Goal: Task Accomplishment & Management: Manage account settings

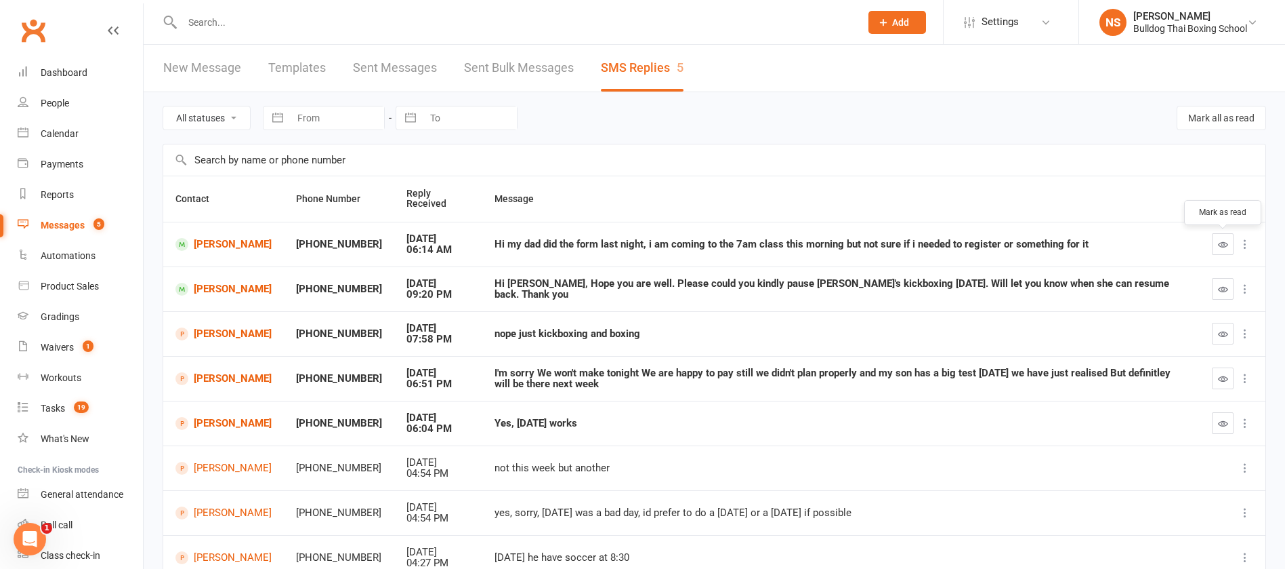
click at [1220, 243] on icon "button" at bounding box center [1223, 244] width 10 height 10
click at [1220, 335] on icon "button" at bounding box center [1223, 334] width 10 height 10
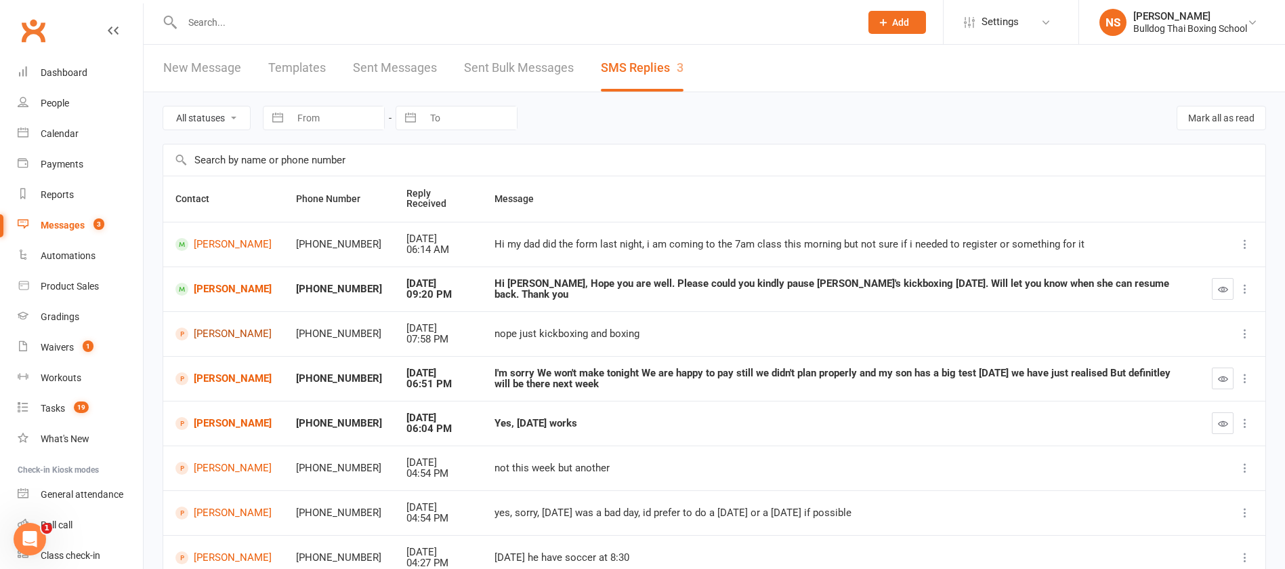
click at [213, 332] on link "[PERSON_NAME]" at bounding box center [224, 333] width 96 height 13
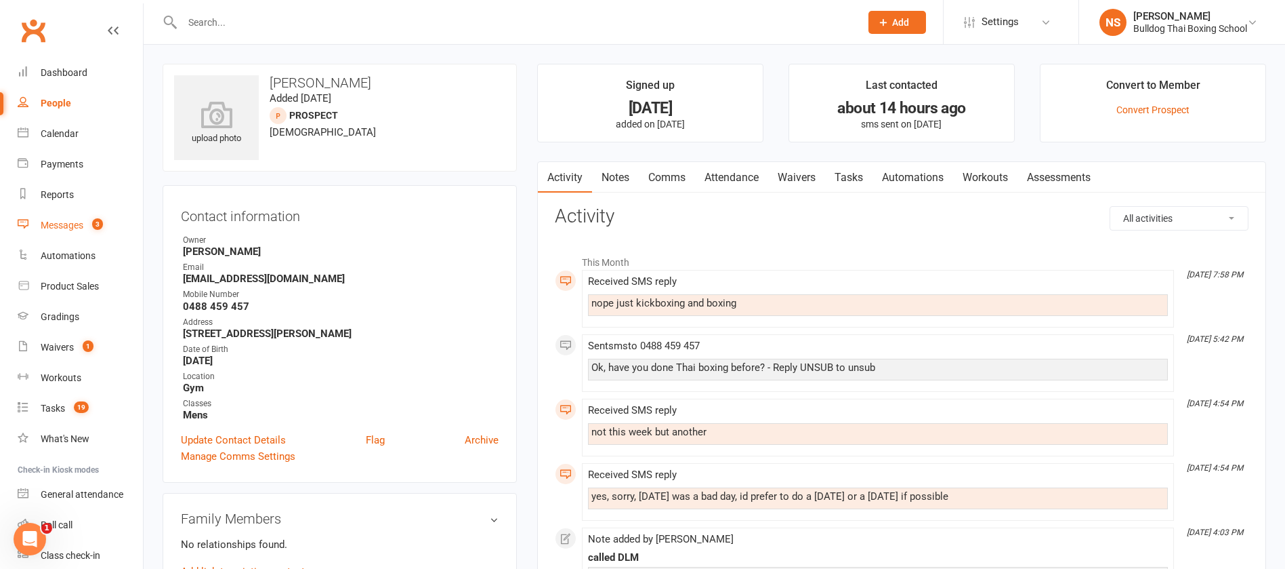
click at [64, 226] on div "Messages" at bounding box center [62, 225] width 43 height 11
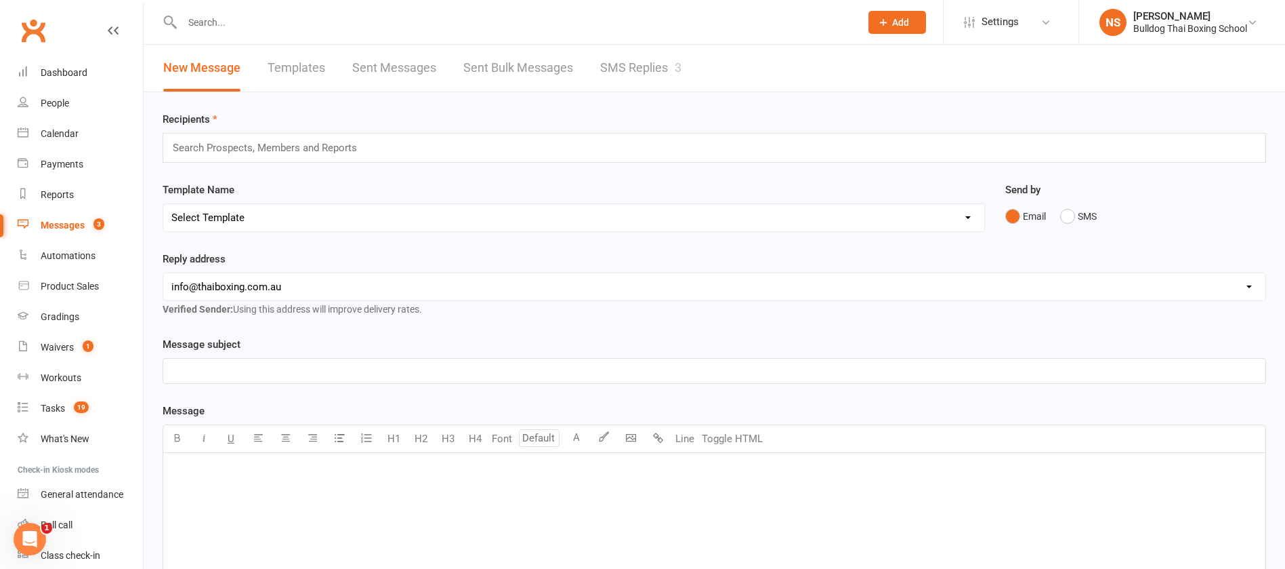
click at [625, 63] on link "SMS Replies 3" at bounding box center [640, 68] width 81 height 47
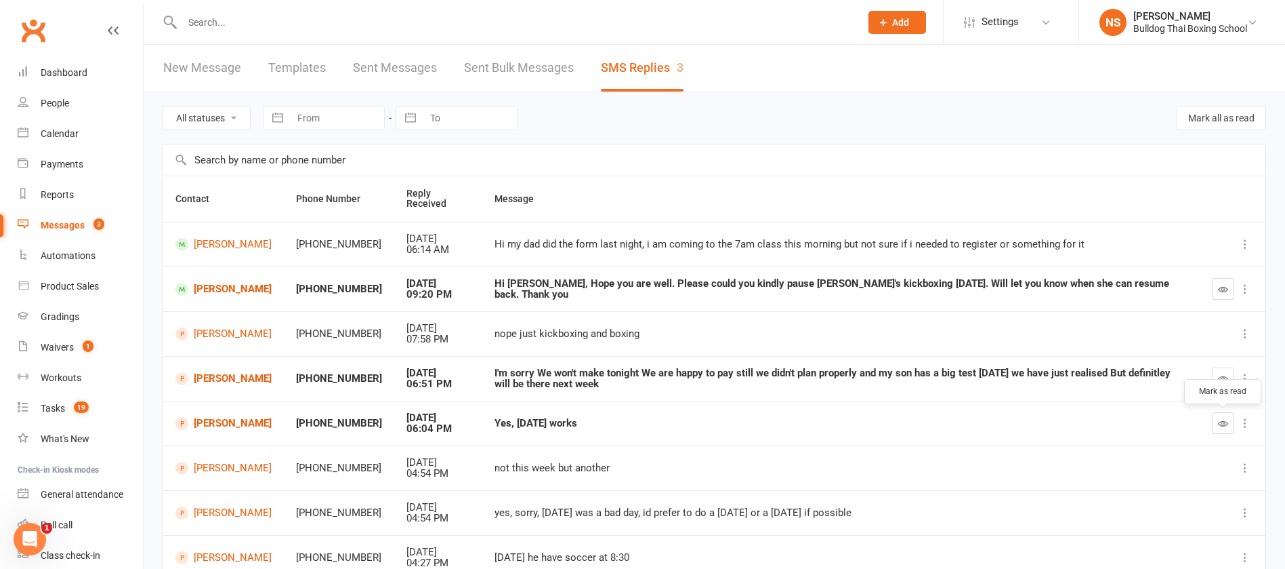
click at [1222, 424] on icon "button" at bounding box center [1223, 423] width 10 height 10
click at [242, 424] on link "[PERSON_NAME]" at bounding box center [224, 423] width 96 height 13
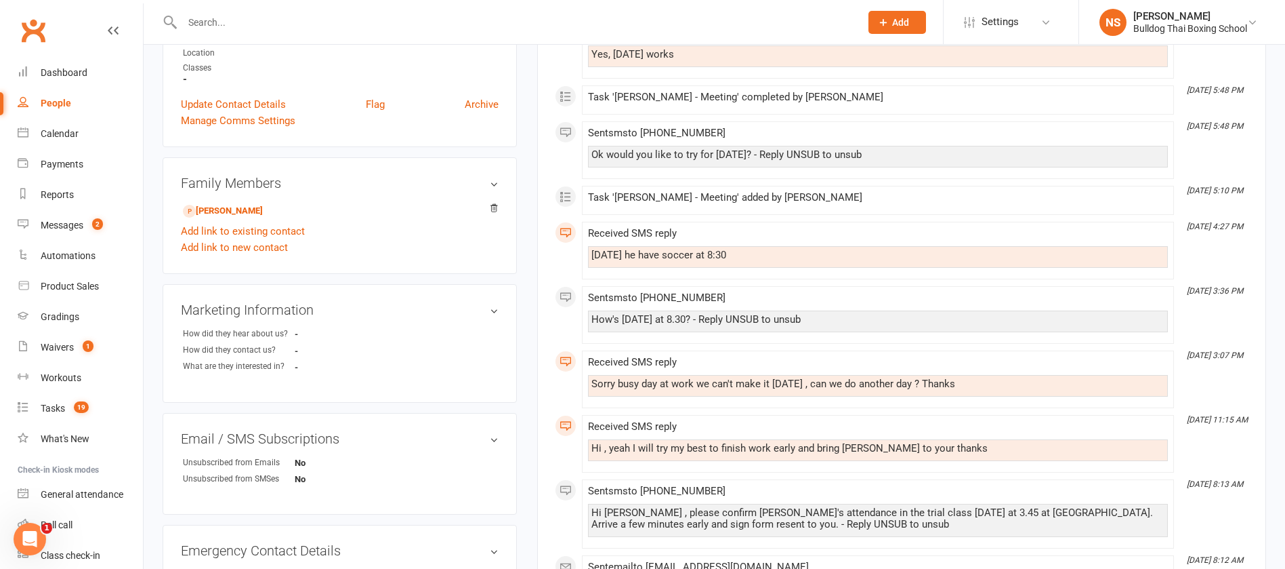
scroll to position [305, 0]
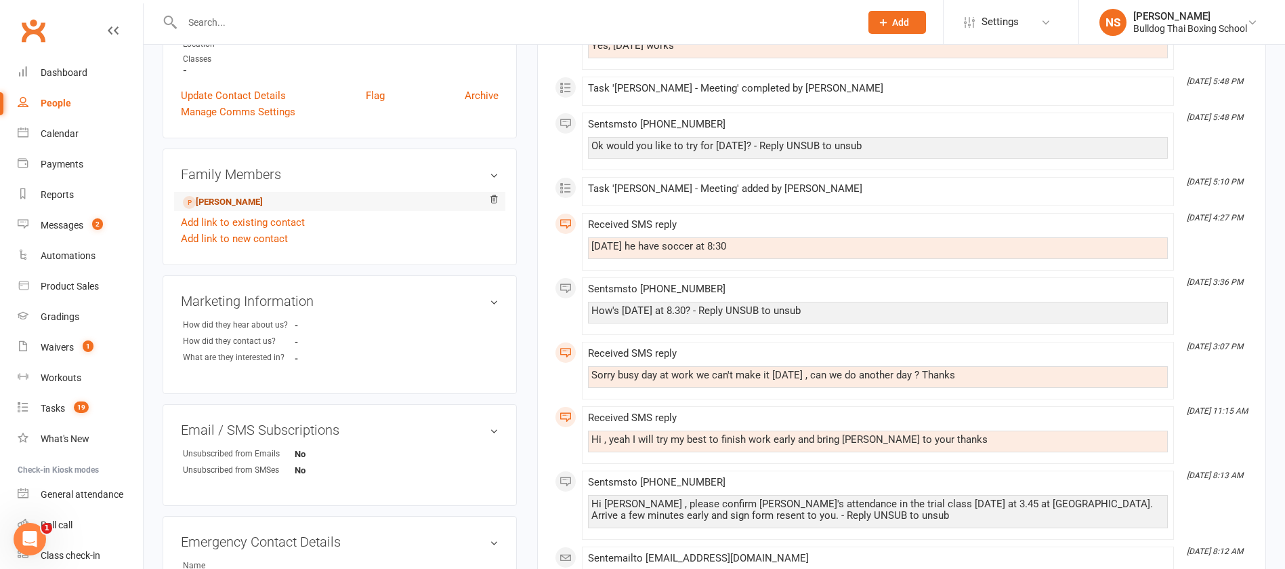
click at [263, 201] on link "[PERSON_NAME]" at bounding box center [223, 202] width 80 height 14
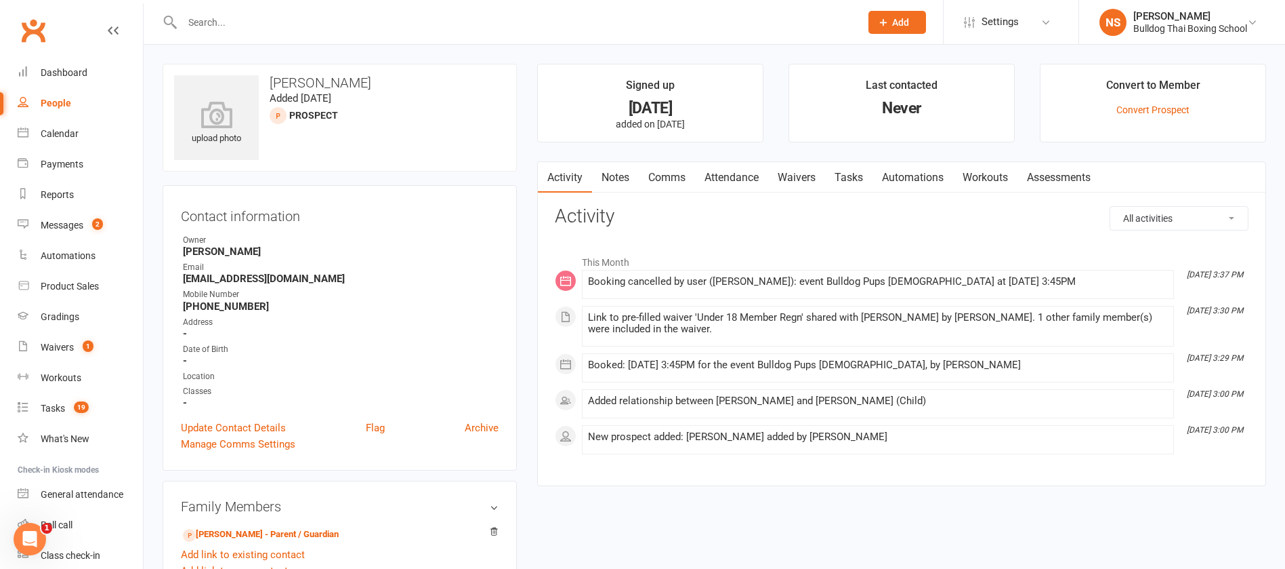
click at [731, 172] on link "Attendance" at bounding box center [731, 177] width 73 height 31
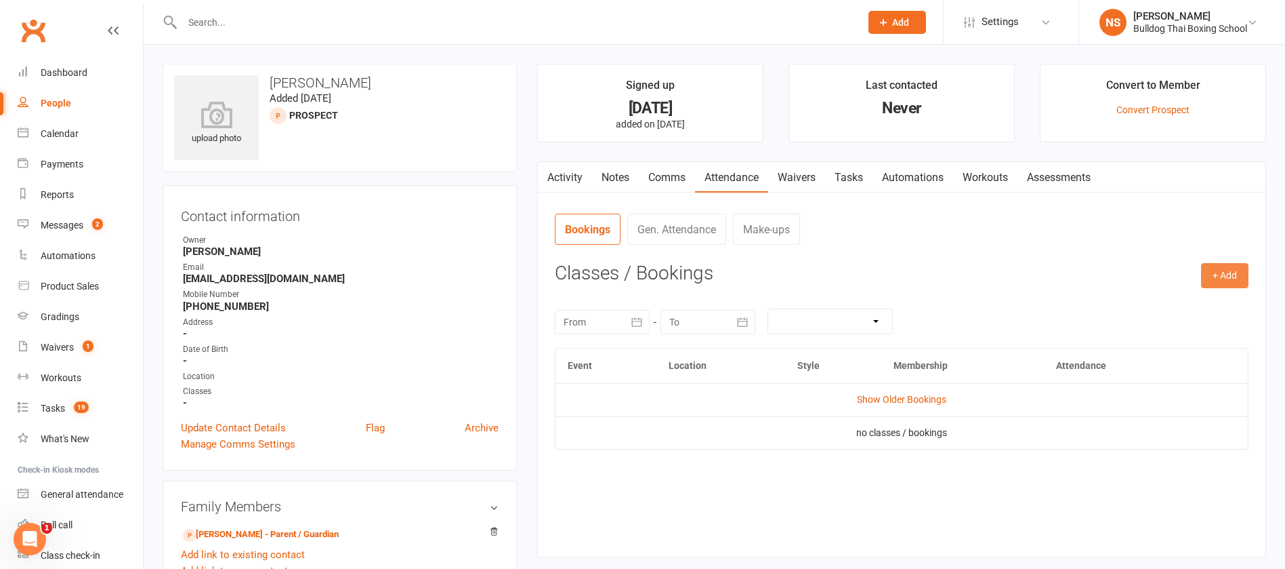
click at [1213, 278] on button "+ Add" at bounding box center [1224, 275] width 47 height 24
click at [1197, 300] on link "Book Event" at bounding box center [1181, 306] width 134 height 27
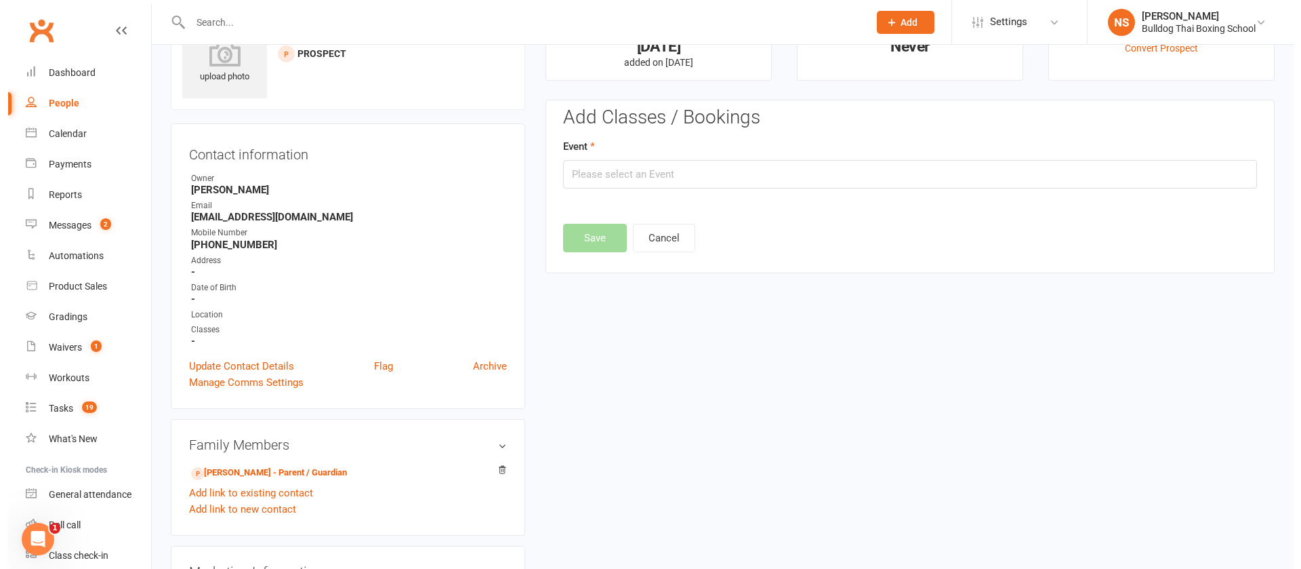
scroll to position [94, 0]
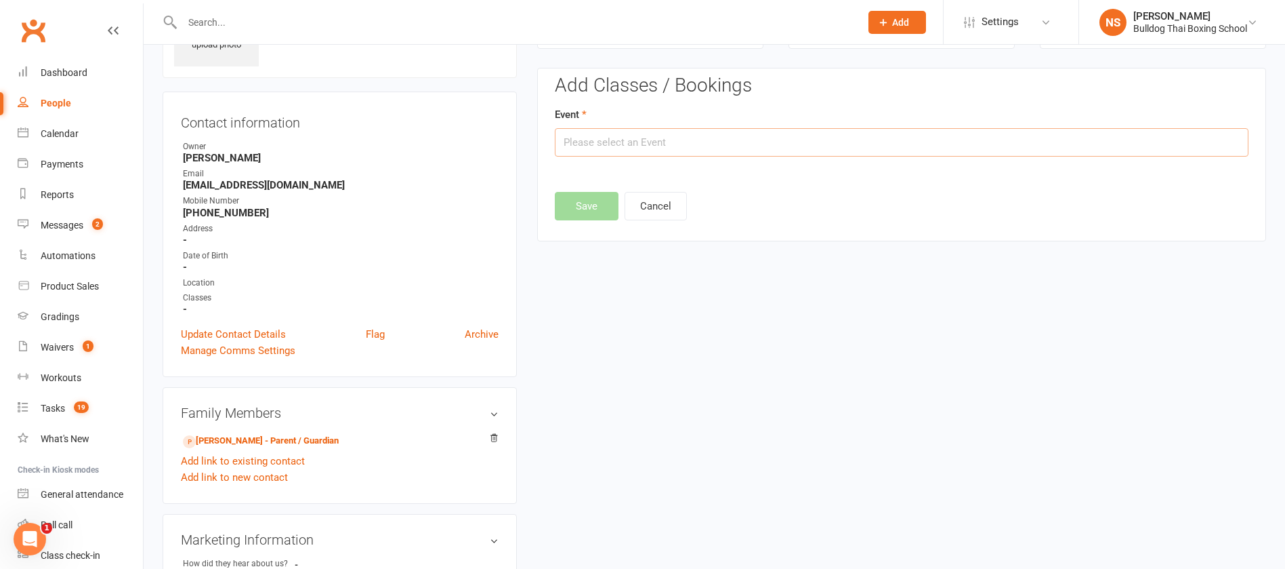
click at [751, 146] on input "text" at bounding box center [902, 142] width 694 height 28
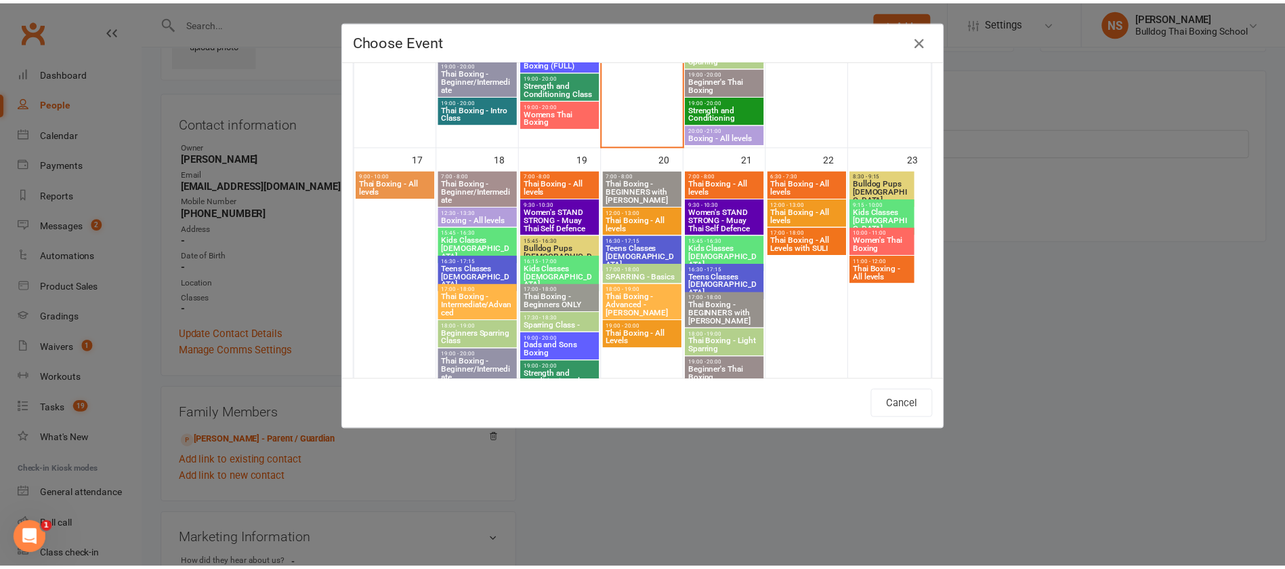
scroll to position [915, 0]
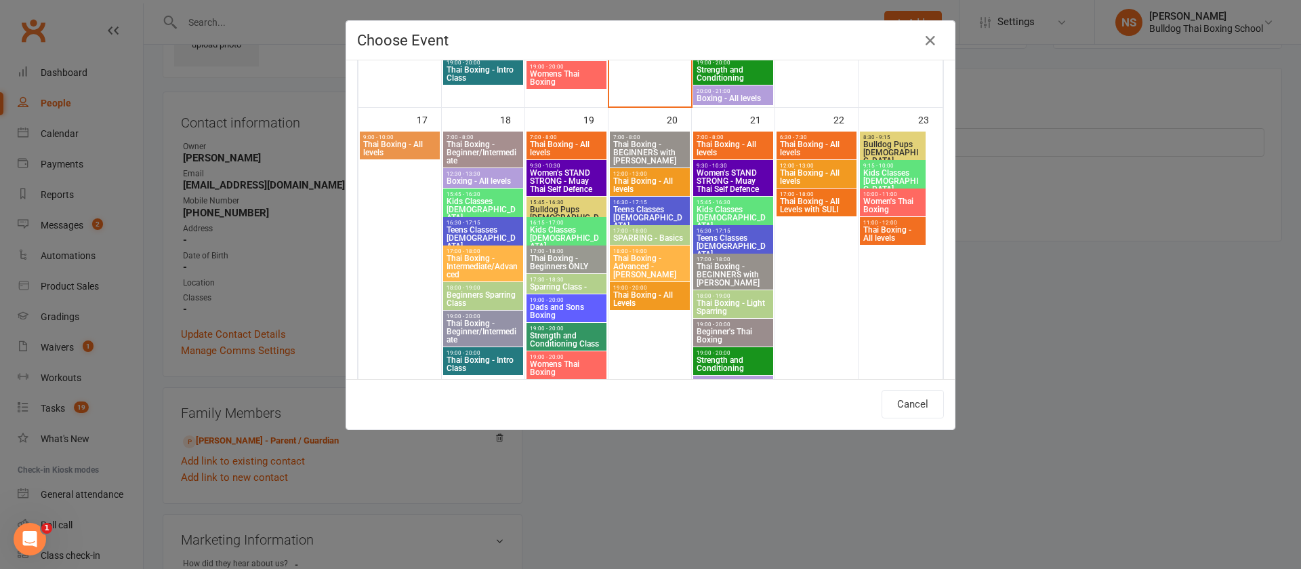
click at [557, 202] on span "15:45 - 16:30" at bounding box center [566, 202] width 75 height 6
type input "Bulldog Pups [DEMOGRAPHIC_DATA] - [DATE] 3:45:00 PM"
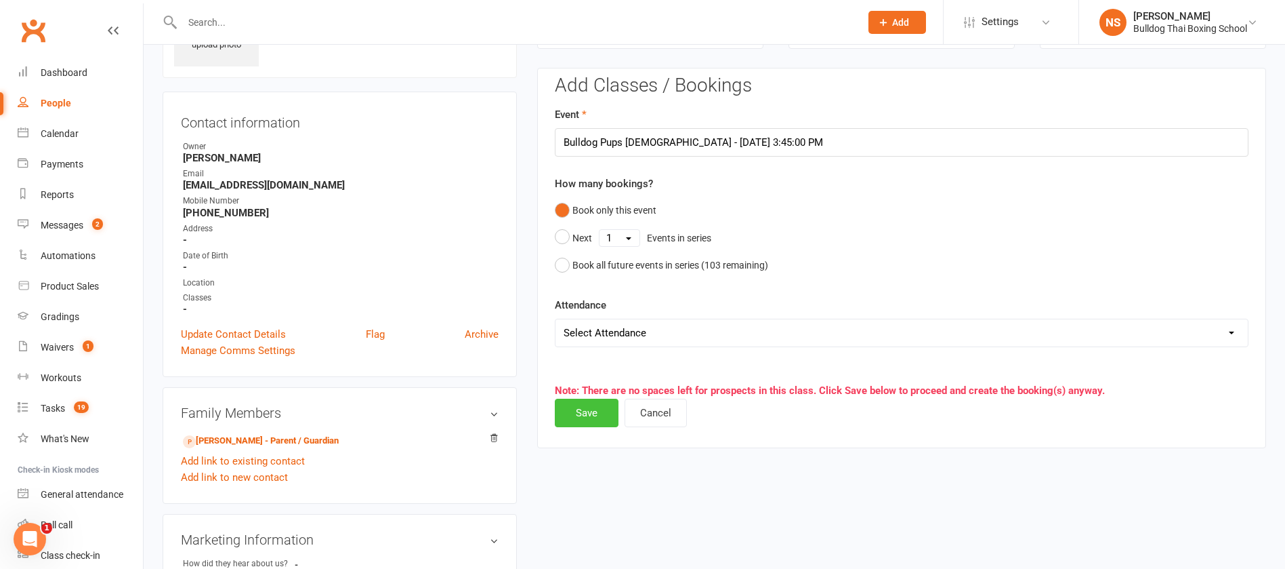
click at [583, 417] on button "Save" at bounding box center [587, 412] width 64 height 28
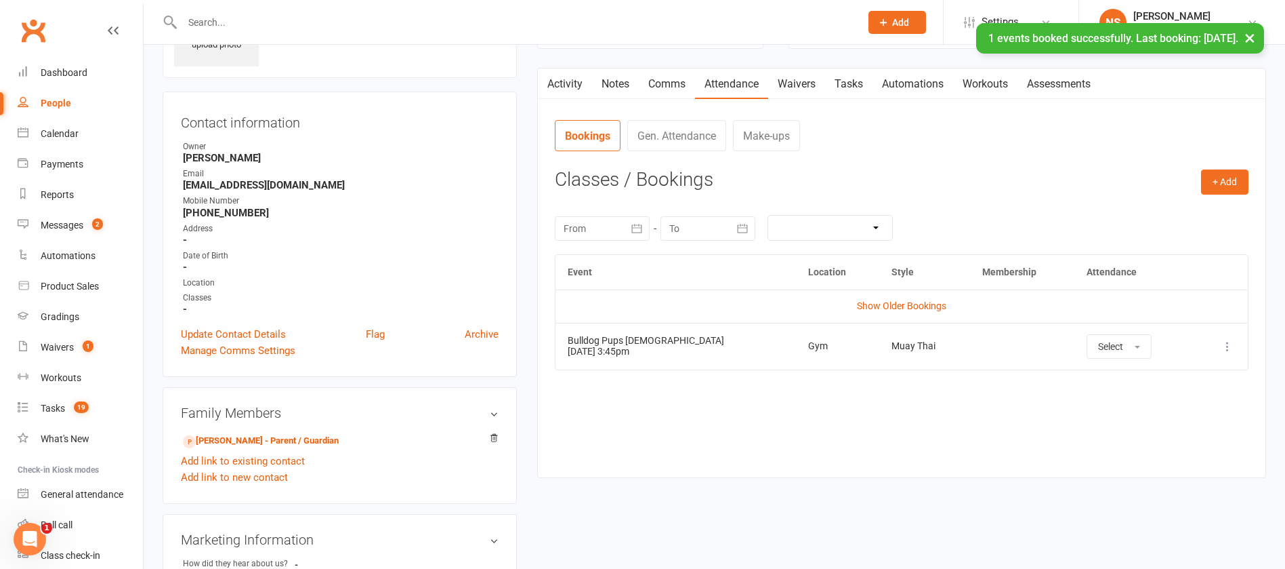
click at [566, 85] on link "Activity" at bounding box center [565, 83] width 54 height 31
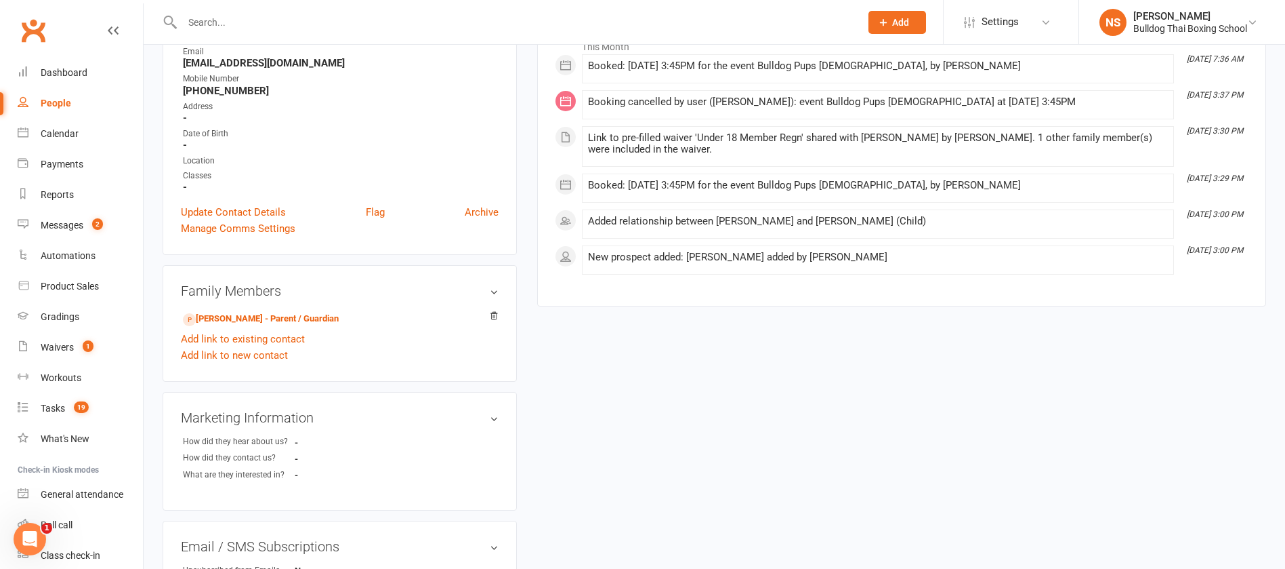
scroll to position [305, 0]
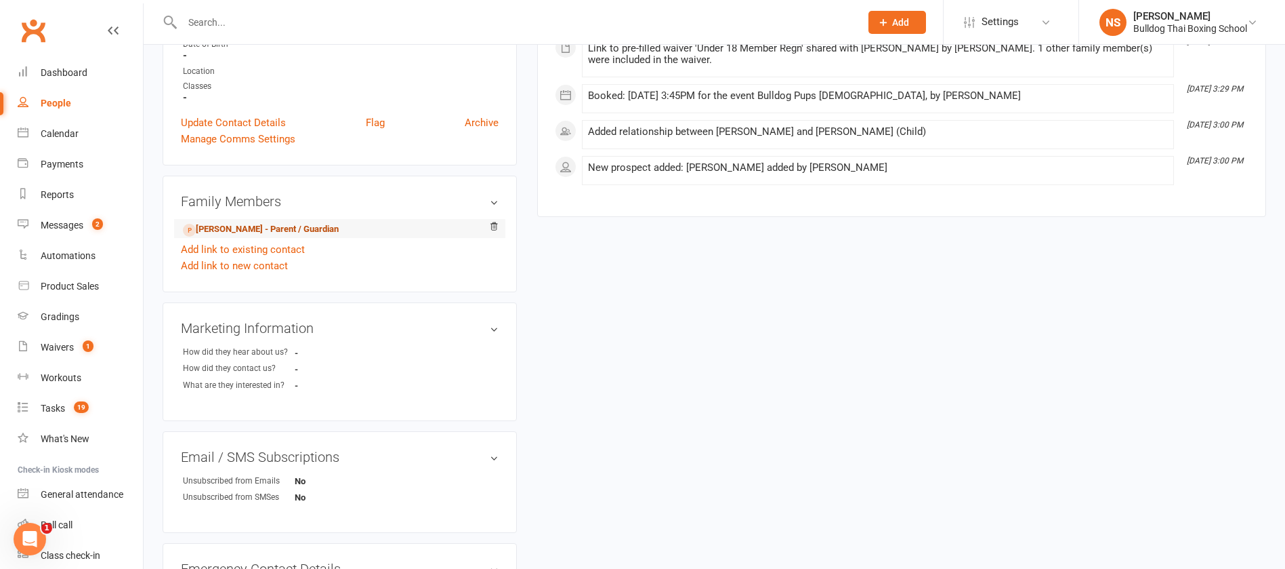
click at [270, 230] on link "[PERSON_NAME] - Parent / Guardian" at bounding box center [261, 229] width 156 height 14
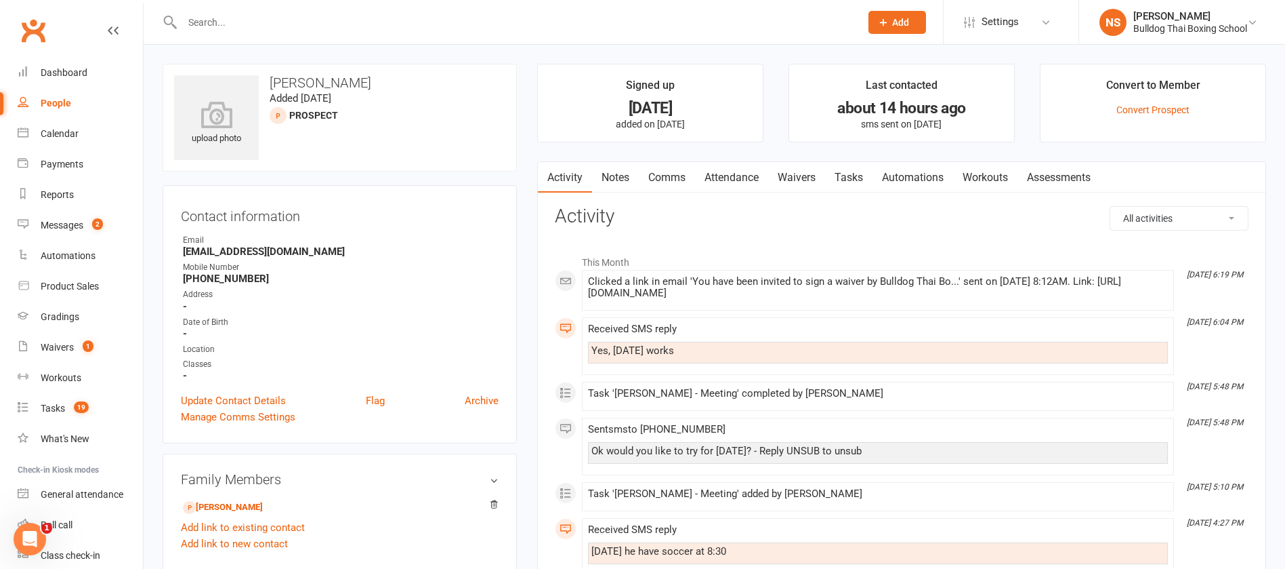
click at [680, 176] on link "Comms" at bounding box center [667, 177] width 56 height 31
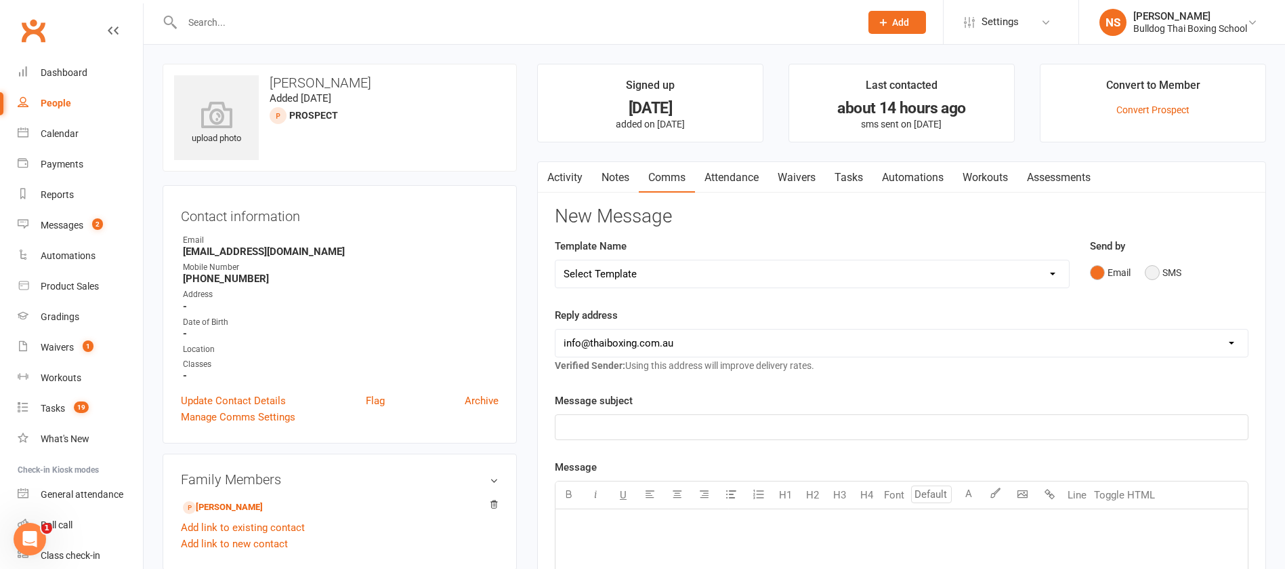
click at [1152, 268] on button "SMS" at bounding box center [1163, 273] width 37 height 26
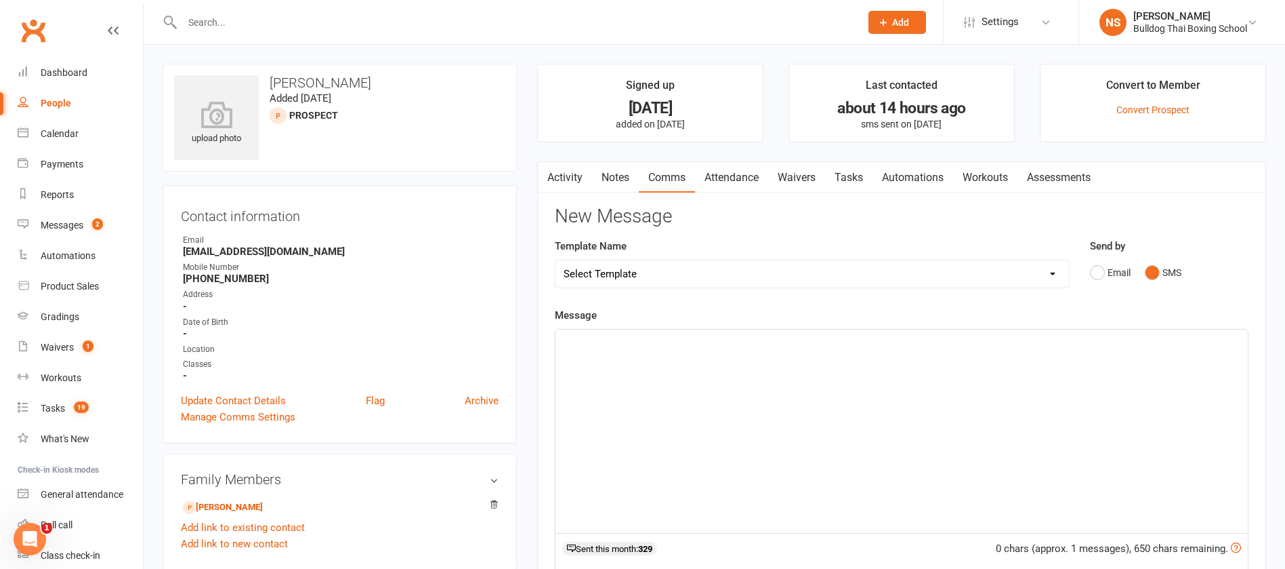
click at [609, 348] on p "﻿" at bounding box center [902, 341] width 676 height 16
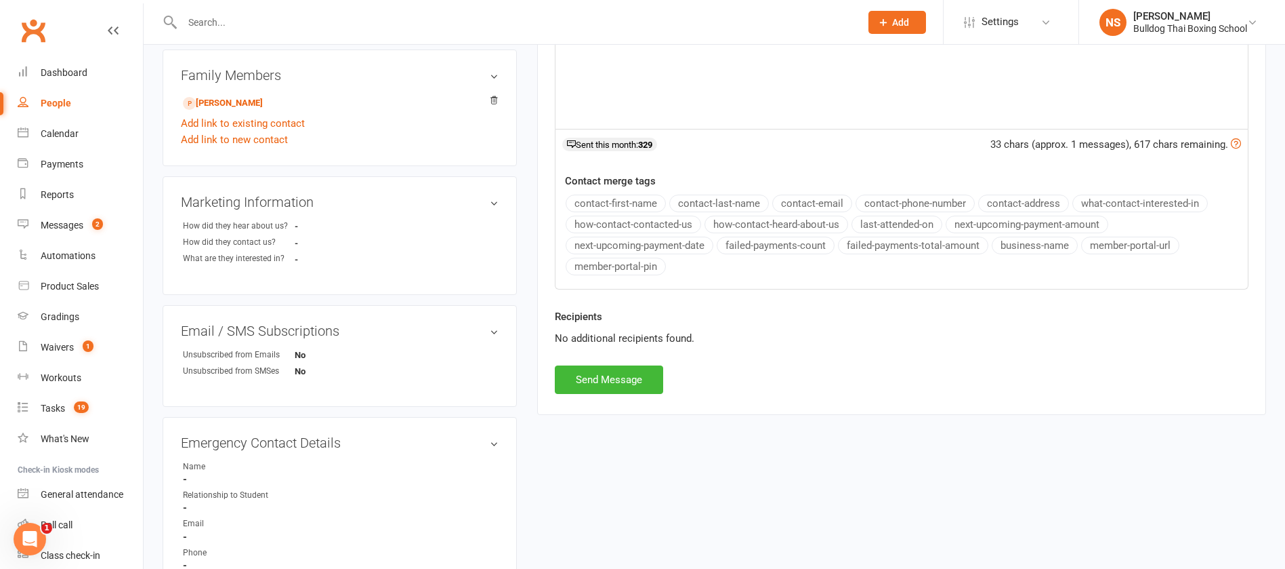
scroll to position [407, 0]
click at [615, 379] on button "Send Message" at bounding box center [609, 377] width 108 height 28
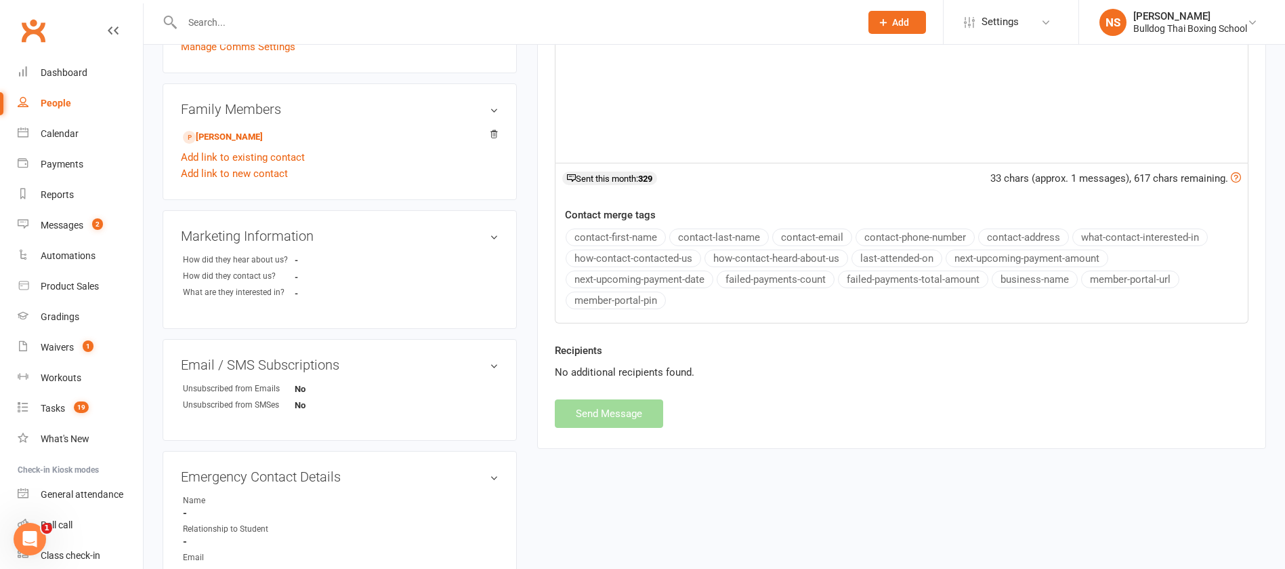
scroll to position [0, 0]
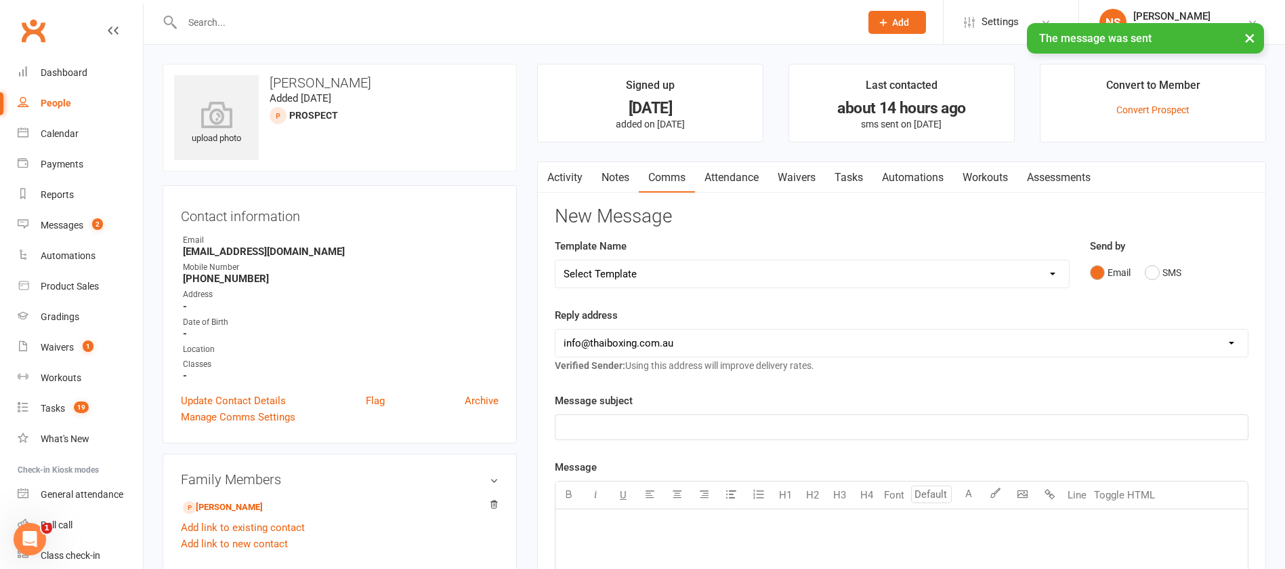
click at [854, 174] on link "Tasks" at bounding box center [848, 177] width 47 height 31
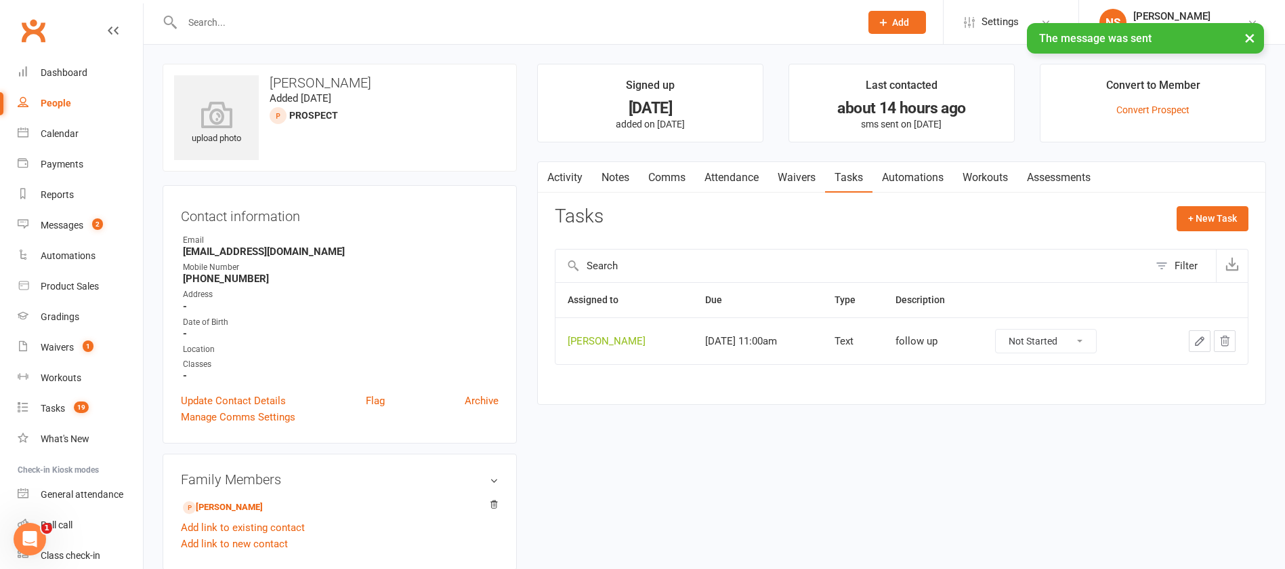
click at [1197, 340] on icon "button" at bounding box center [1200, 341] width 12 height 12
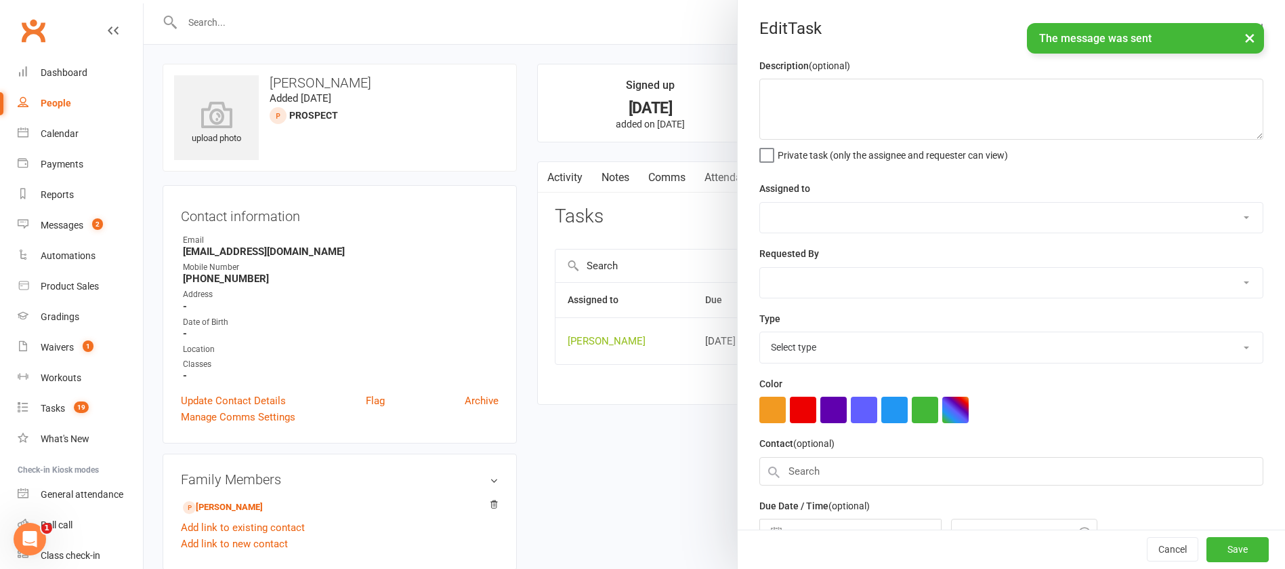
type textarea "follow up"
select select "12940"
select select "45795"
type input "[DATE]"
type input "11:00am"
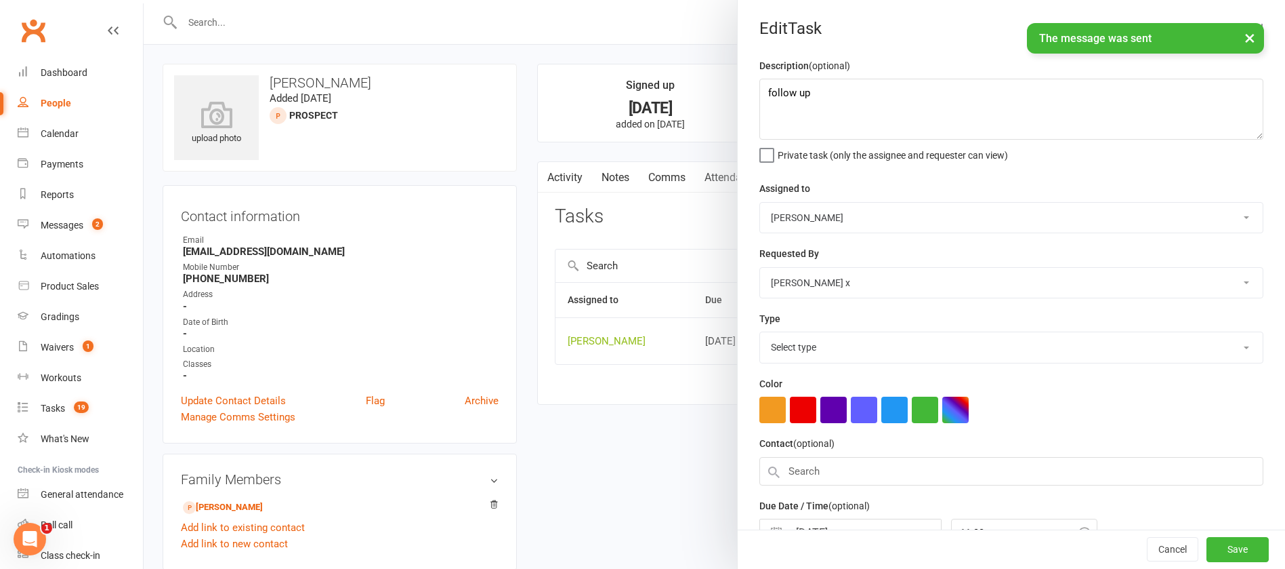
select select "13825"
drag, startPoint x: 823, startPoint y: 100, endPoint x: 717, endPoint y: 96, distance: 106.5
click at [144, 0] on react-component "Edit Task Description (optional) follow up Private task (only the assignee and …" at bounding box center [144, 0] width 0 height 0
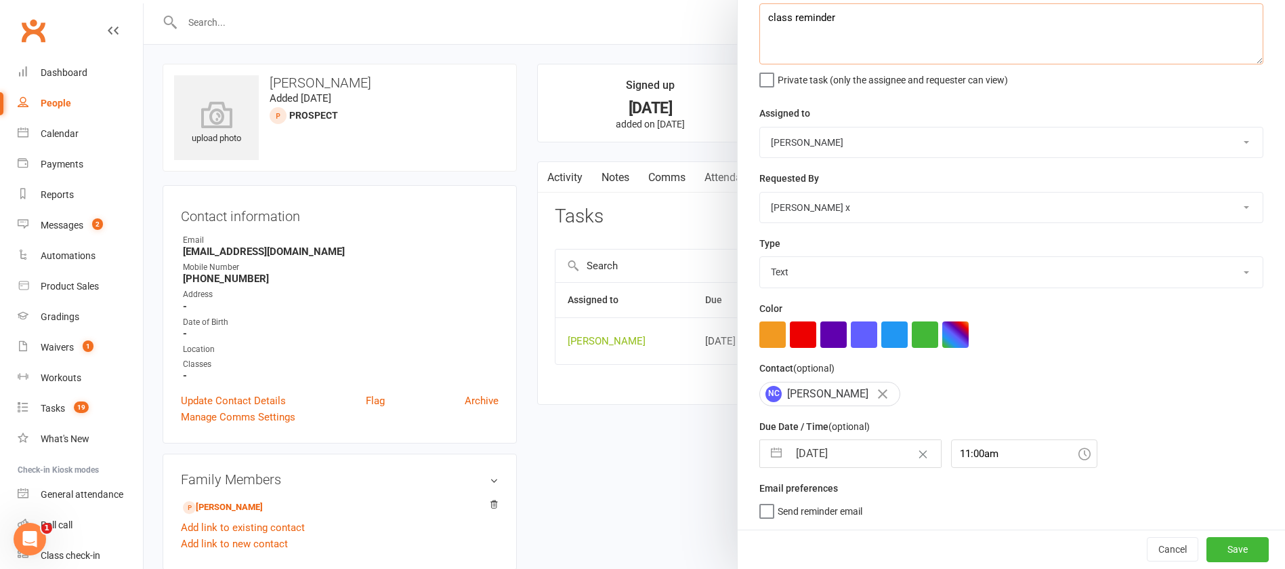
type textarea "class reminder"
click at [834, 445] on input "[DATE]" at bounding box center [865, 453] width 152 height 27
select select "6"
select select "2025"
select select "7"
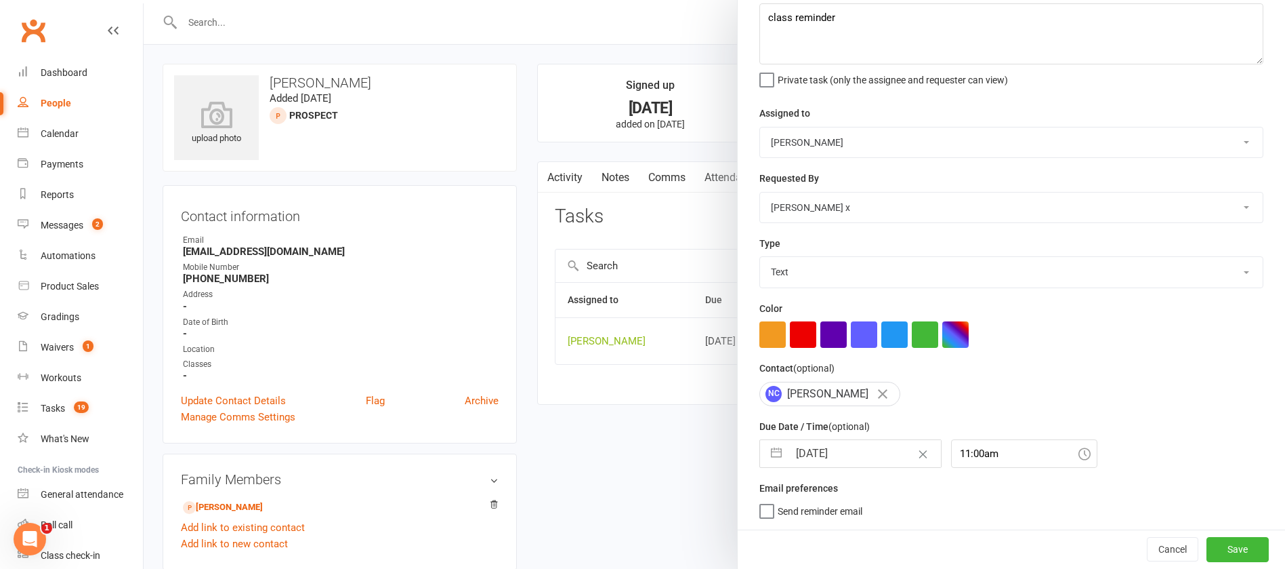
select select "2025"
select select "8"
select select "2025"
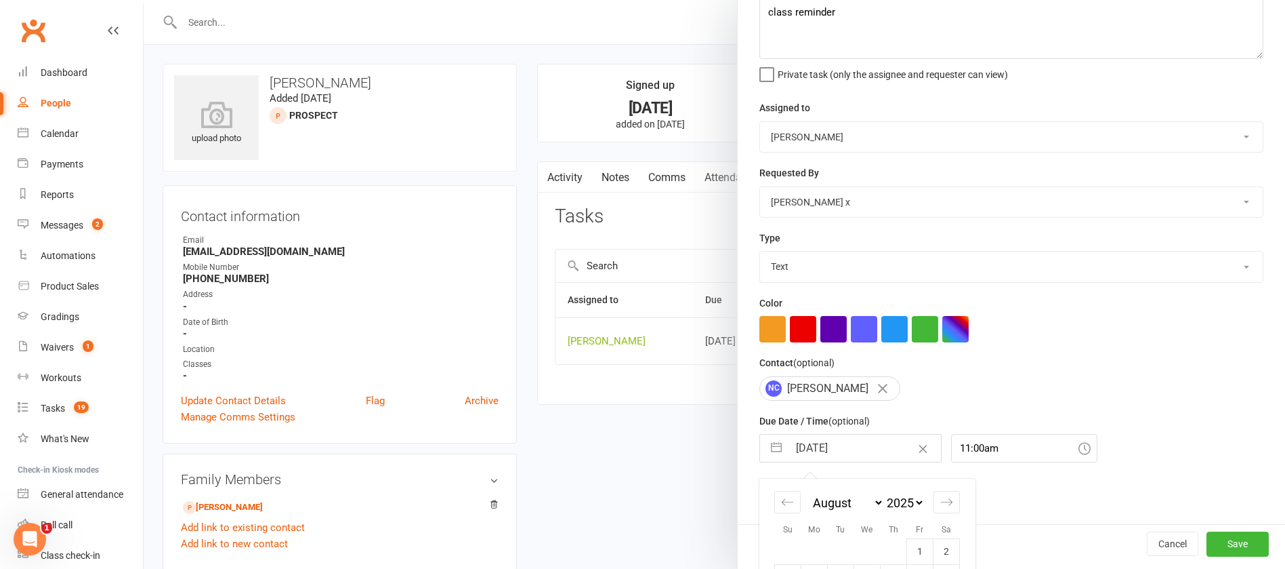
scroll to position [226, 0]
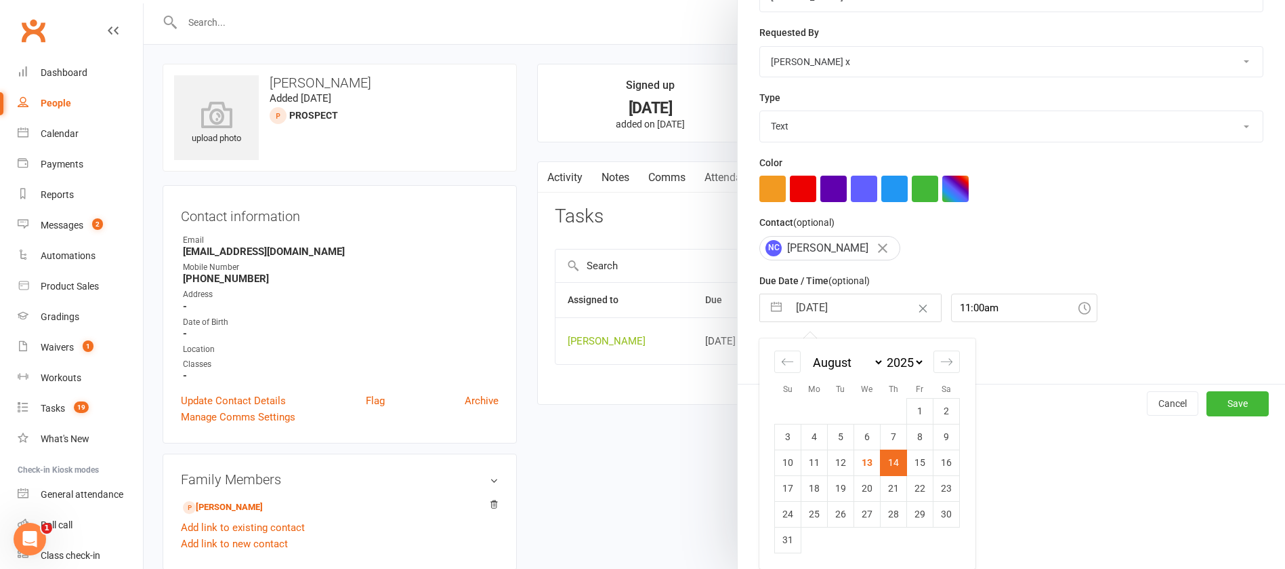
click at [833, 489] on td "19" at bounding box center [841, 488] width 26 height 26
type input "[DATE]"
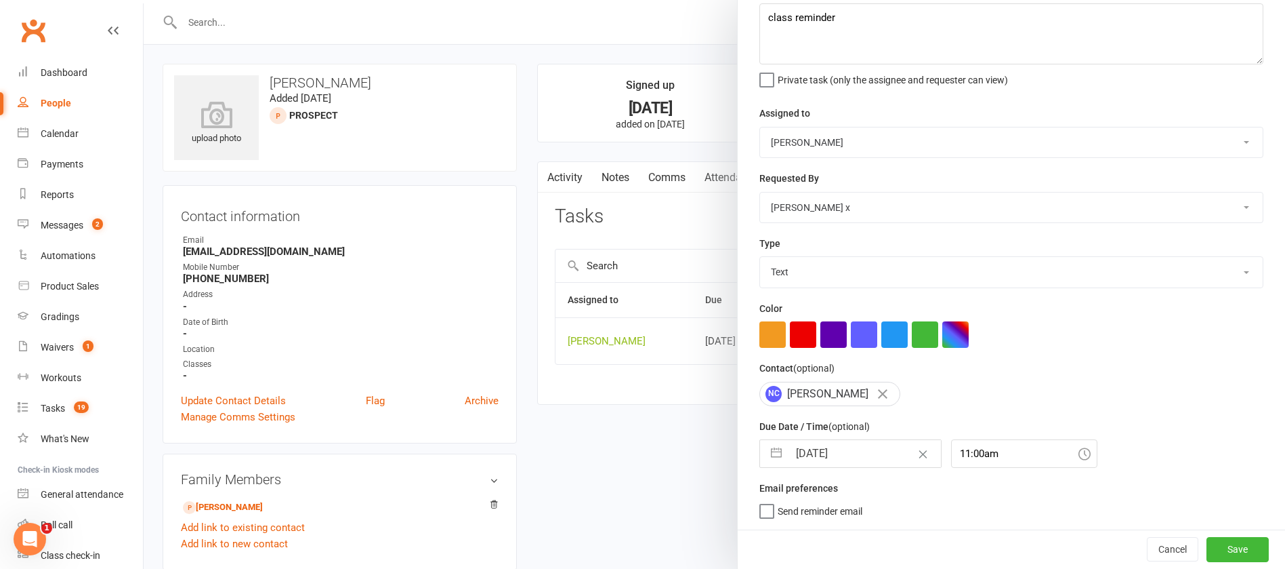
scroll to position [81, 0]
click at [1207, 543] on button "Save" at bounding box center [1238, 549] width 62 height 24
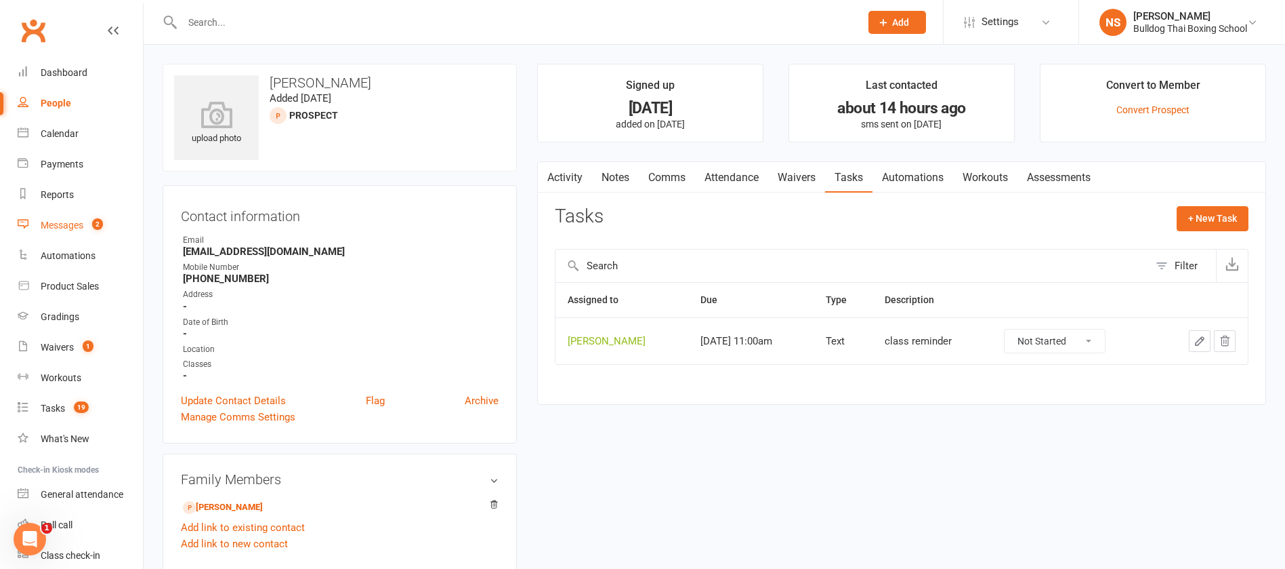
click at [64, 222] on div "Messages" at bounding box center [62, 225] width 43 height 11
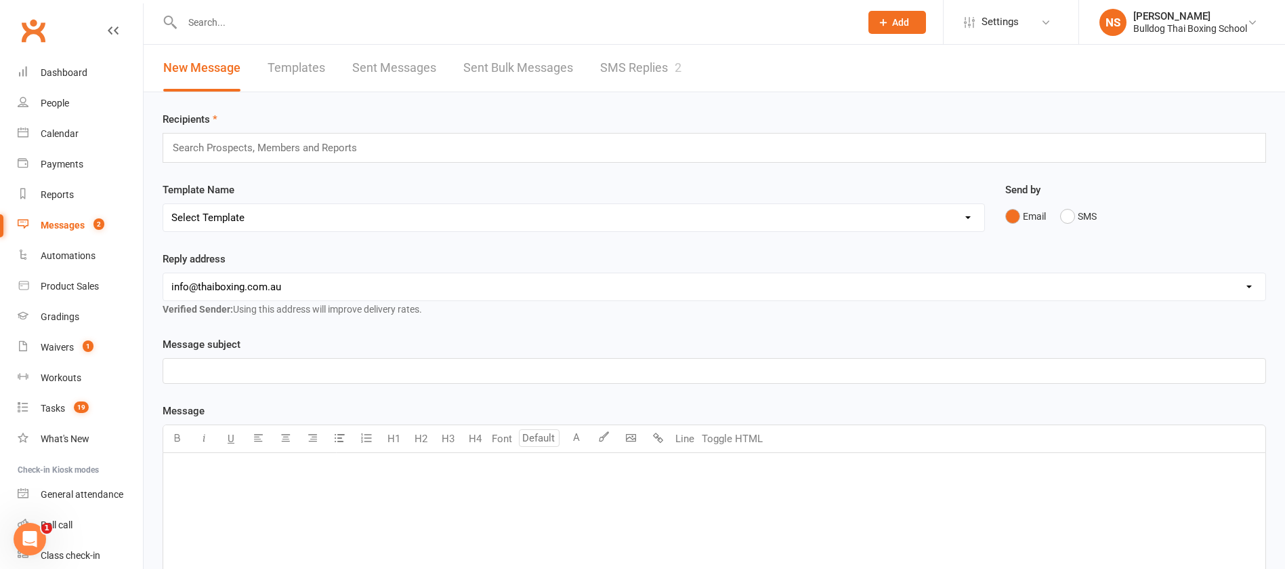
click at [630, 62] on link "SMS Replies 2" at bounding box center [640, 68] width 81 height 47
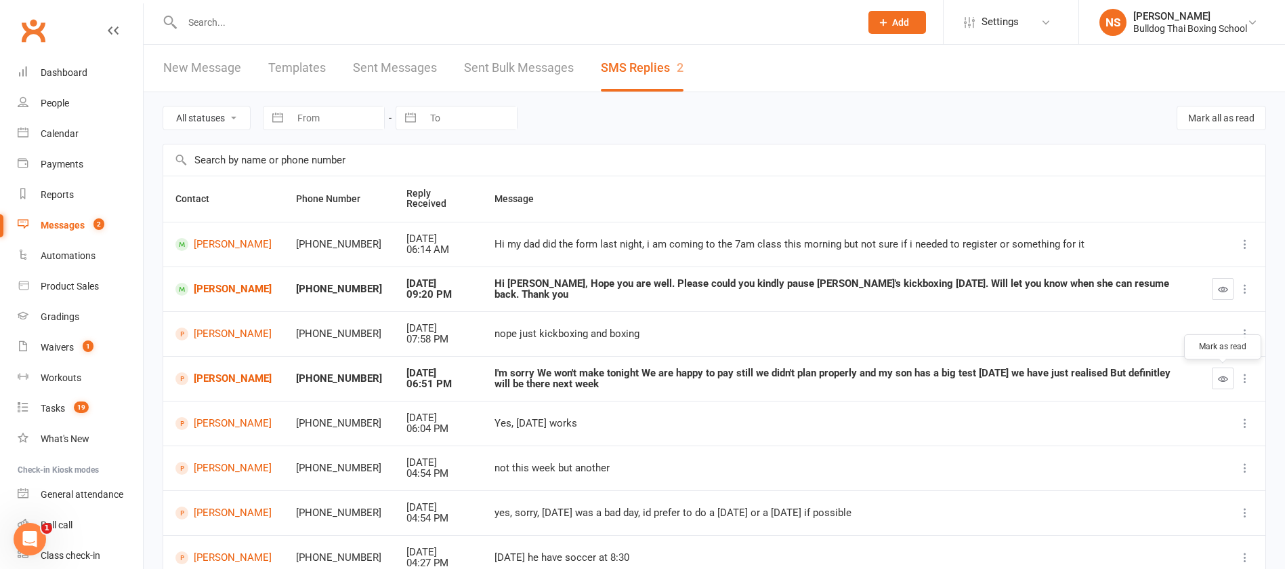
click at [1219, 383] on button "button" at bounding box center [1223, 378] width 22 height 22
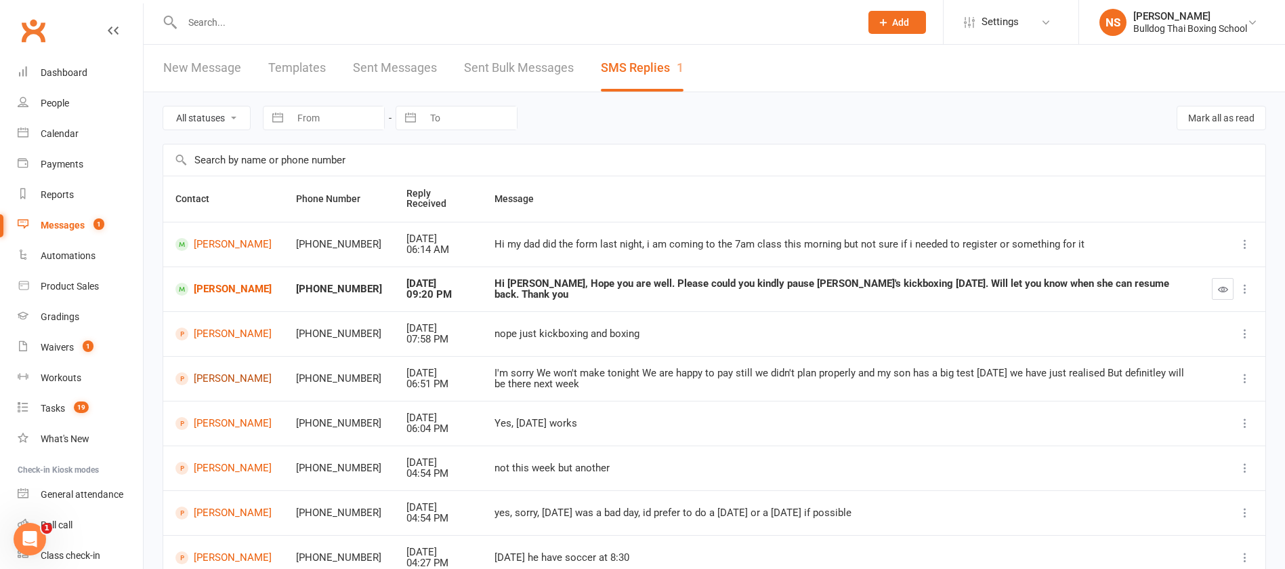
click at [220, 378] on link "[PERSON_NAME]" at bounding box center [224, 378] width 96 height 13
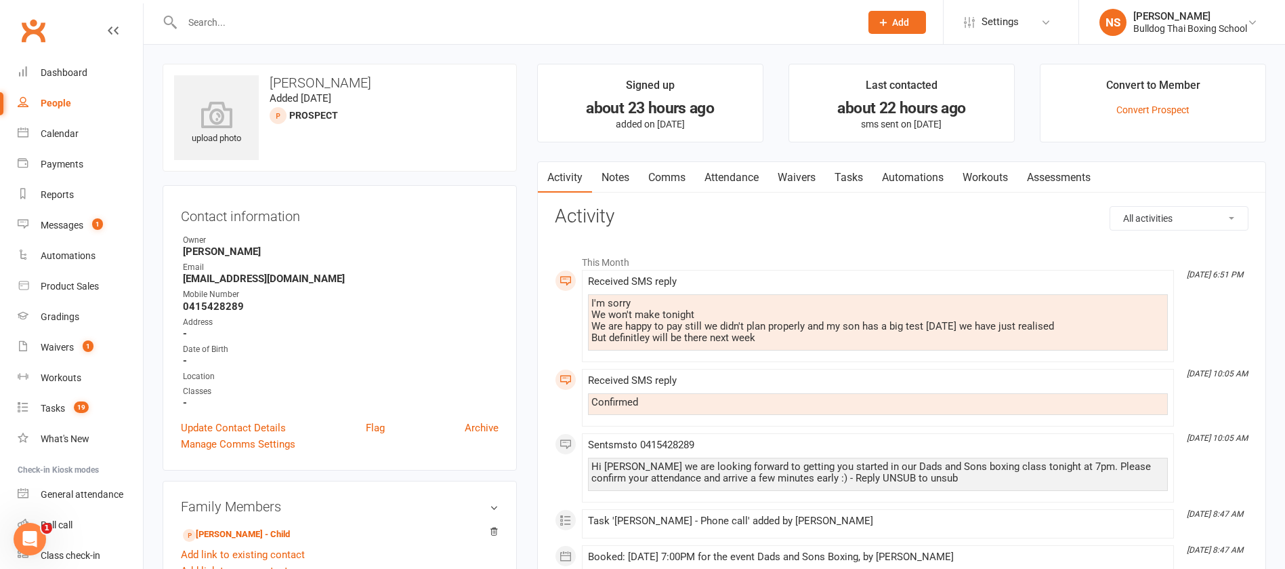
click at [686, 170] on link "Comms" at bounding box center [667, 177] width 56 height 31
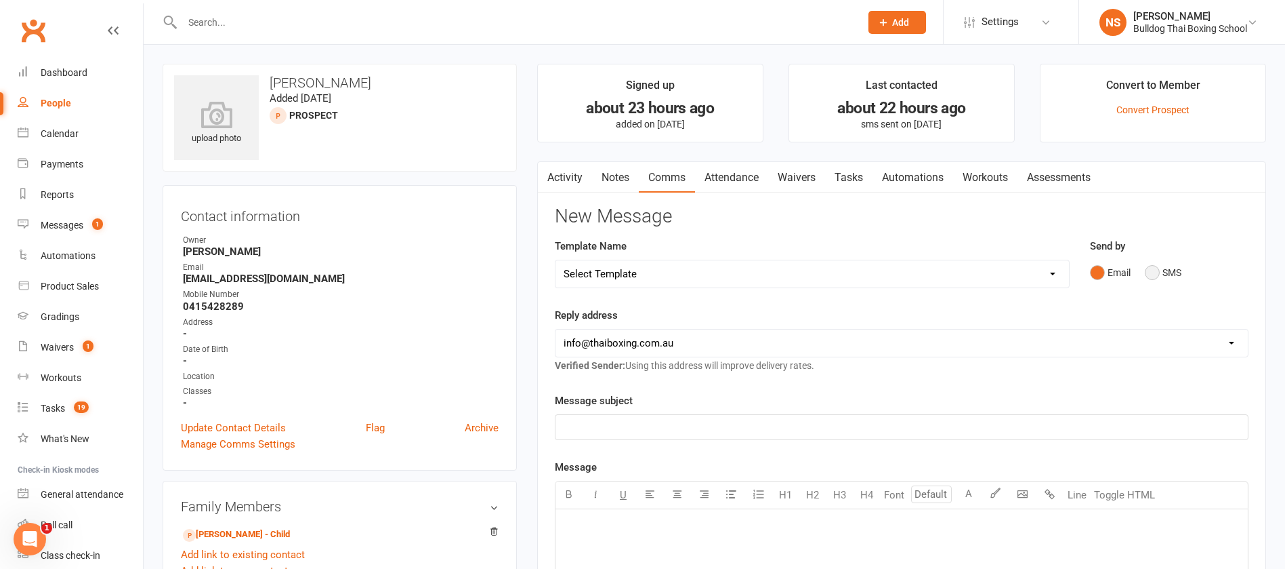
drag, startPoint x: 1159, startPoint y: 272, endPoint x: 1031, endPoint y: 266, distance: 128.9
click at [1157, 272] on button "SMS" at bounding box center [1163, 273] width 37 height 26
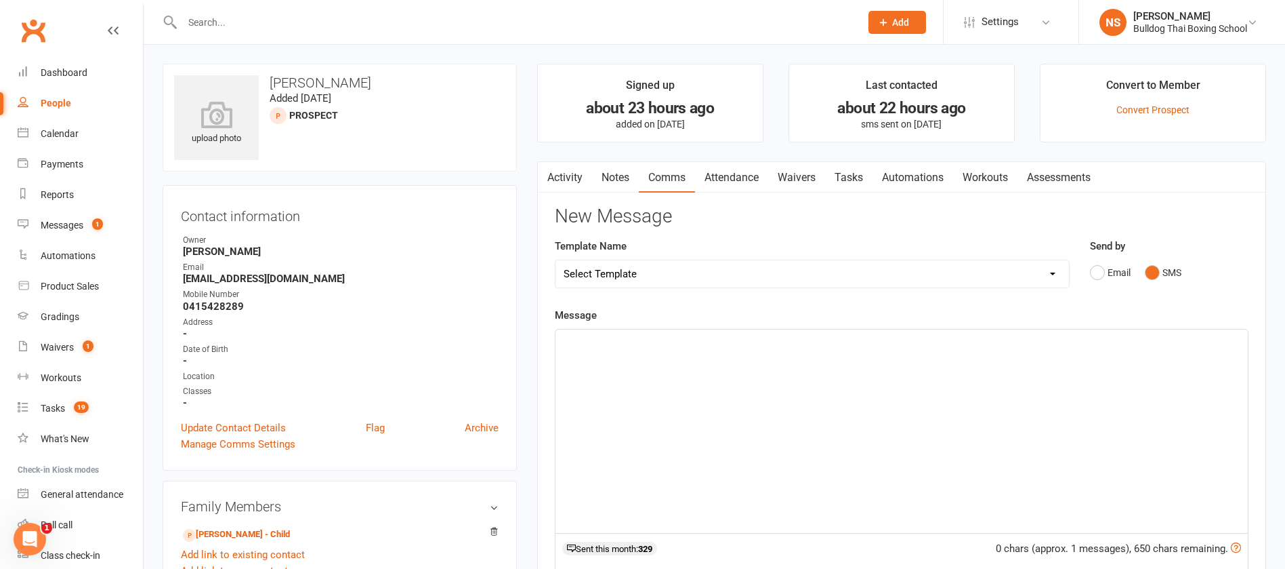
drag, startPoint x: 575, startPoint y: 354, endPoint x: 585, endPoint y: 325, distance: 30.2
click at [582, 340] on div "﻿" at bounding box center [902, 430] width 693 height 203
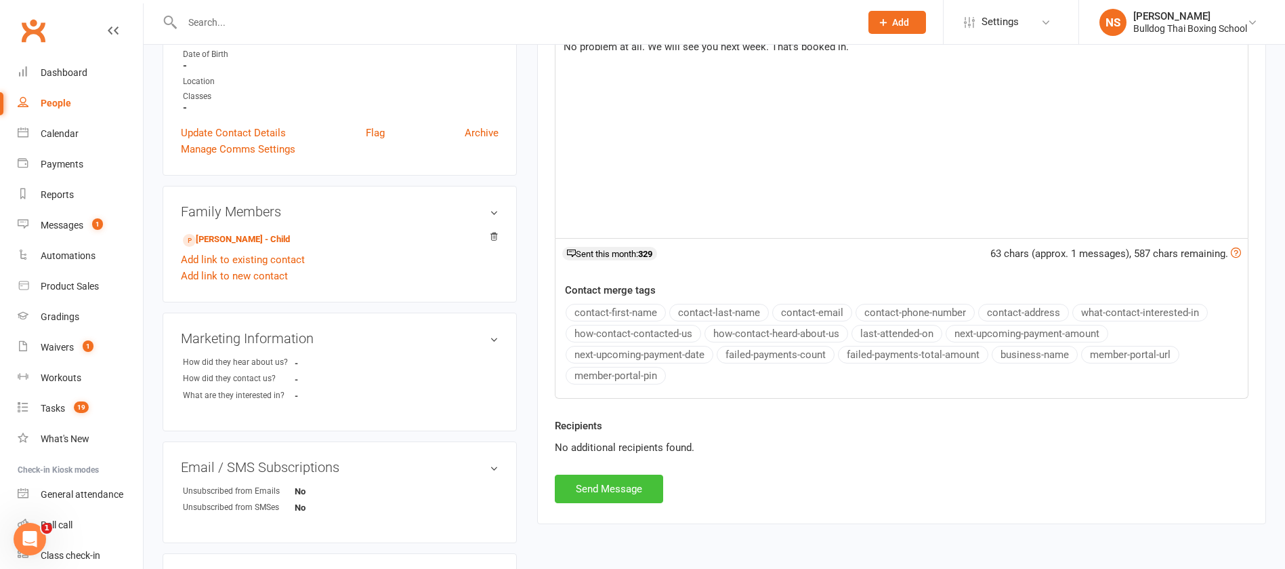
scroll to position [305, 0]
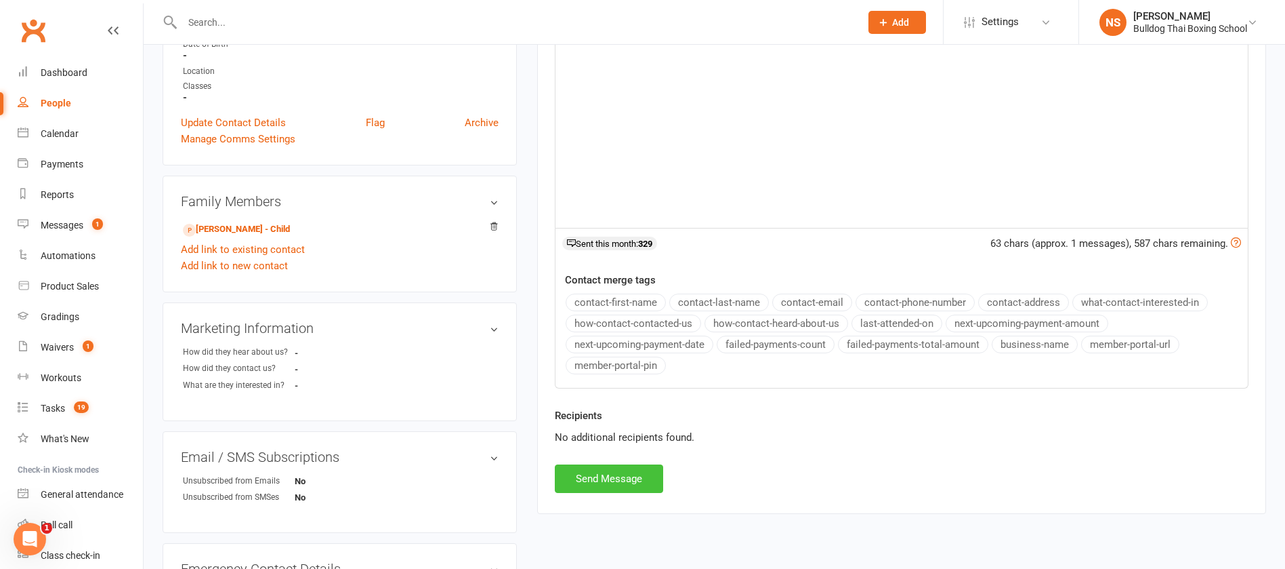
click at [615, 484] on button "Send Message" at bounding box center [609, 478] width 108 height 28
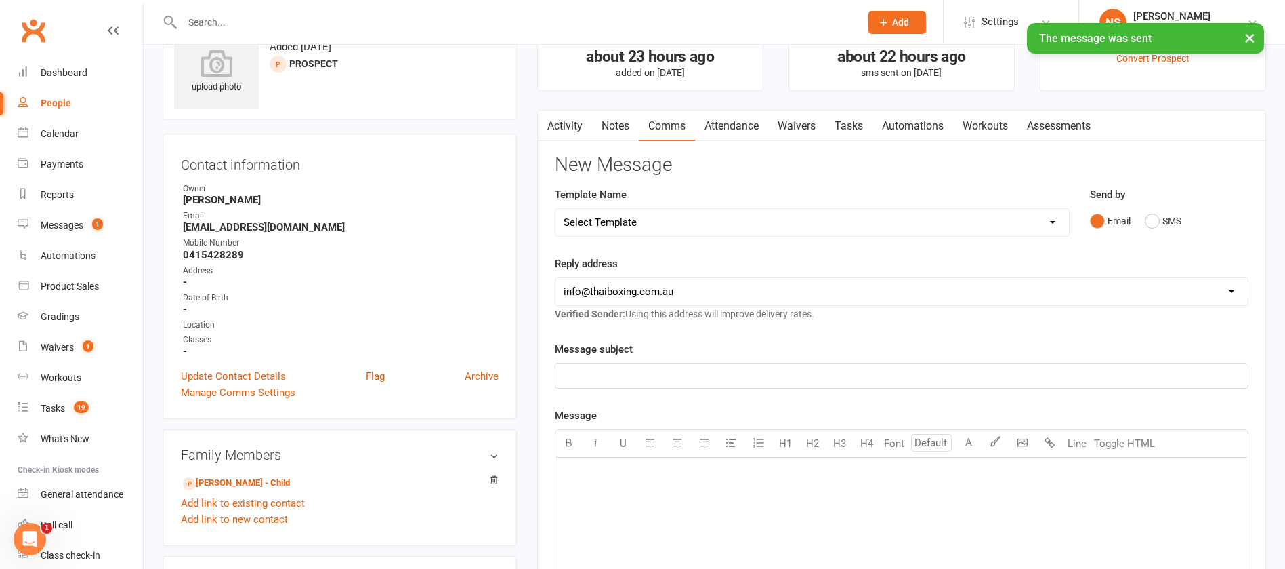
scroll to position [0, 0]
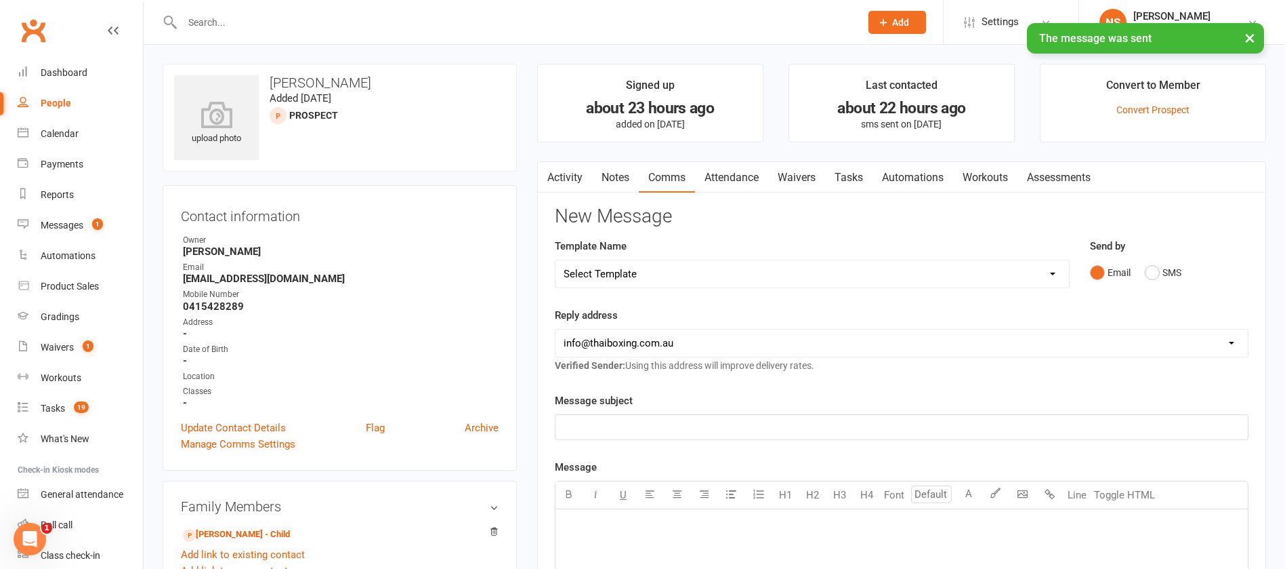
click at [734, 178] on link "Attendance" at bounding box center [731, 177] width 73 height 31
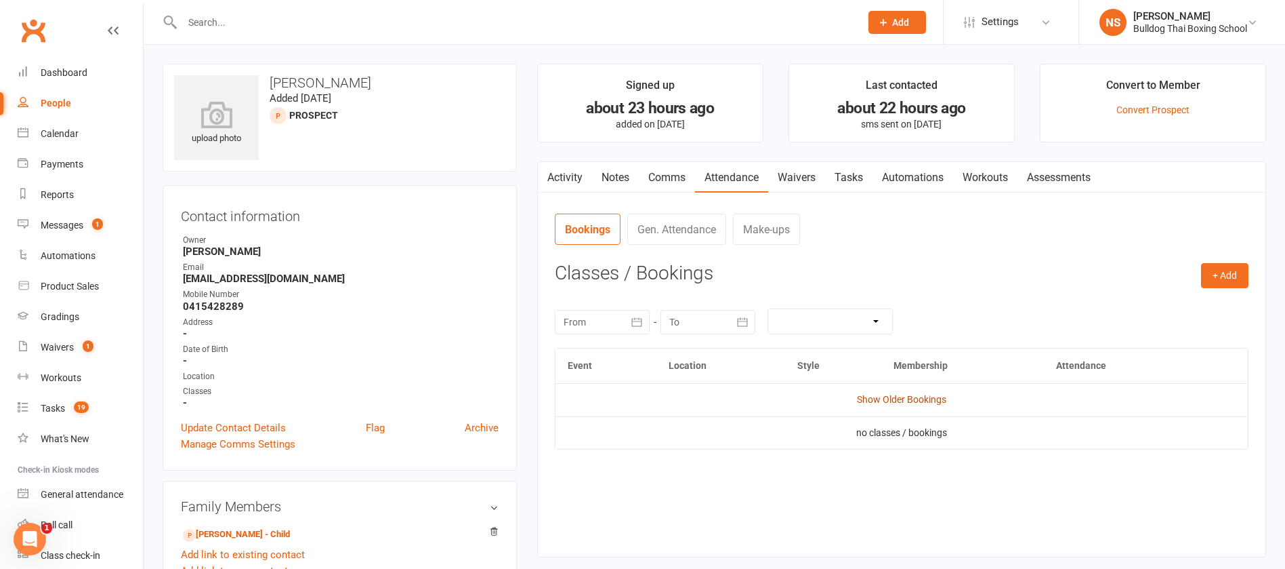
click at [934, 400] on link "Show Older Bookings" at bounding box center [901, 399] width 89 height 11
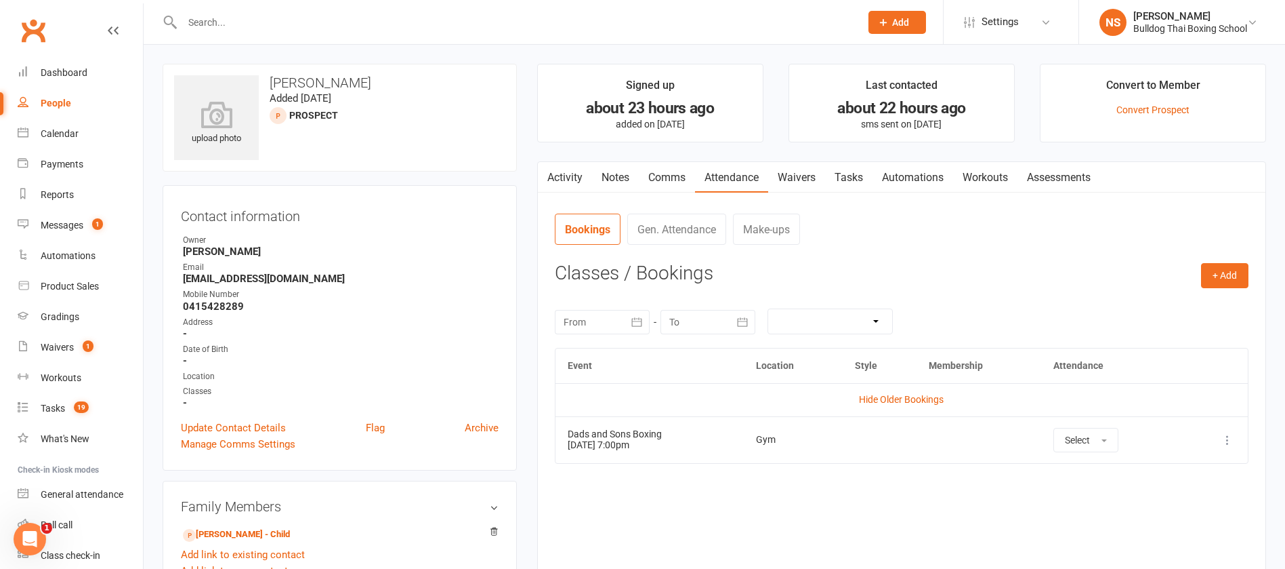
click at [1231, 438] on icon at bounding box center [1228, 440] width 14 height 14
click at [1182, 512] on link "Delete booking" at bounding box center [1168, 520] width 134 height 27
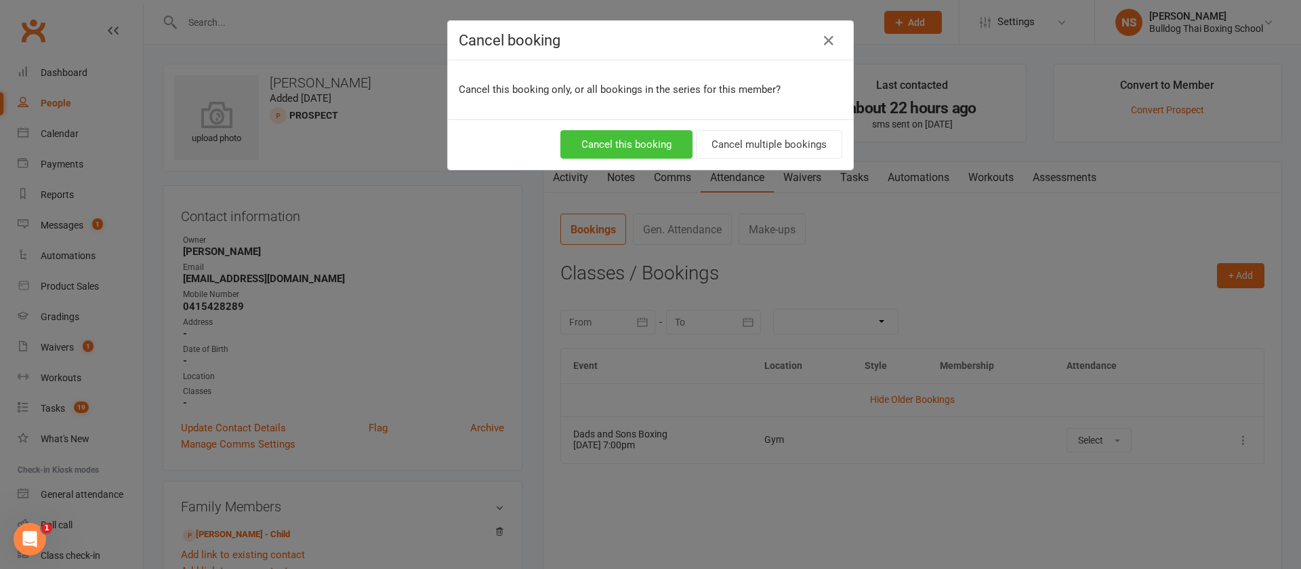
drag, startPoint x: 638, startPoint y: 142, endPoint x: 754, endPoint y: 146, distance: 115.9
click at [638, 142] on button "Cancel this booking" at bounding box center [626, 144] width 132 height 28
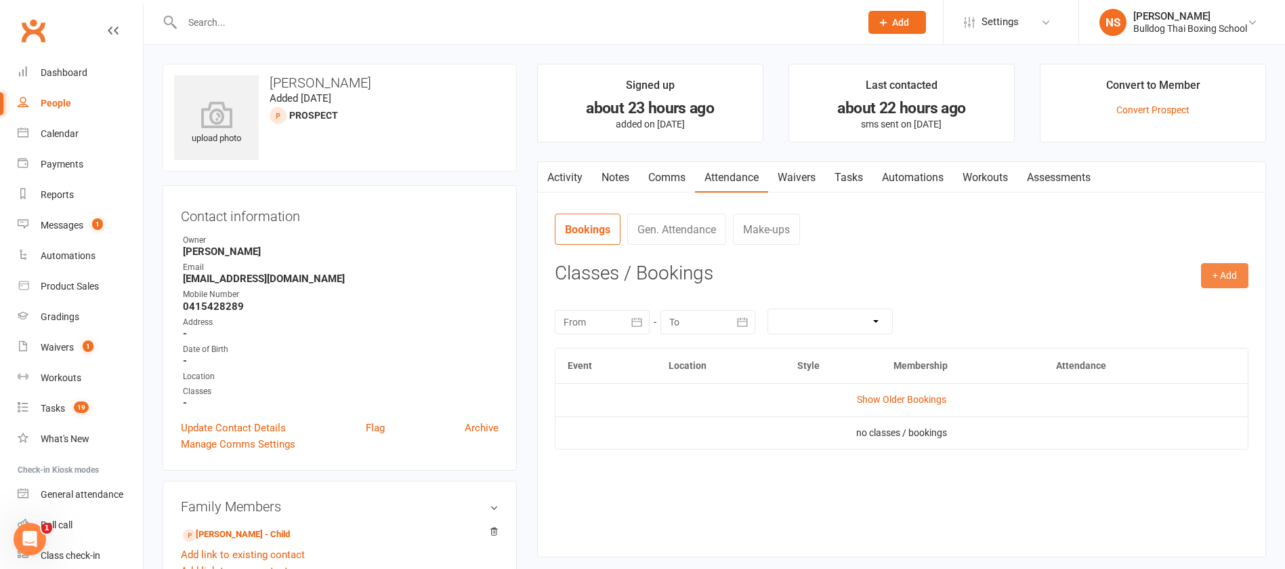
click at [1238, 273] on button "+ Add" at bounding box center [1224, 275] width 47 height 24
drag, startPoint x: 1178, startPoint y: 304, endPoint x: 1157, endPoint y: 286, distance: 27.9
click at [1179, 304] on link "Book Event" at bounding box center [1181, 306] width 134 height 27
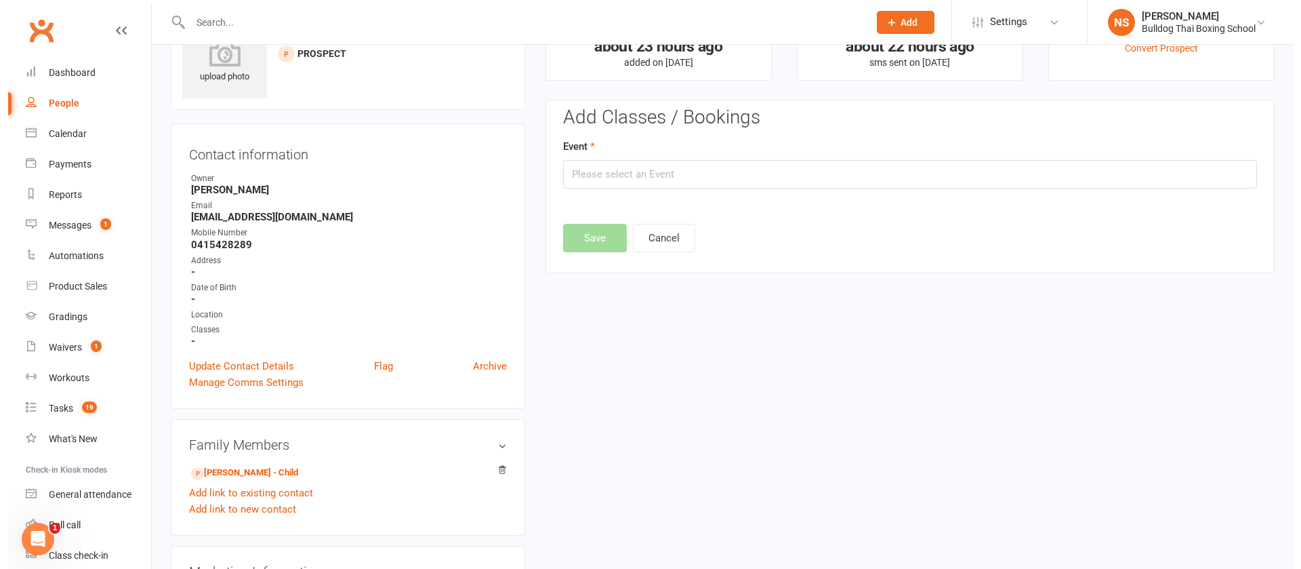
scroll to position [94, 0]
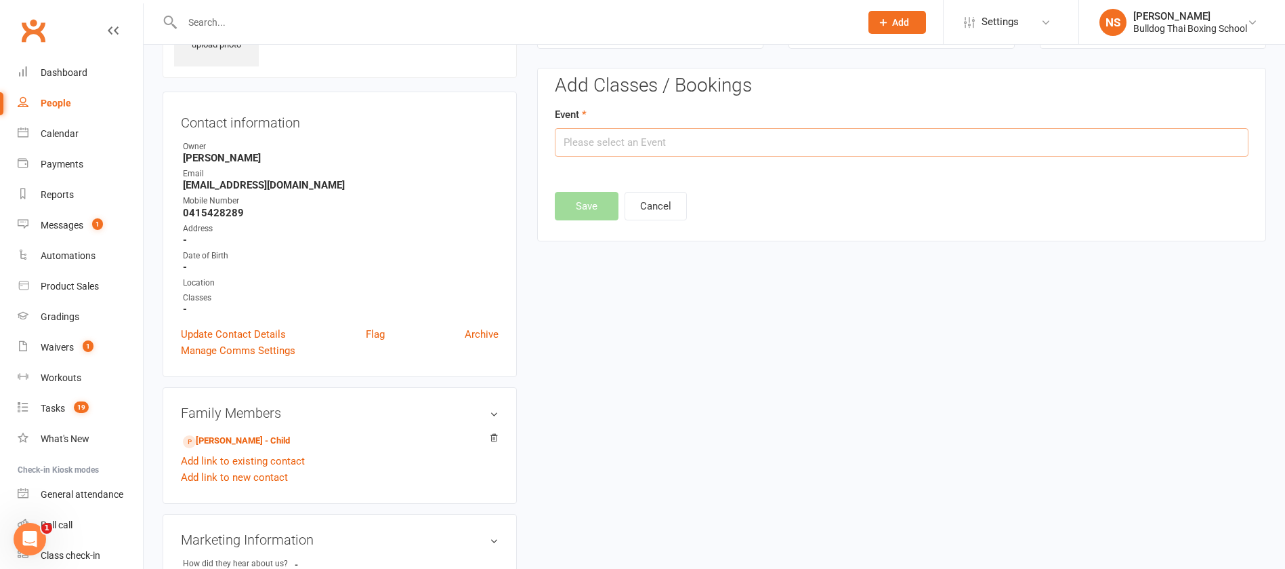
click at [693, 138] on input "text" at bounding box center [902, 142] width 694 height 28
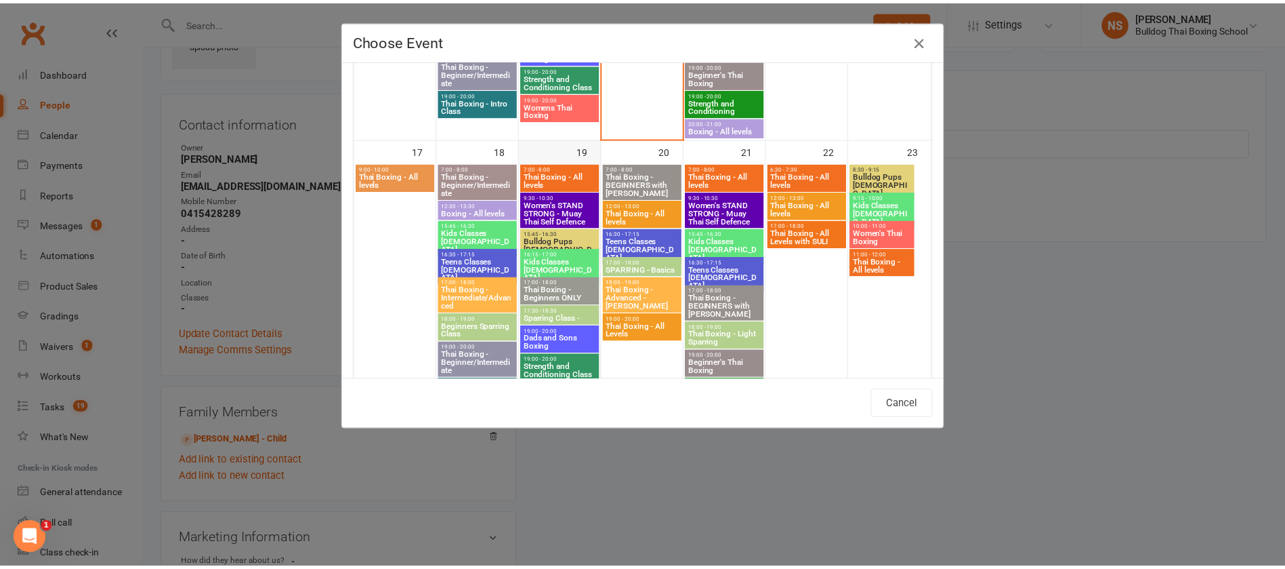
scroll to position [915, 0]
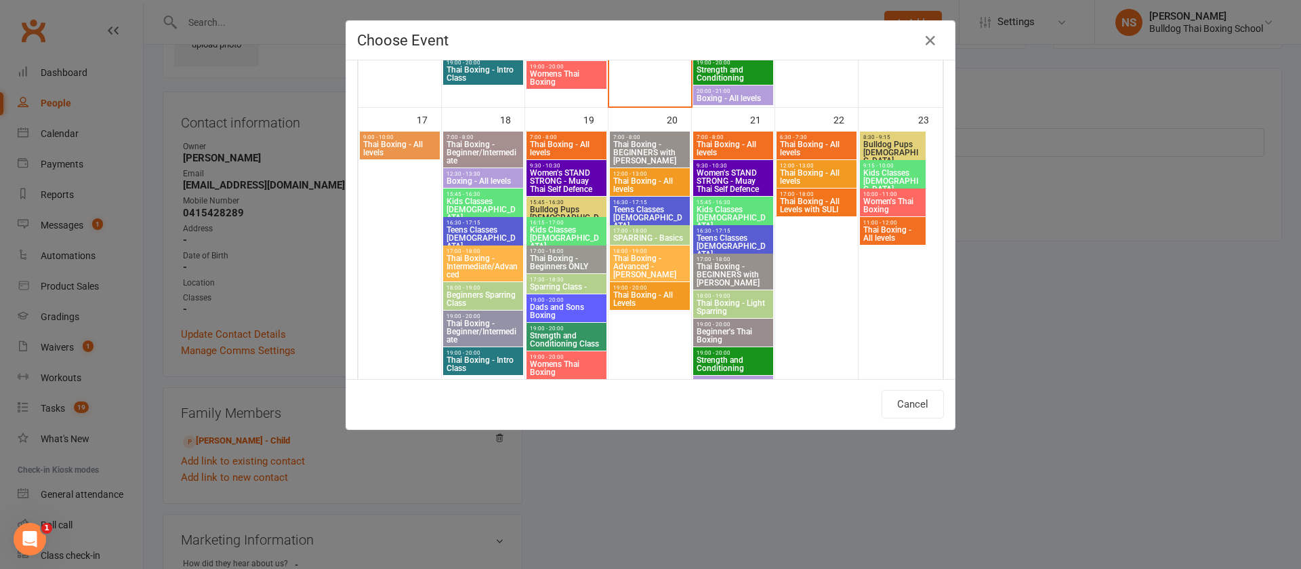
click at [552, 303] on span "Dads and Sons Boxing" at bounding box center [566, 311] width 75 height 16
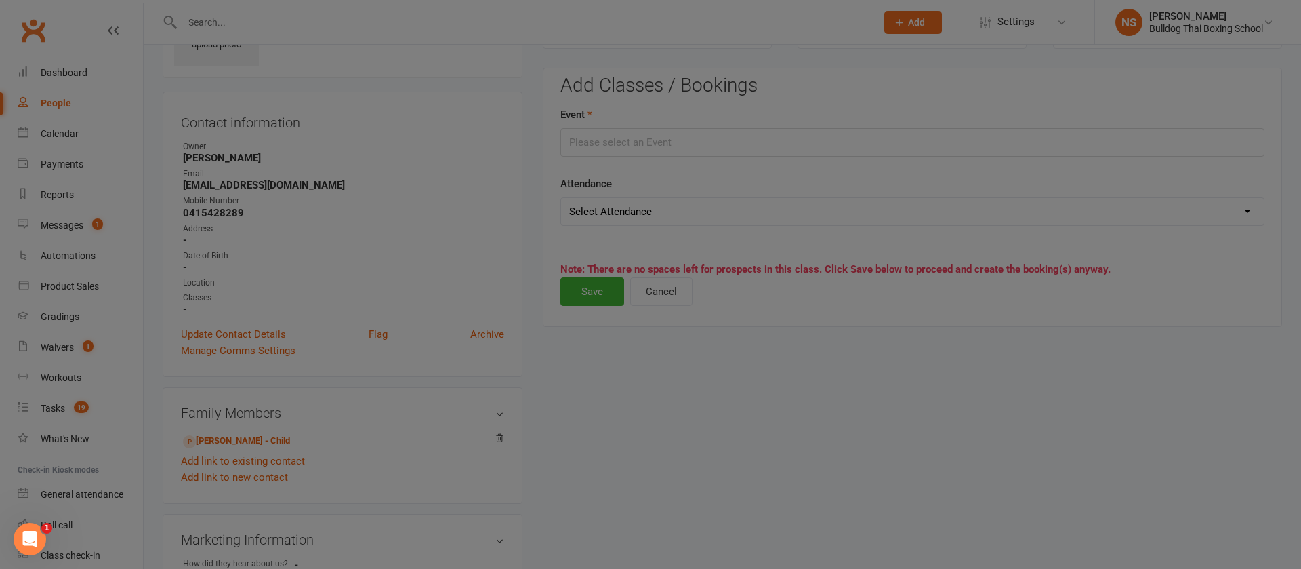
type input "Dads and Sons Boxing - [DATE] 7:00:00 PM"
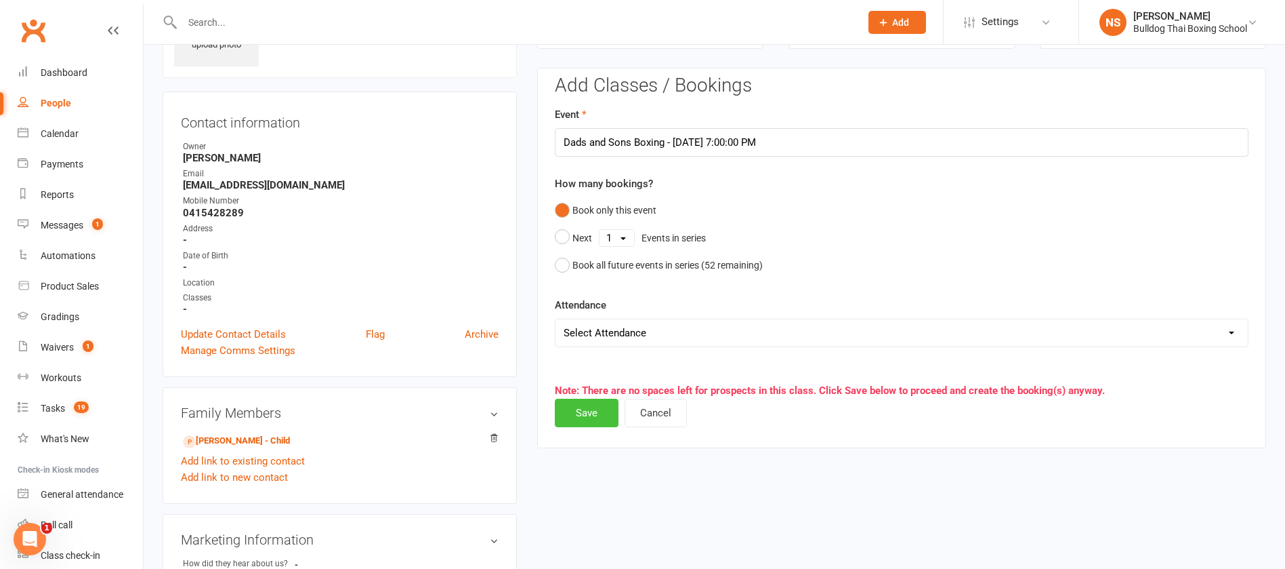
click at [590, 414] on button "Save" at bounding box center [587, 412] width 64 height 28
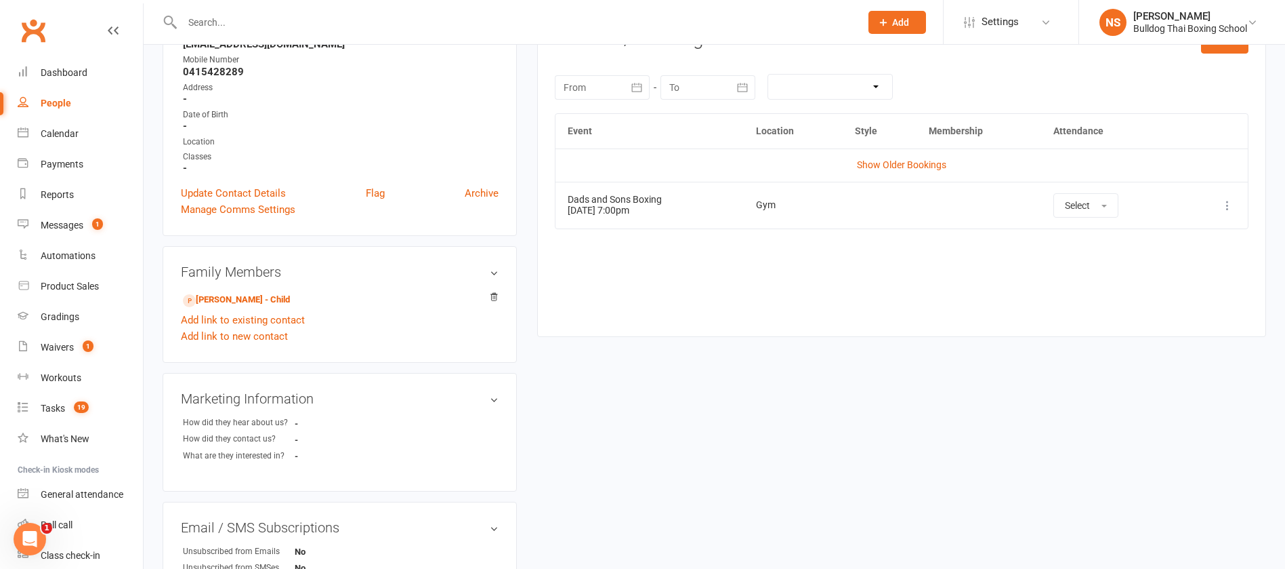
scroll to position [305, 0]
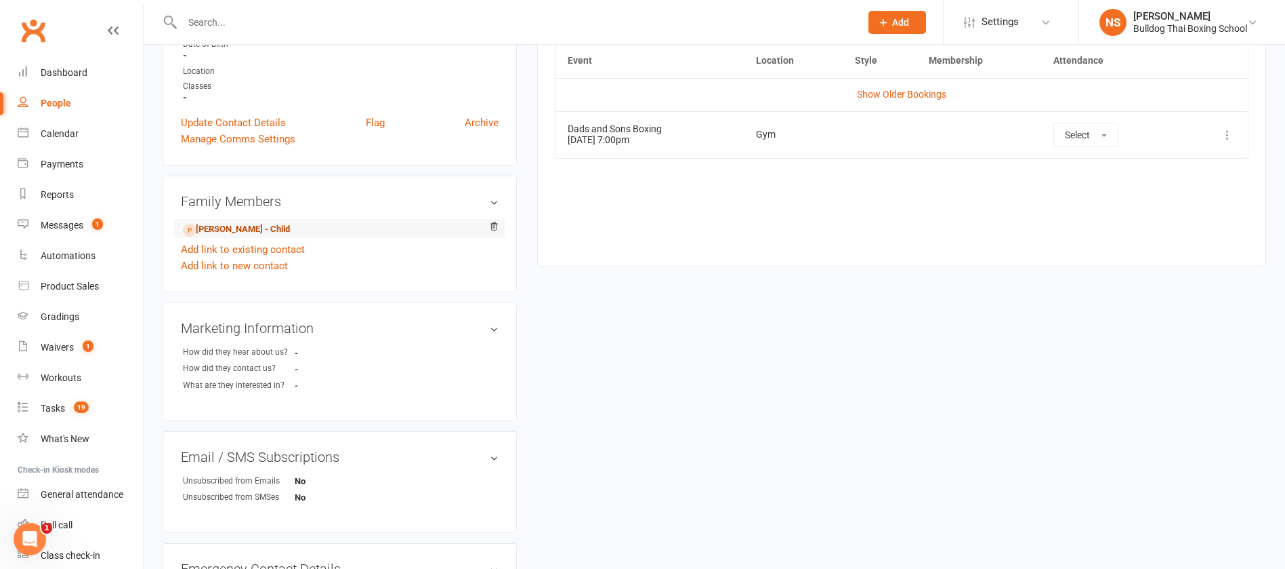
click at [274, 227] on link "[PERSON_NAME] - Child" at bounding box center [236, 229] width 107 height 14
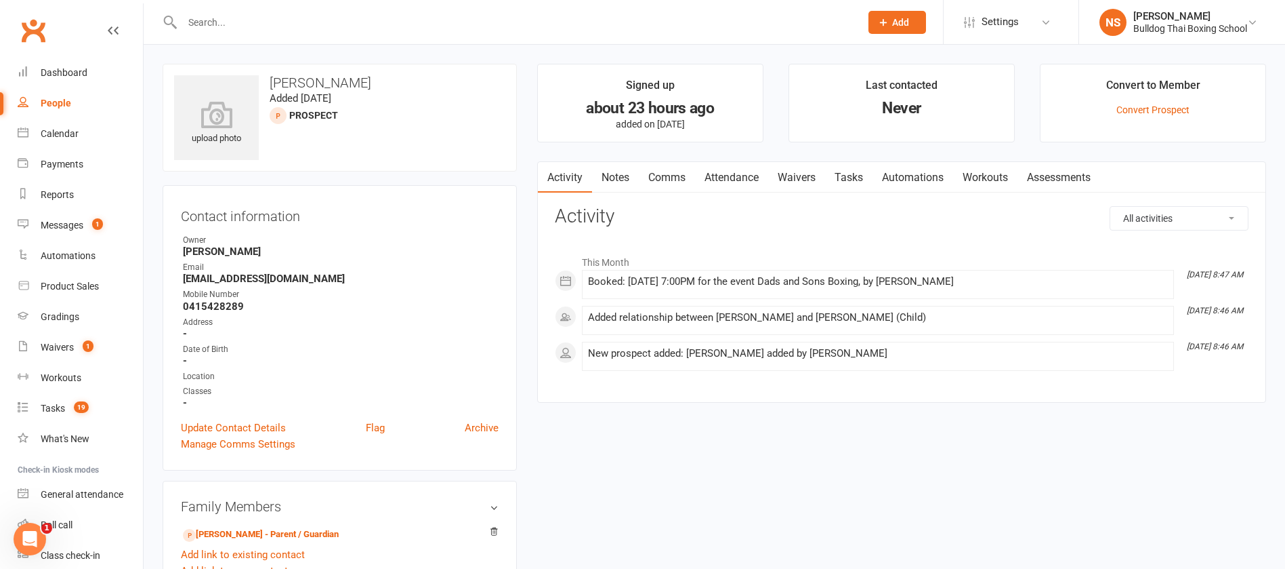
click at [854, 174] on link "Tasks" at bounding box center [848, 177] width 47 height 31
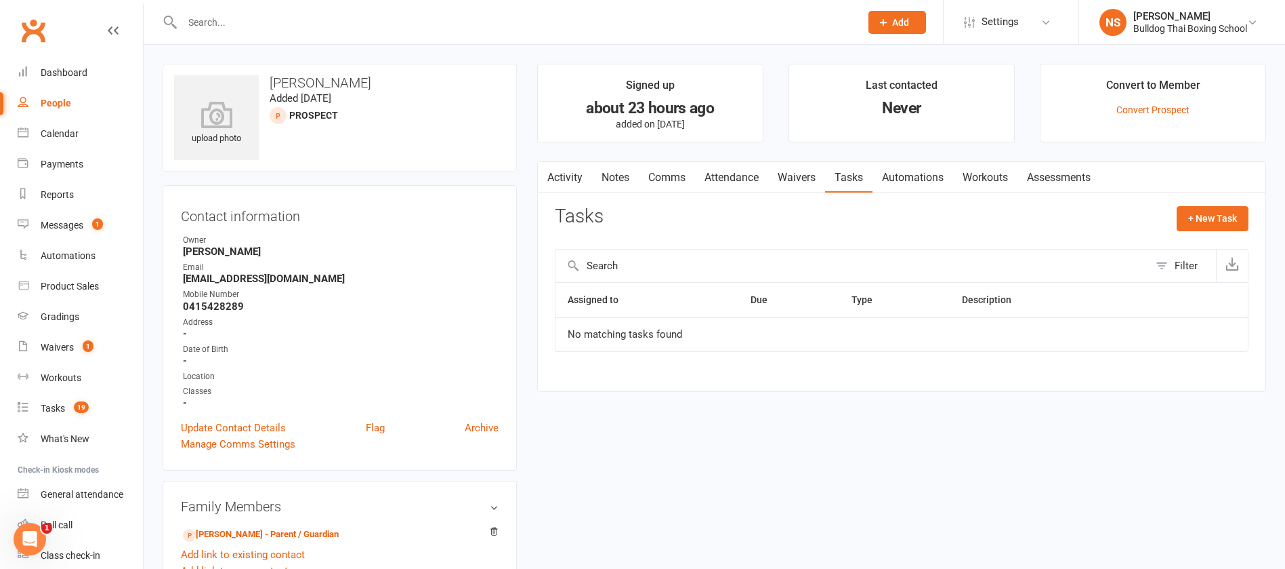
click at [738, 177] on link "Attendance" at bounding box center [731, 177] width 73 height 31
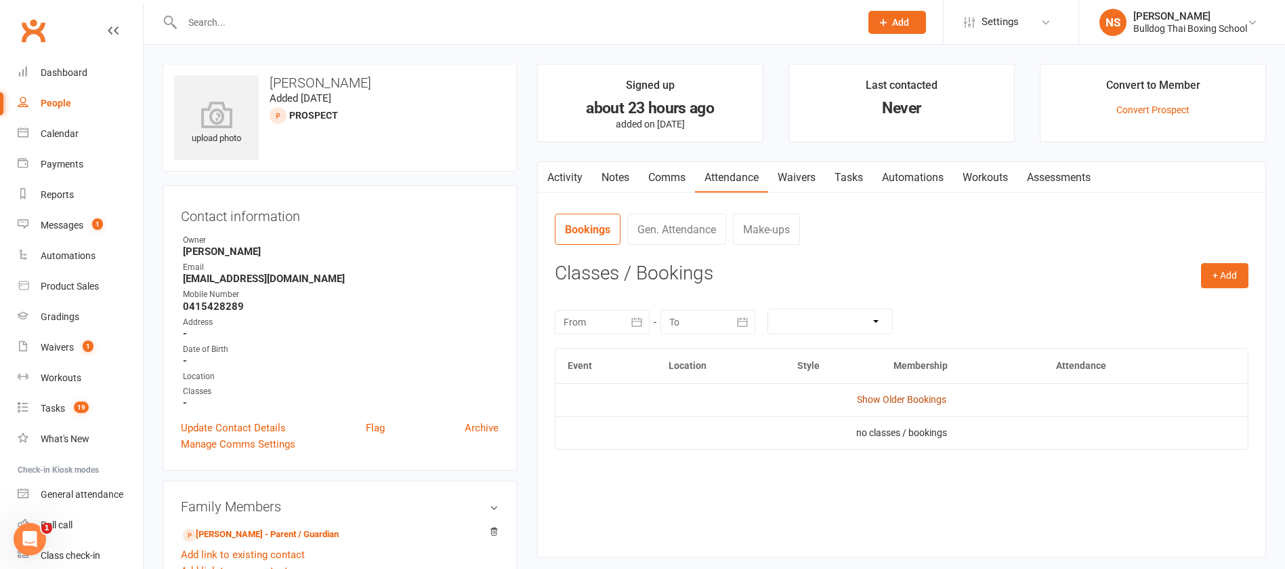
click at [901, 399] on link "Show Older Bookings" at bounding box center [901, 399] width 89 height 11
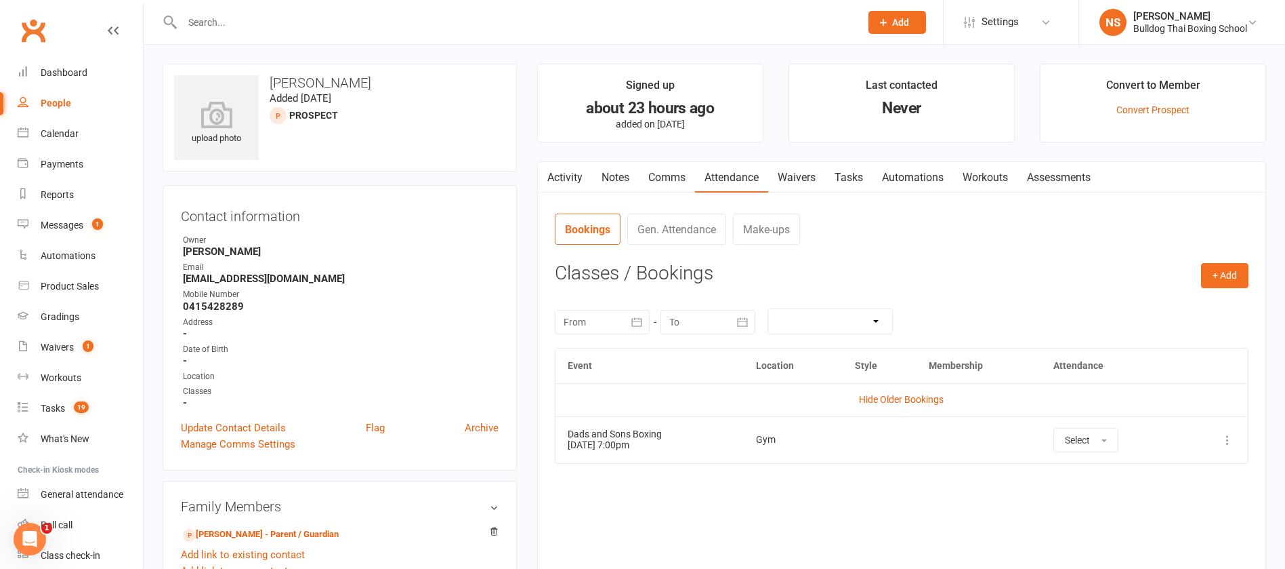
click at [1226, 438] on icon at bounding box center [1228, 440] width 14 height 14
click at [1149, 517] on link "Delete booking" at bounding box center [1168, 520] width 134 height 27
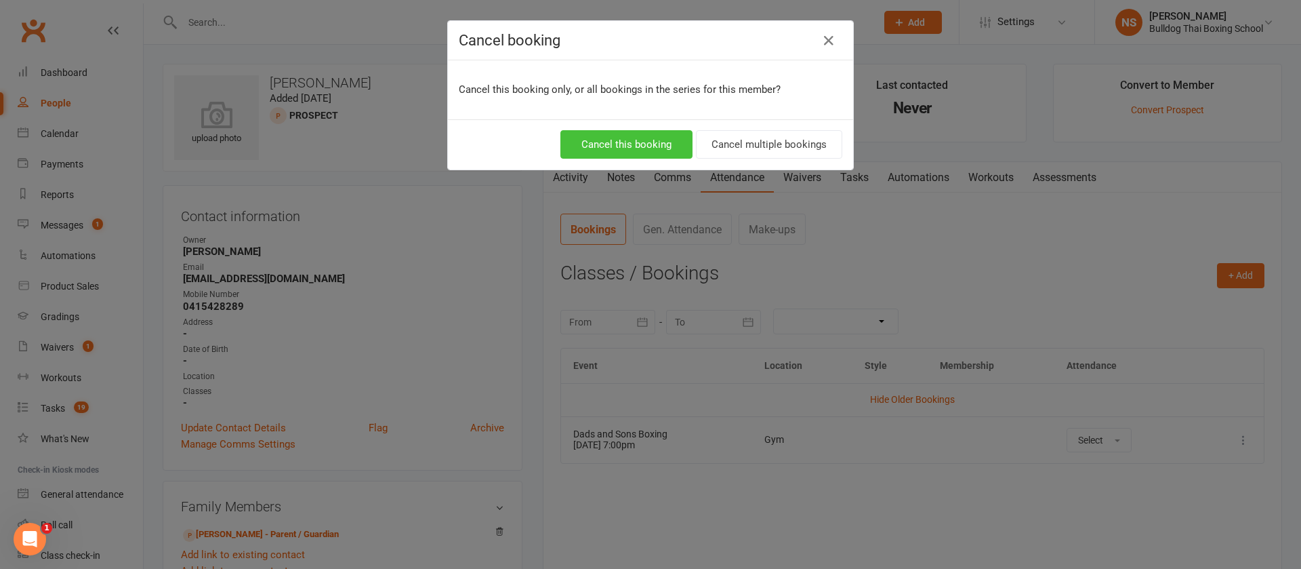
click at [602, 135] on button "Cancel this booking" at bounding box center [626, 144] width 132 height 28
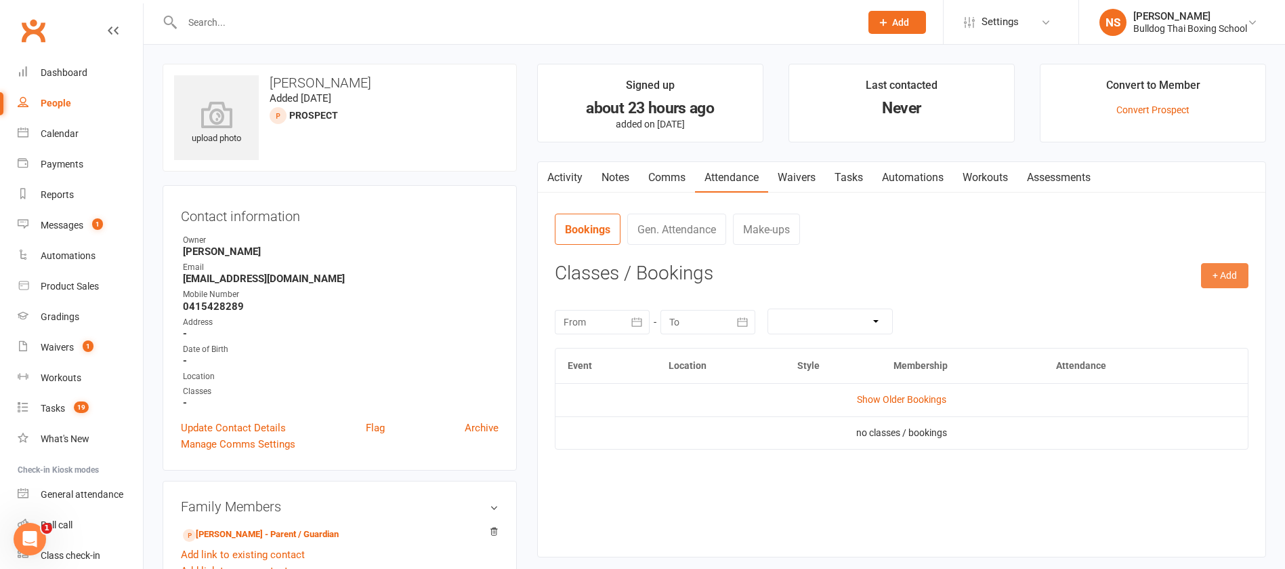
click at [1215, 277] on button "+ Add" at bounding box center [1224, 275] width 47 height 24
click at [1174, 308] on link "Book Event" at bounding box center [1181, 306] width 134 height 27
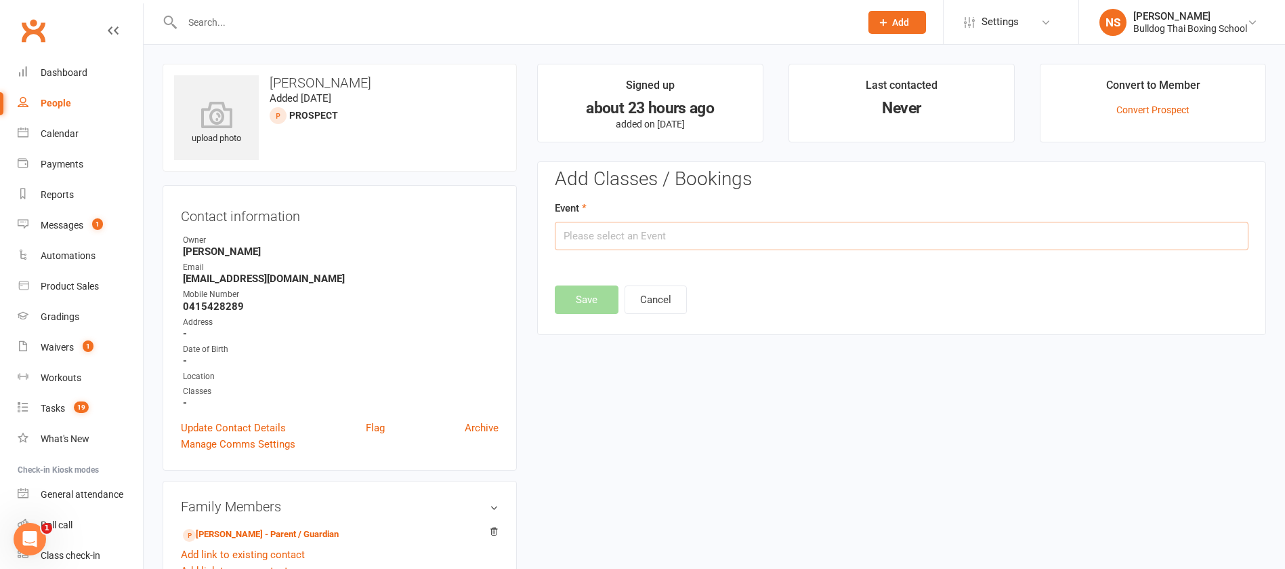
click at [625, 236] on input "text" at bounding box center [902, 236] width 694 height 28
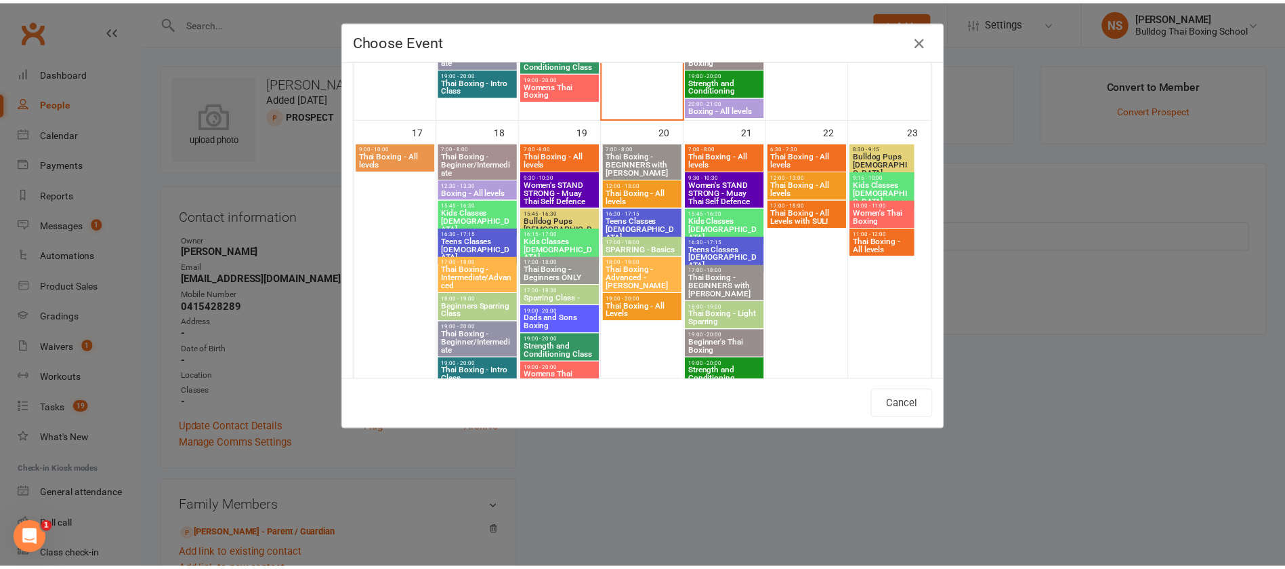
scroll to position [915, 0]
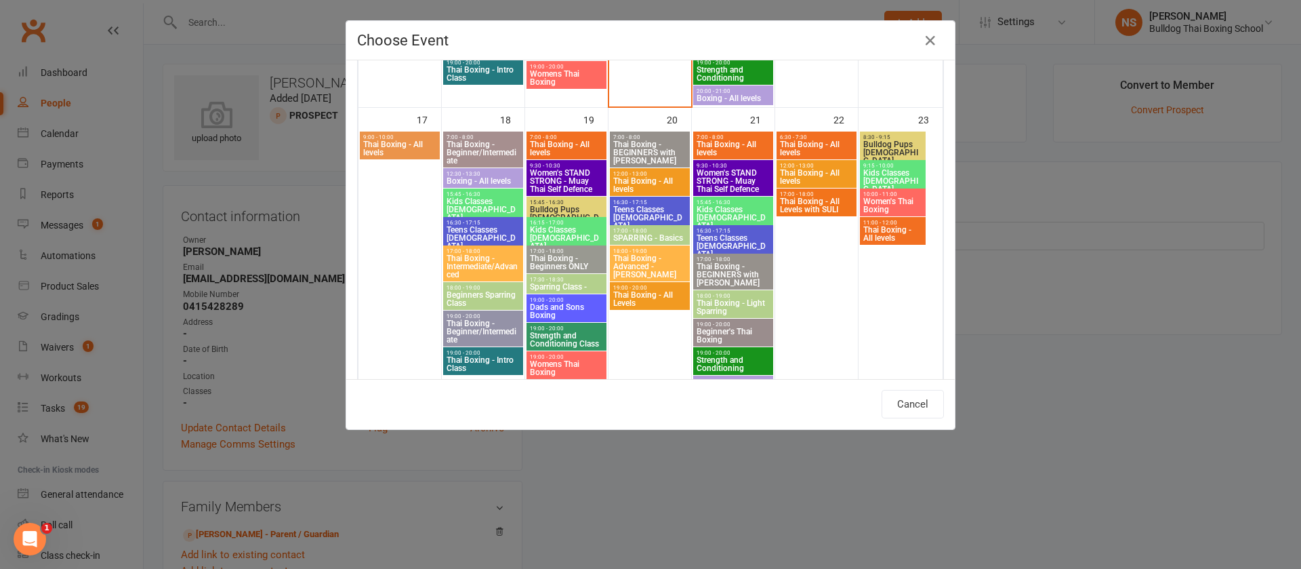
click at [562, 308] on span "Dads and Sons Boxing" at bounding box center [566, 311] width 75 height 16
type input "Dads and Sons Boxing - [DATE] 7:00:00 PM"
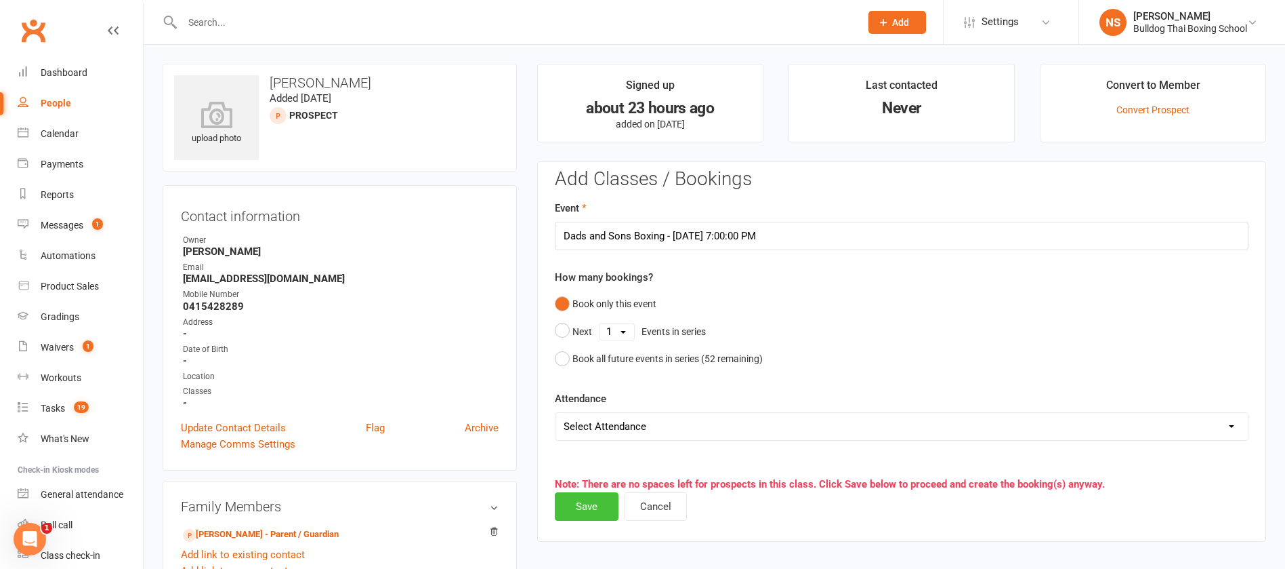
click at [585, 501] on button "Save" at bounding box center [587, 506] width 64 height 28
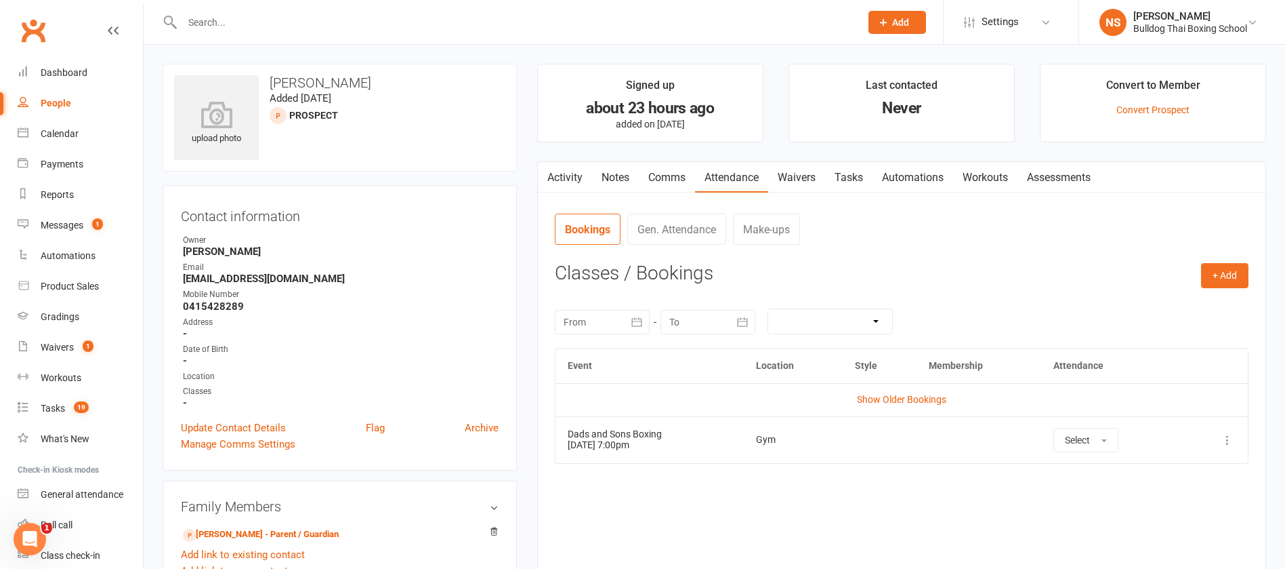
click at [852, 178] on link "Tasks" at bounding box center [848, 177] width 47 height 31
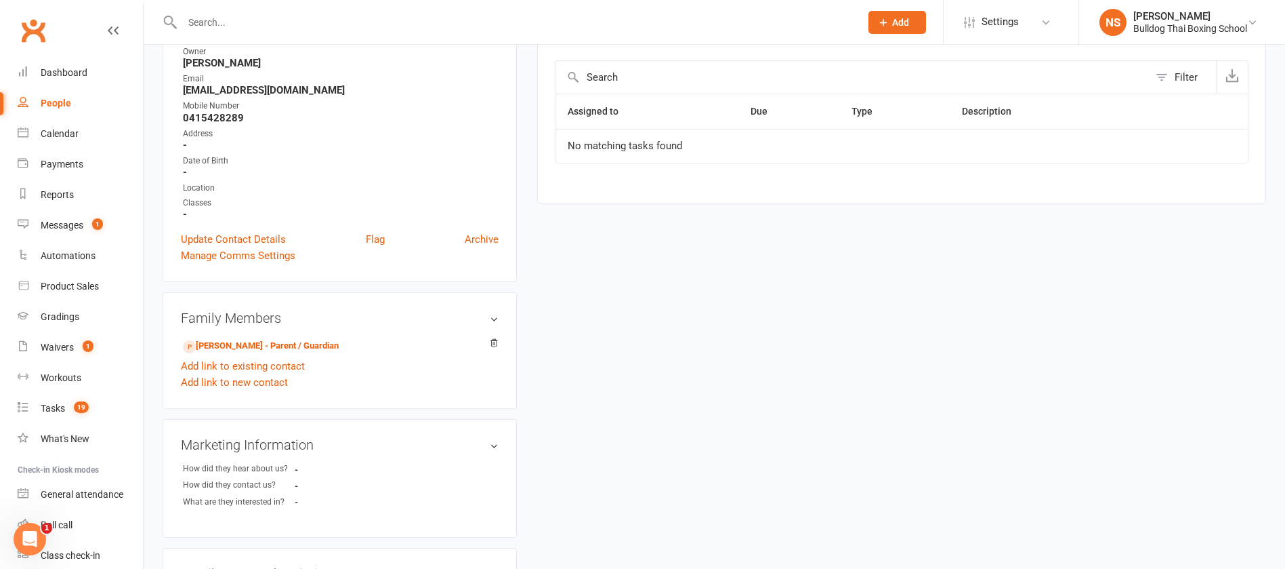
scroll to position [203, 0]
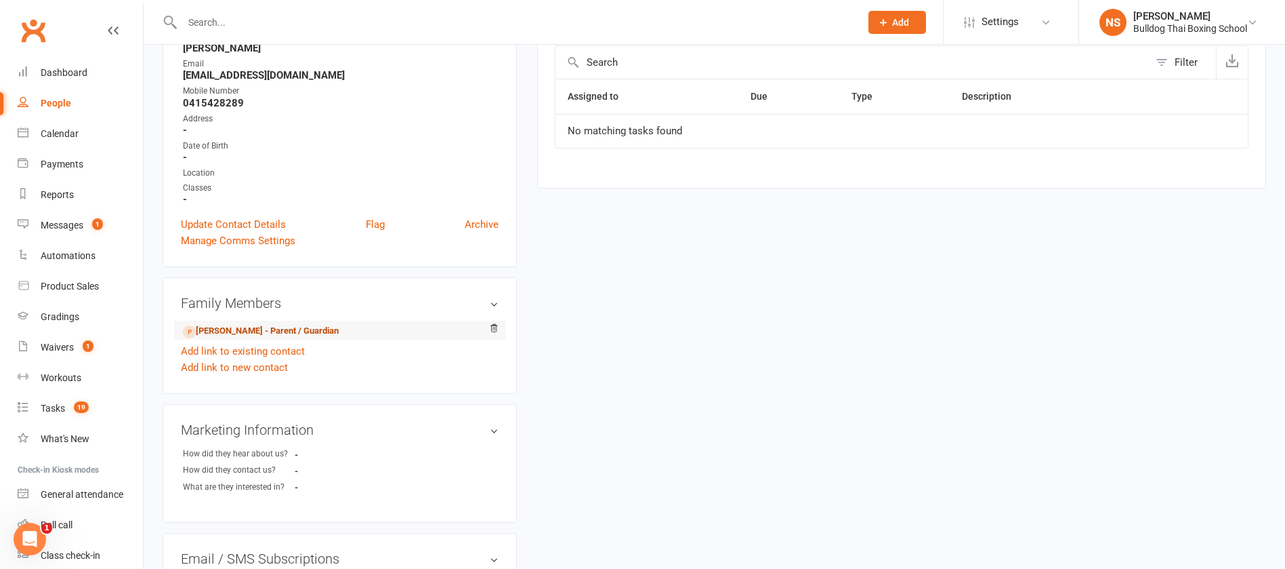
click at [293, 331] on link "[PERSON_NAME] - Parent / Guardian" at bounding box center [261, 331] width 156 height 14
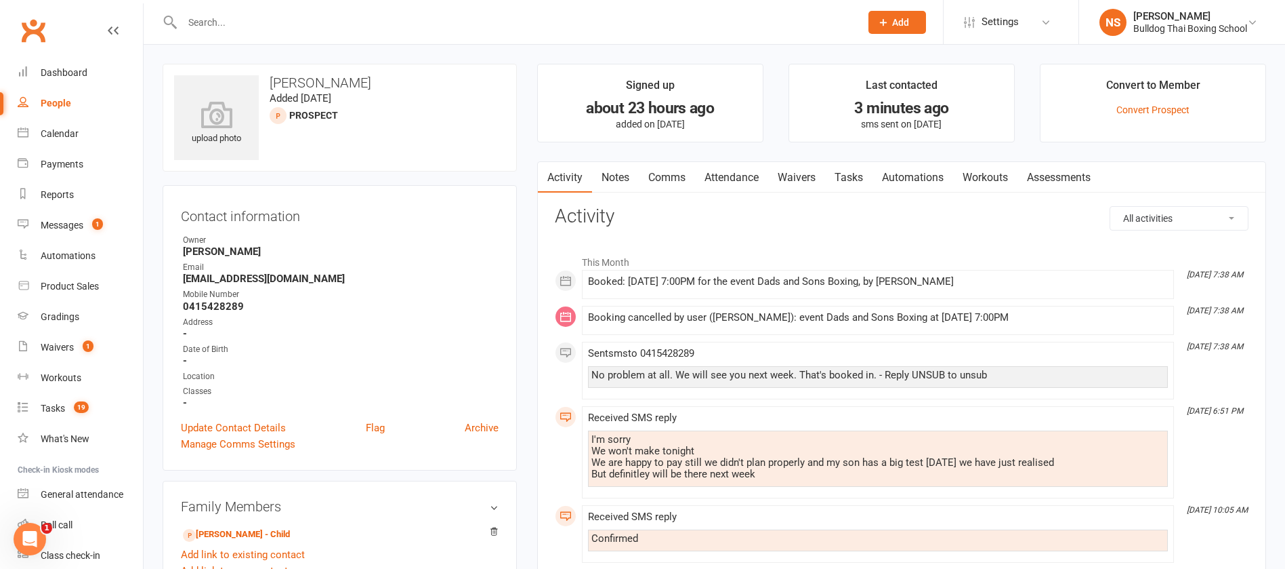
click at [856, 173] on link "Tasks" at bounding box center [848, 177] width 47 height 31
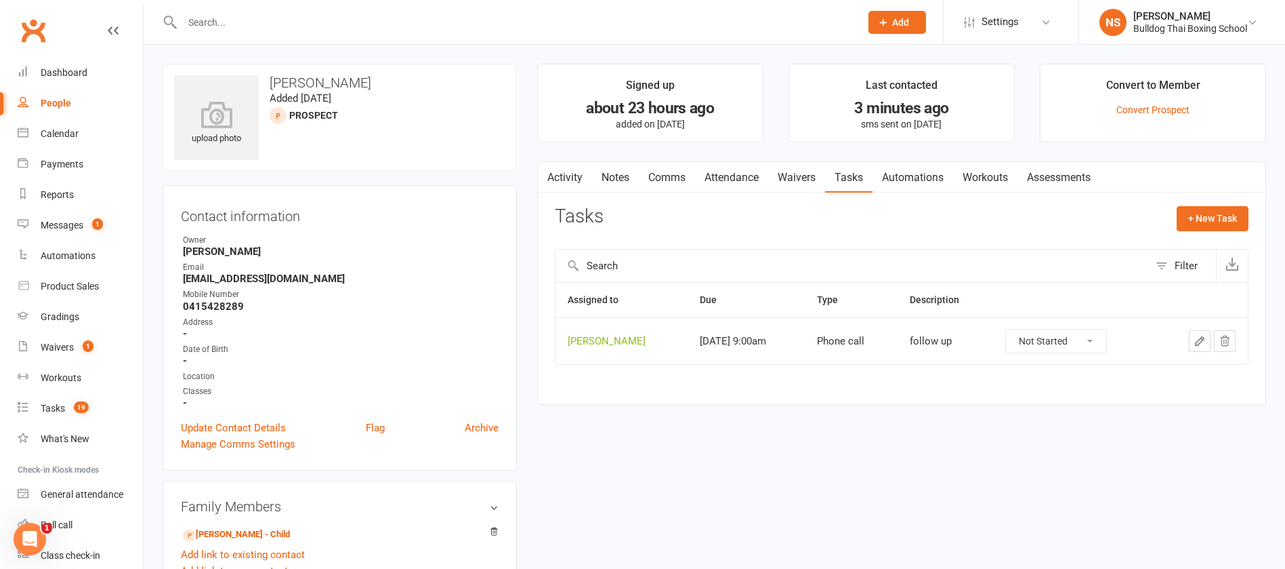
click at [1201, 336] on icon "button" at bounding box center [1200, 341] width 12 height 12
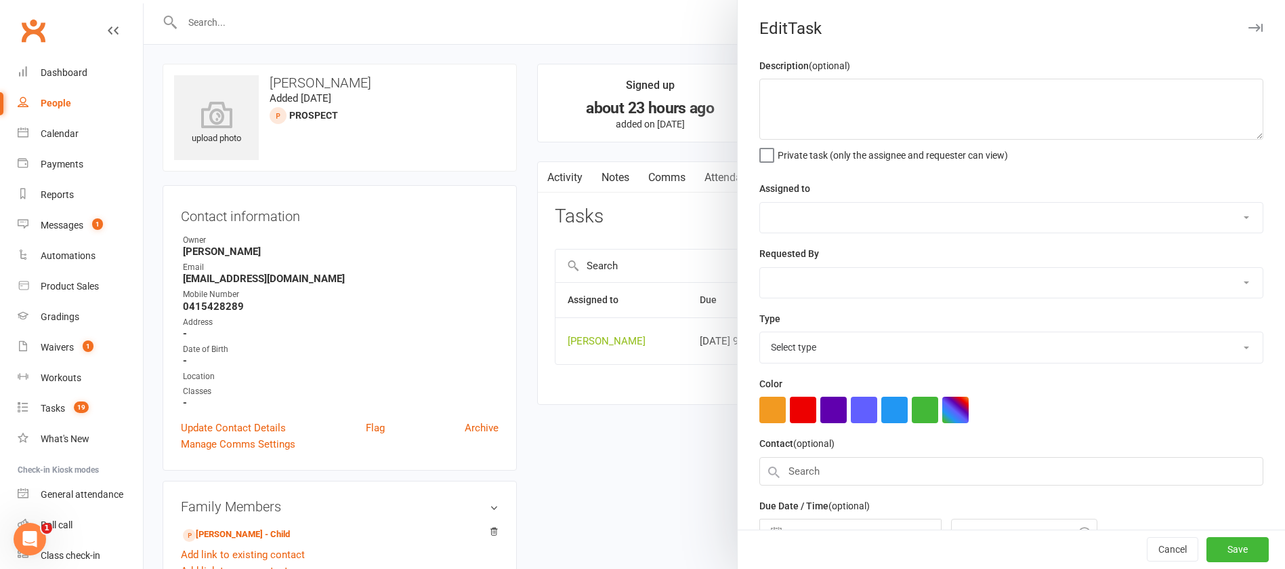
type textarea "follow up"
select select "12940"
type input "[DATE]"
type input "9:00am"
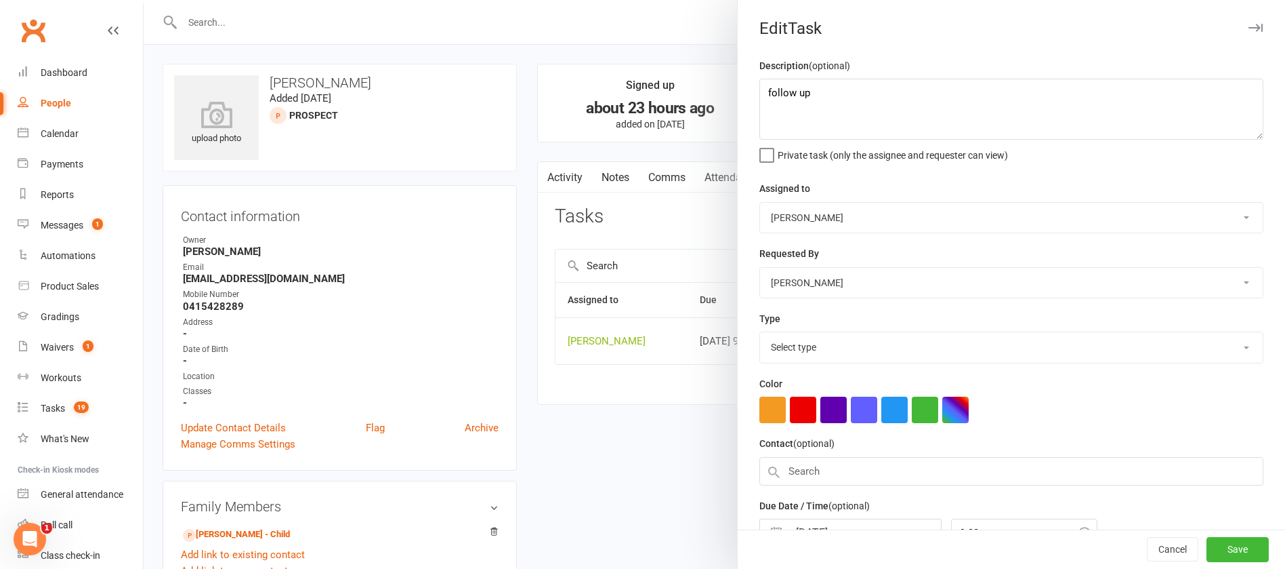
select select "12048"
drag, startPoint x: 825, startPoint y: 102, endPoint x: 744, endPoint y: 79, distance: 84.7
click at [744, 79] on div "Description (optional) follow up Private task (only the assignee and requester …" at bounding box center [1012, 331] width 548 height 547
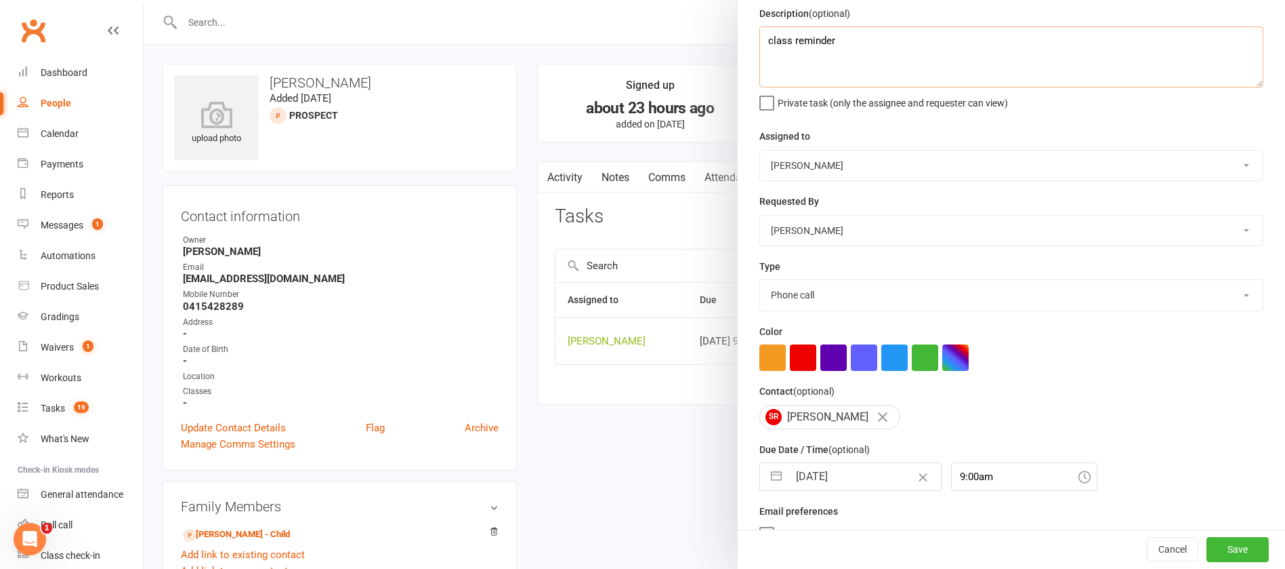
scroll to position [81, 0]
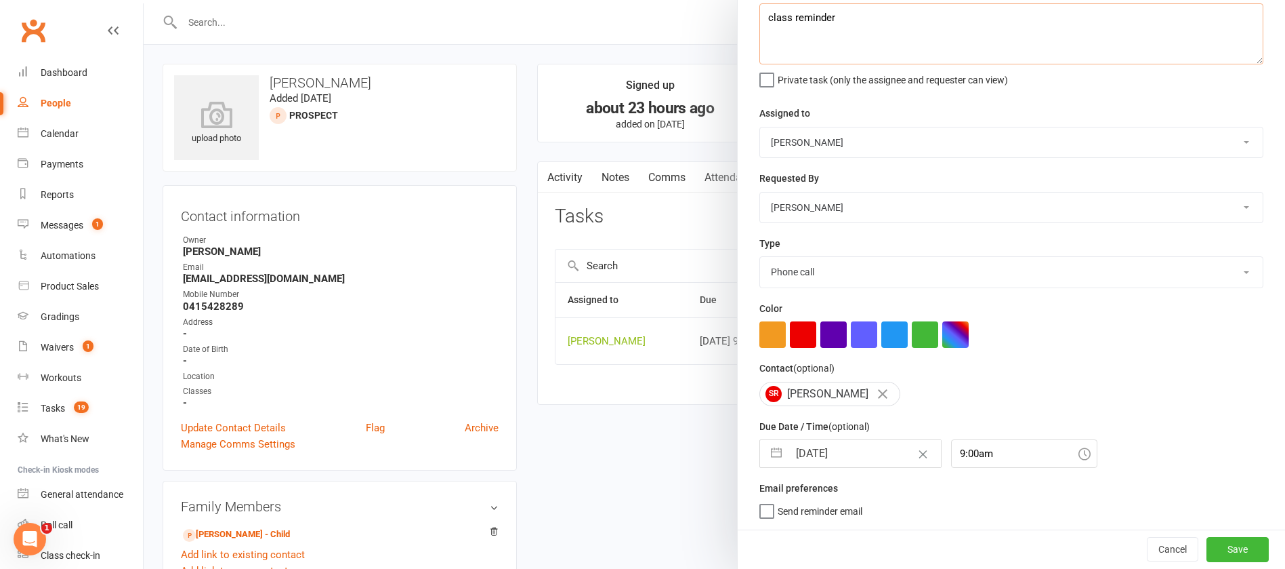
type textarea "class reminder"
select select "6"
select select "2025"
select select "7"
select select "2025"
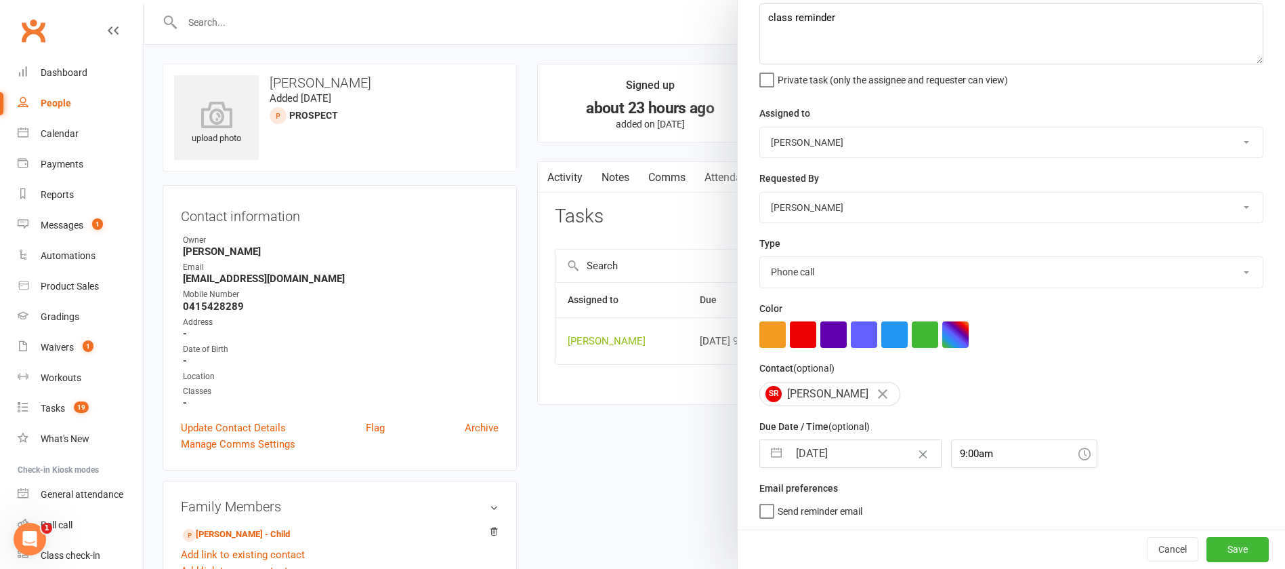
select select "8"
select select "2025"
click at [863, 449] on input "[DATE]" at bounding box center [865, 453] width 152 height 27
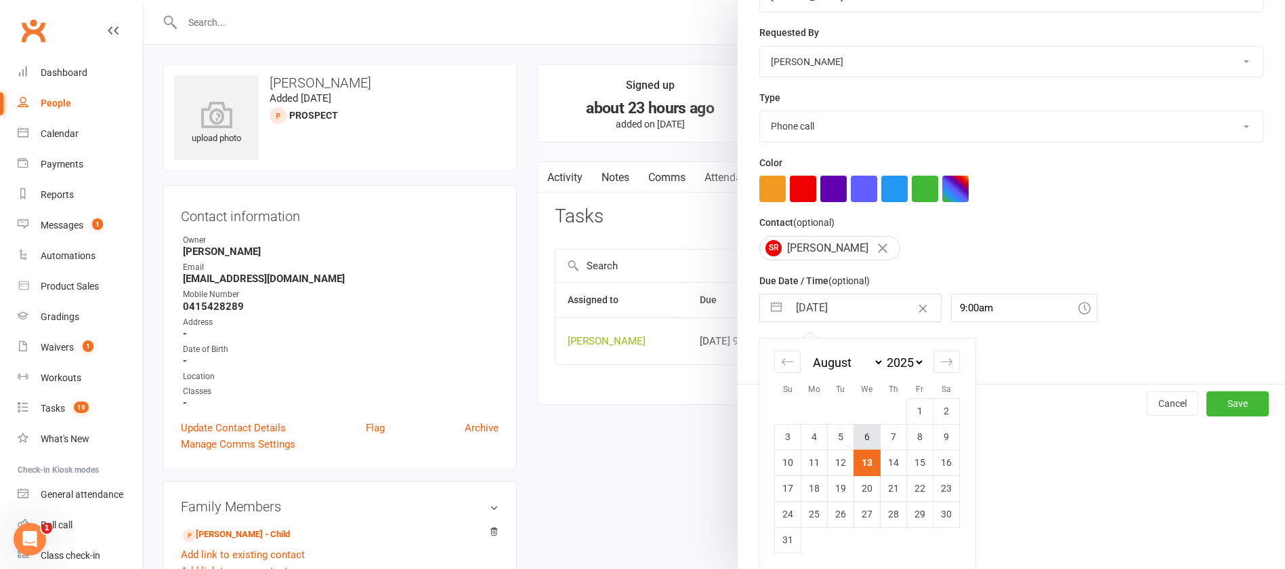
scroll to position [226, 0]
click at [830, 485] on td "19" at bounding box center [841, 488] width 26 height 26
type input "[DATE]"
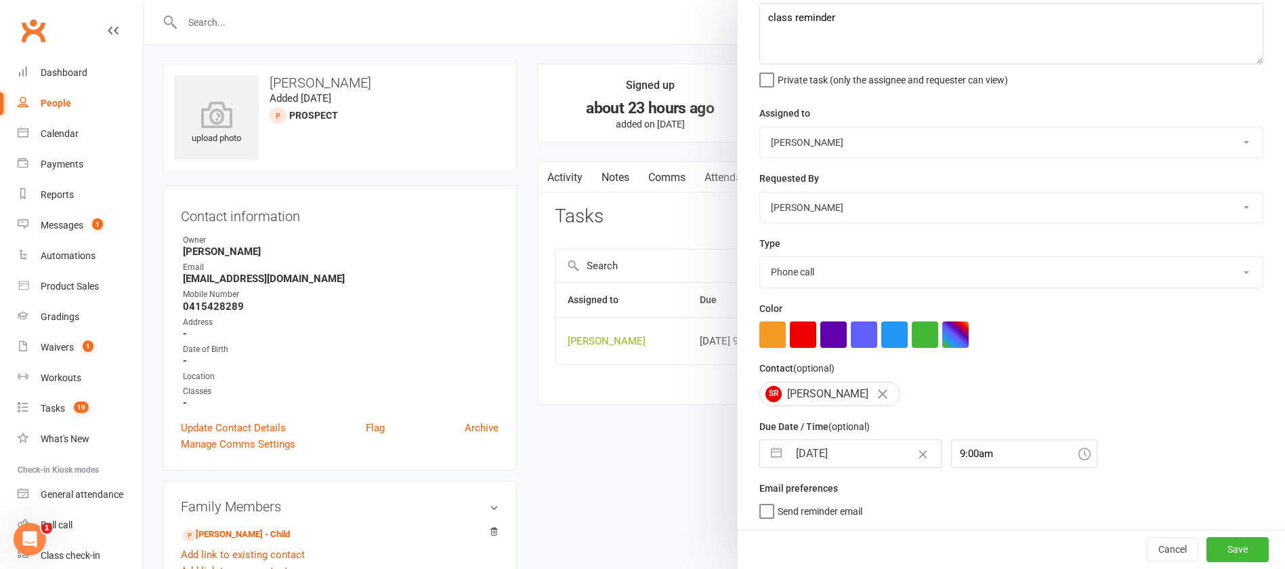
scroll to position [81, 0]
click at [1214, 545] on button "Save" at bounding box center [1238, 549] width 62 height 24
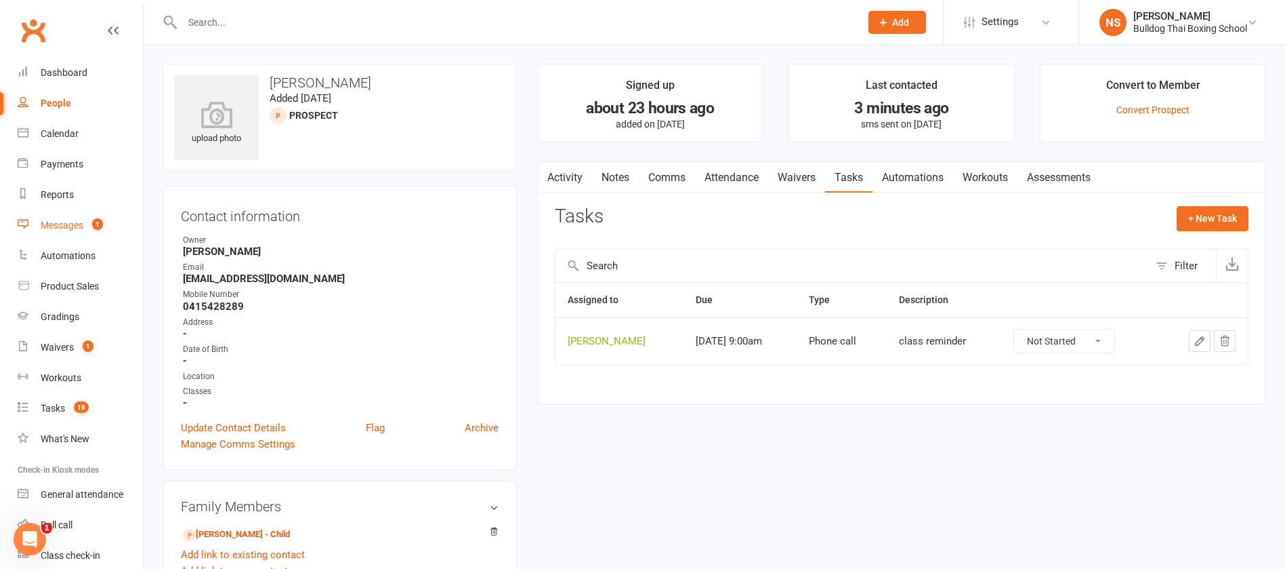
click at [63, 226] on div "Messages" at bounding box center [62, 225] width 43 height 11
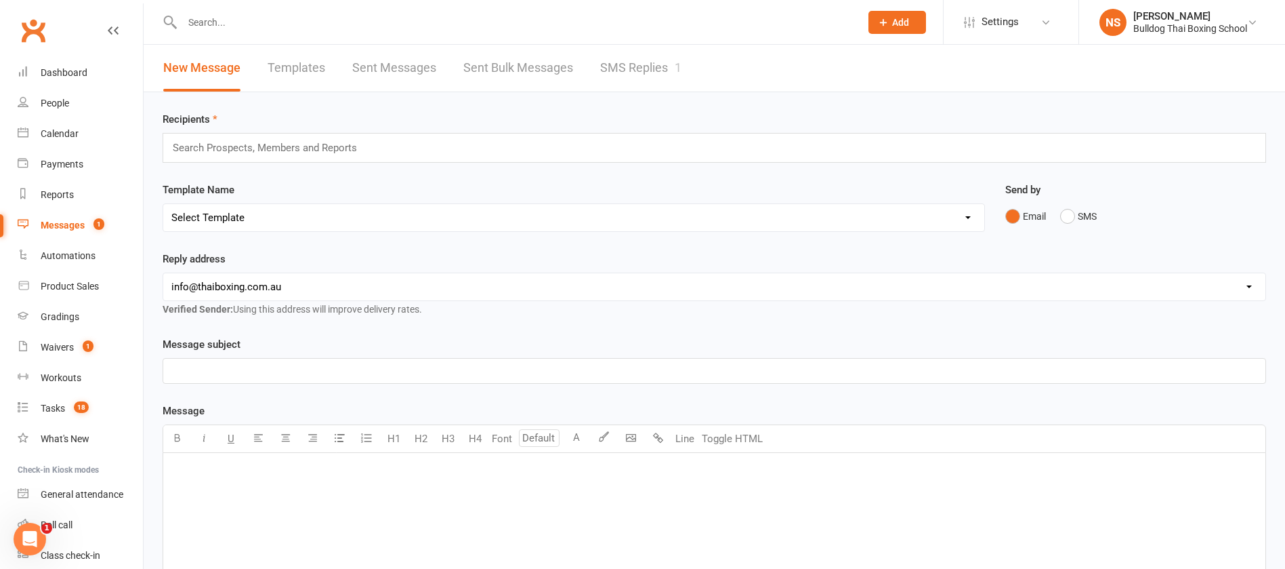
click at [649, 65] on link "SMS Replies 1" at bounding box center [640, 68] width 81 height 47
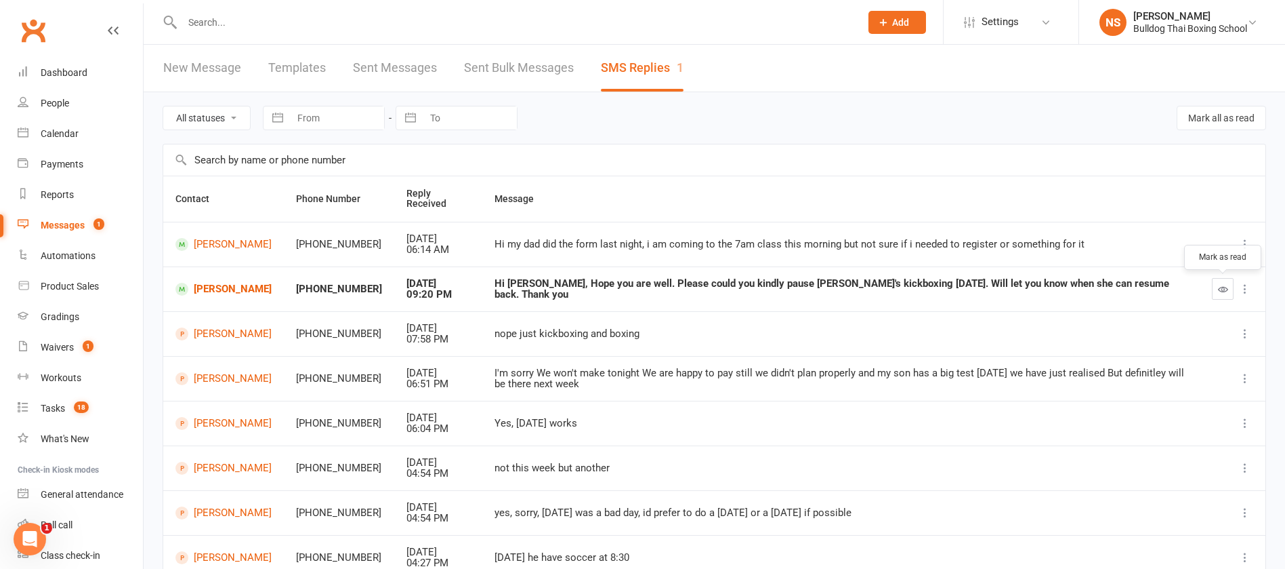
drag, startPoint x: 1223, startPoint y: 289, endPoint x: 744, endPoint y: 64, distance: 529.0
click at [1219, 286] on icon "button" at bounding box center [1223, 289] width 10 height 10
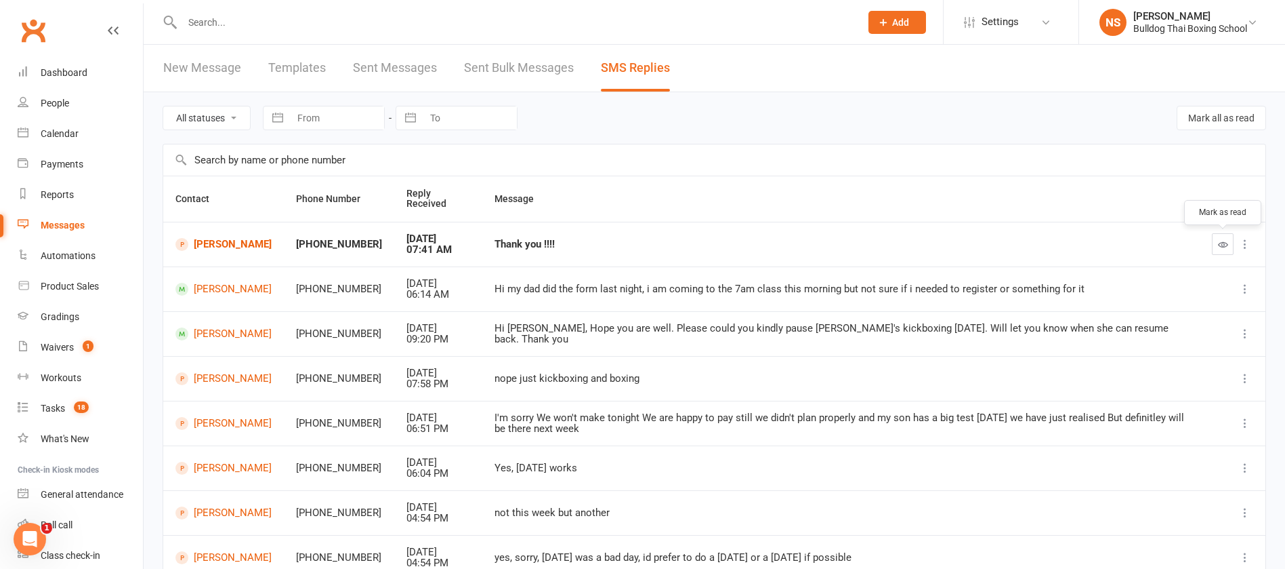
click at [1226, 243] on icon "button" at bounding box center [1223, 244] width 10 height 10
click at [226, 337] on link "[PERSON_NAME]" at bounding box center [224, 333] width 96 height 13
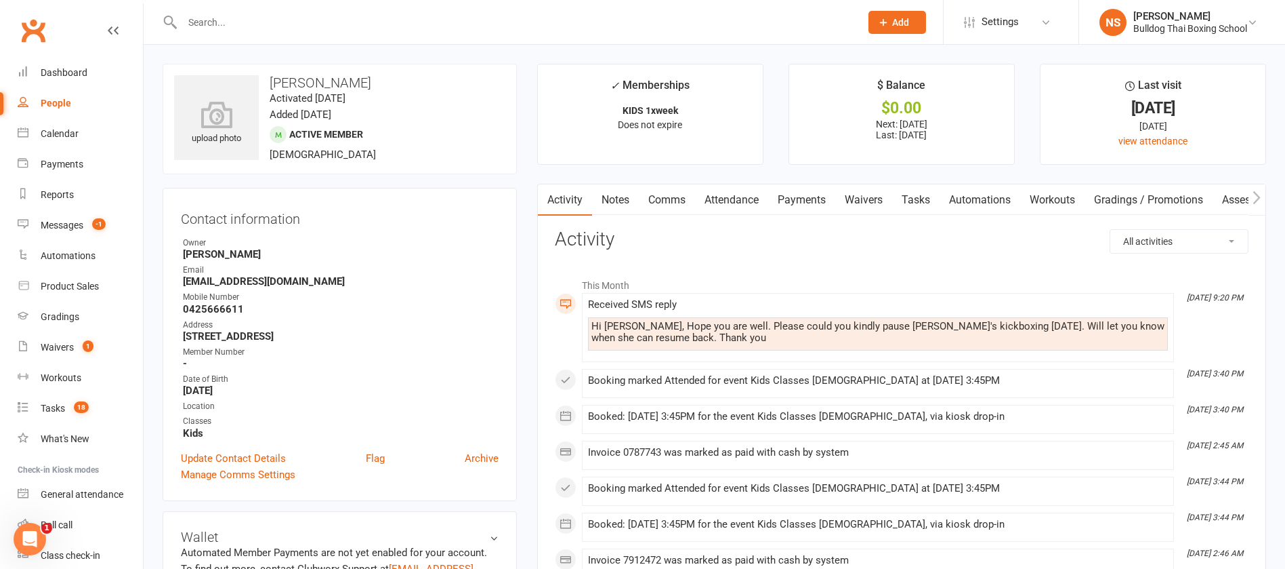
click at [720, 198] on link "Attendance" at bounding box center [731, 199] width 73 height 31
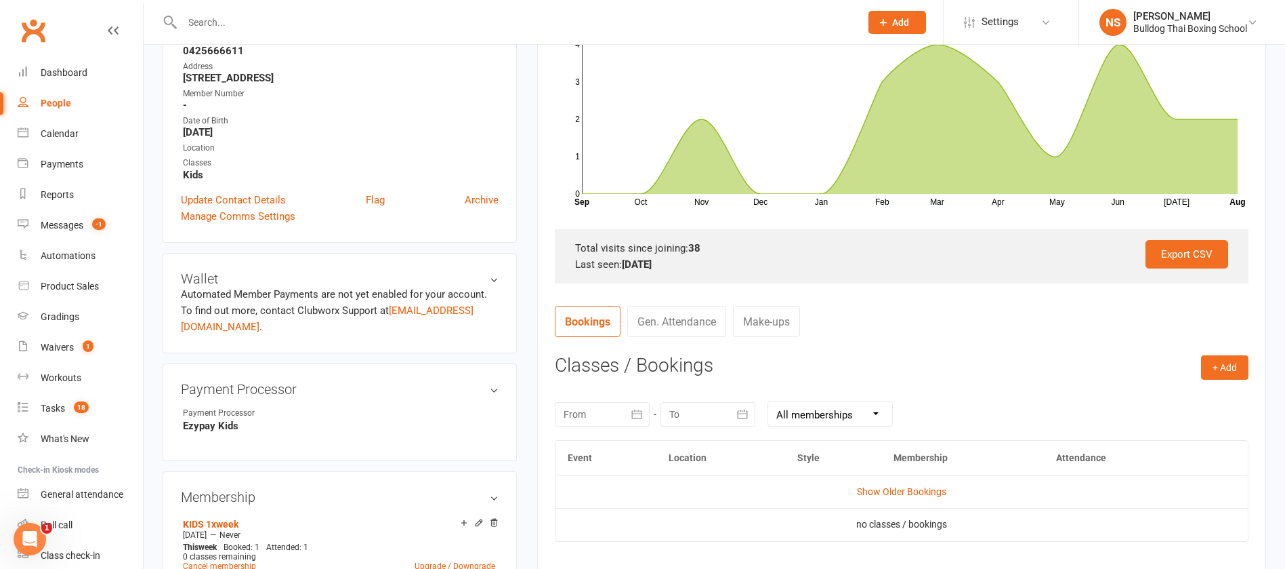
scroll to position [305, 0]
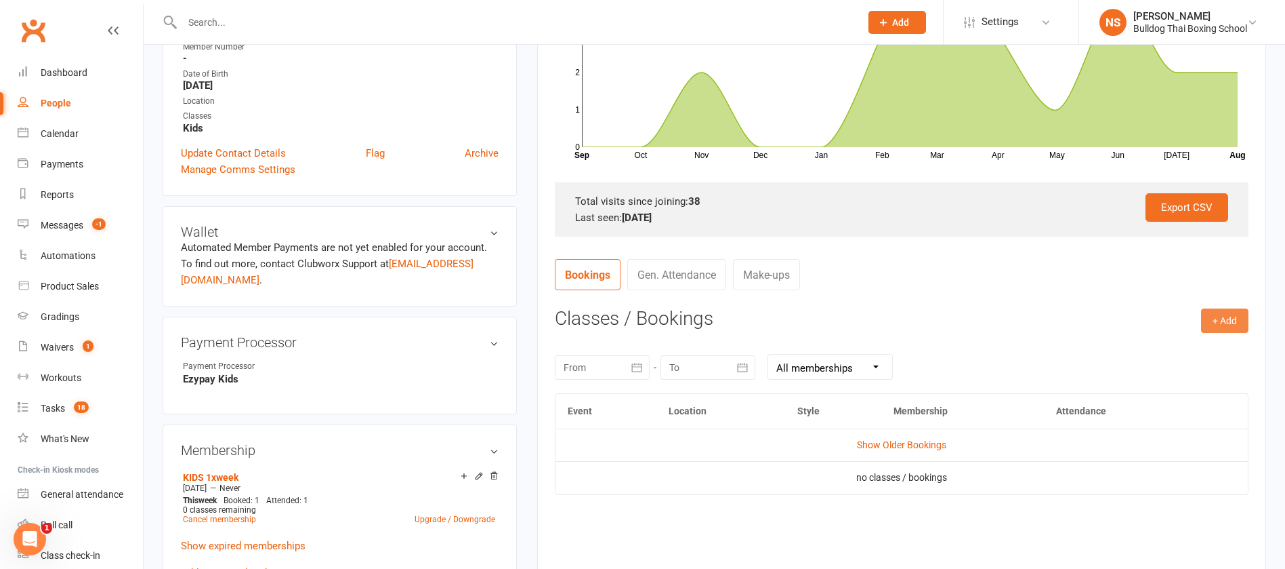
click at [1225, 320] on button "+ Add" at bounding box center [1224, 320] width 47 height 24
click at [866, 225] on div "Export CSV Total visits since joining: 38 Last seen: [DATE]" at bounding box center [902, 209] width 694 height 54
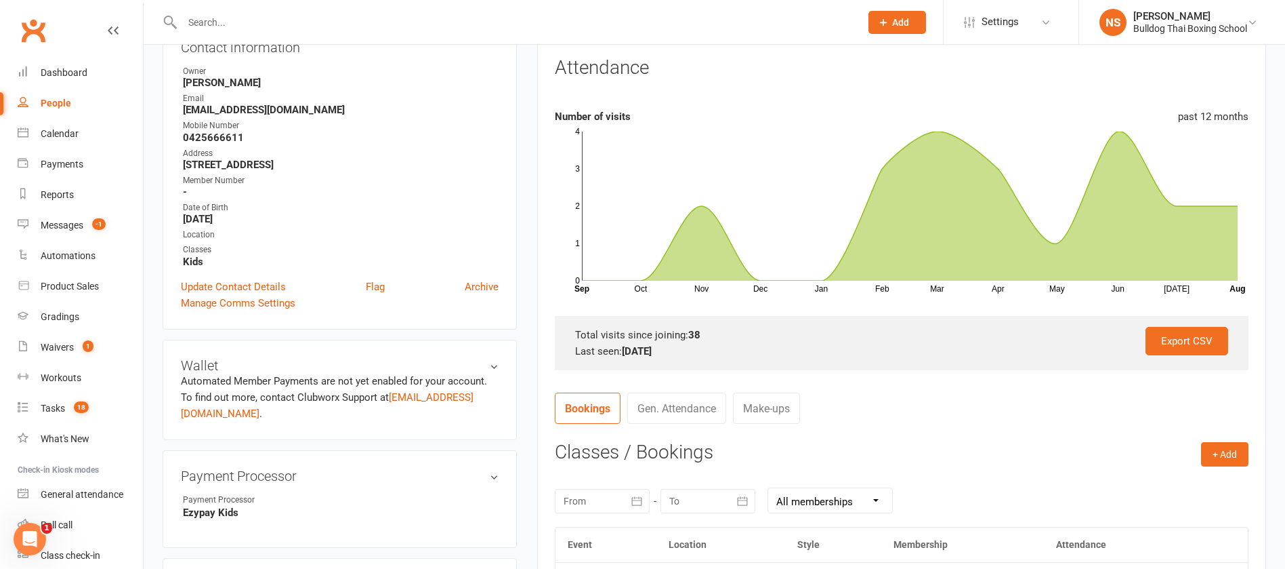
scroll to position [0, 0]
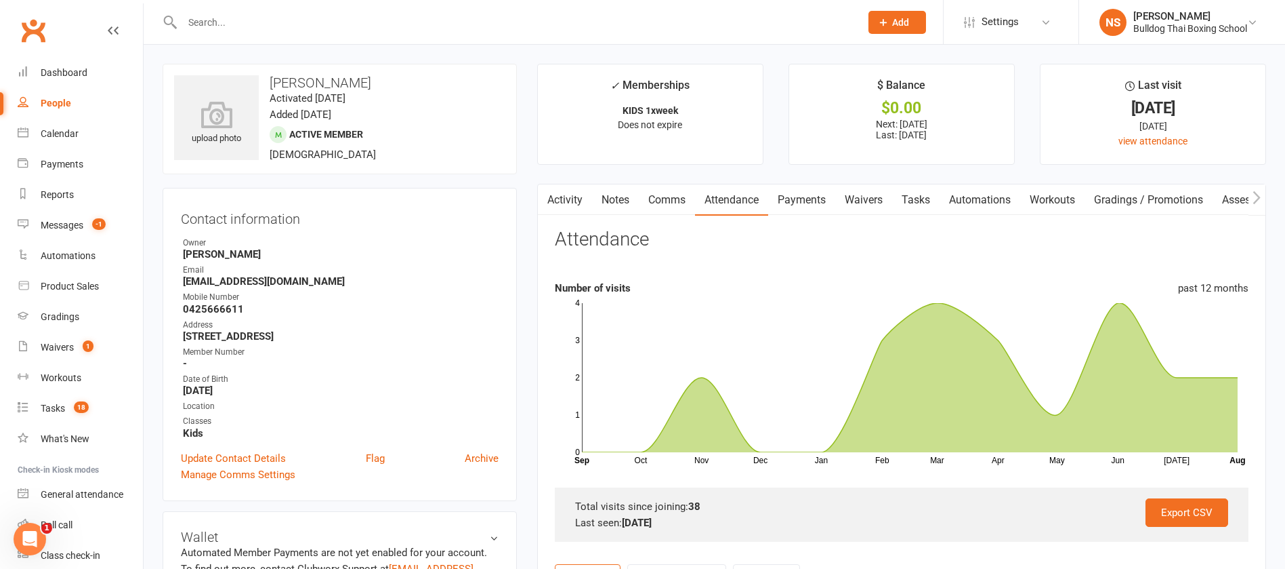
click at [672, 194] on link "Comms" at bounding box center [667, 199] width 56 height 31
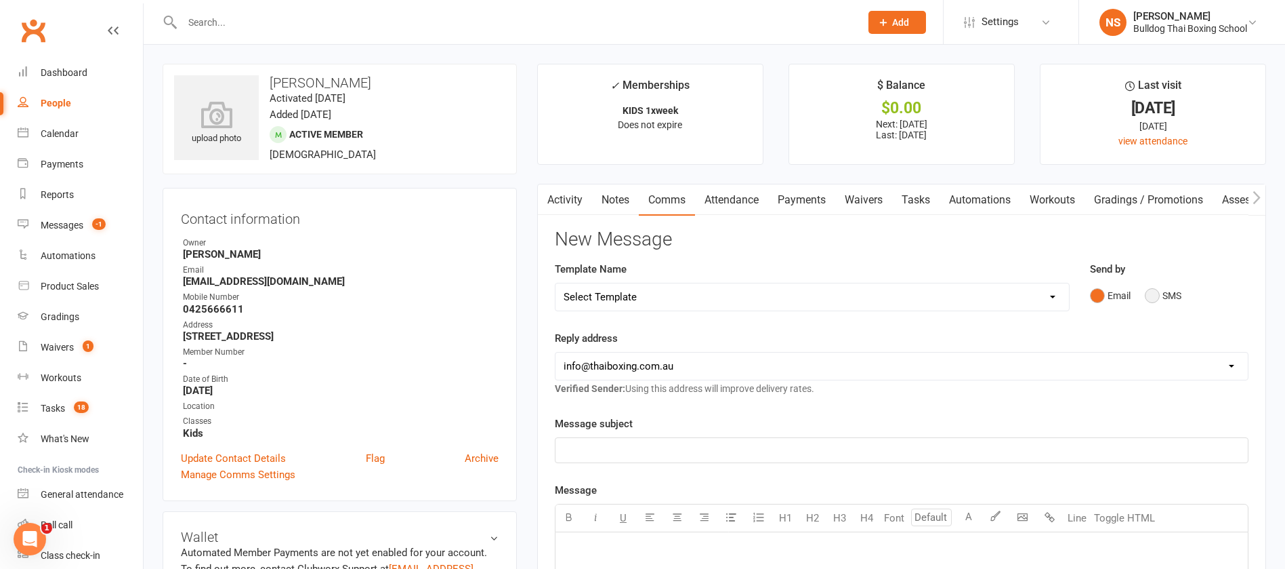
click at [1157, 293] on button "SMS" at bounding box center [1163, 296] width 37 height 26
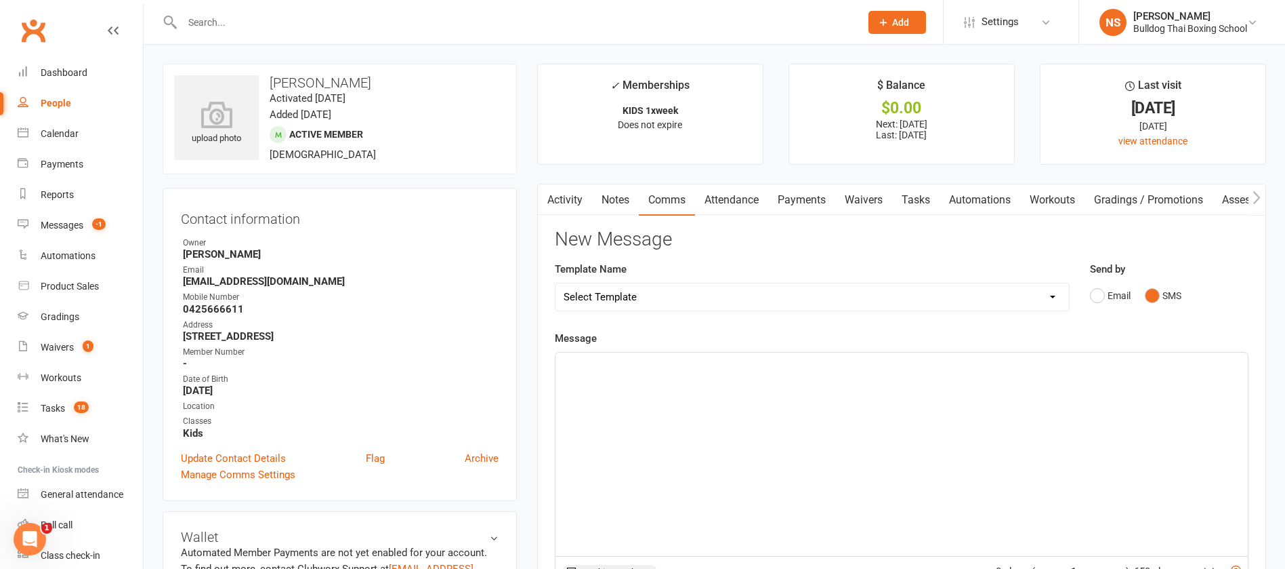
click at [656, 376] on div "﻿" at bounding box center [902, 453] width 693 height 203
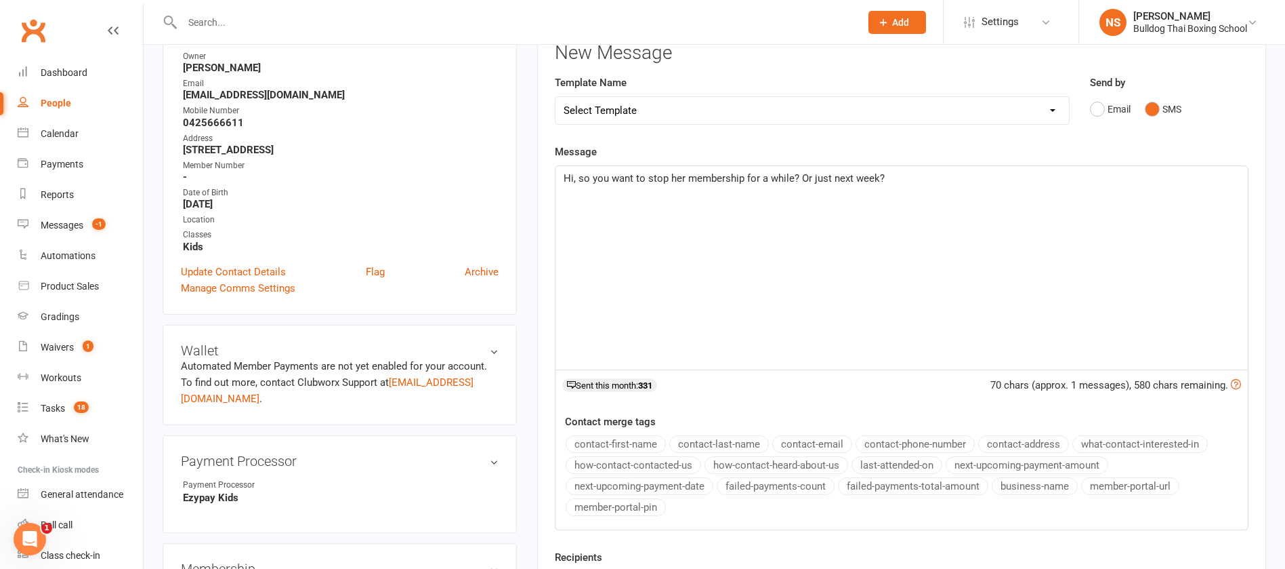
scroll to position [305, 0]
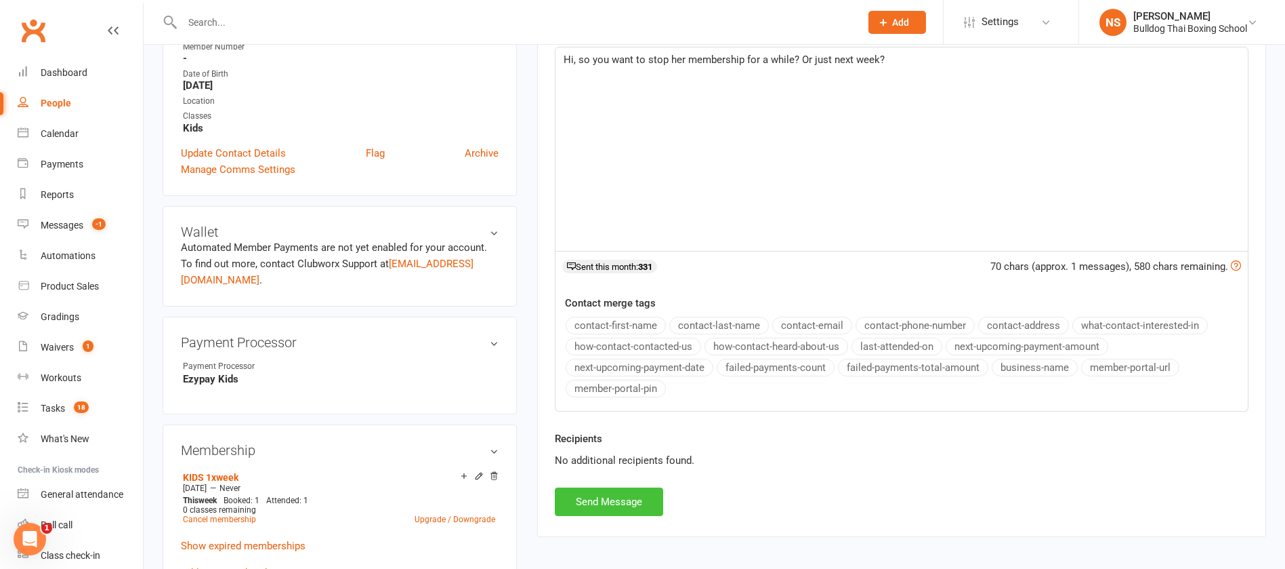
click at [635, 499] on button "Send Message" at bounding box center [609, 501] width 108 height 28
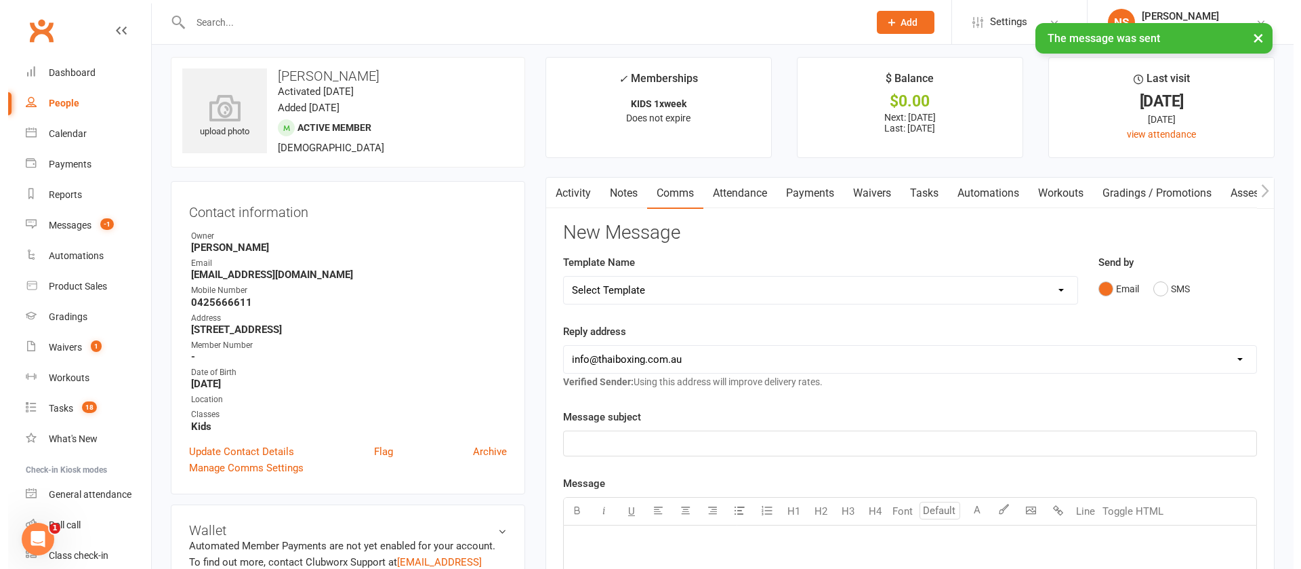
scroll to position [0, 0]
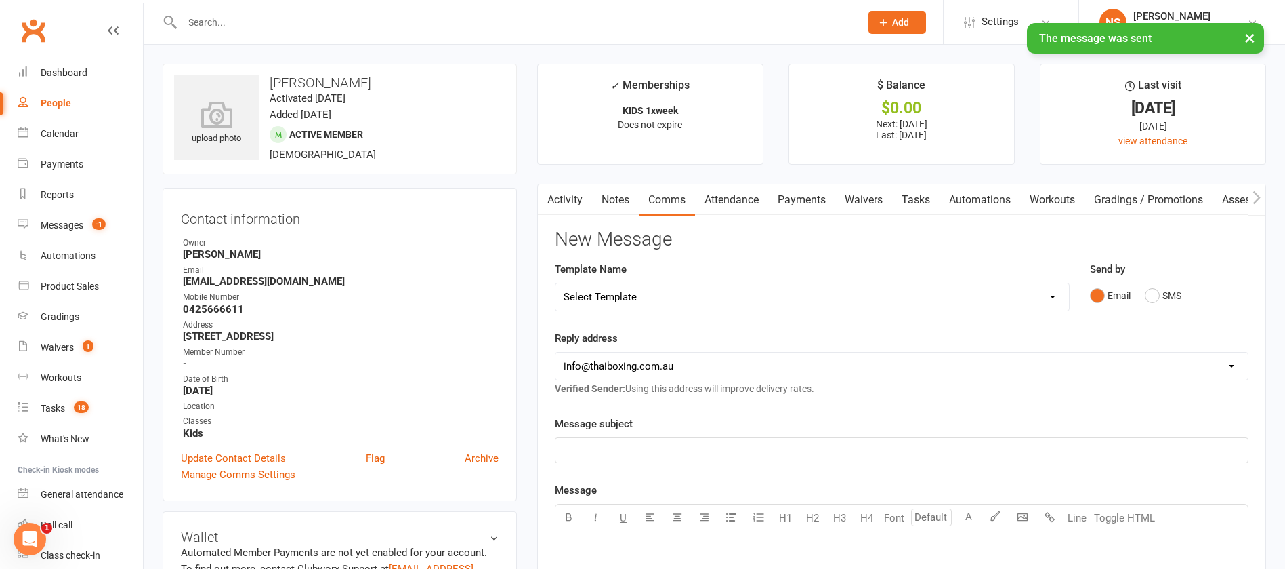
click at [598, 197] on link "Notes" at bounding box center [615, 199] width 47 height 31
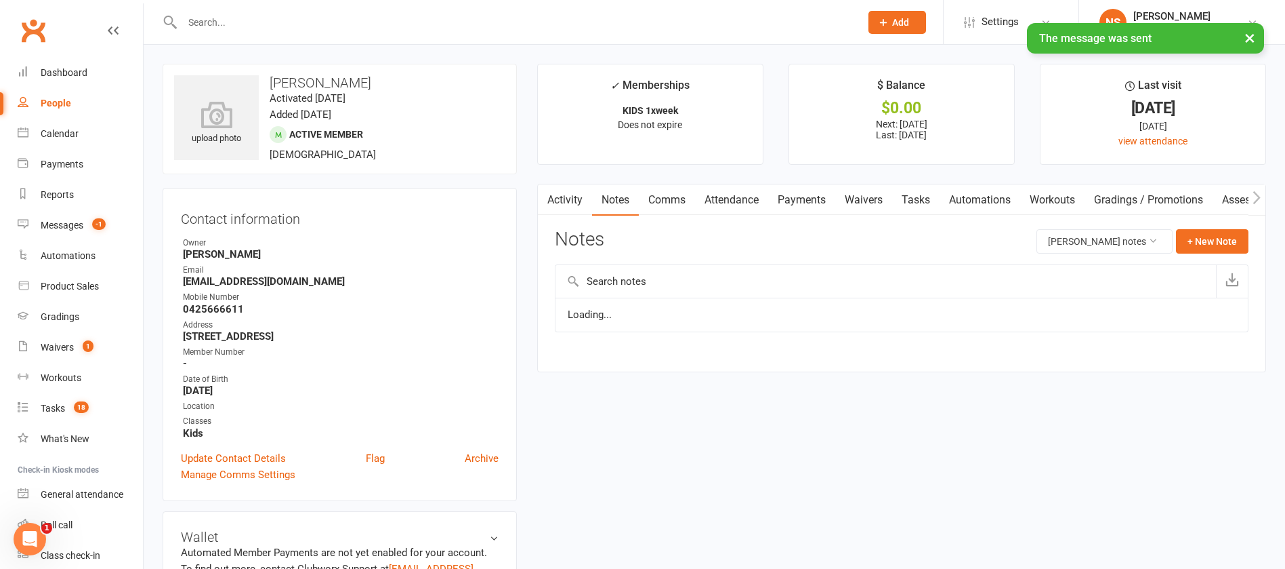
click at [573, 198] on link "Activity" at bounding box center [565, 199] width 54 height 31
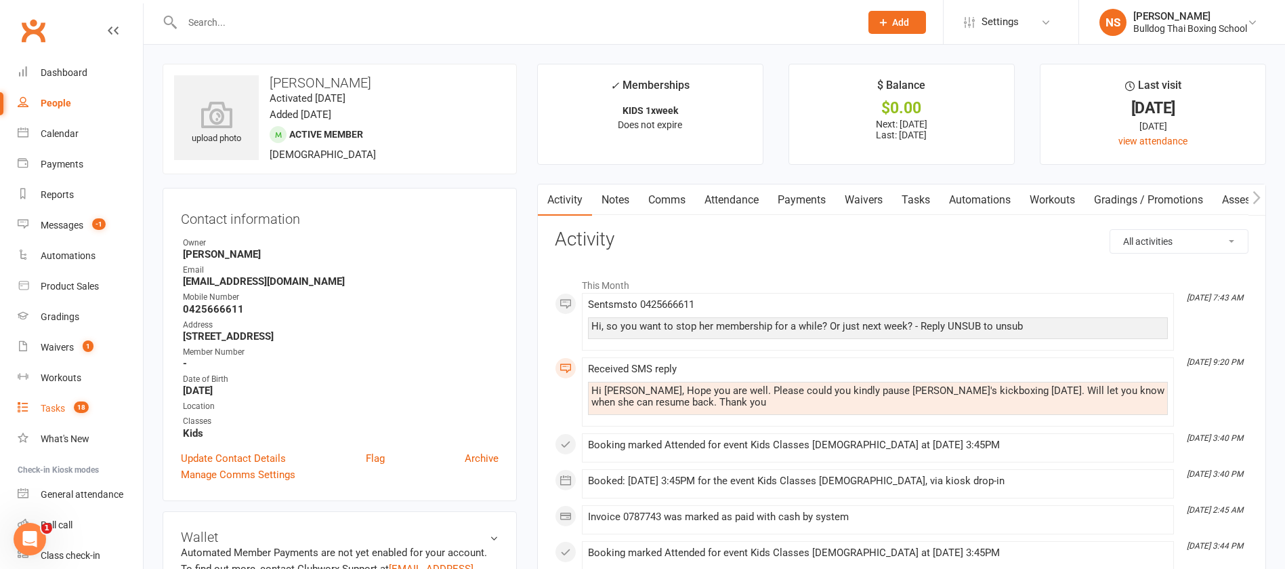
click at [57, 407] on div "Tasks" at bounding box center [53, 408] width 24 height 11
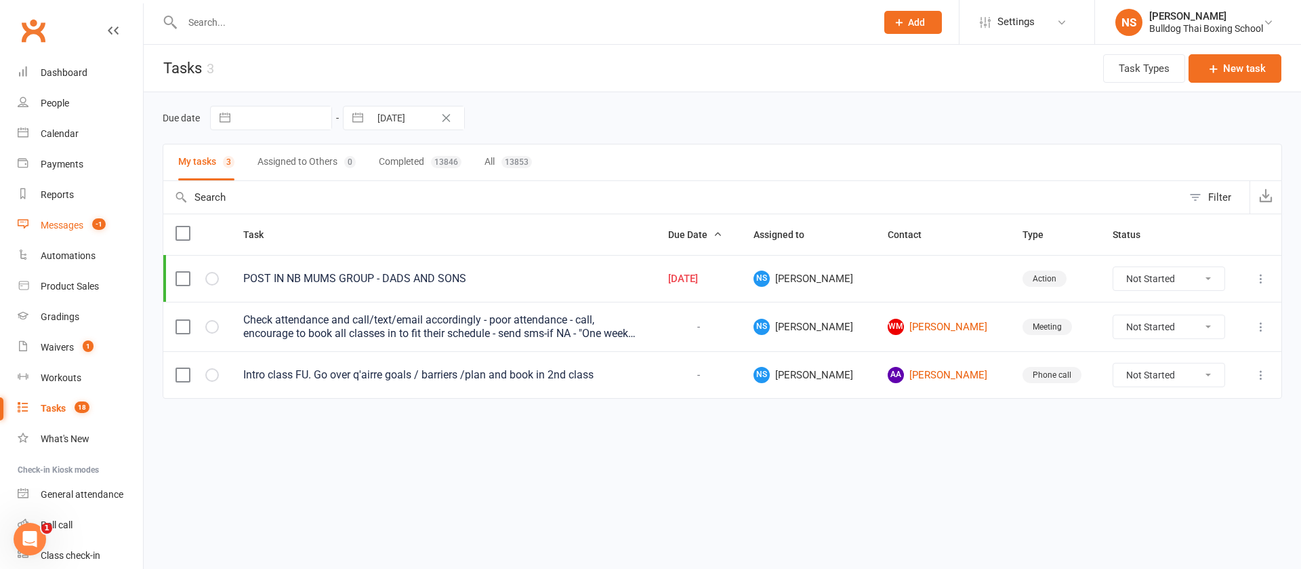
click at [56, 226] on div "Messages" at bounding box center [62, 225] width 43 height 11
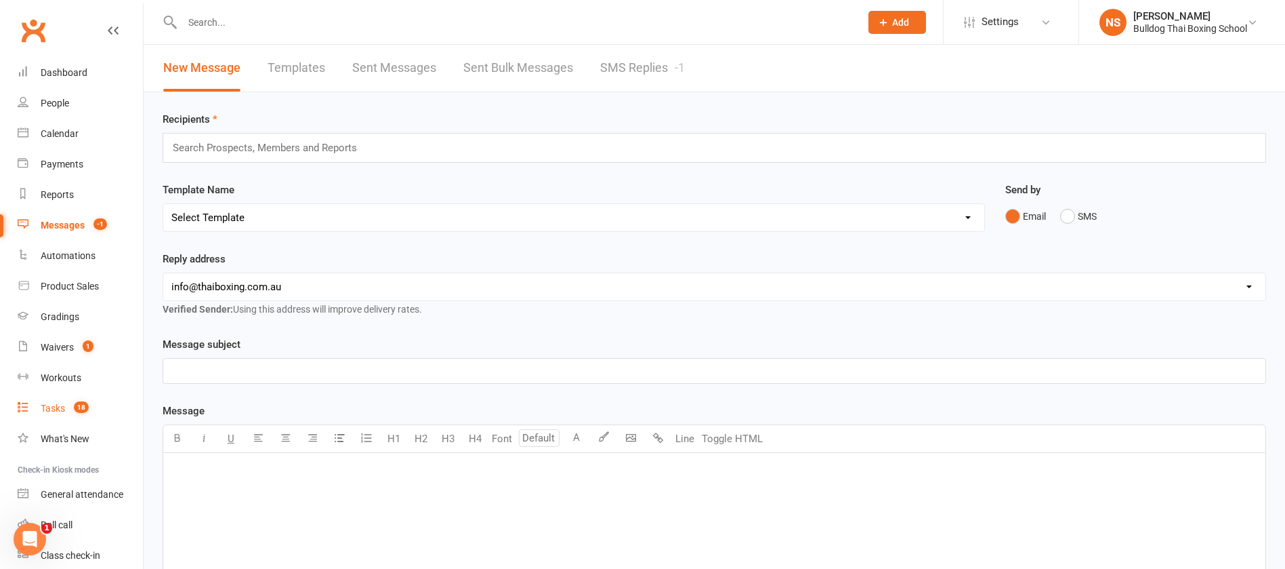
click at [63, 404] on div "Tasks" at bounding box center [53, 408] width 24 height 11
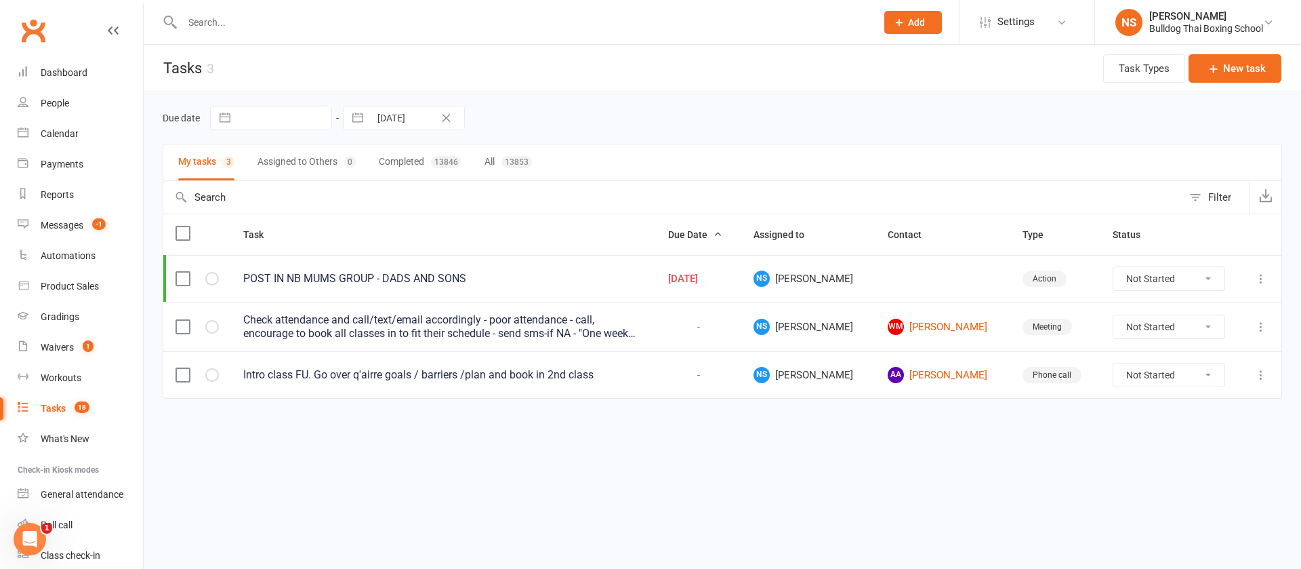
click at [1258, 276] on icon at bounding box center [1261, 279] width 14 height 14
click at [1165, 325] on link "Edit" at bounding box center [1201, 331] width 134 height 27
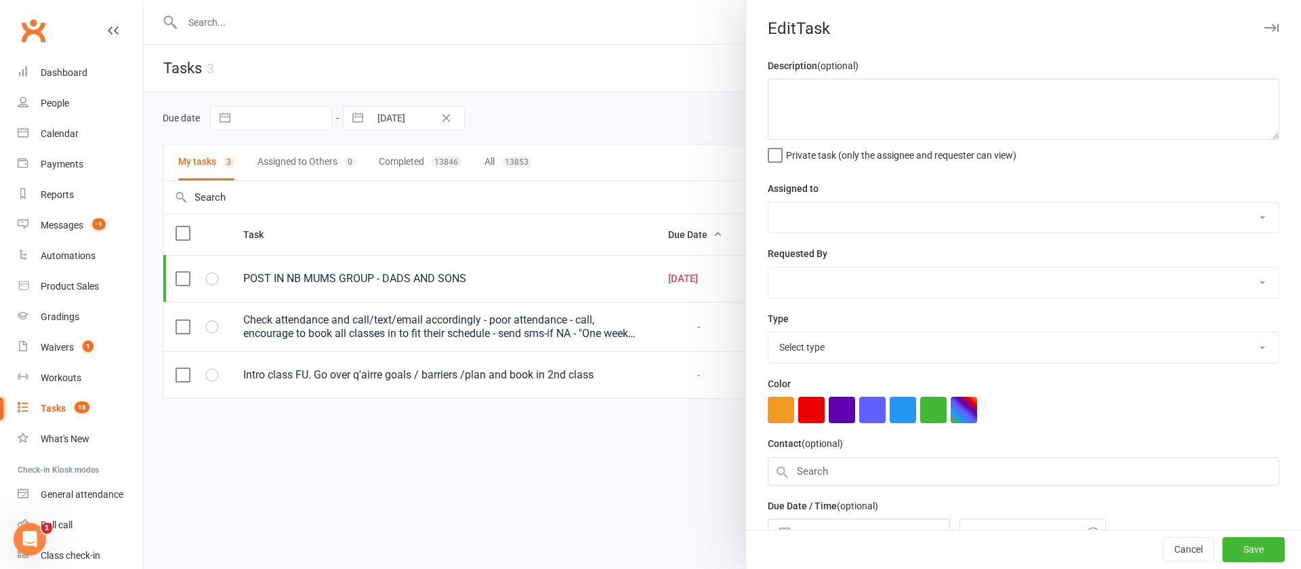
type textarea "POST IN NB MUMS GROUP - DADS AND SONS"
select select "12940"
type input "[DATE]"
type input "6:00am"
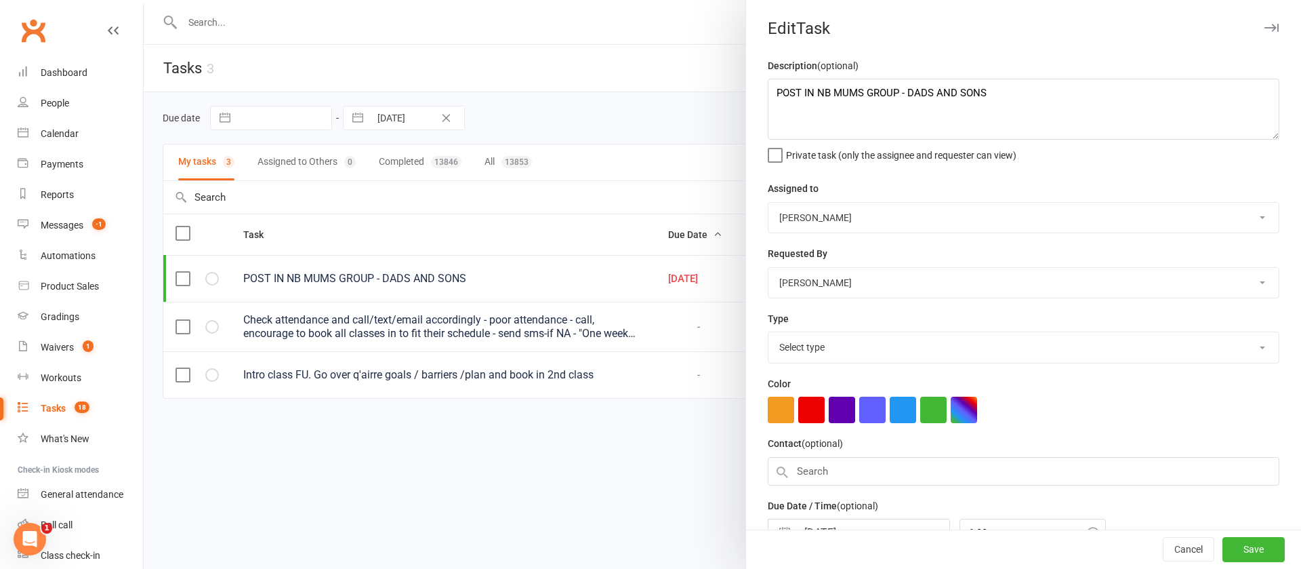
select select "26436"
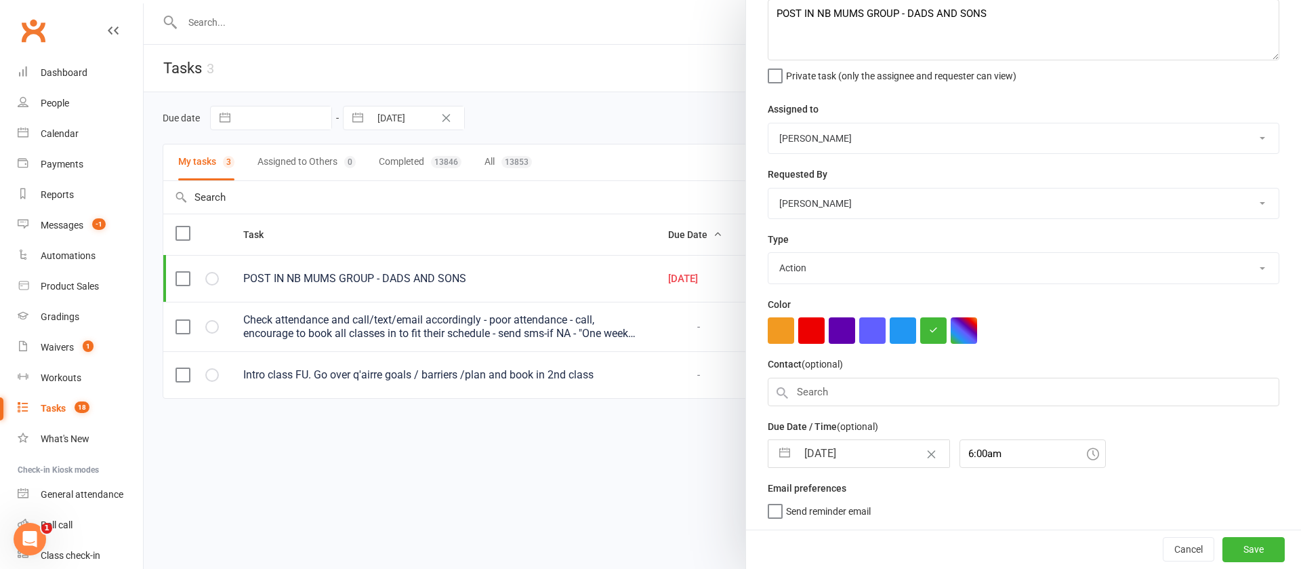
select select "6"
select select "2025"
select select "7"
select select "2025"
select select "8"
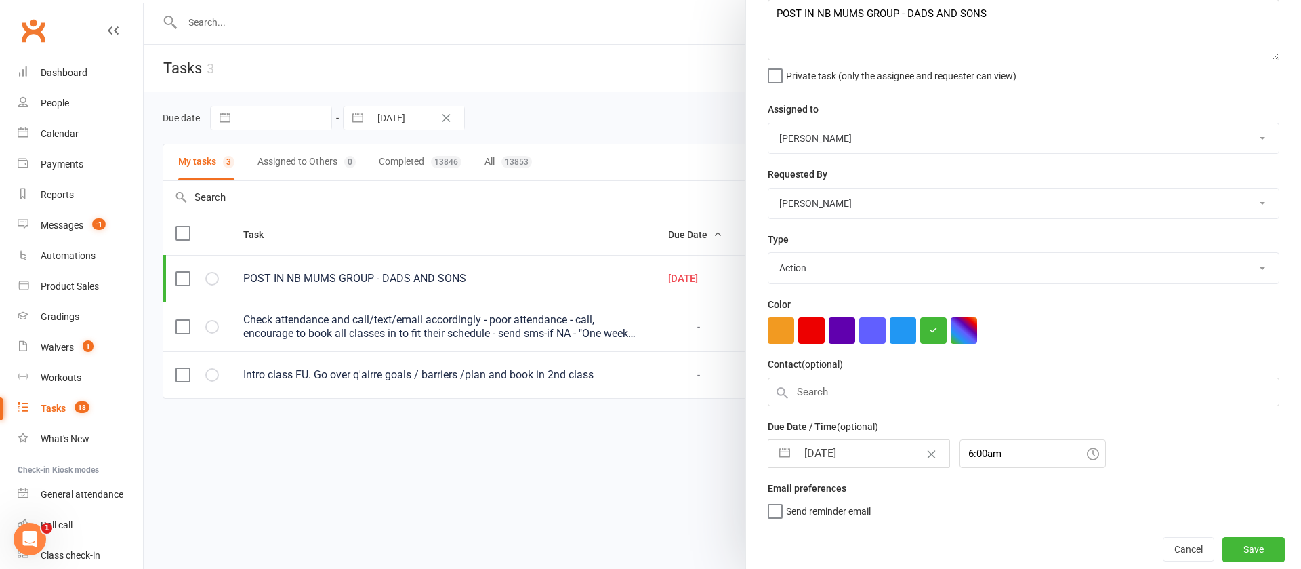
select select "2025"
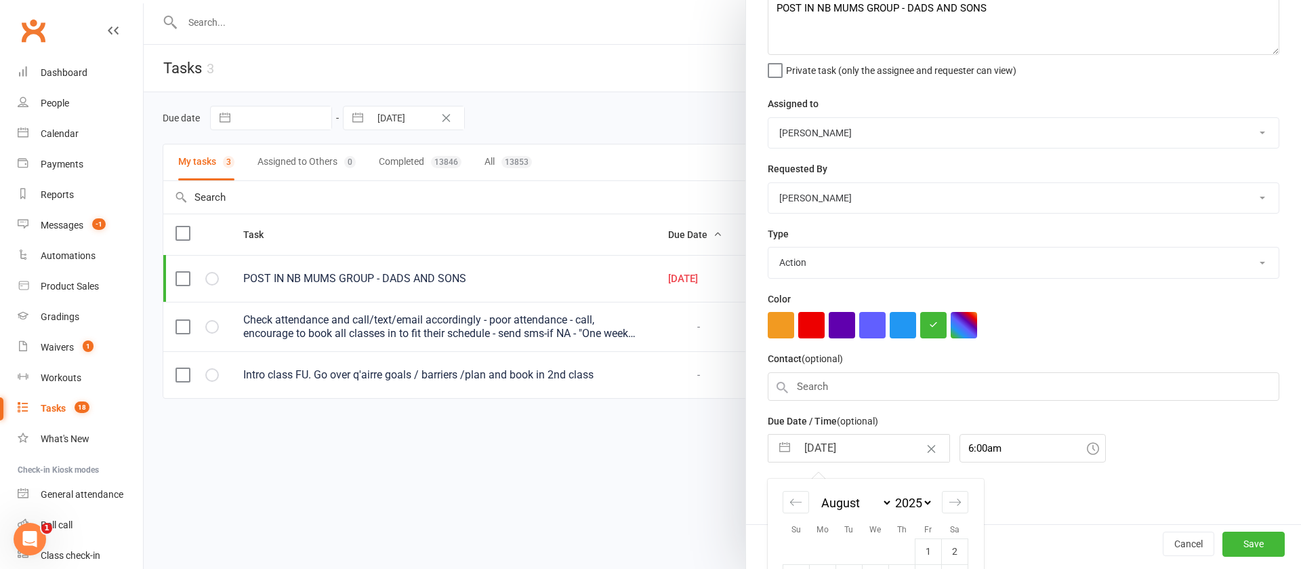
click at [856, 443] on input "[DATE]" at bounding box center [873, 447] width 152 height 27
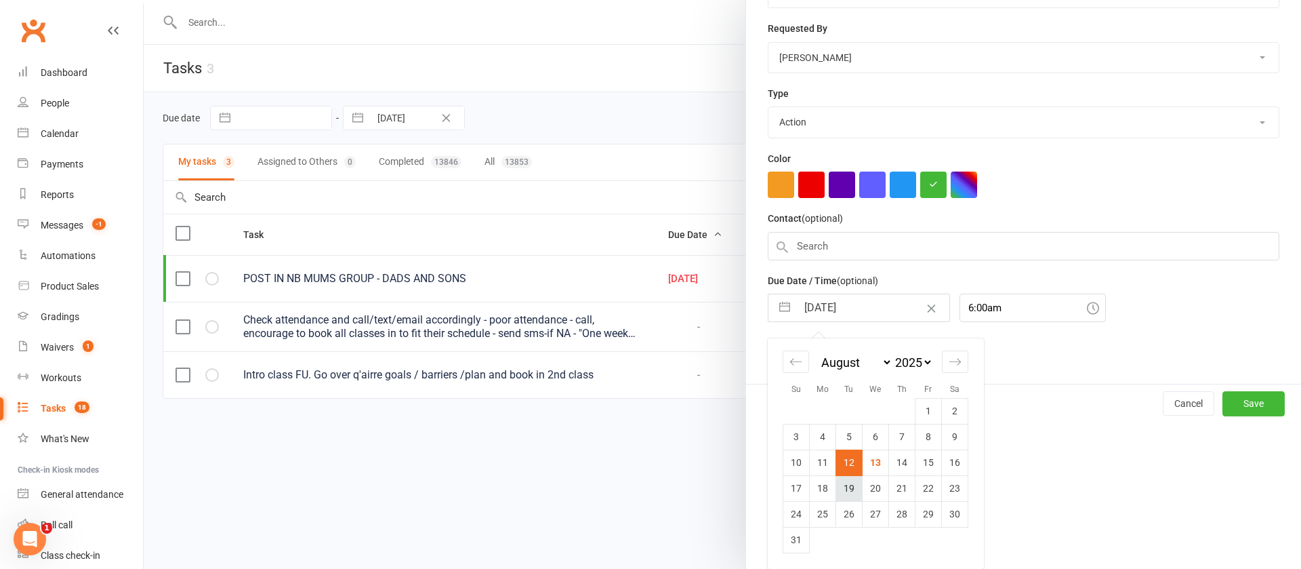
click at [842, 485] on td "19" at bounding box center [849, 488] width 26 height 26
type input "[DATE]"
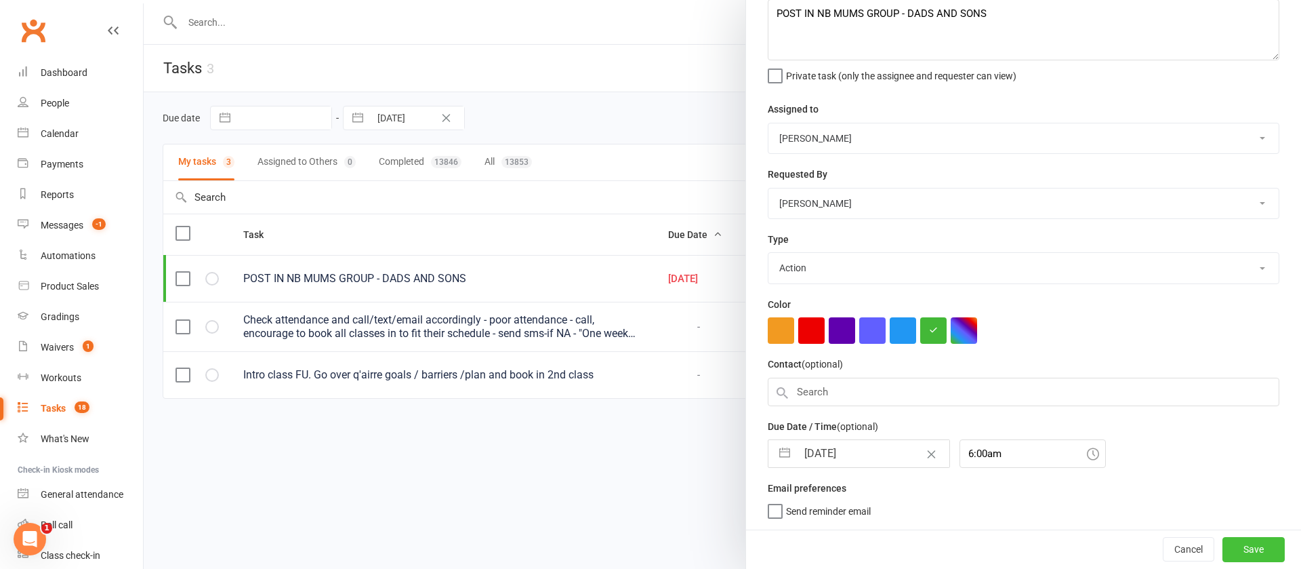
click at [1222, 548] on button "Save" at bounding box center [1253, 549] width 62 height 24
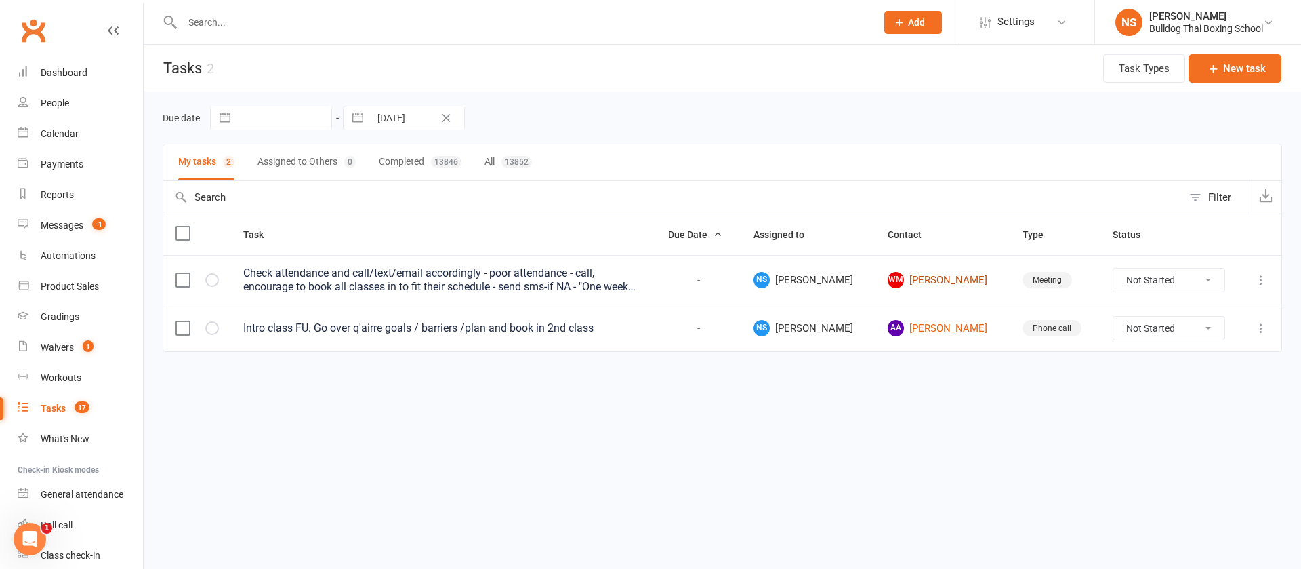
click at [934, 280] on link "WM [PERSON_NAME]" at bounding box center [943, 280] width 110 height 16
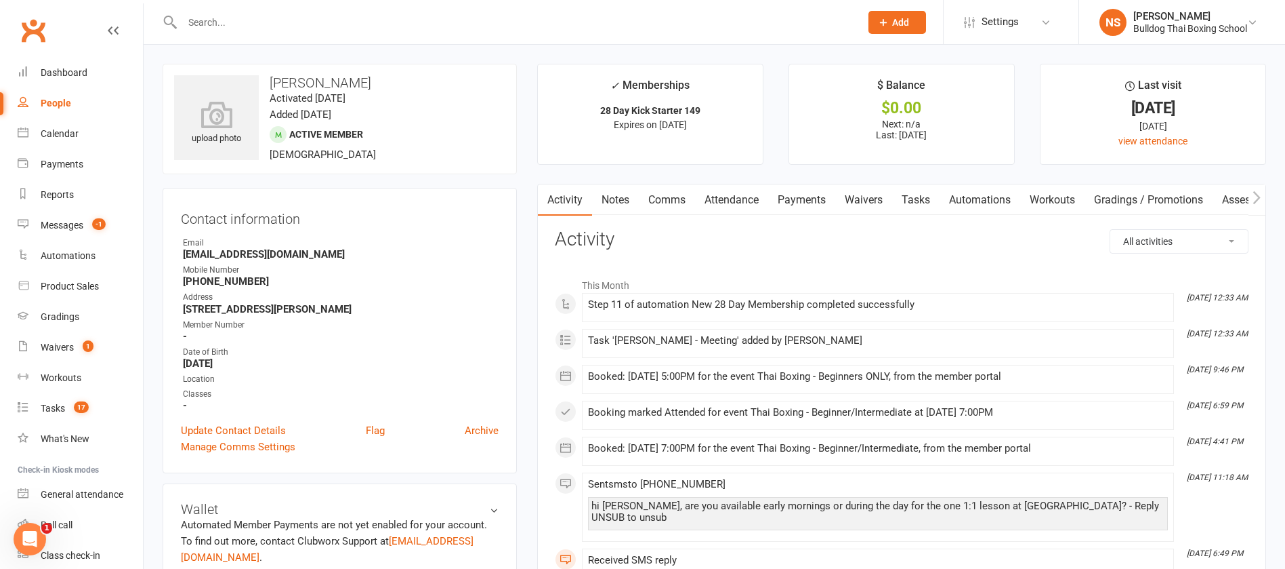
click at [920, 202] on link "Tasks" at bounding box center [915, 199] width 47 height 31
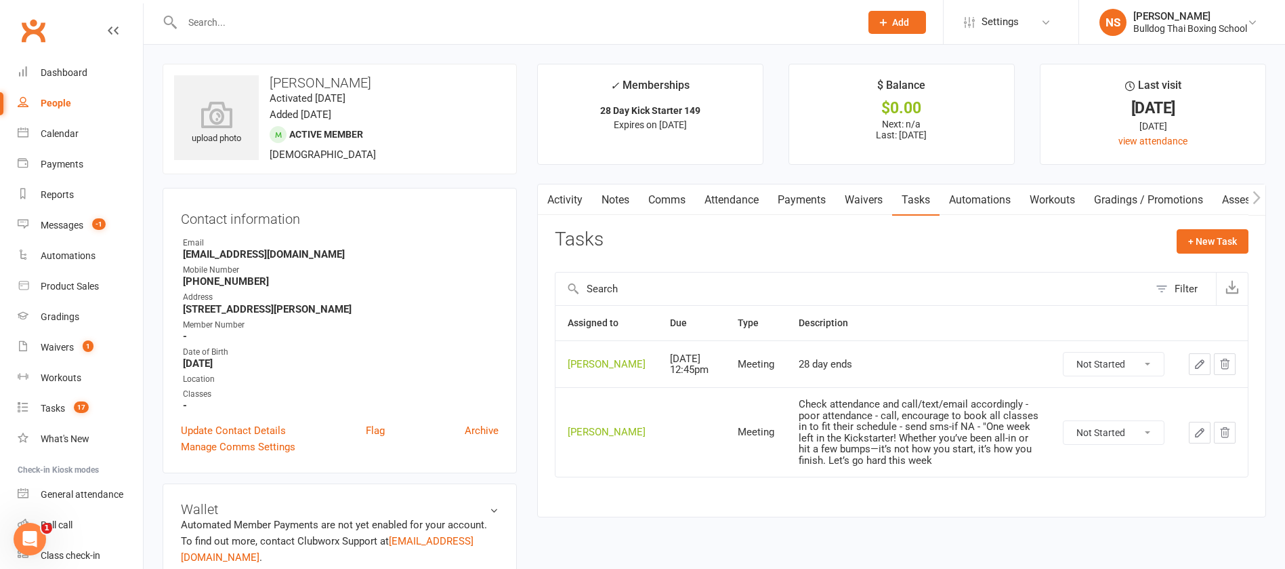
click at [1147, 444] on select "Not Started In Progress Waiting Complete" at bounding box center [1114, 432] width 100 height 23
click at [1064, 440] on select "Not Started In Progress Waiting Complete" at bounding box center [1114, 432] width 100 height 23
select select "unstarted"
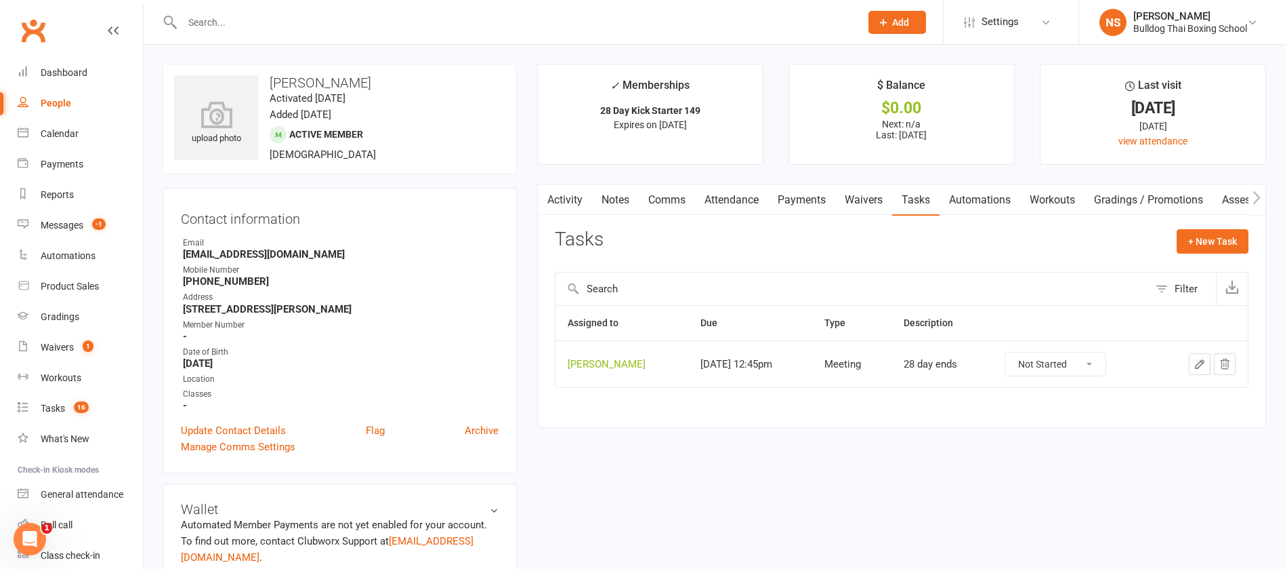
click at [559, 195] on link "Activity" at bounding box center [565, 199] width 54 height 31
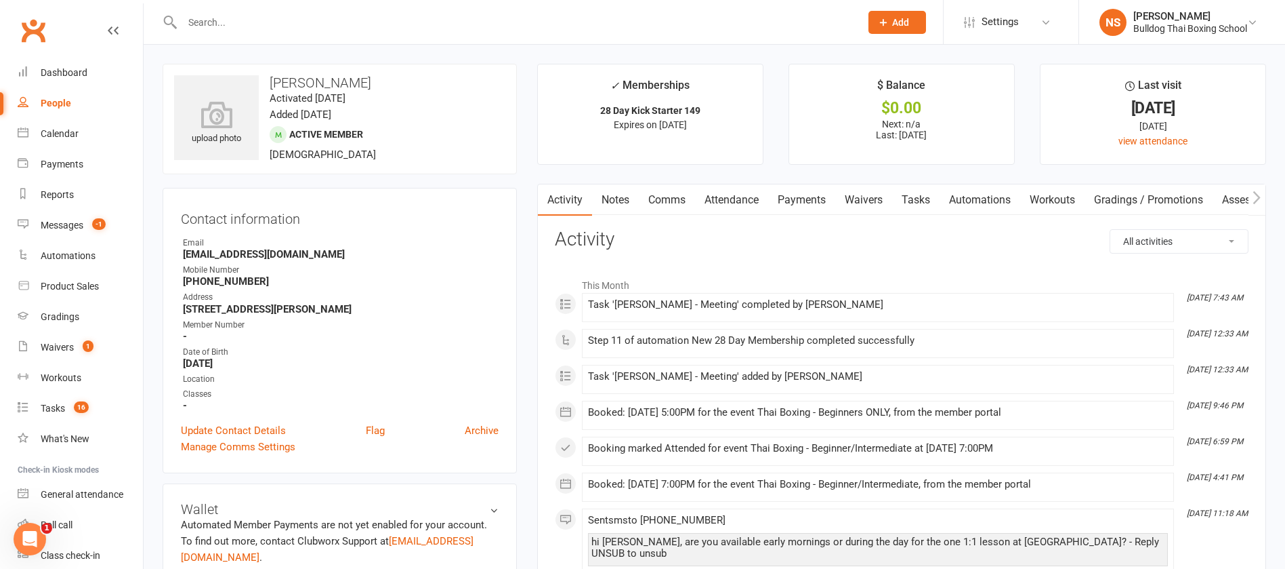
click at [730, 196] on link "Attendance" at bounding box center [731, 199] width 73 height 31
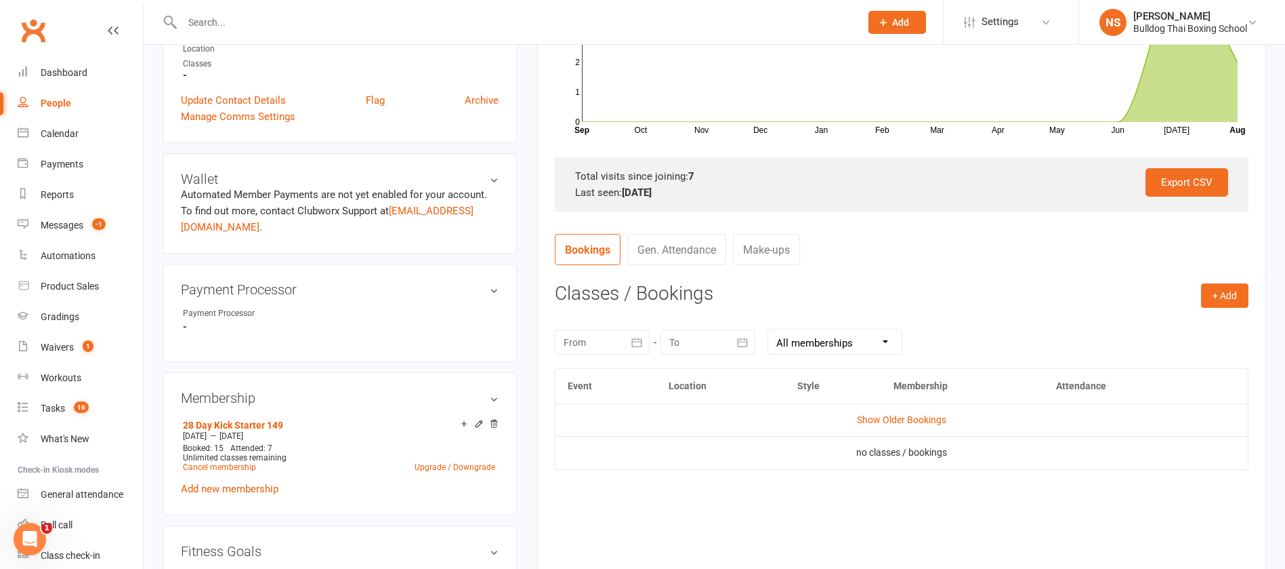
scroll to position [407, 0]
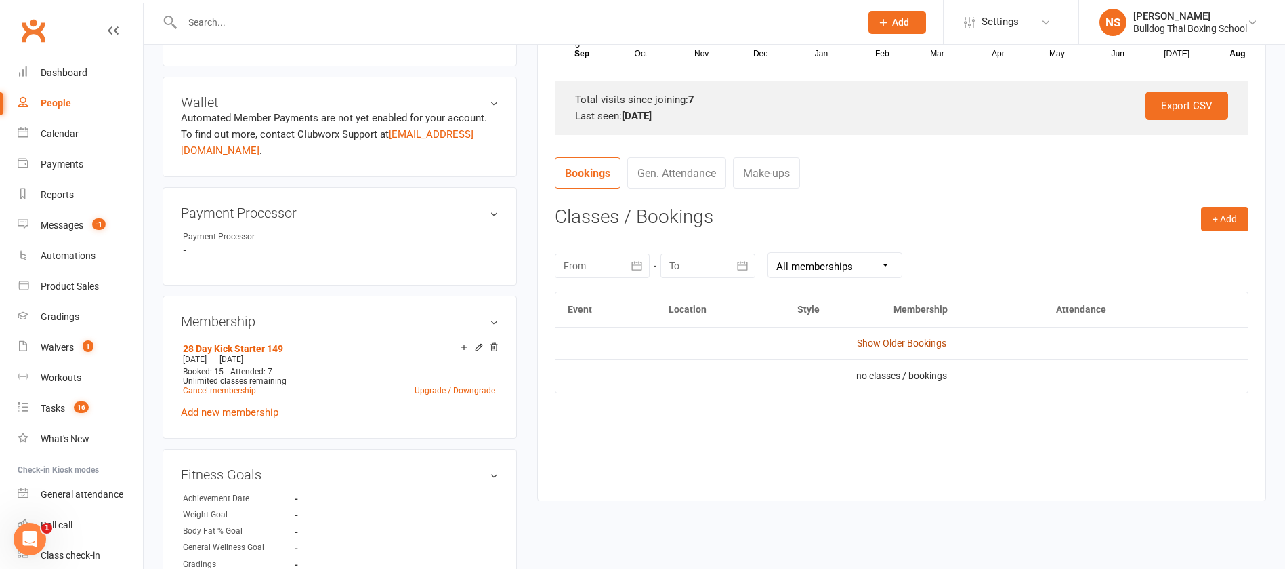
click at [876, 343] on link "Show Older Bookings" at bounding box center [901, 342] width 89 height 11
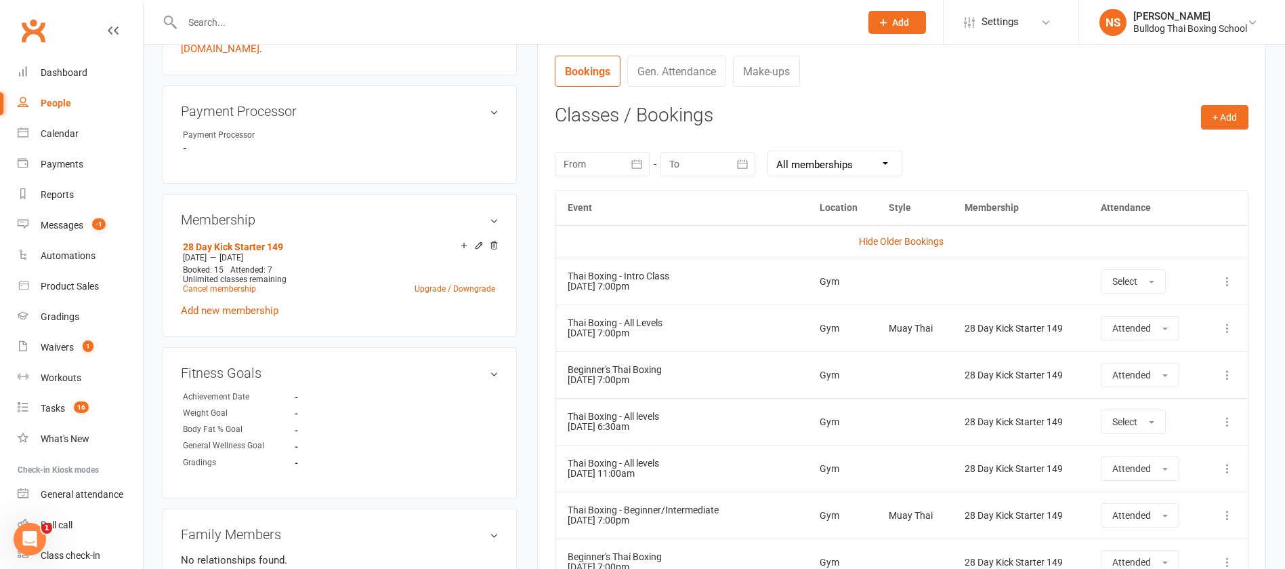
scroll to position [0, 0]
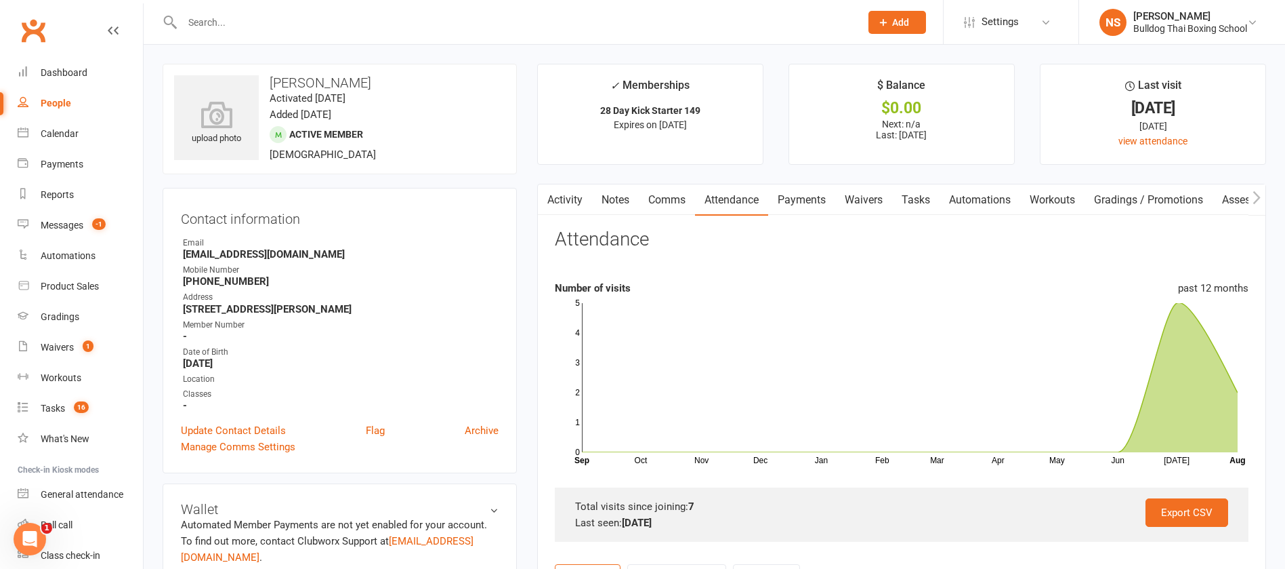
drag, startPoint x: 557, startPoint y: 195, endPoint x: 569, endPoint y: 195, distance: 12.2
click at [558, 195] on link "Activity" at bounding box center [565, 199] width 54 height 31
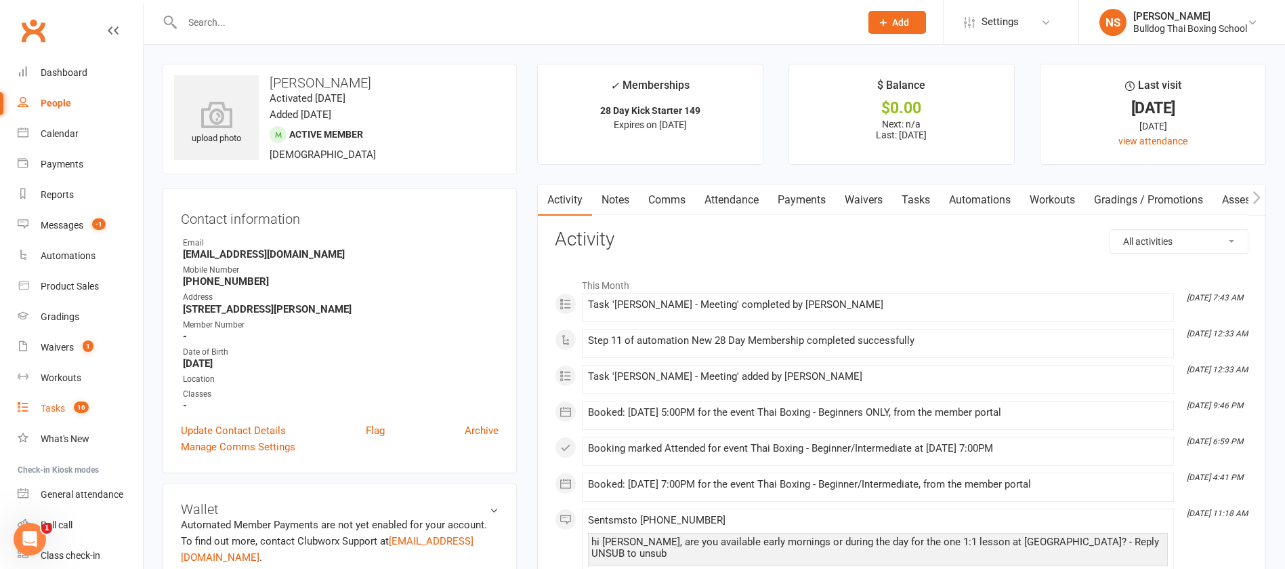
click at [56, 400] on link "Tasks 16" at bounding box center [80, 408] width 125 height 30
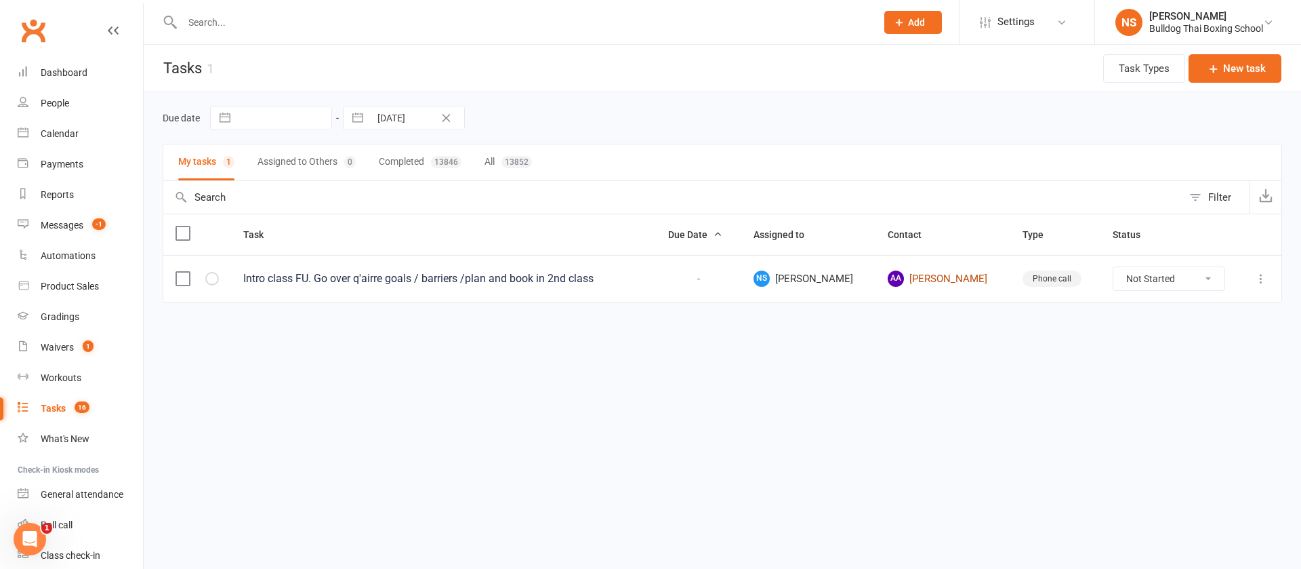
click at [928, 278] on link "AA [PERSON_NAME]" at bounding box center [943, 278] width 110 height 16
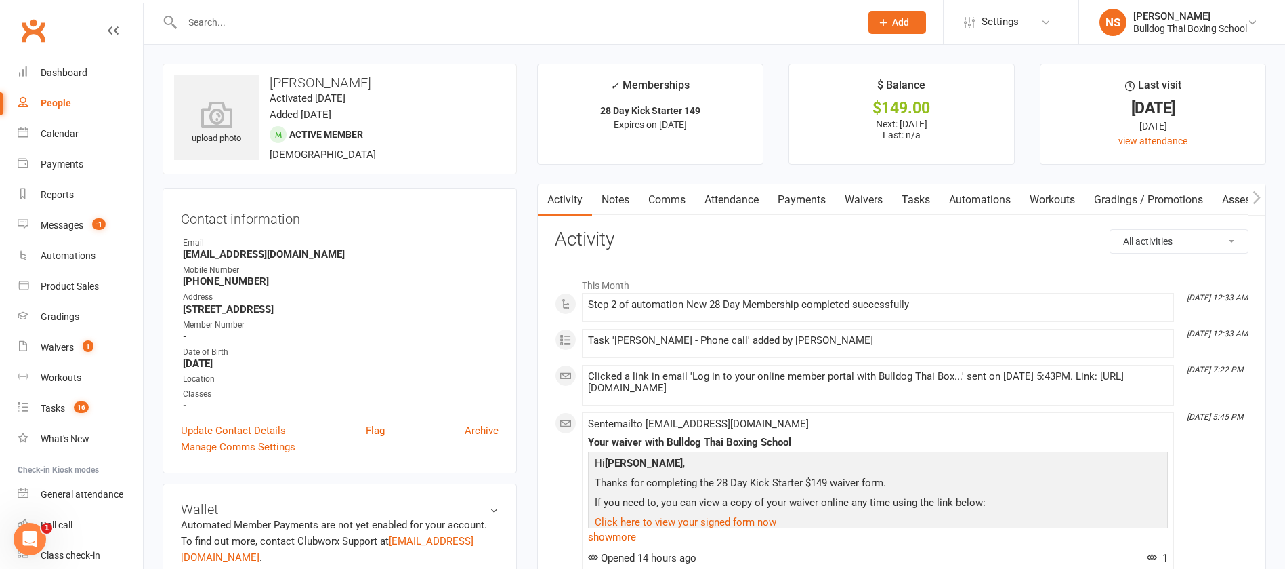
click at [993, 201] on link "Automations" at bounding box center [980, 199] width 81 height 31
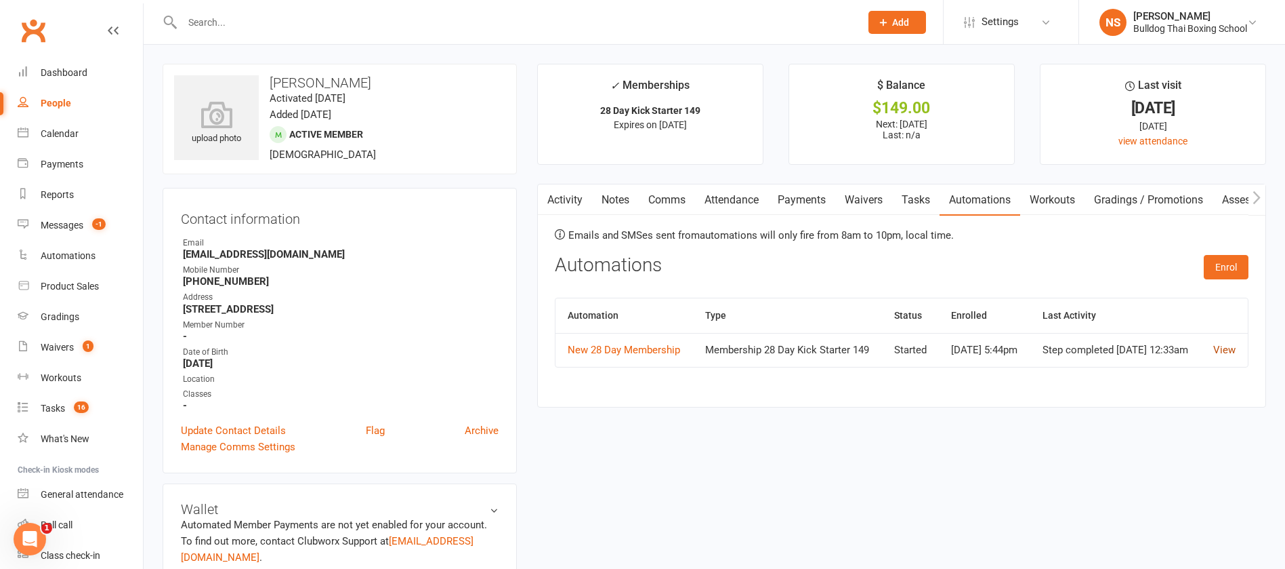
click at [1229, 354] on link "View" at bounding box center [1225, 350] width 22 height 12
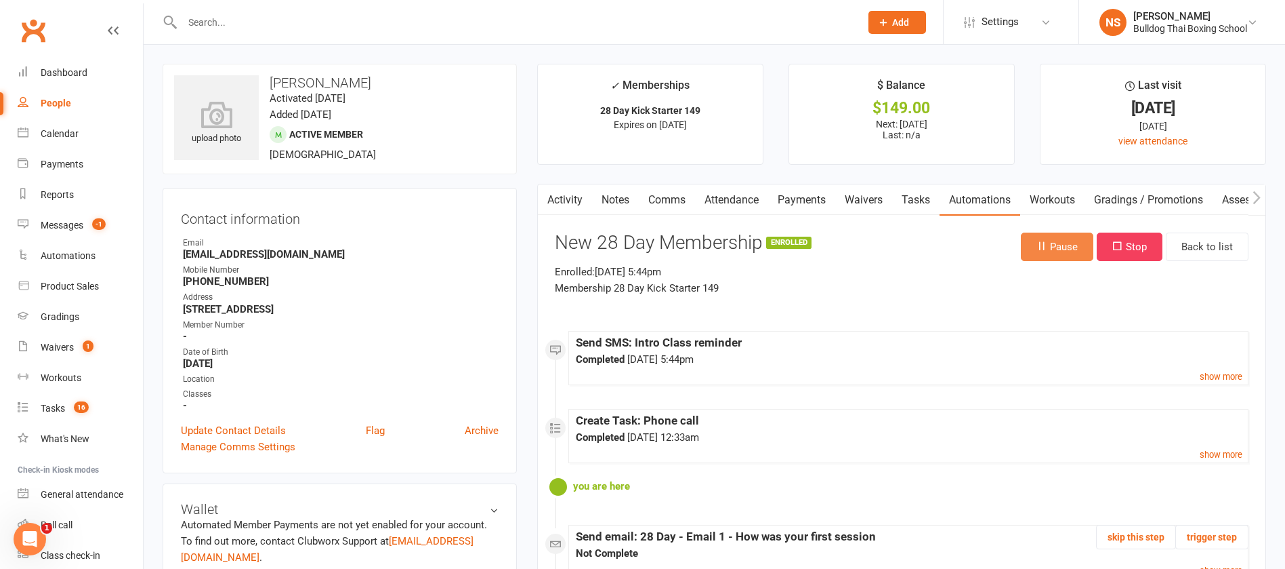
click at [1057, 243] on button "Pause" at bounding box center [1057, 246] width 73 height 28
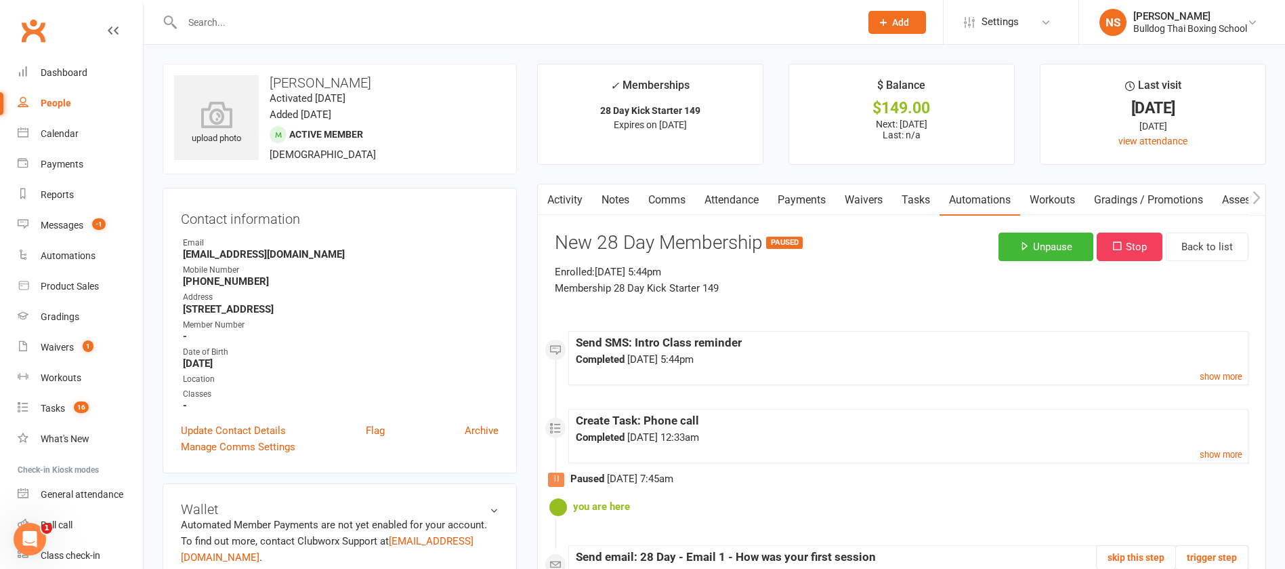
click at [918, 203] on link "Tasks" at bounding box center [915, 199] width 47 height 31
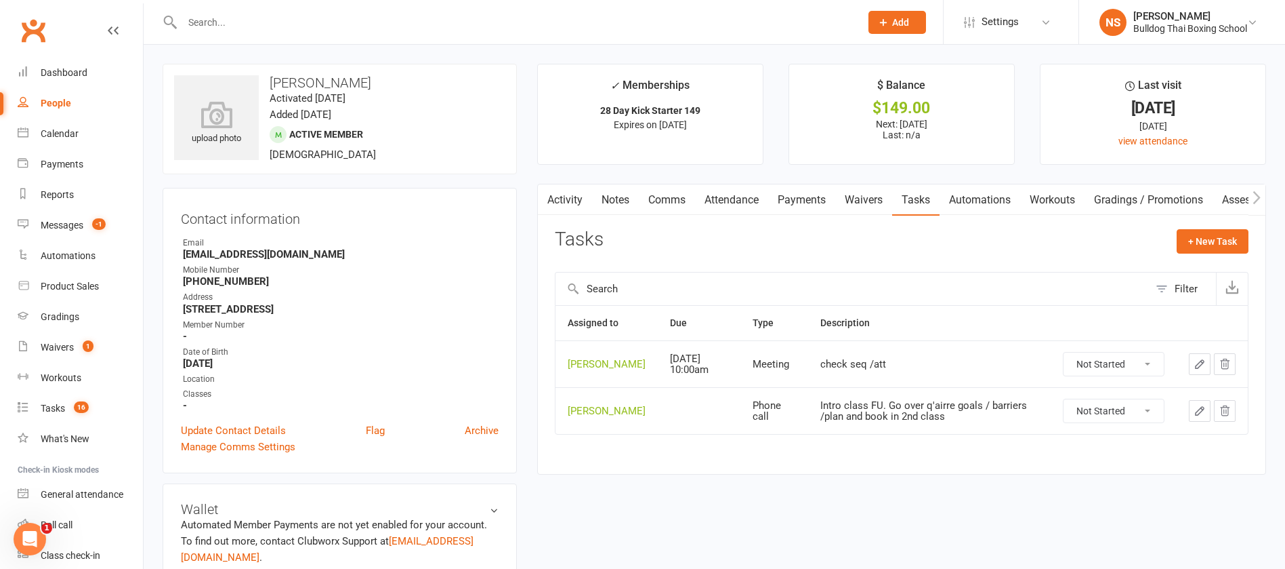
click at [1147, 417] on select "Not Started In Progress Waiting Complete" at bounding box center [1114, 410] width 100 height 23
click at [1064, 409] on select "Not Started In Progress Waiting Complete" at bounding box center [1114, 410] width 100 height 23
select select "unstarted"
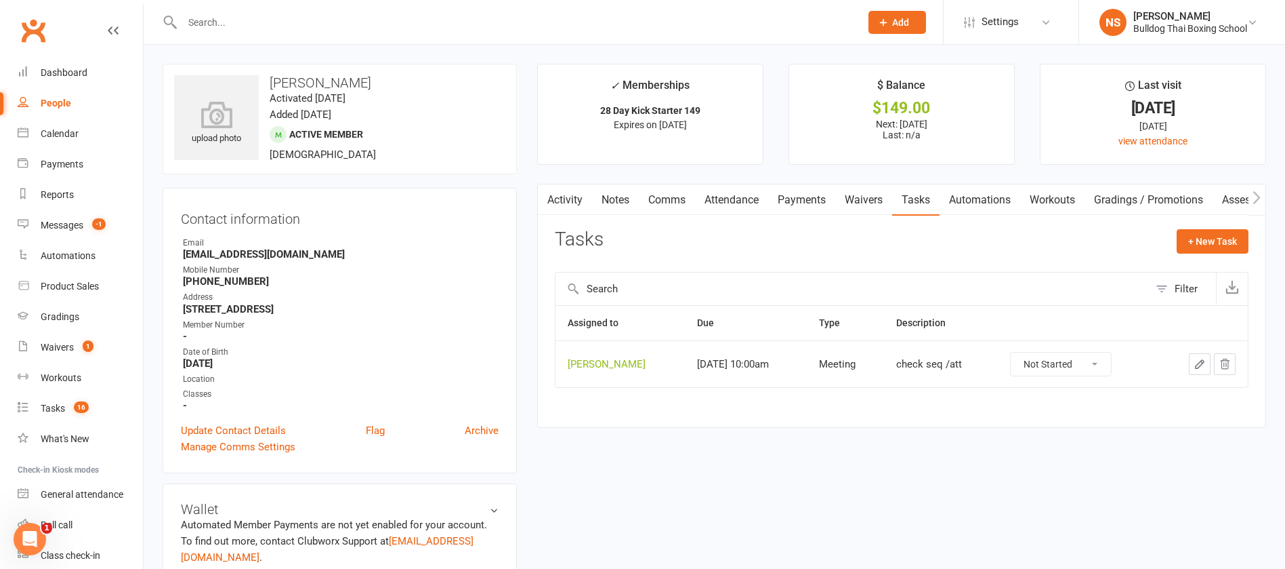
click at [1199, 361] on icon "button" at bounding box center [1200, 364] width 12 height 12
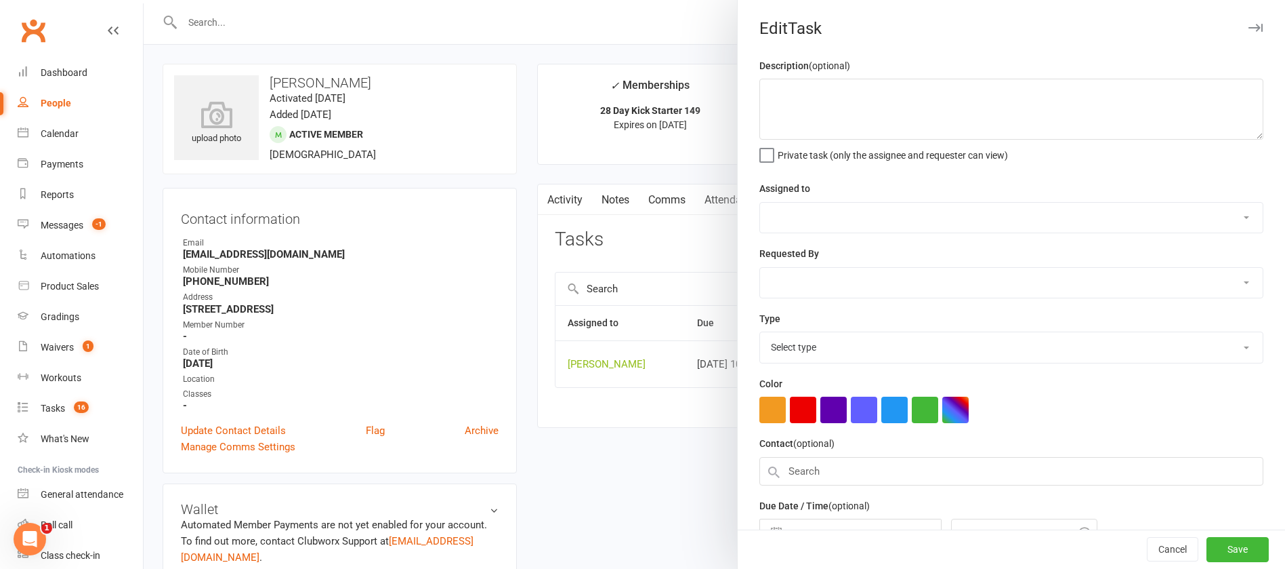
type textarea "check seq /att"
select select "12940"
select select "45795"
type input "[DATE]"
type input "10:00am"
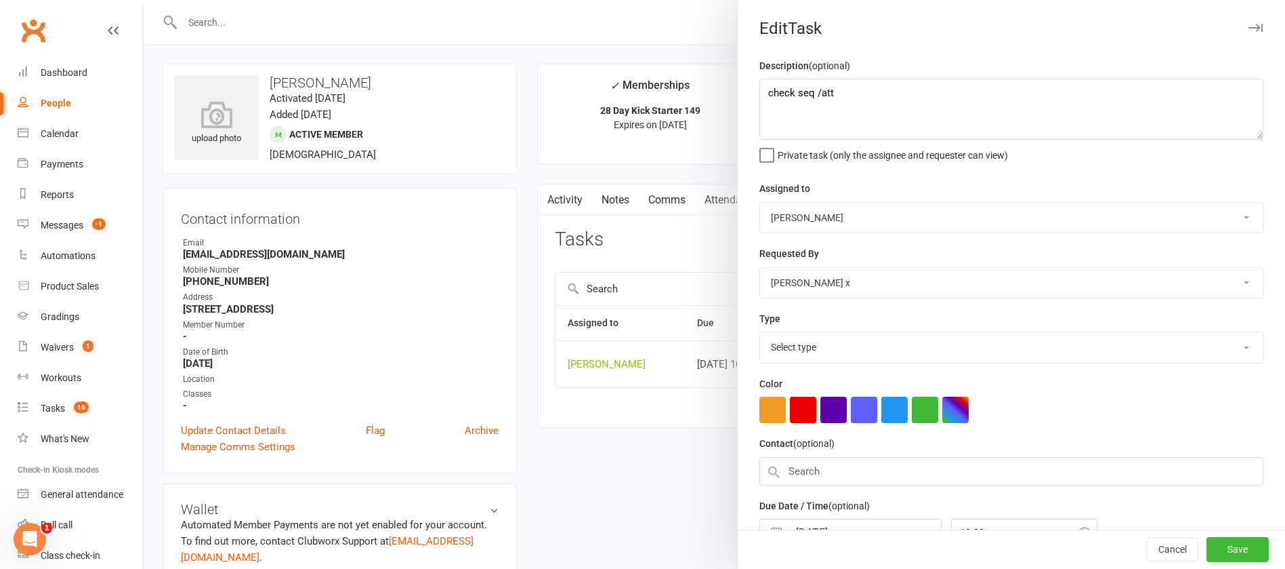
select select "12049"
click at [812, 90] on textarea "check seq /att" at bounding box center [1012, 109] width 504 height 61
click at [828, 91] on textarea "check att" at bounding box center [1012, 109] width 504 height 61
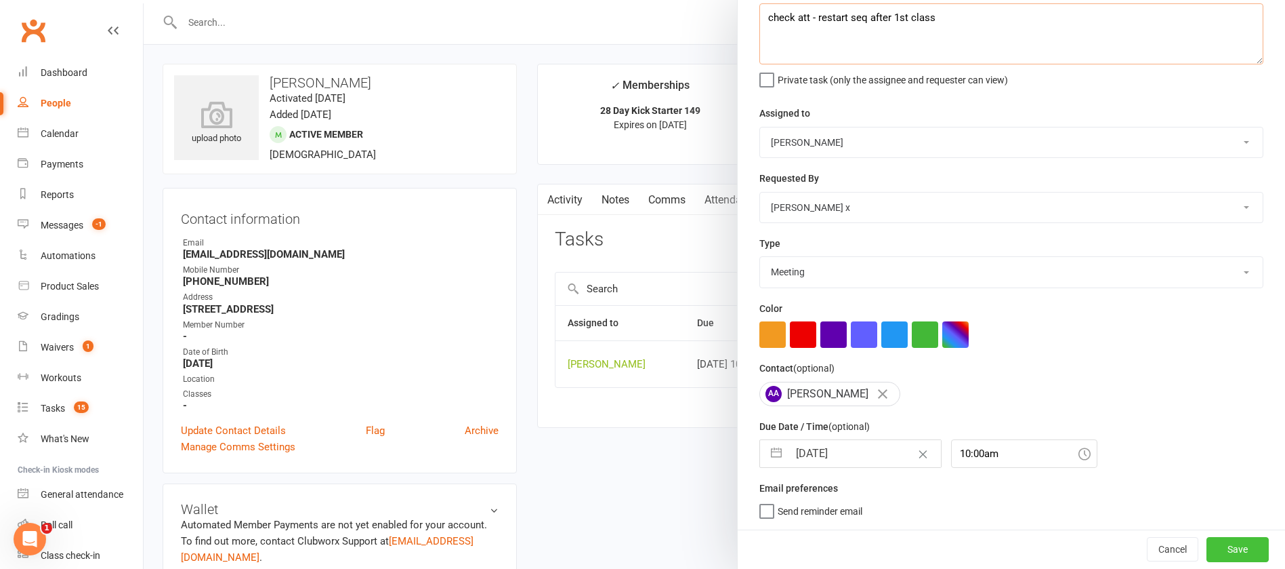
type textarea "check att - restart seq after 1st class"
click at [1207, 544] on button "Save" at bounding box center [1238, 549] width 62 height 24
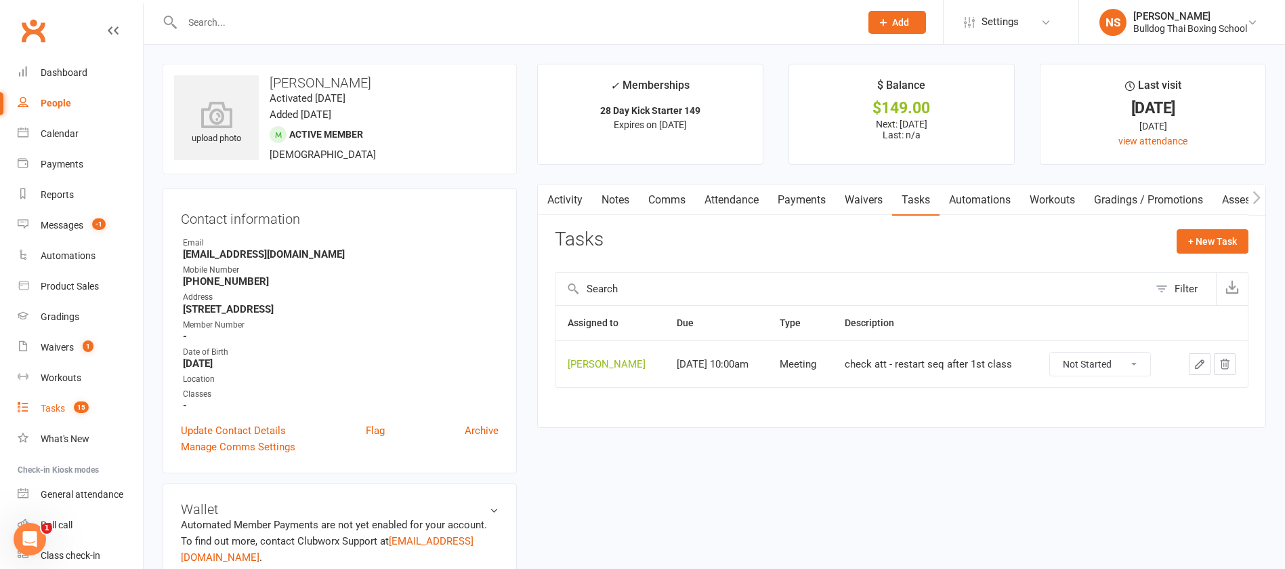
drag, startPoint x: 46, startPoint y: 408, endPoint x: 31, endPoint y: 396, distance: 19.3
click at [45, 407] on div "Tasks" at bounding box center [53, 408] width 24 height 11
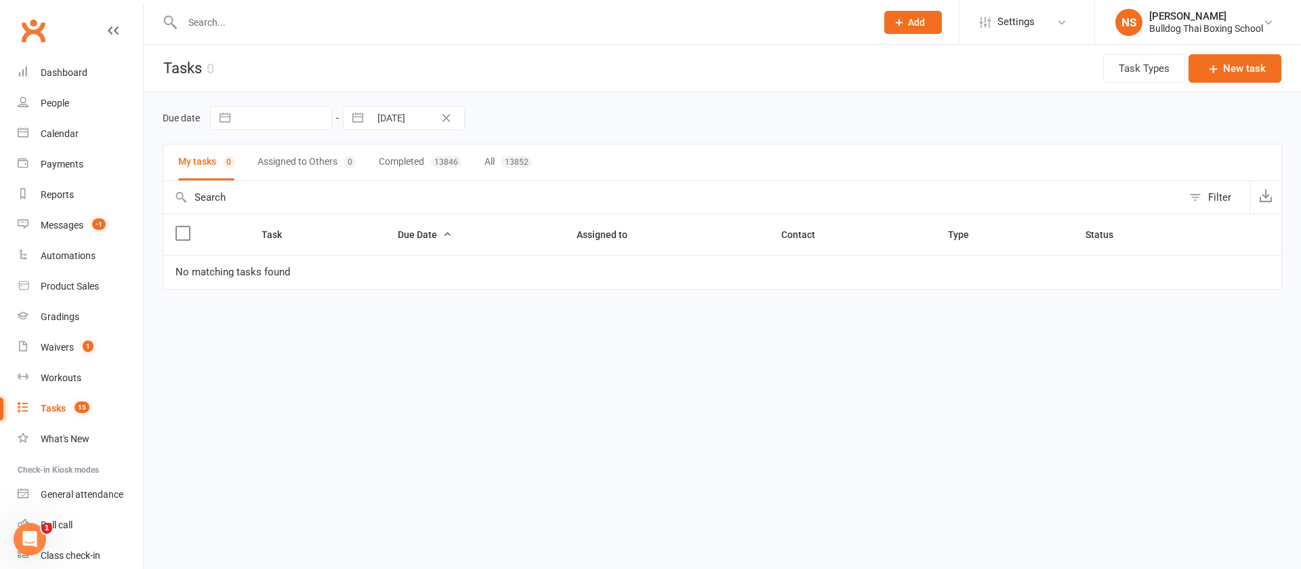
click at [444, 115] on icon "Clear Date" at bounding box center [446, 118] width 8 height 8
click at [418, 114] on input "text" at bounding box center [417, 117] width 94 height 23
select select "6"
select select "2025"
select select "7"
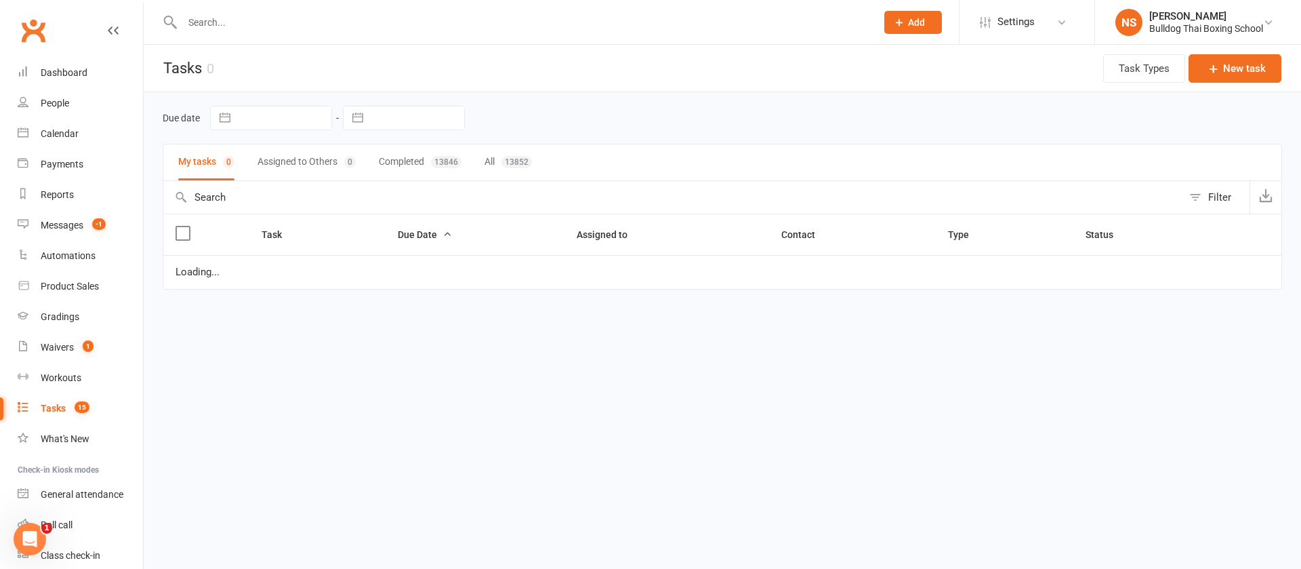
select select "2025"
select select "8"
select select "2025"
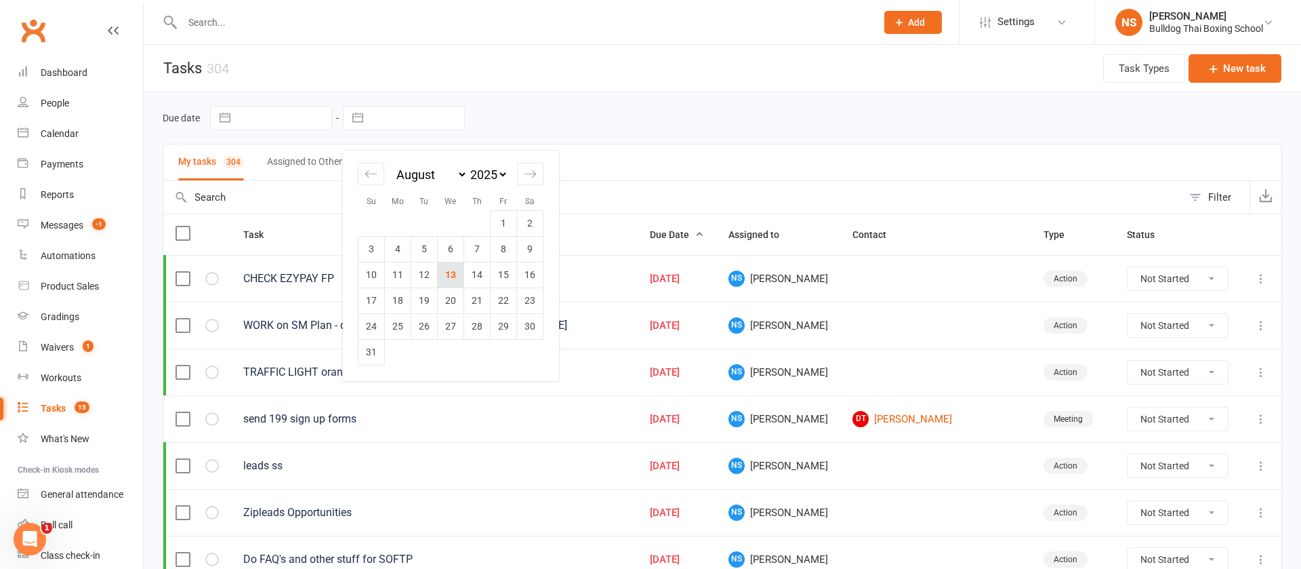
click at [449, 274] on td "13" at bounding box center [451, 275] width 26 height 26
type input "[DATE]"
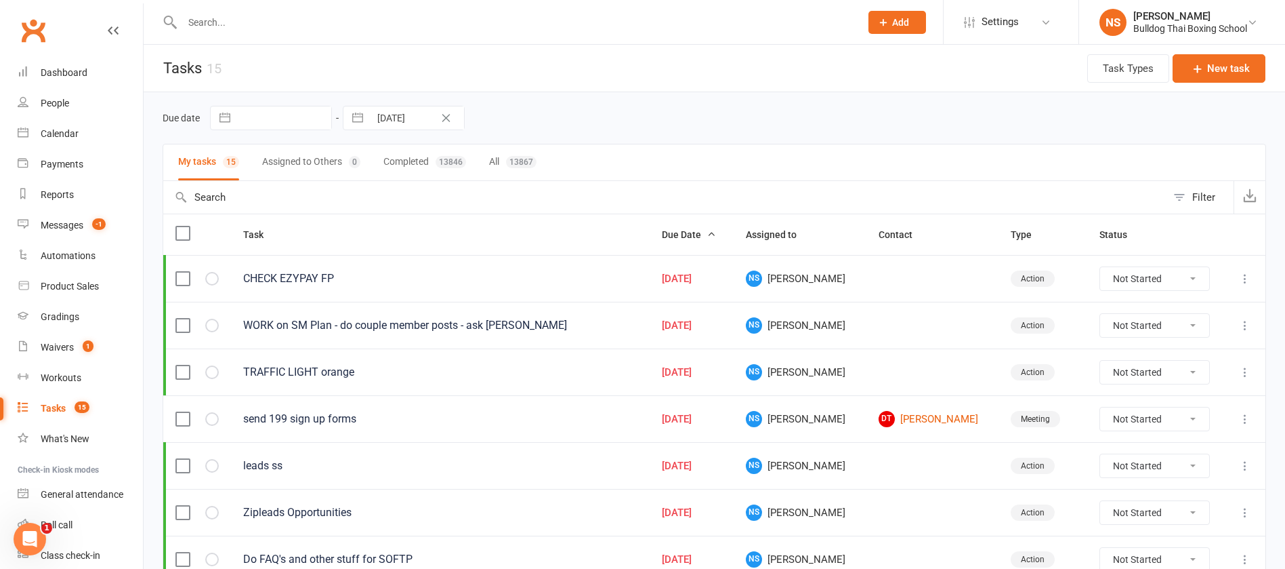
click at [240, 24] on input "text" at bounding box center [514, 22] width 673 height 19
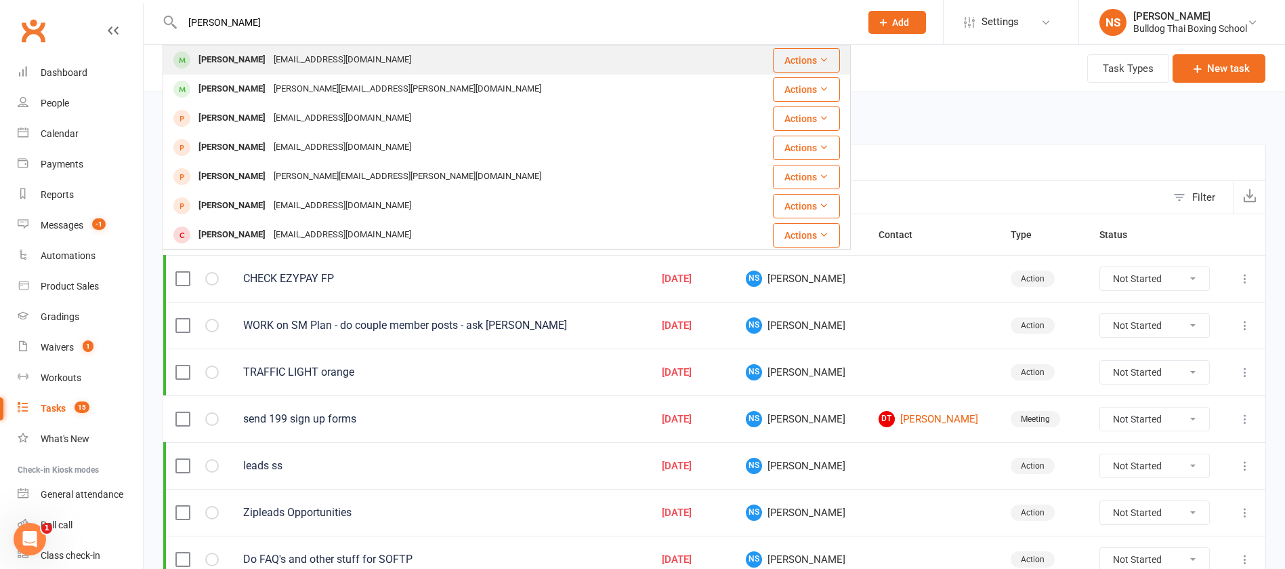
type input "[PERSON_NAME]"
click at [279, 58] on div "[EMAIL_ADDRESS][DOMAIN_NAME]" at bounding box center [343, 60] width 146 height 20
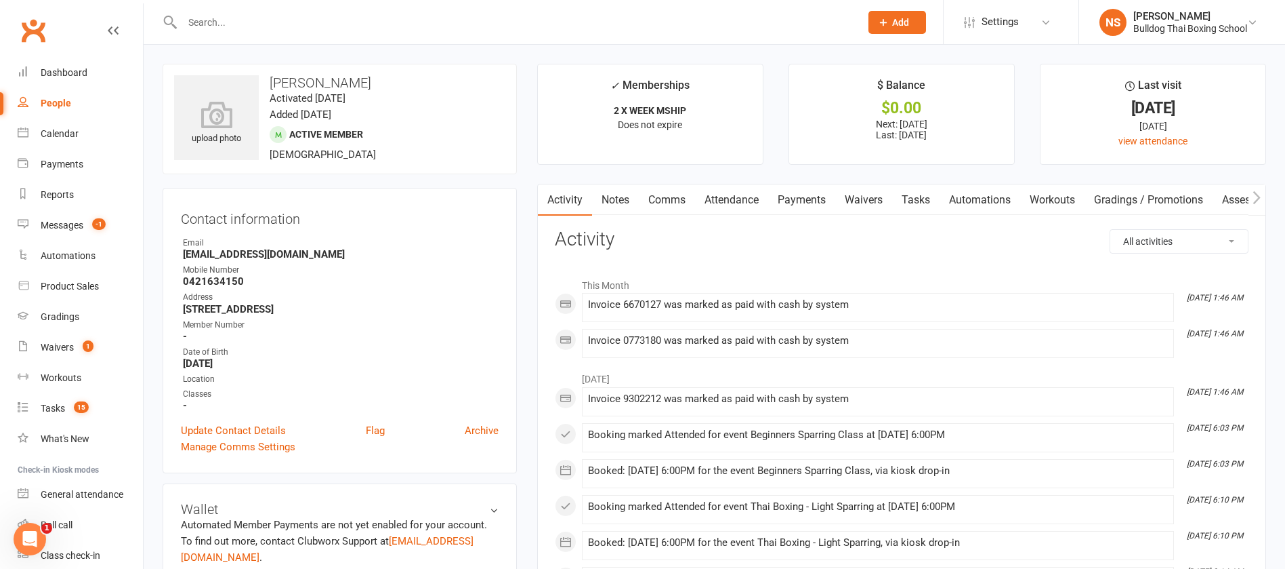
click at [209, 16] on input "text" at bounding box center [514, 22] width 673 height 19
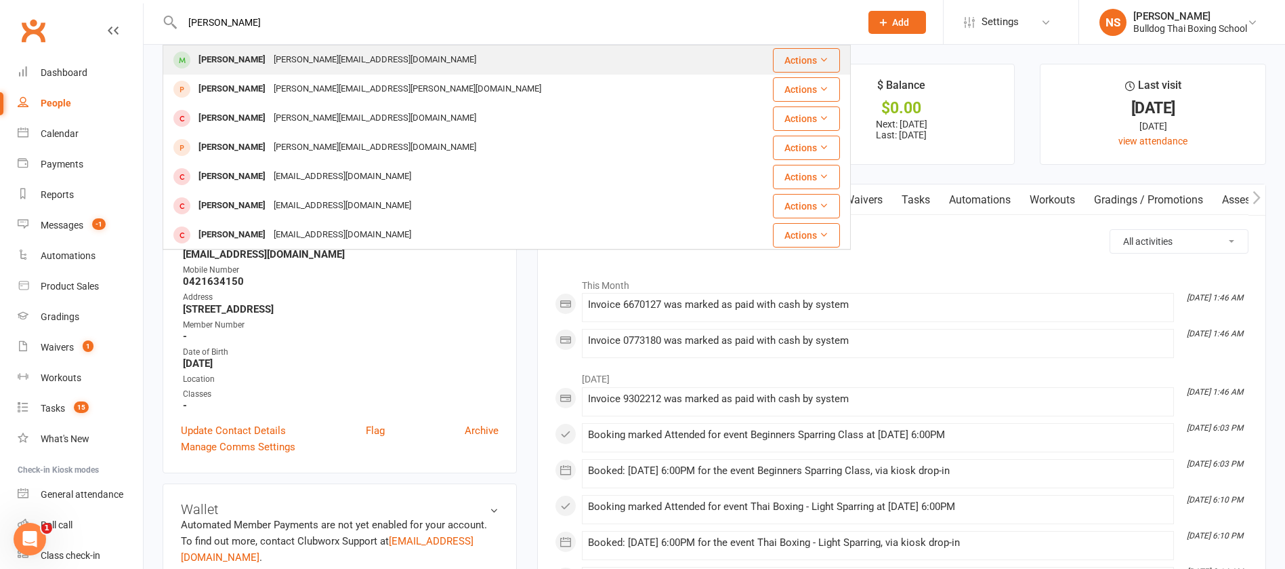
type input "[PERSON_NAME]"
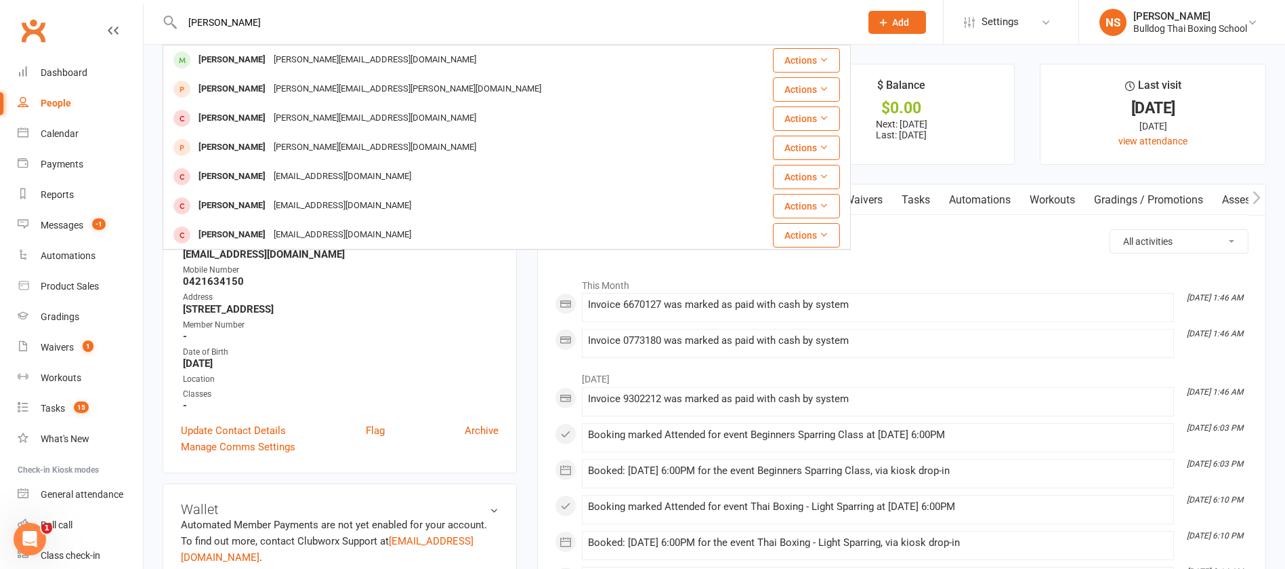
click at [296, 60] on div "[PERSON_NAME][EMAIL_ADDRESS][DOMAIN_NAME]" at bounding box center [375, 60] width 211 height 20
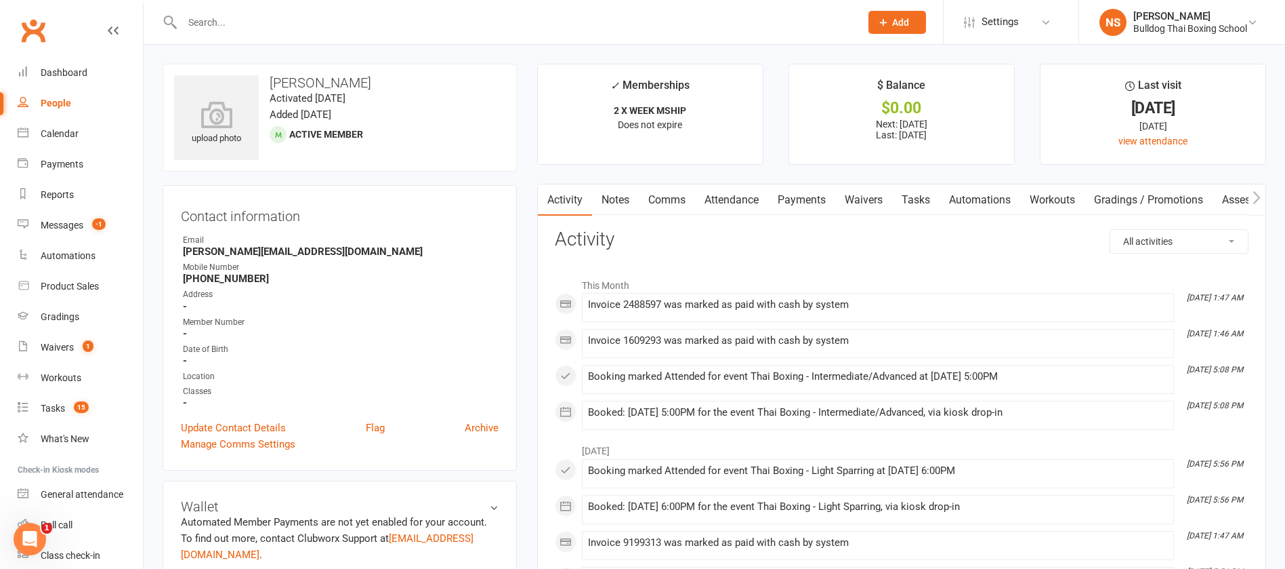
click at [669, 201] on link "Comms" at bounding box center [667, 199] width 56 height 31
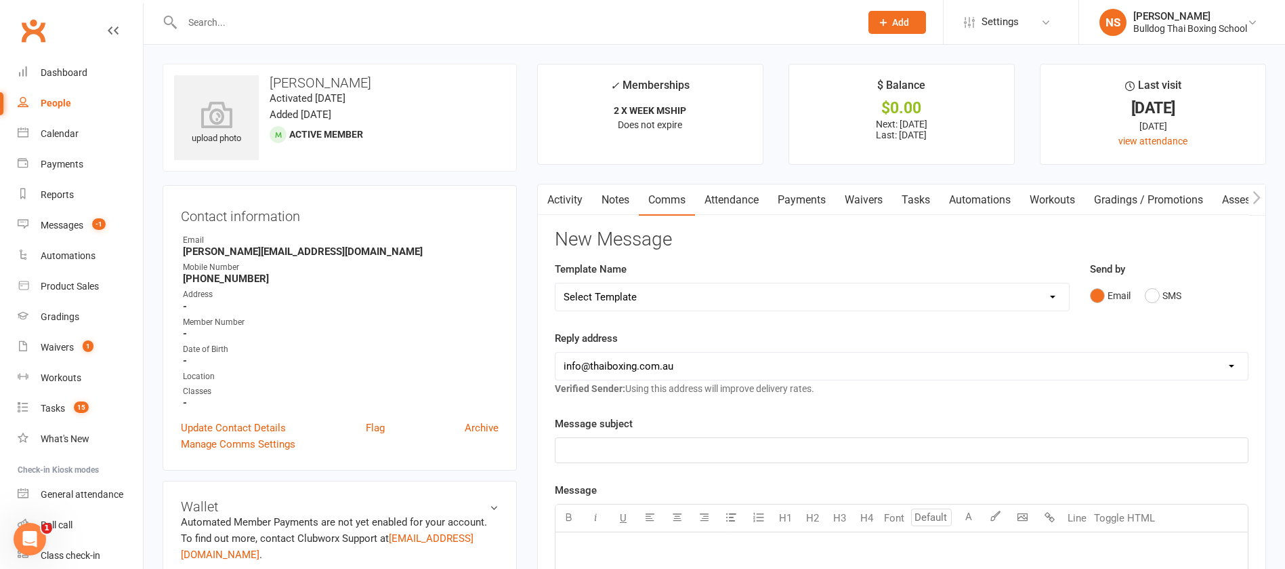
click at [734, 297] on select "Select Template [Email] Price Increase 28 Day Kick starter [SMS] 10 Pass Check …" at bounding box center [813, 296] width 514 height 27
select select "69"
click at [556, 283] on select "Select Template [Email] Price Increase 28 Day Kick starter [SMS] 10 Pass Check …" at bounding box center [813, 296] width 514 height 27
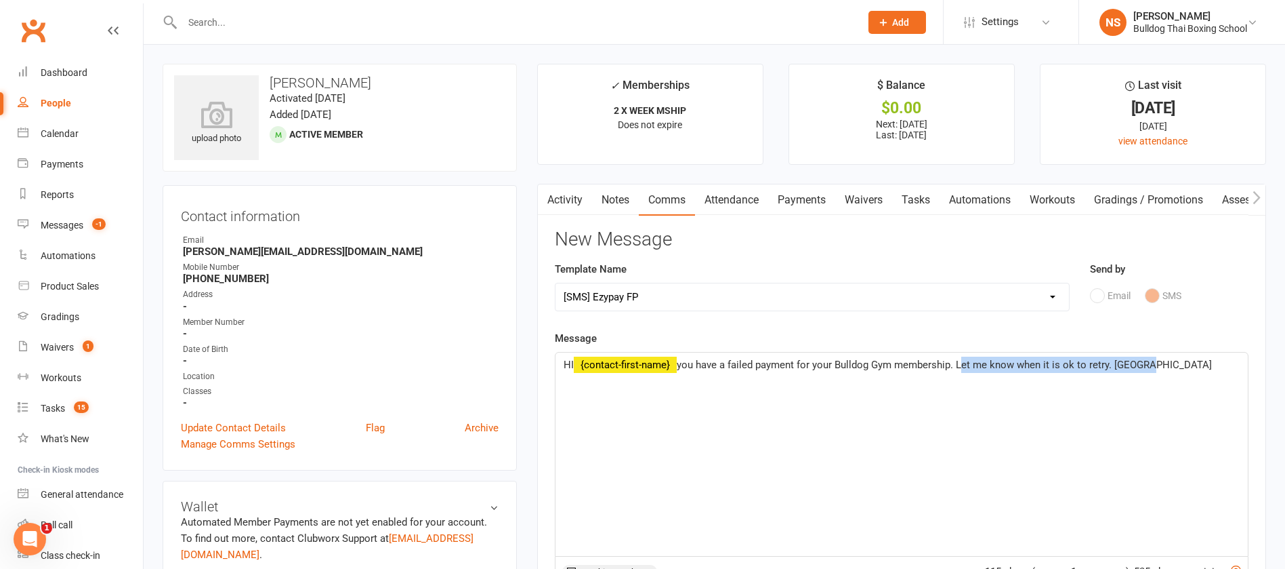
drag, startPoint x: 1144, startPoint y: 363, endPoint x: 964, endPoint y: 337, distance: 181.4
click at [962, 357] on p "HI ﻿ {contact-first-name} you have a failed payment for your Bulldog Gym member…" at bounding box center [902, 364] width 676 height 16
click at [690, 383] on p "HI ﻿ {contact-first-name} you have a failed payment for your Bulldog Gym member…" at bounding box center [902, 372] width 676 height 33
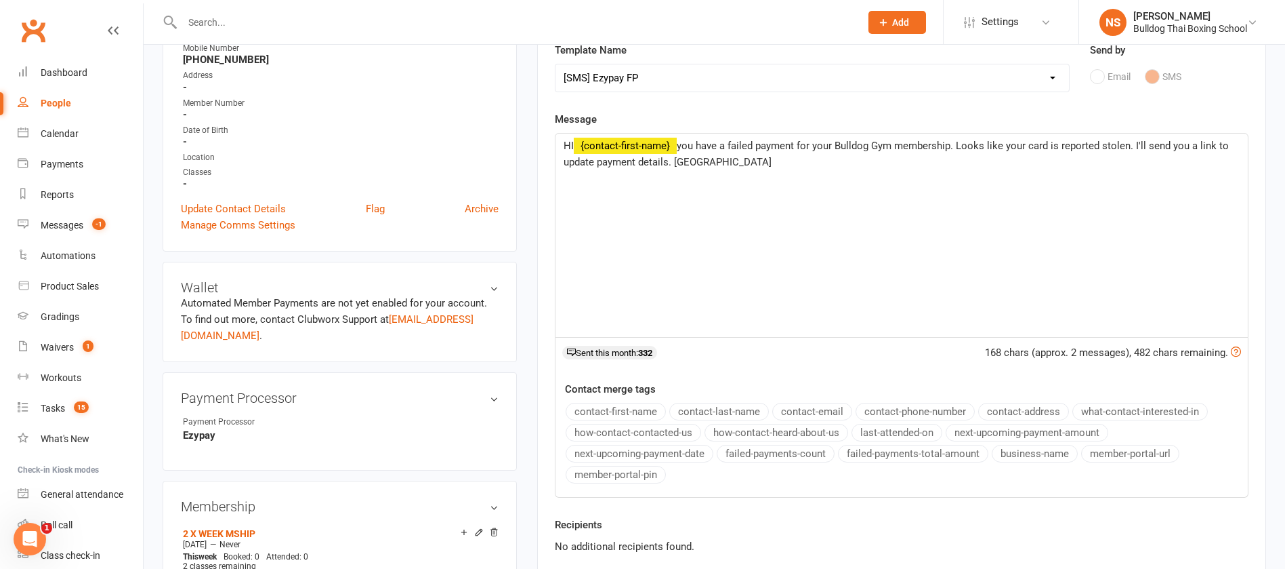
scroll to position [305, 0]
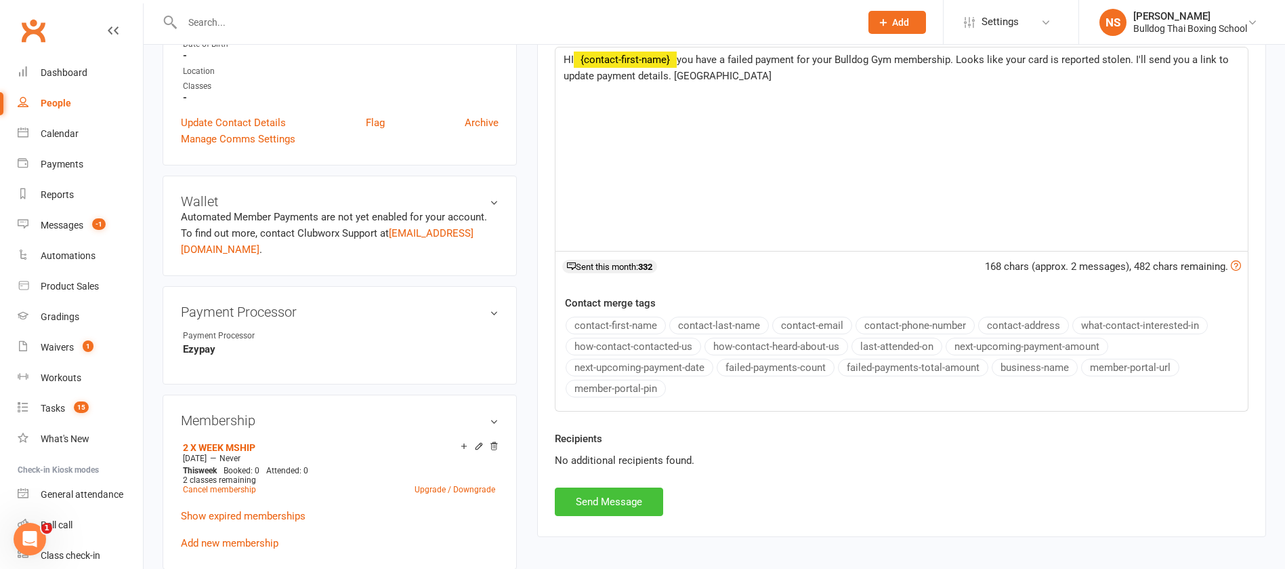
click at [636, 497] on button "Send Message" at bounding box center [609, 501] width 108 height 28
select select
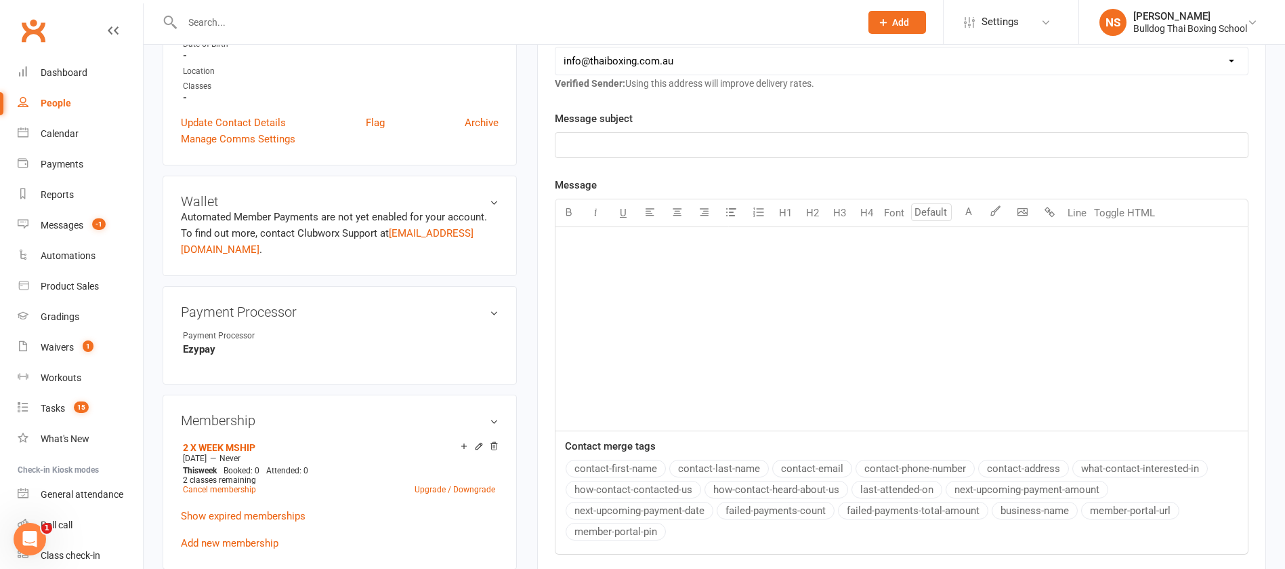
click at [278, 20] on input "text" at bounding box center [514, 22] width 673 height 19
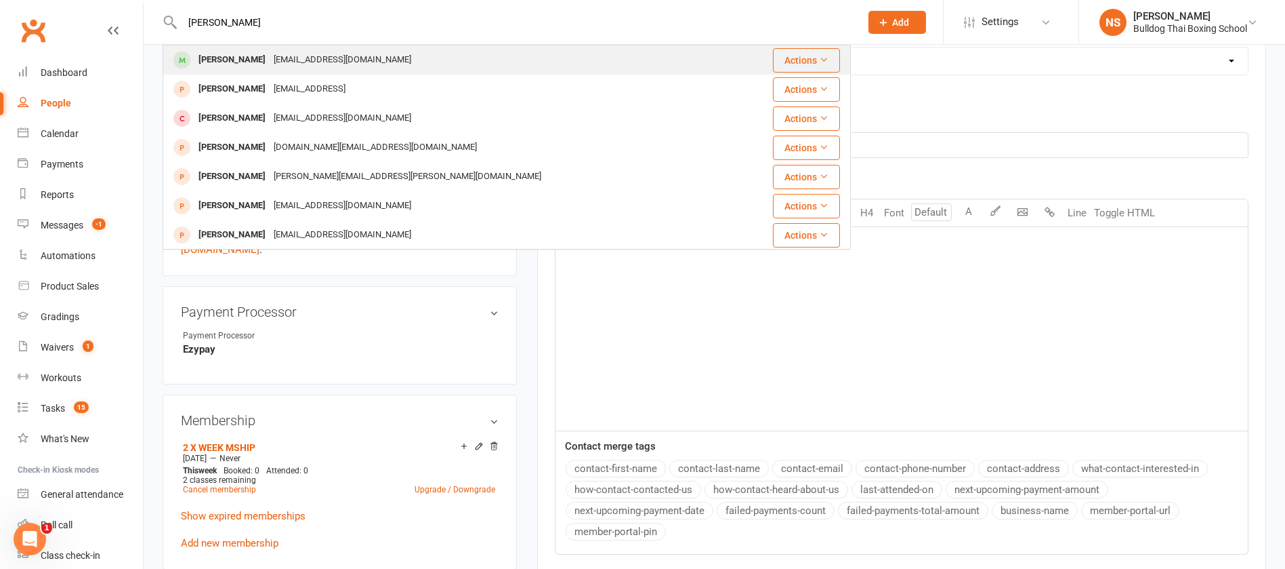
type input "[PERSON_NAME]"
click at [270, 55] on div "[PERSON_NAME]" at bounding box center [231, 60] width 75 height 20
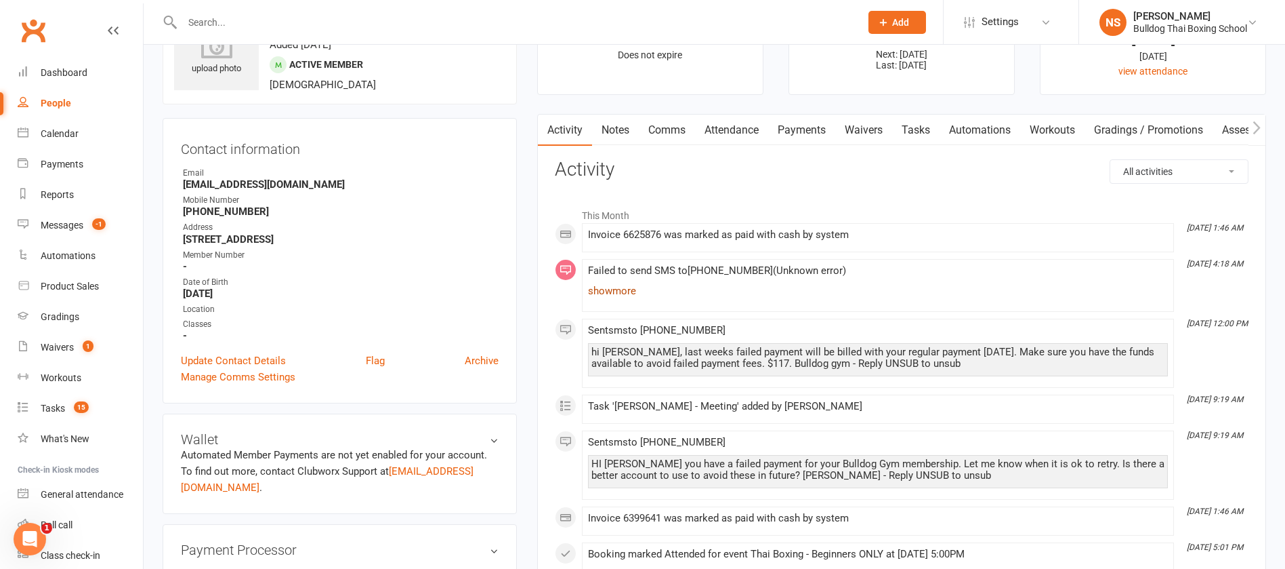
scroll to position [102, 0]
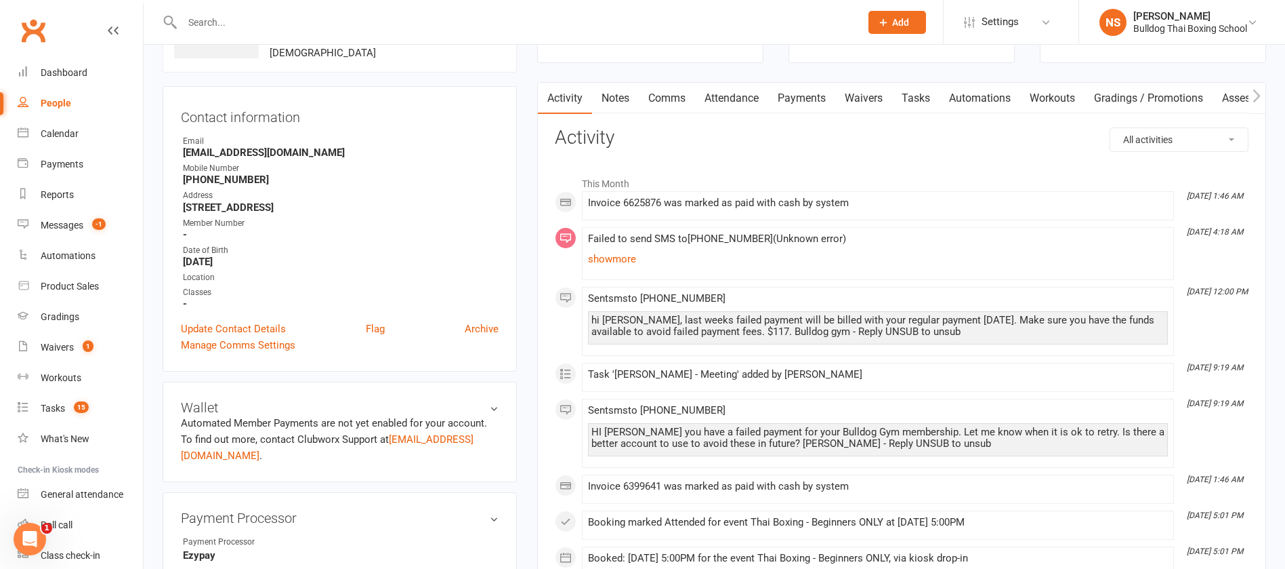
click at [928, 89] on link "Tasks" at bounding box center [915, 98] width 47 height 31
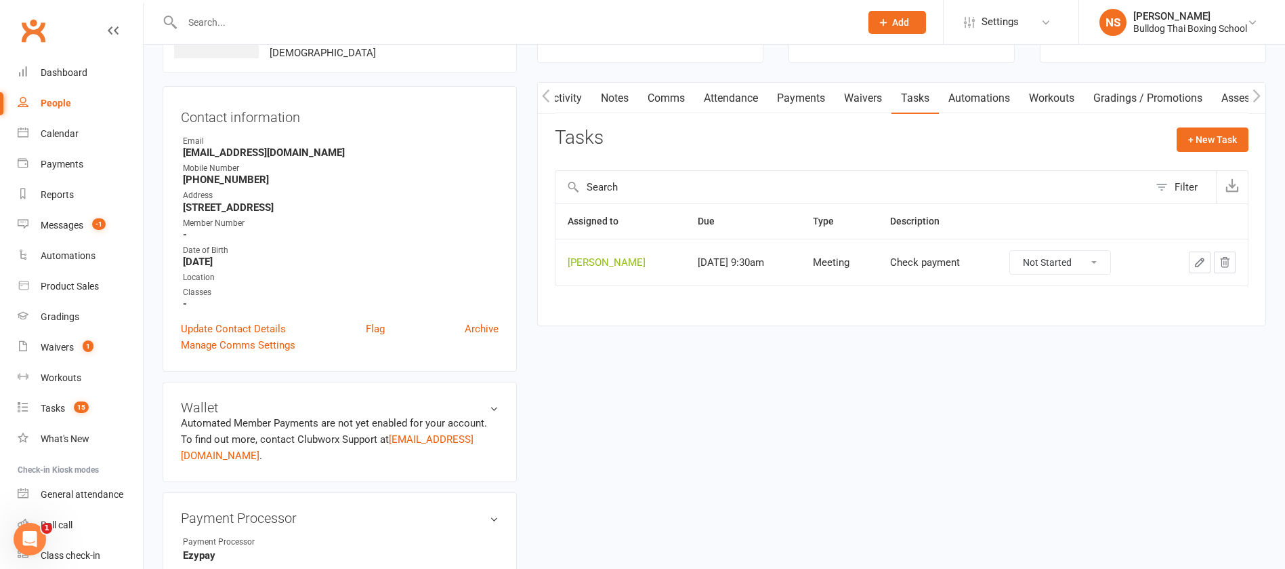
click at [1196, 259] on icon "button" at bounding box center [1200, 262] width 12 height 12
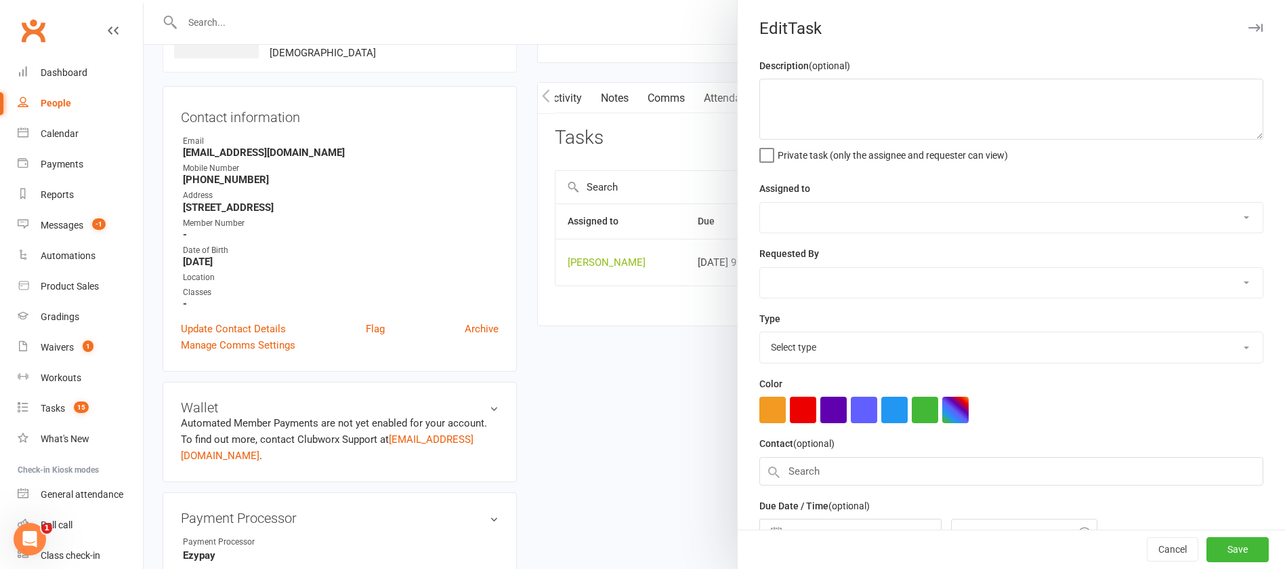
type textarea "Check payment"
select select "12940"
type input "[DATE]"
type input "9:30am"
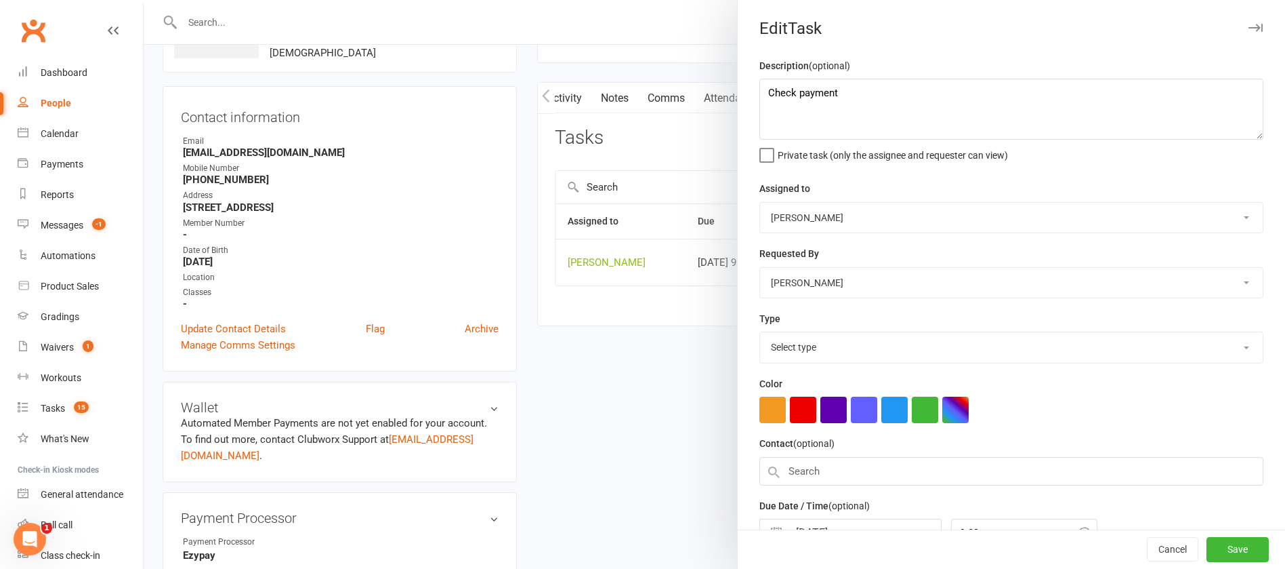
select select "12049"
drag, startPoint x: 858, startPoint y: 97, endPoint x: 724, endPoint y: 99, distance: 133.5
click at [144, 0] on react-component "Edit Task Description (optional) Check payment Private task (only the assignee …" at bounding box center [144, 0] width 0 height 0
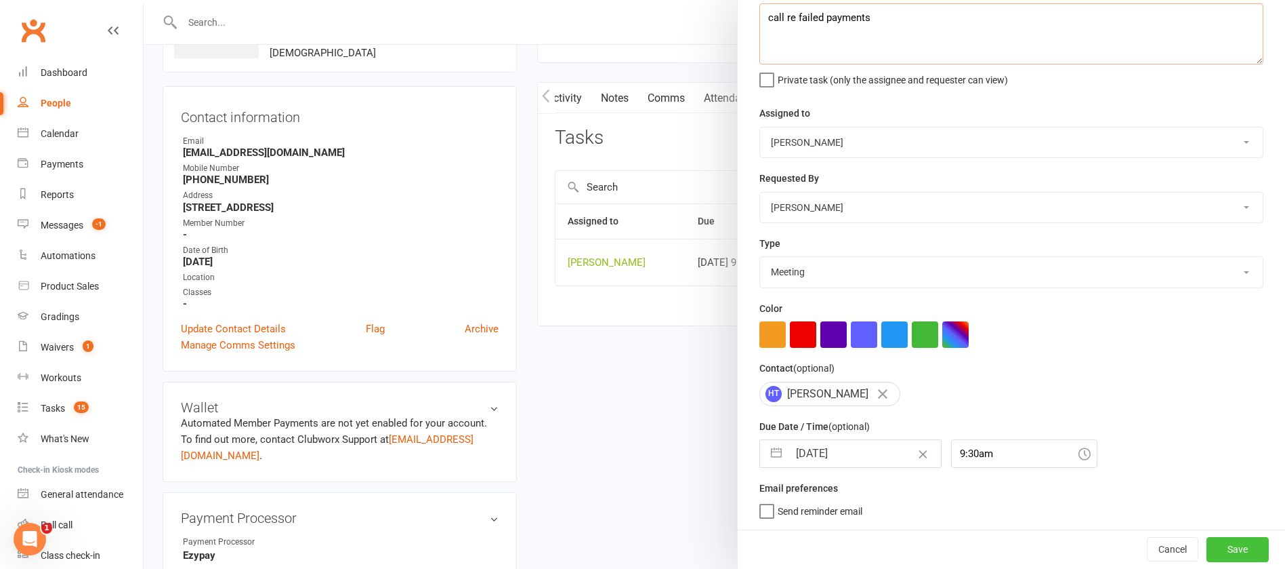
type textarea "call re failed payments"
click at [1208, 550] on button "Save" at bounding box center [1238, 549] width 62 height 24
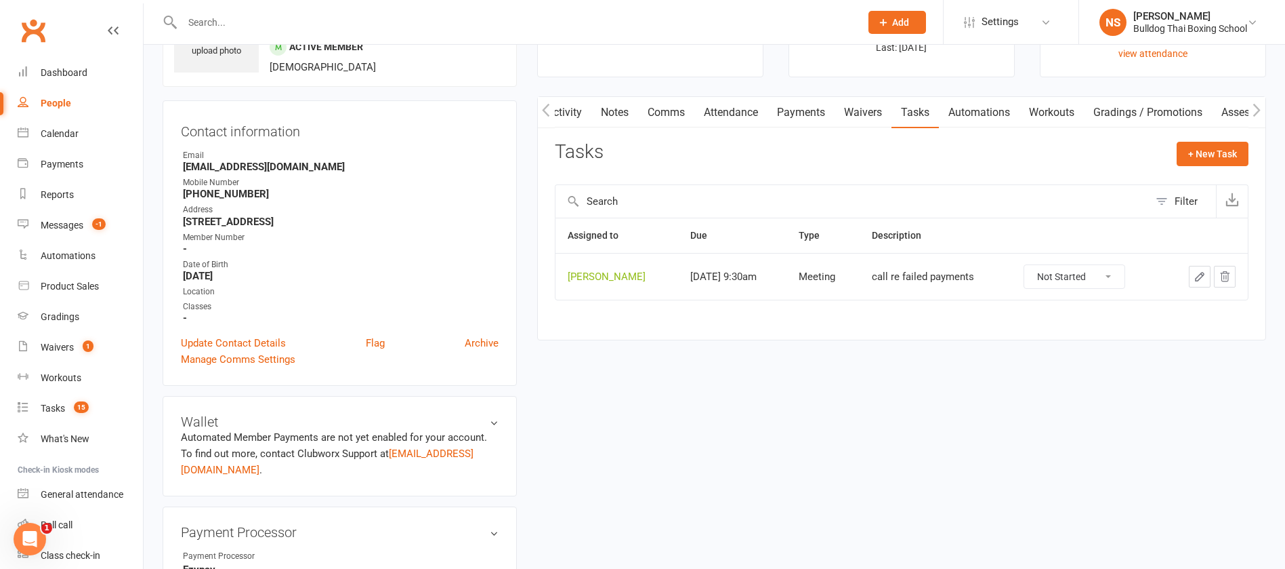
scroll to position [0, 0]
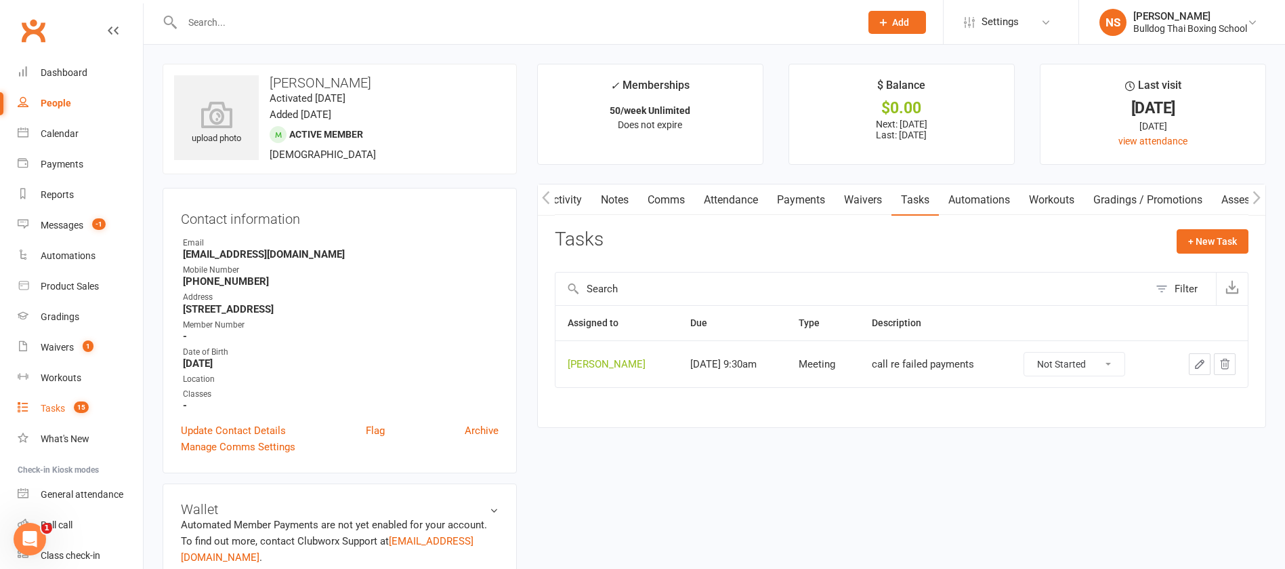
click at [51, 404] on div "Tasks" at bounding box center [53, 408] width 24 height 11
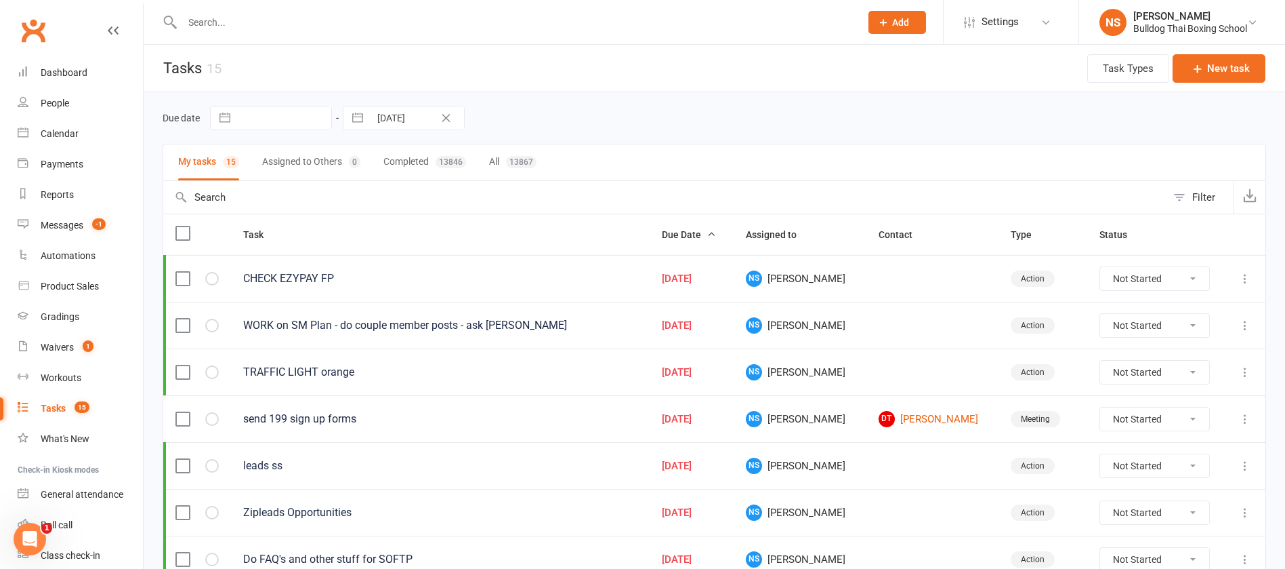
click at [1245, 278] on icon at bounding box center [1246, 279] width 14 height 14
click at [1200, 330] on link "Edit" at bounding box center [1170, 331] width 134 height 27
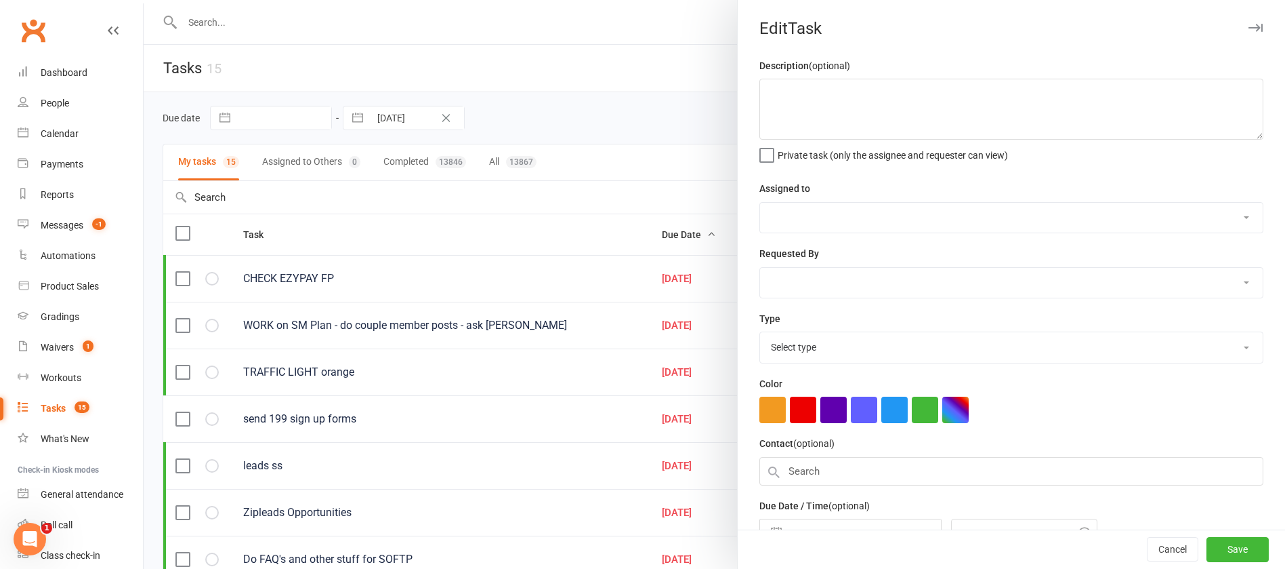
type textarea "CHECK EZYPAY FP"
select select "12940"
type input "[DATE]"
type input "12:45am"
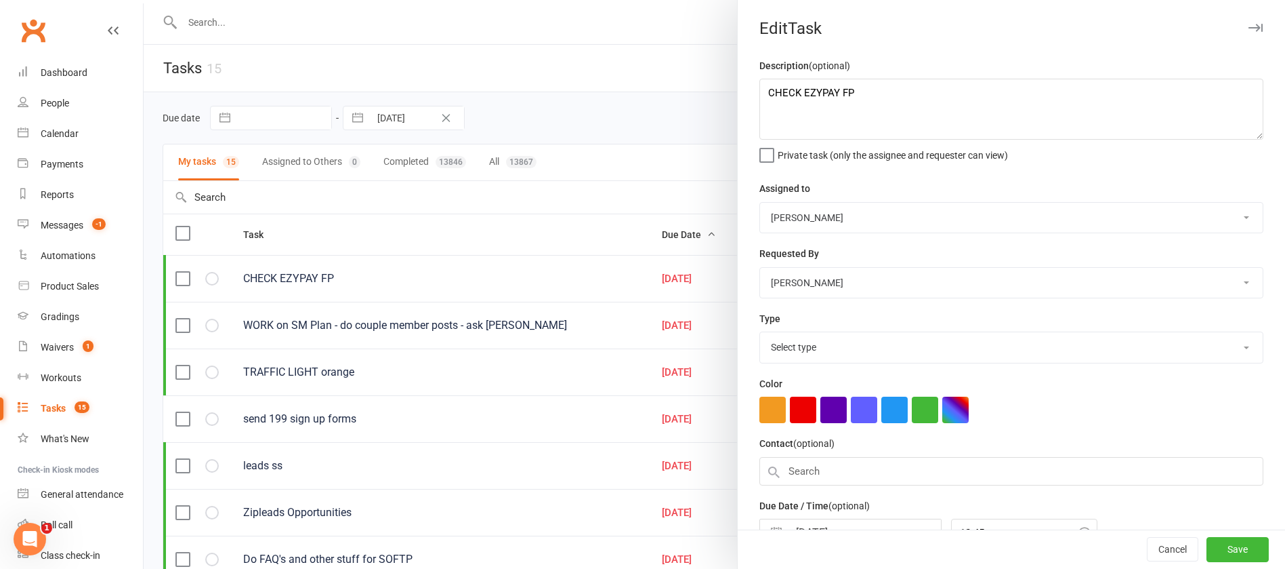
select select "26436"
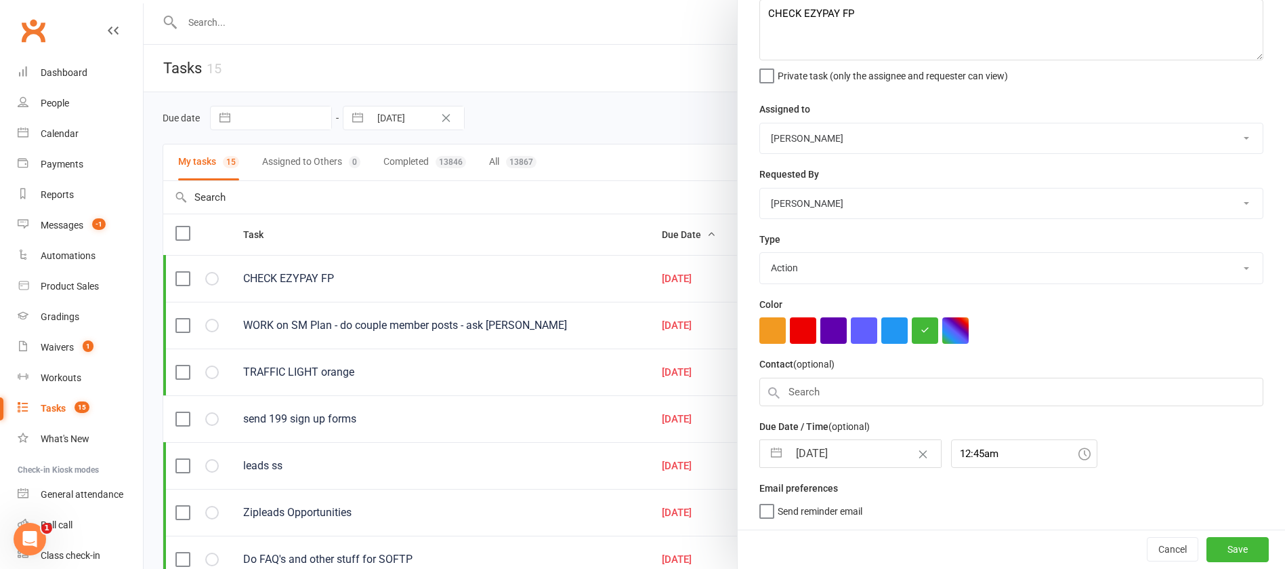
click at [864, 448] on input "[DATE]" at bounding box center [865, 453] width 152 height 27
select select "6"
select select "2025"
select select "7"
select select "2025"
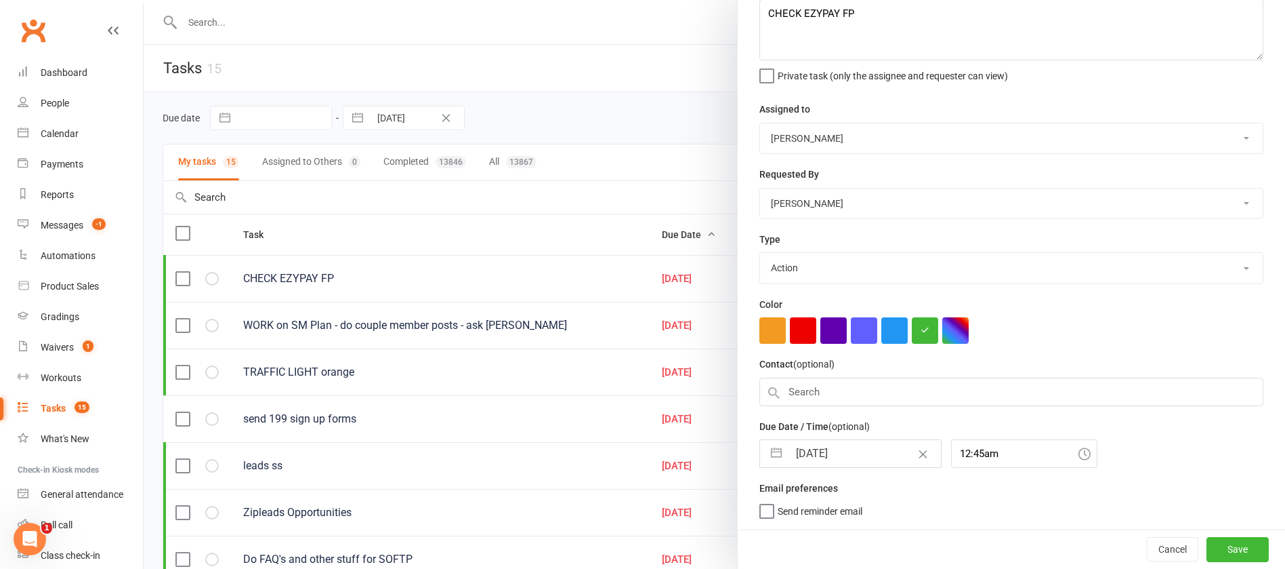
select select "8"
select select "2025"
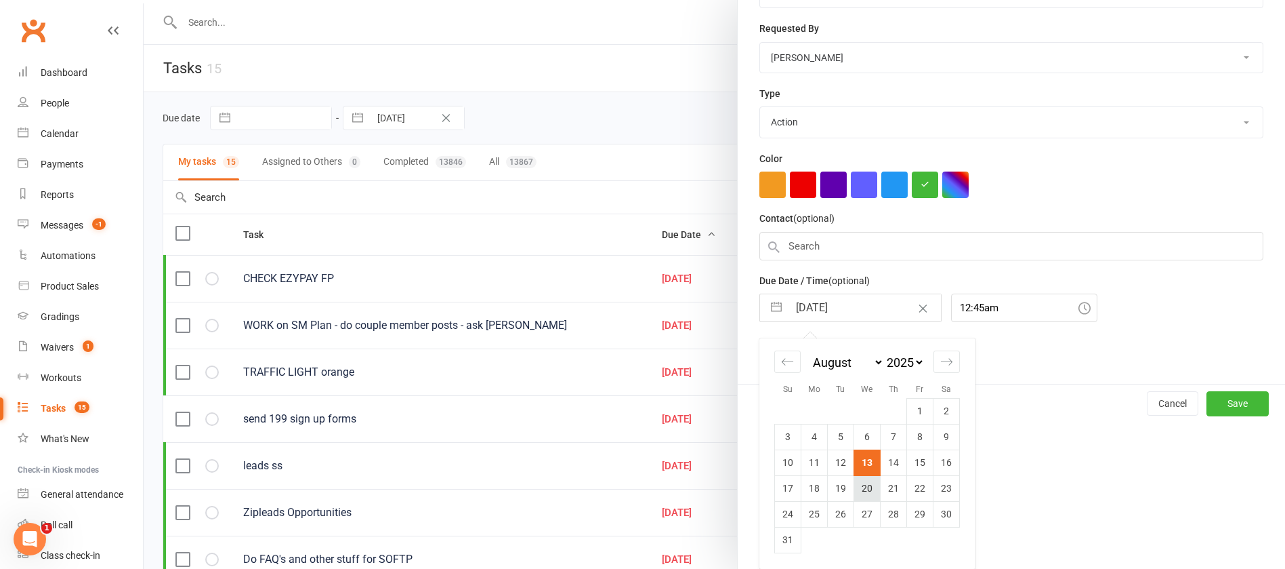
click at [863, 486] on td "20" at bounding box center [867, 488] width 26 height 26
type input "[DATE]"
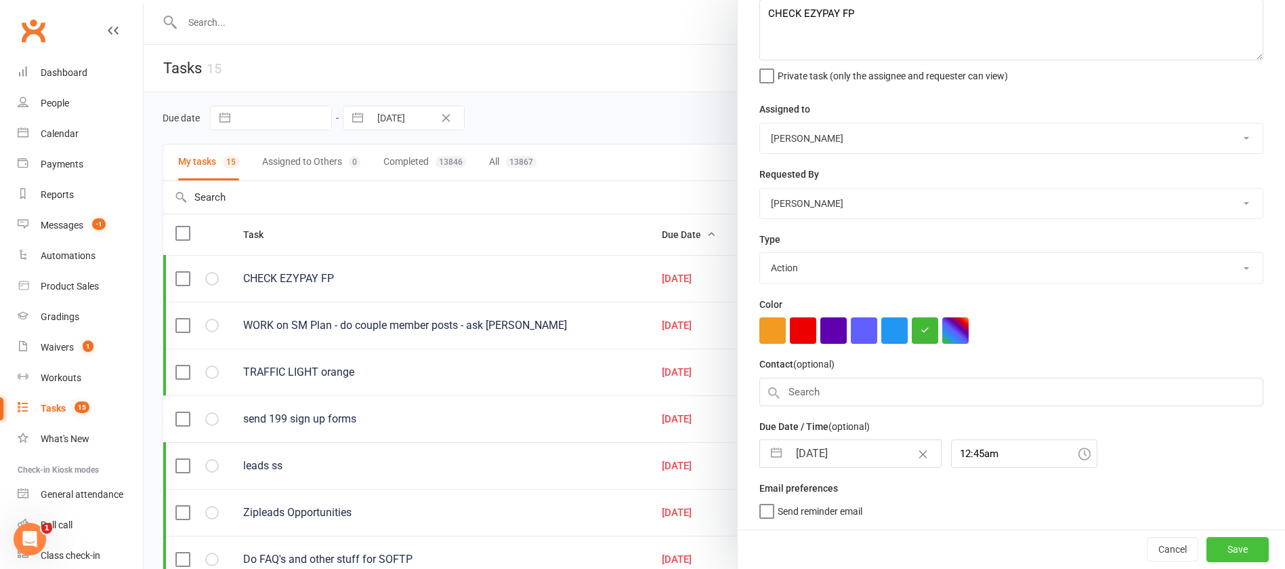
click at [1207, 540] on button "Save" at bounding box center [1238, 549] width 62 height 24
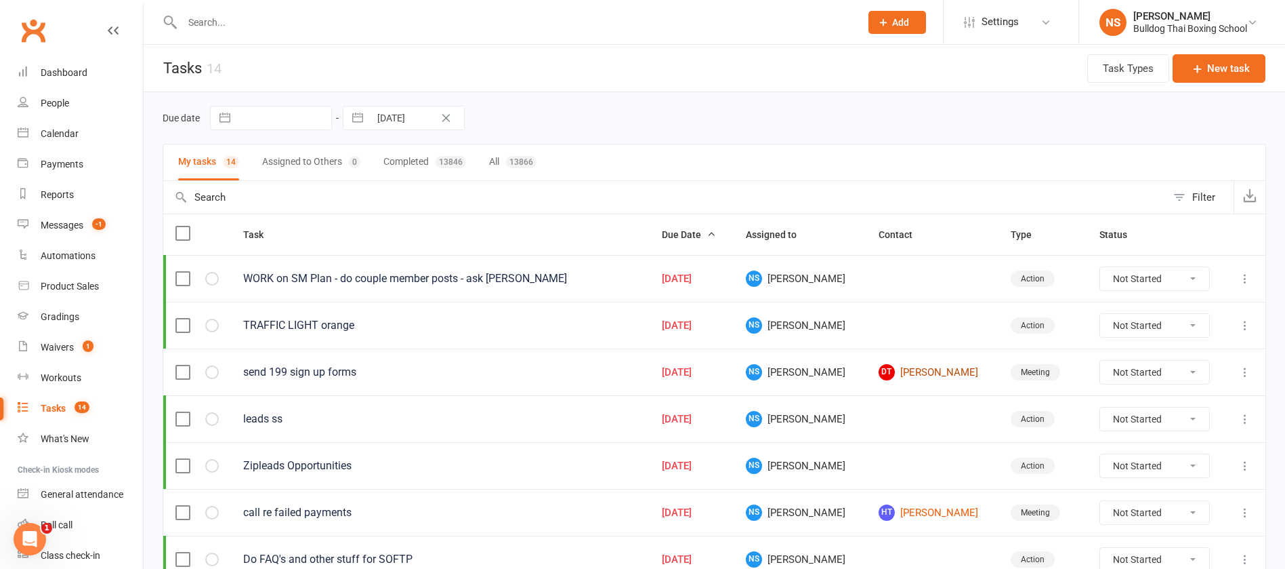
click at [902, 375] on link "DT [PERSON_NAME]" at bounding box center [933, 372] width 108 height 16
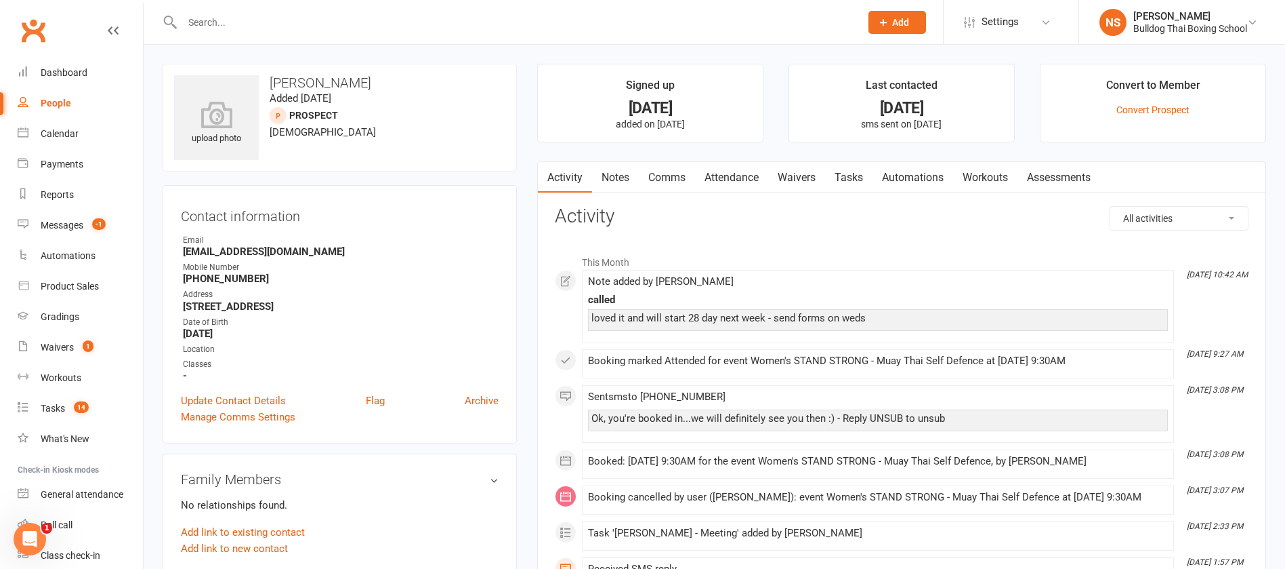
click at [670, 182] on link "Comms" at bounding box center [667, 177] width 56 height 31
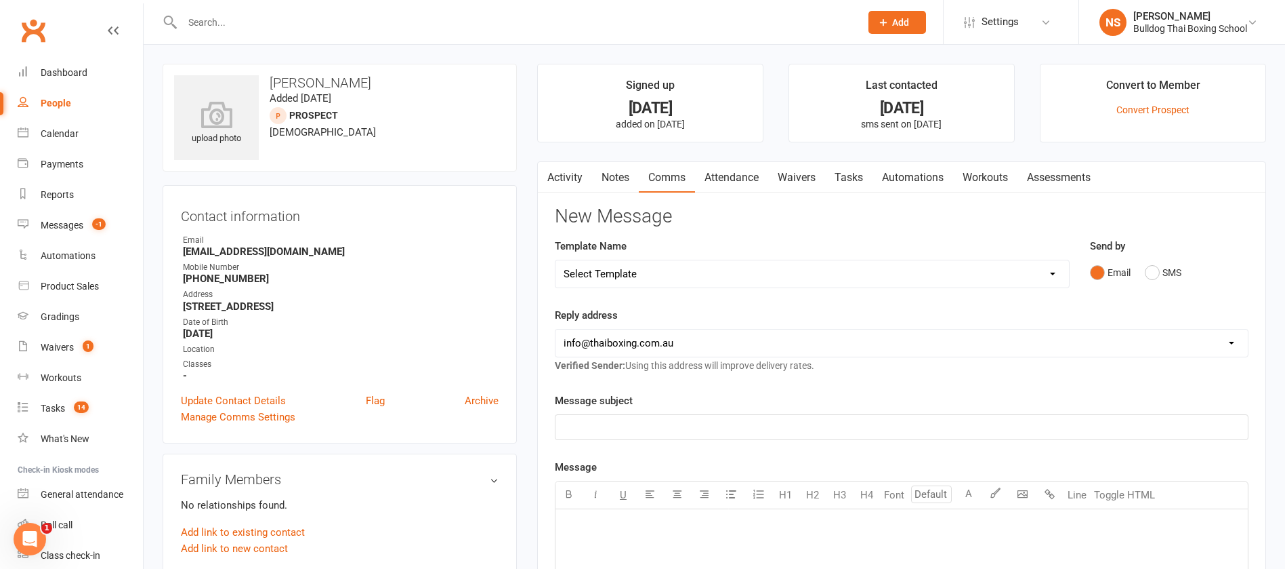
click at [651, 268] on select "Select Template [Email] Price Increase 28 Day Kick starter [SMS] 10 Pass Check …" at bounding box center [813, 273] width 514 height 27
select select "21"
click at [556, 260] on select "Select Template [Email] Price Increase 28 Day Kick starter [SMS] 10 Pass Check …" at bounding box center [813, 273] width 514 height 27
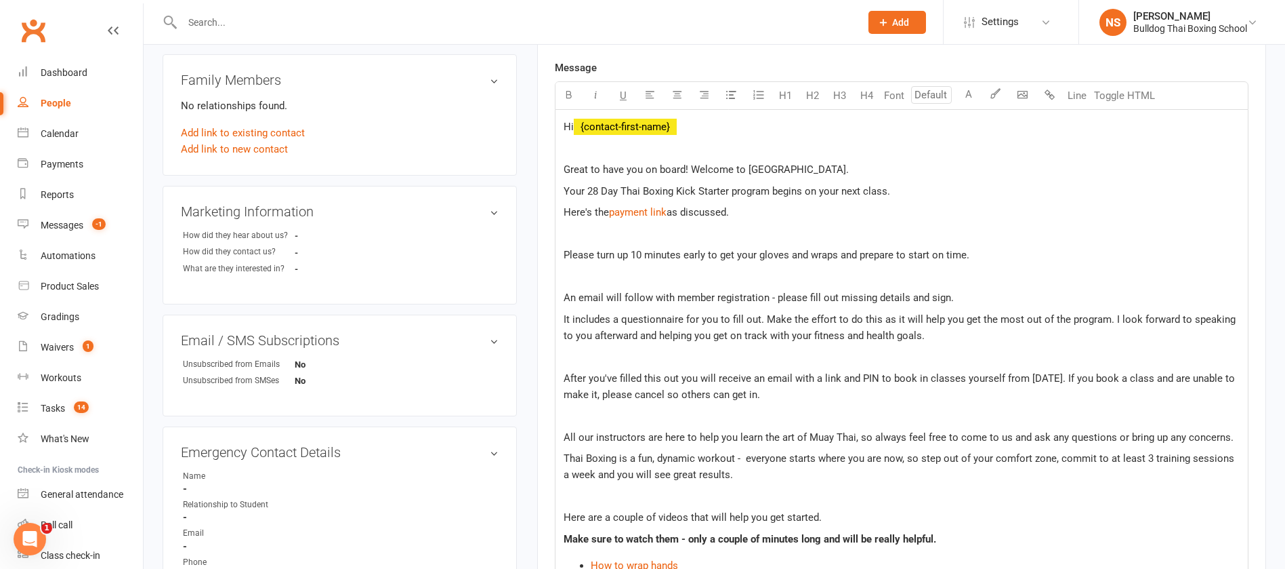
scroll to position [407, 0]
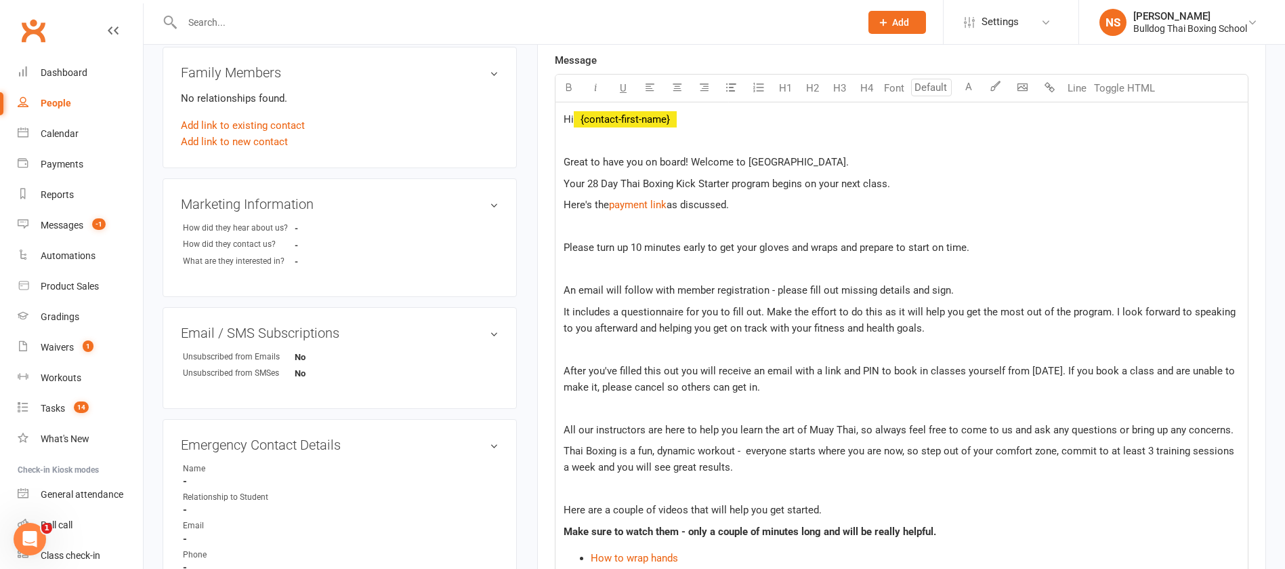
click at [608, 198] on p "Here's the $ ﻿ $ $ payment link $ as discussed." at bounding box center [902, 205] width 676 height 16
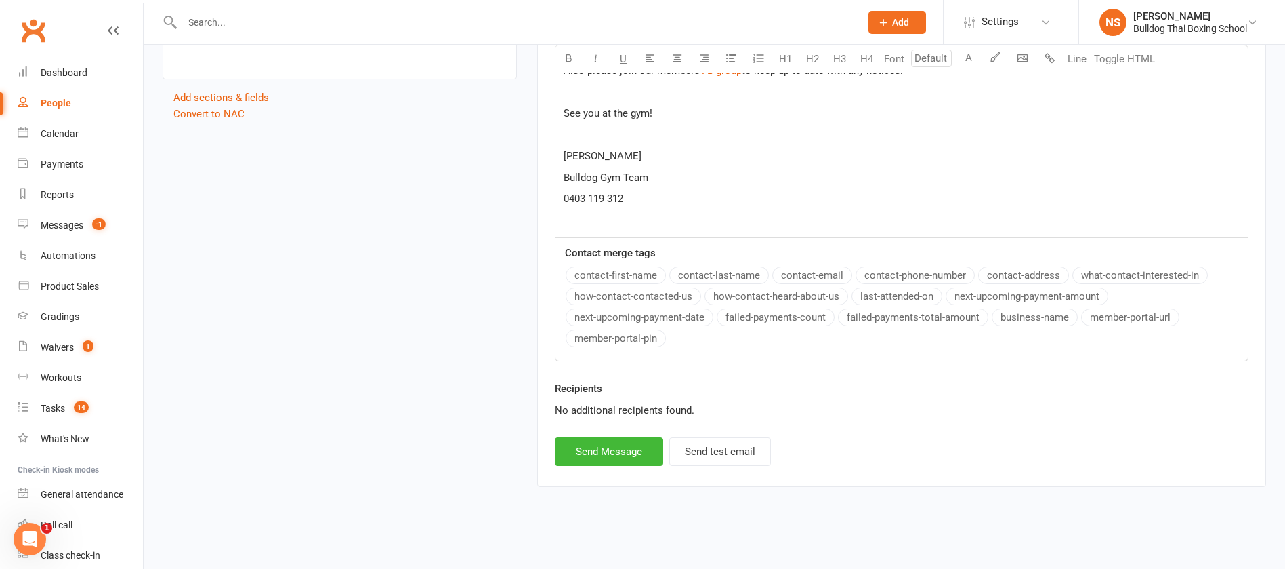
scroll to position [963, 0]
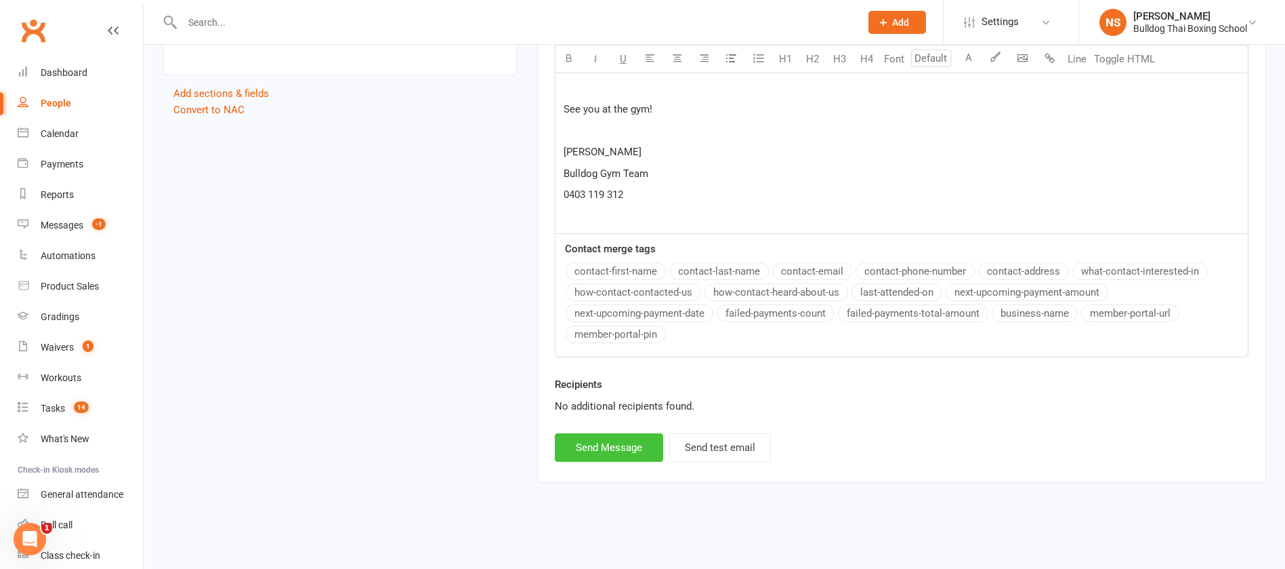
click at [625, 445] on button "Send Message" at bounding box center [609, 447] width 108 height 28
select select
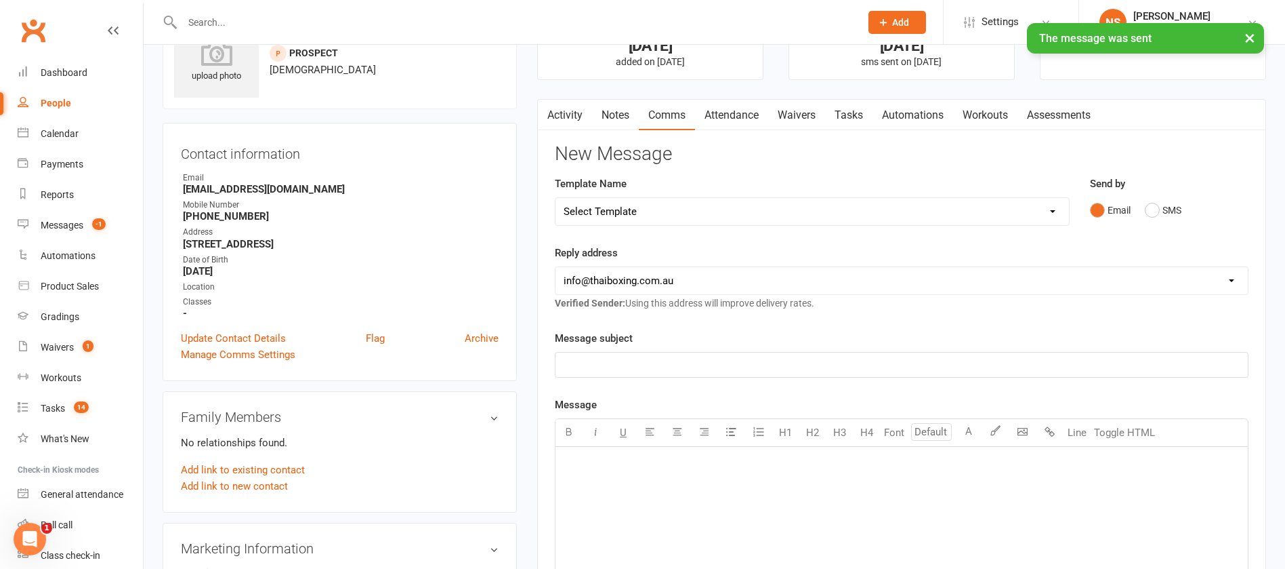
scroll to position [0, 0]
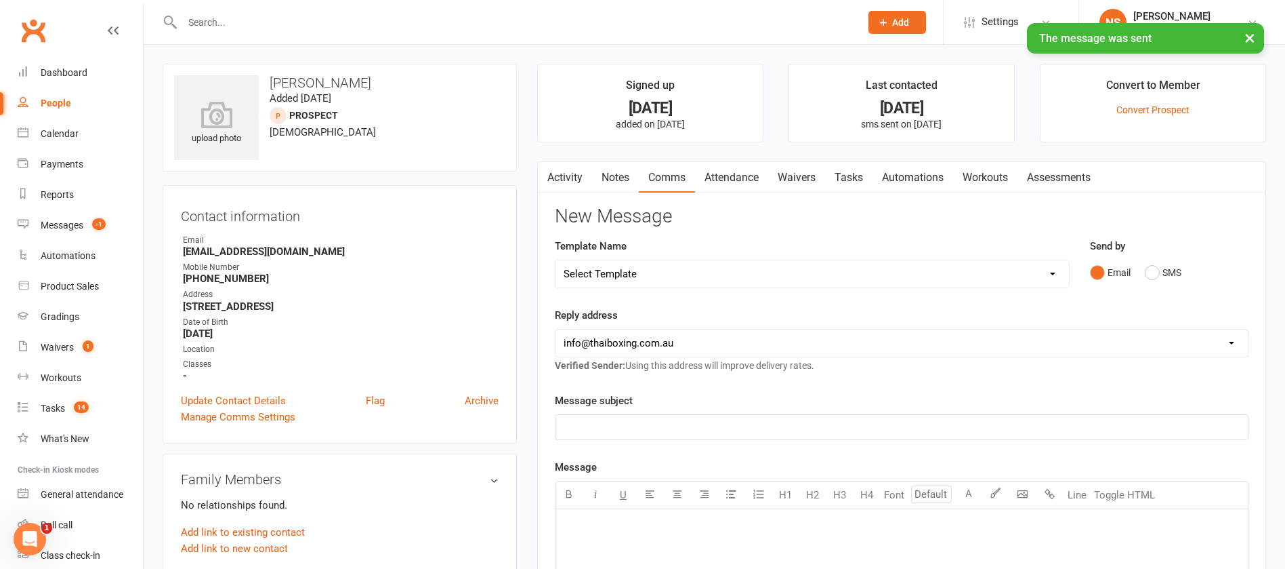
click at [850, 180] on link "Tasks" at bounding box center [848, 177] width 47 height 31
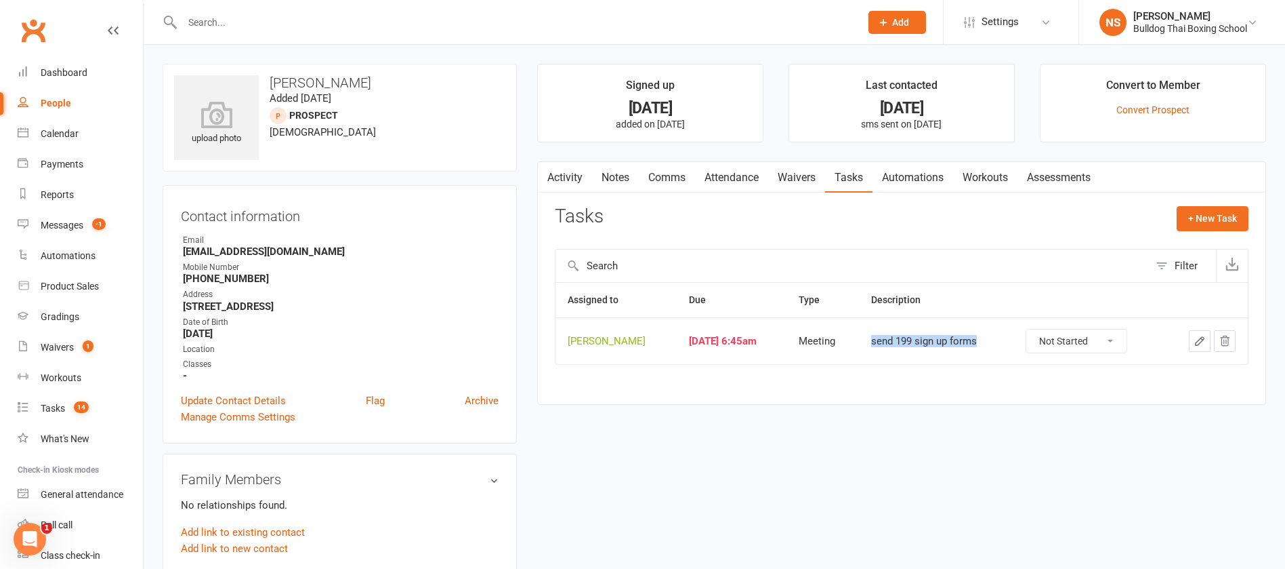
drag, startPoint x: 982, startPoint y: 336, endPoint x: 866, endPoint y: 336, distance: 115.9
click at [866, 336] on td "send 199 sign up forms" at bounding box center [936, 340] width 154 height 47
click at [884, 376] on div "Assigned to Due Type Description [PERSON_NAME] [DATE] 6:45am Meeting send 199 s…" at bounding box center [902, 333] width 694 height 102
click at [793, 169] on link "Waivers" at bounding box center [796, 177] width 57 height 31
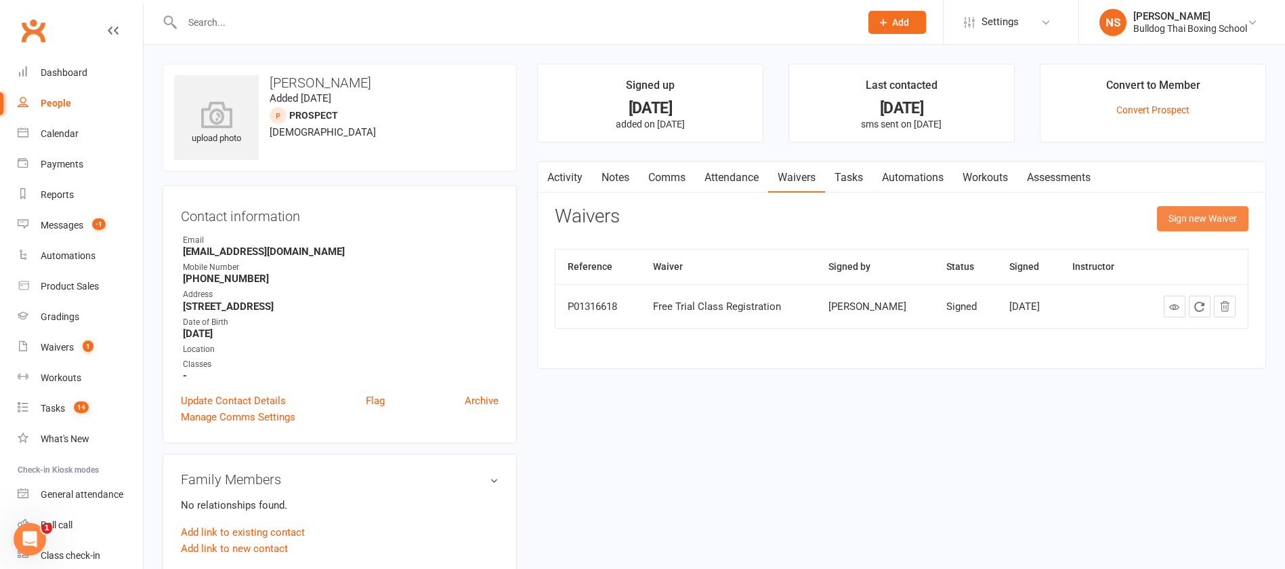
click at [1212, 223] on button "Sign new Waiver" at bounding box center [1202, 218] width 91 height 24
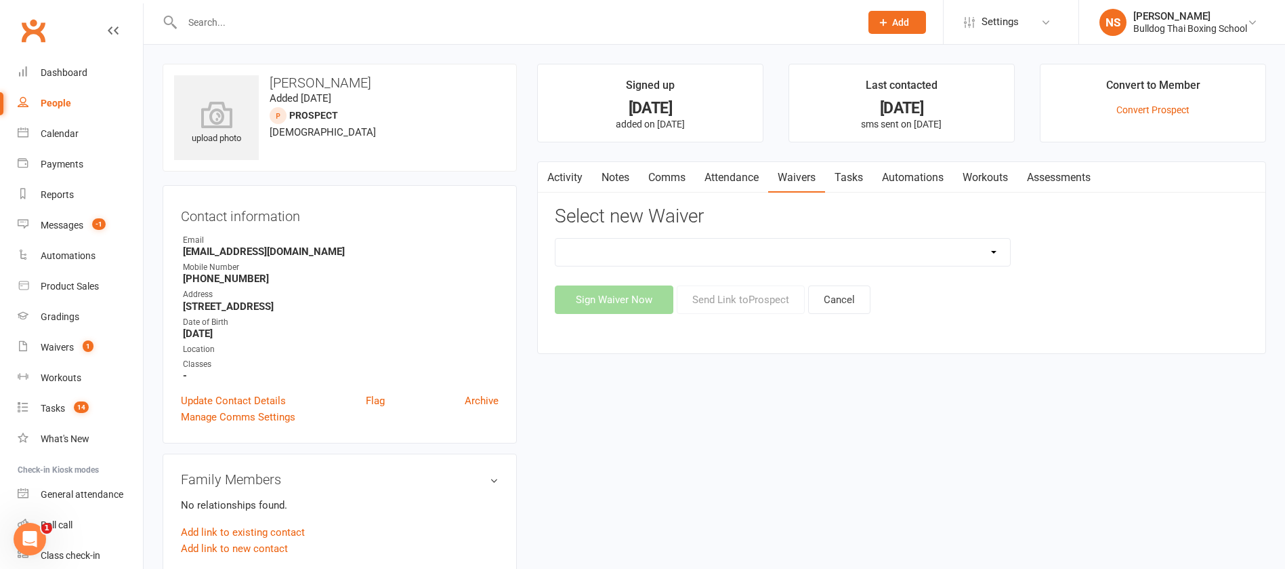
click at [730, 255] on select "12 Month Contract 14 Day Kick Off 28 Day 99 and RO 35 28 Day Kick Starter $149 …" at bounding box center [783, 252] width 455 height 27
select select "5522"
click at [556, 239] on select "12 Month Contract 14 Day Kick Off 28 Day 99 and RO 35 28 Day Kick Starter $149 …" at bounding box center [783, 252] width 455 height 27
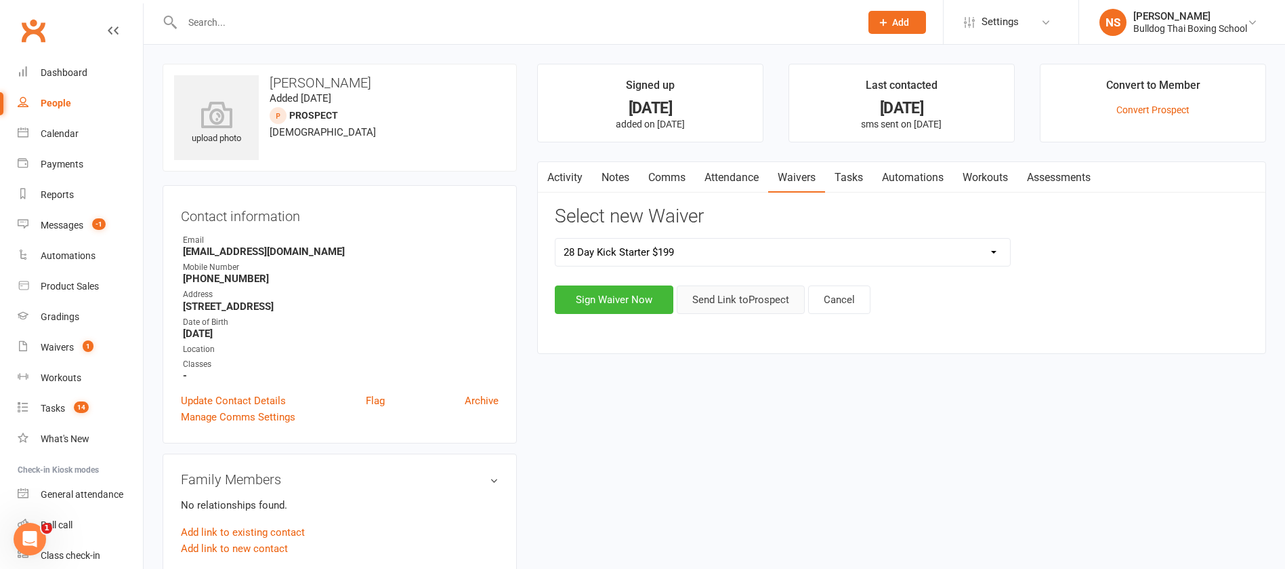
click at [754, 303] on button "Send Link to [GEOGRAPHIC_DATA]" at bounding box center [741, 299] width 128 height 28
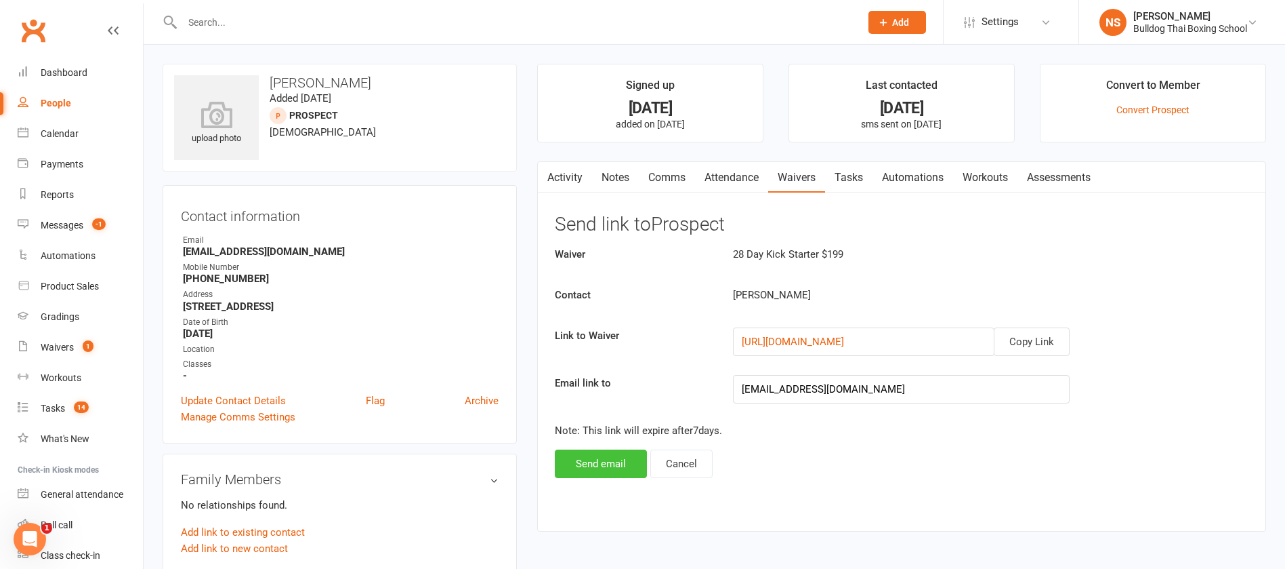
click at [600, 452] on button "Send email" at bounding box center [601, 463] width 92 height 28
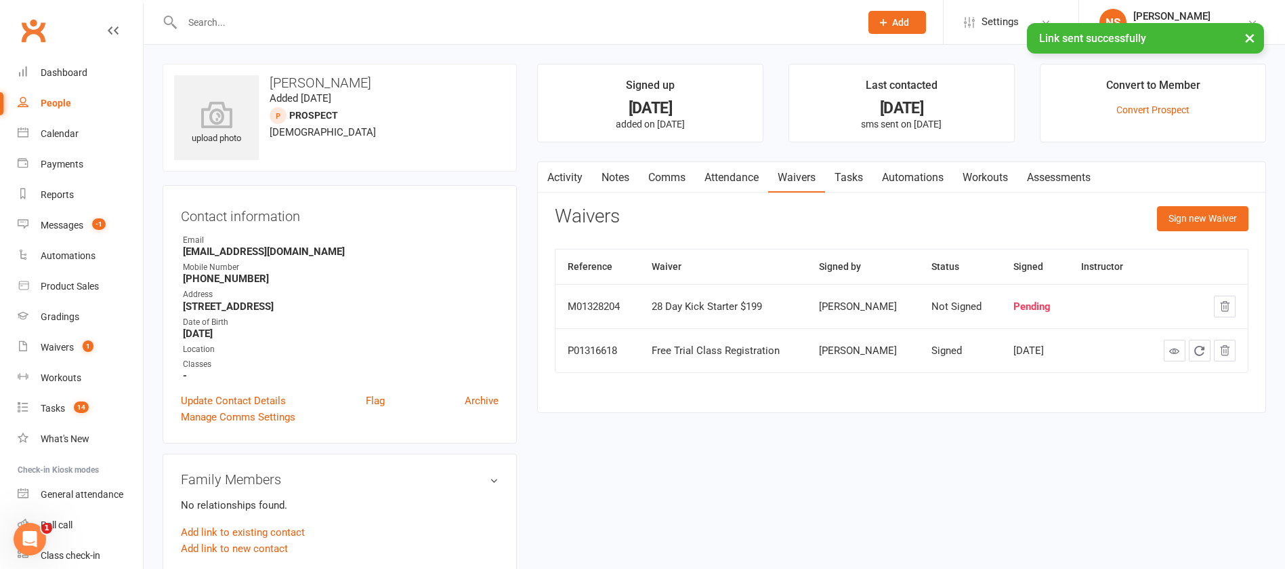
click at [683, 178] on link "Comms" at bounding box center [667, 177] width 56 height 31
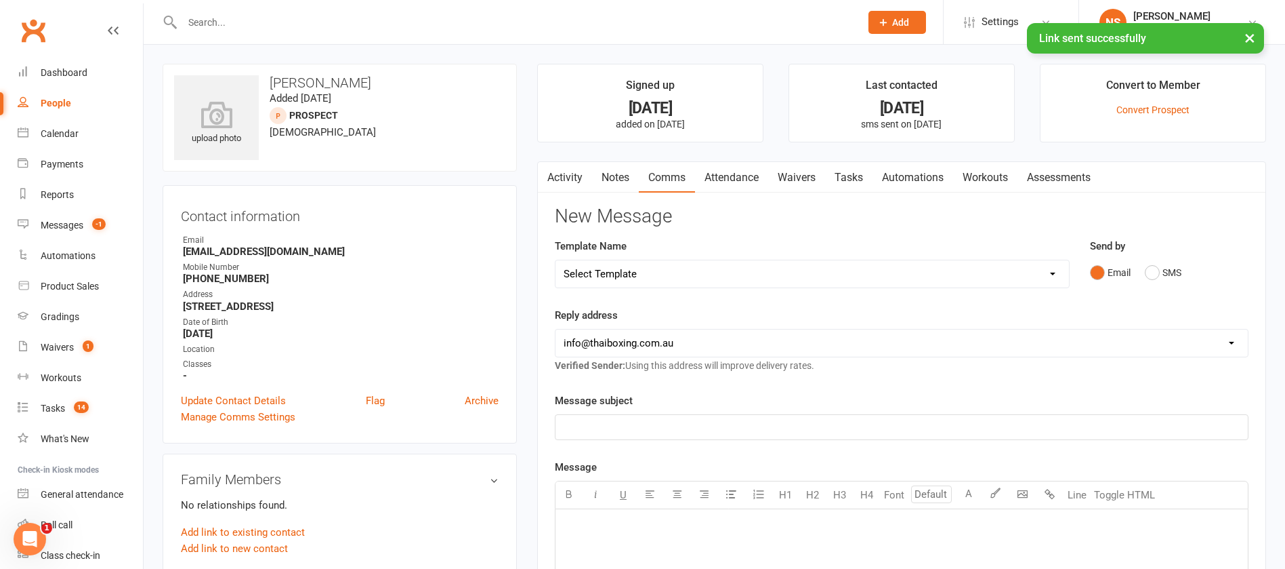
click at [854, 175] on link "Tasks" at bounding box center [848, 177] width 47 height 31
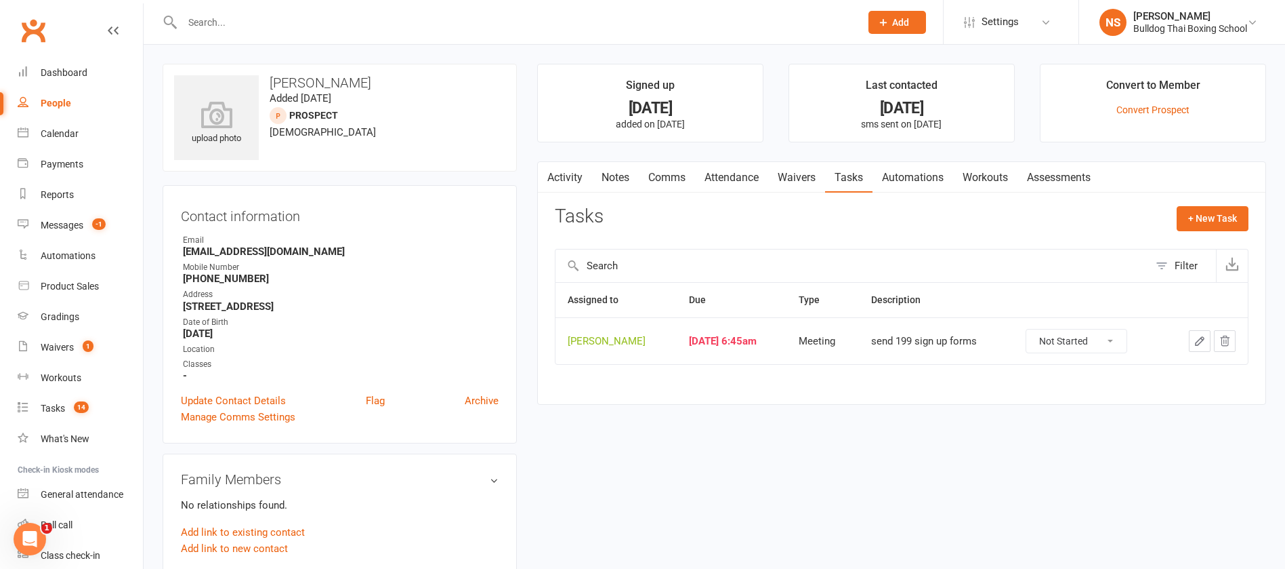
click at [1197, 339] on icon "button" at bounding box center [1200, 341] width 12 height 12
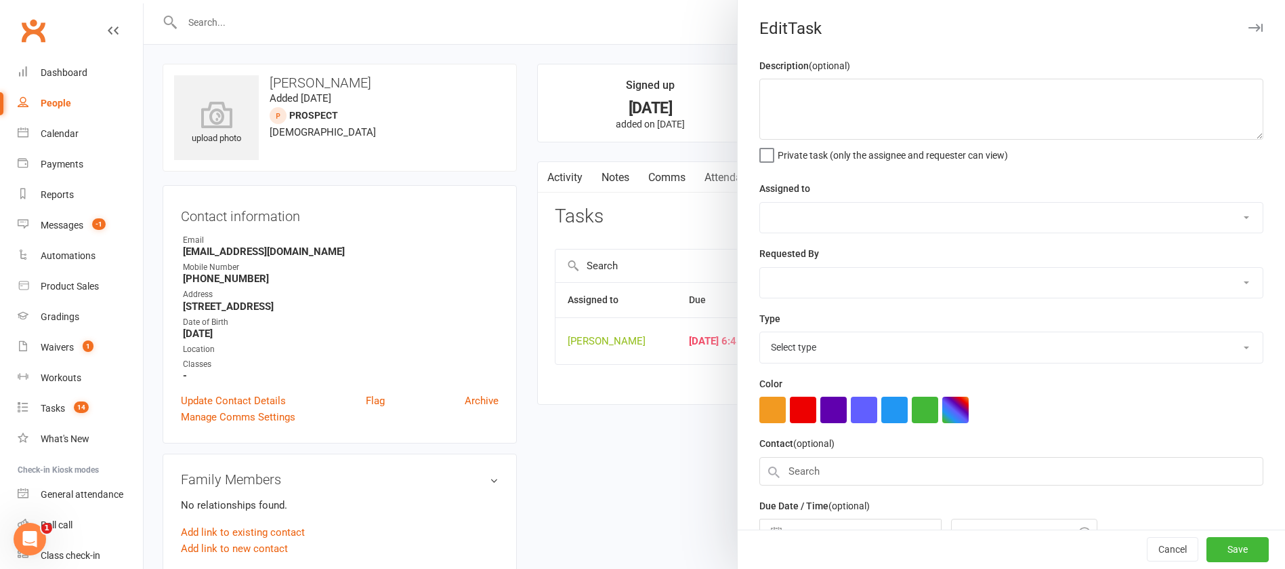
type textarea "send 199 sign up forms"
select select "12940"
select select "45795"
type input "[DATE]"
type input "6:45am"
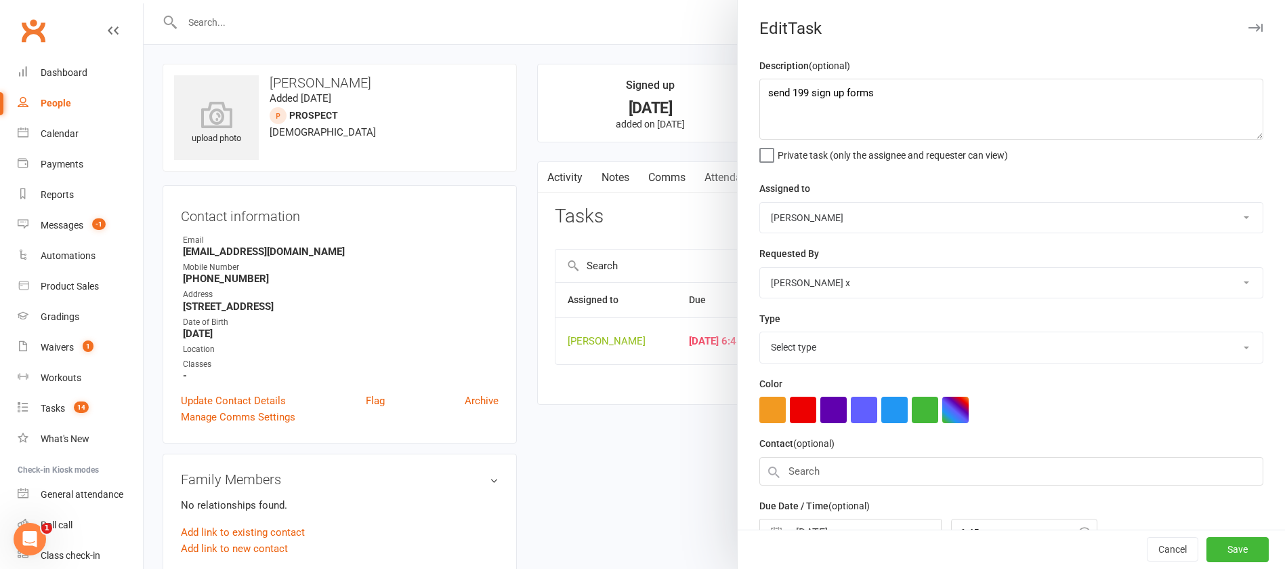
select select "12049"
drag, startPoint x: 810, startPoint y: 107, endPoint x: 760, endPoint y: 88, distance: 54.2
click at [760, 97] on textarea "send 199 sign up forms" at bounding box center [1012, 109] width 504 height 61
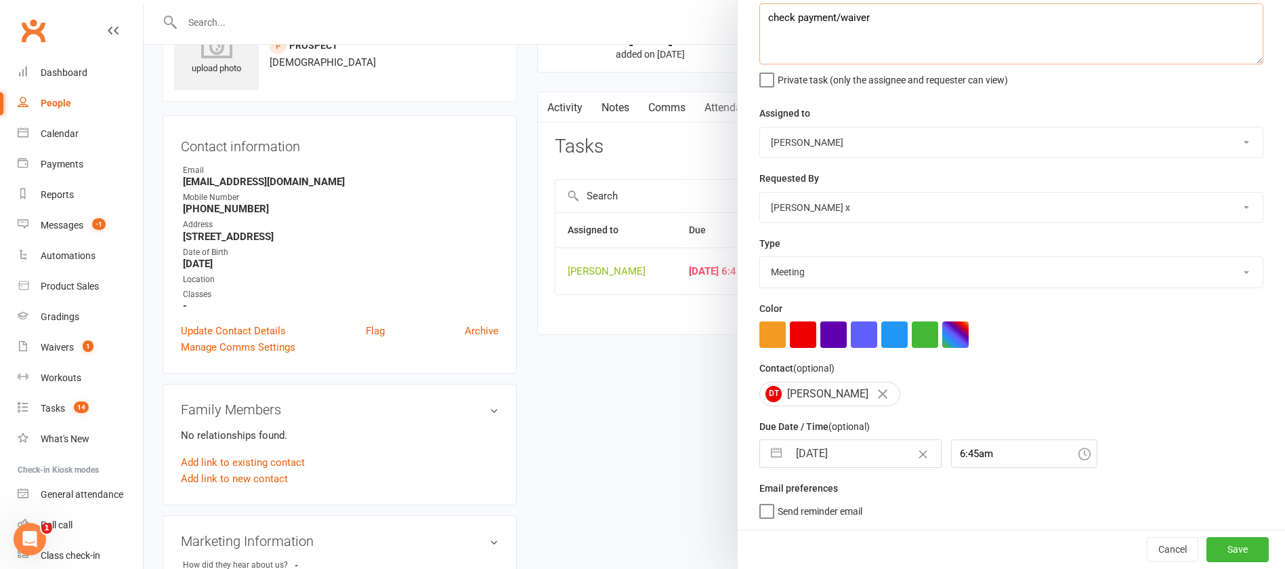
scroll to position [102, 0]
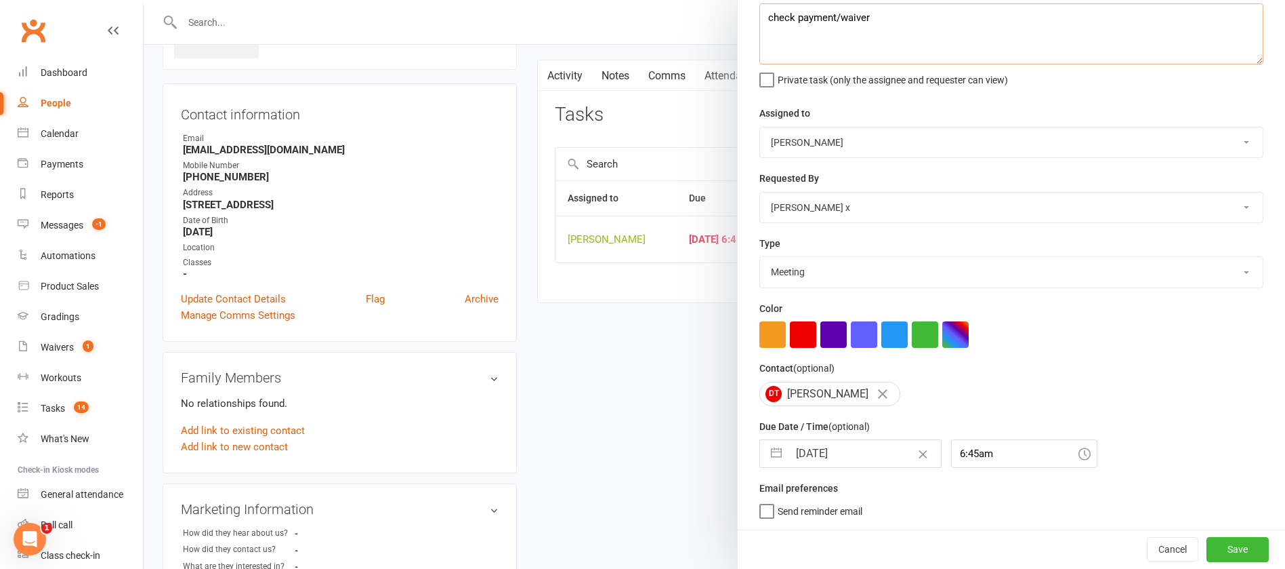
type textarea "check payment/waiver"
click at [875, 445] on input "[DATE]" at bounding box center [865, 453] width 152 height 27
select select "6"
select select "2025"
select select "7"
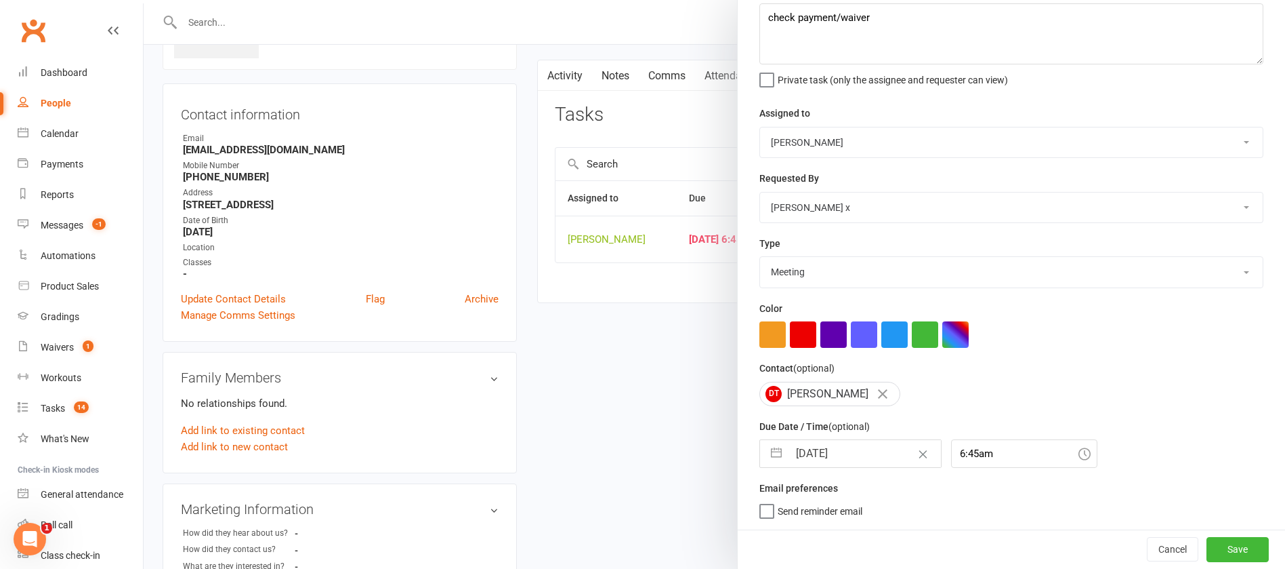
select select "2025"
select select "8"
select select "2025"
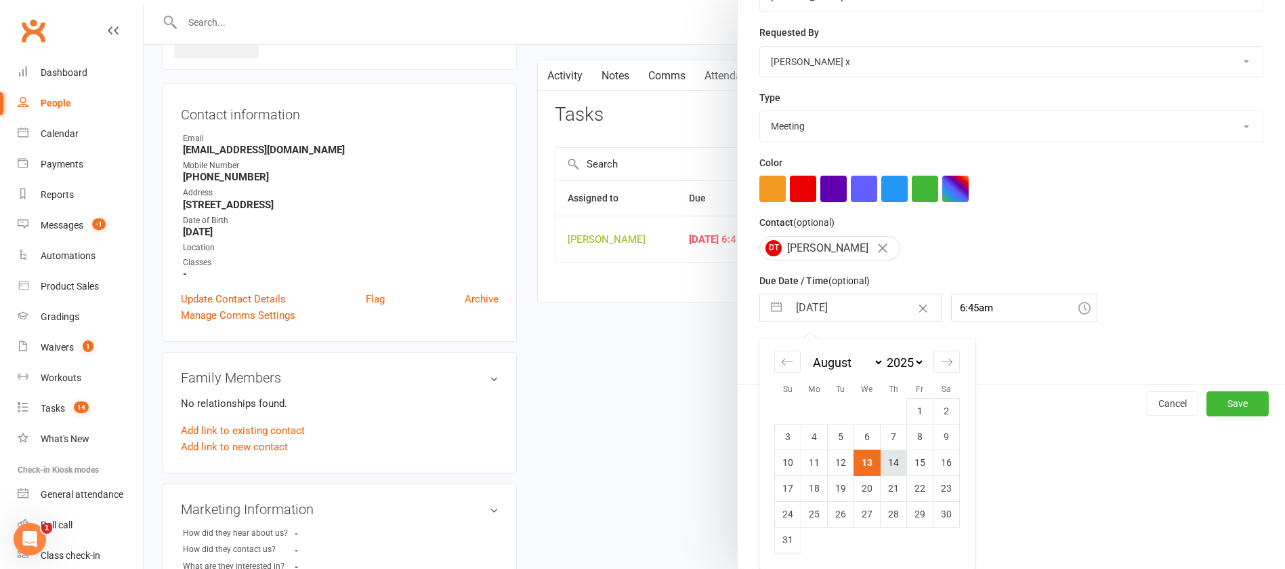
click at [886, 459] on td "14" at bounding box center [894, 462] width 26 height 26
type input "[DATE]"
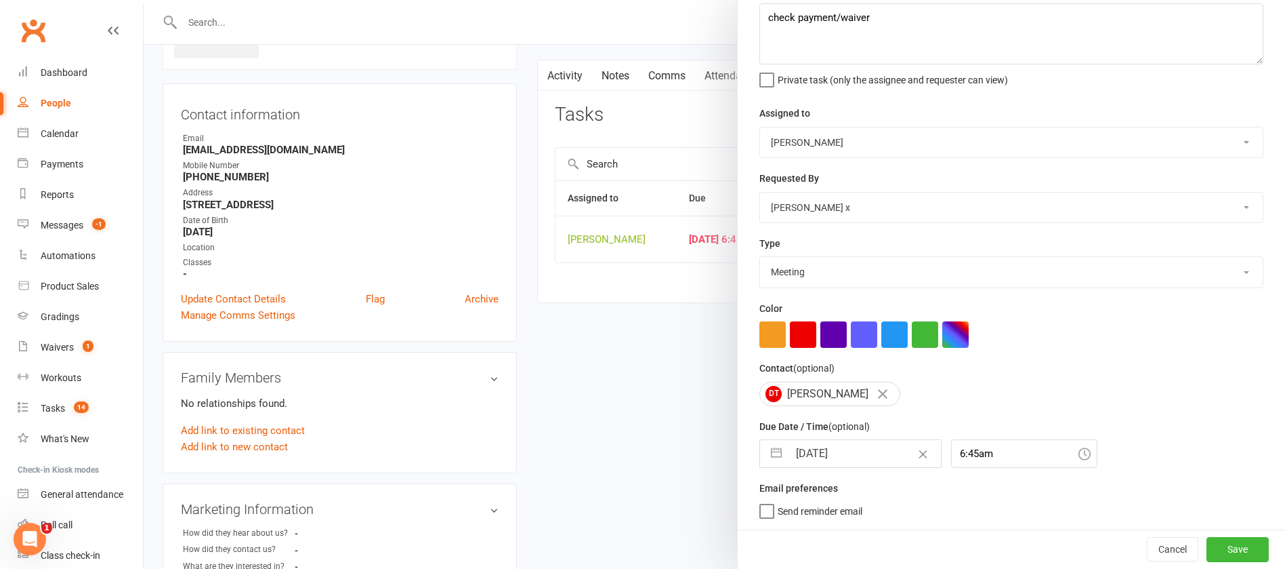
scroll to position [81, 0]
click at [1207, 552] on button "Save" at bounding box center [1238, 549] width 62 height 24
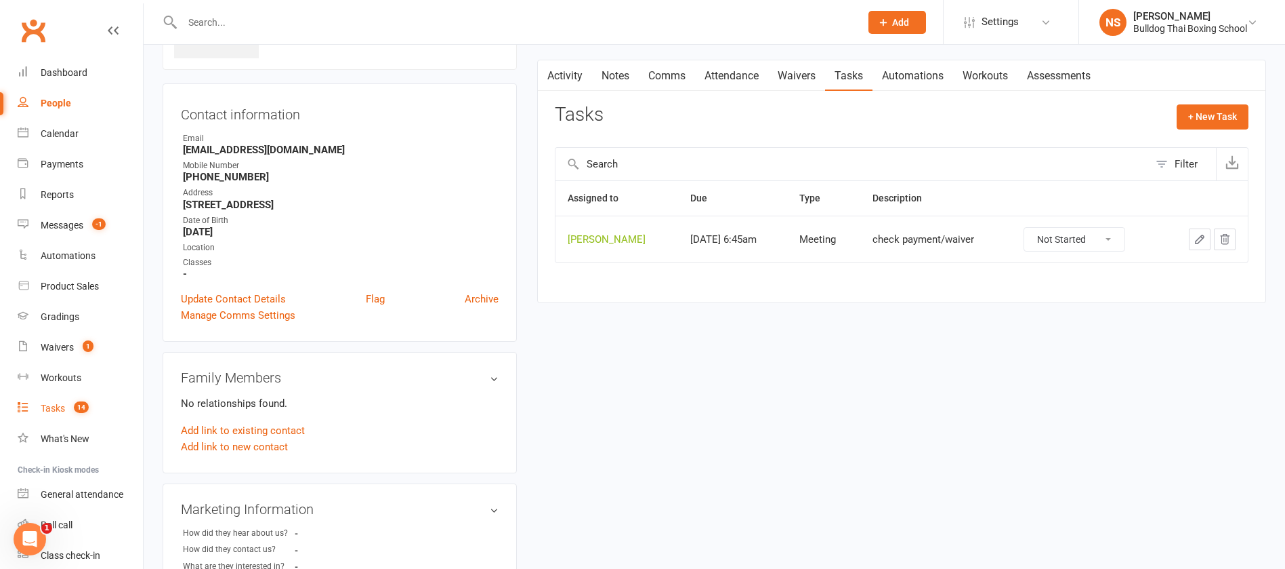
click at [58, 412] on div "Tasks" at bounding box center [53, 408] width 24 height 11
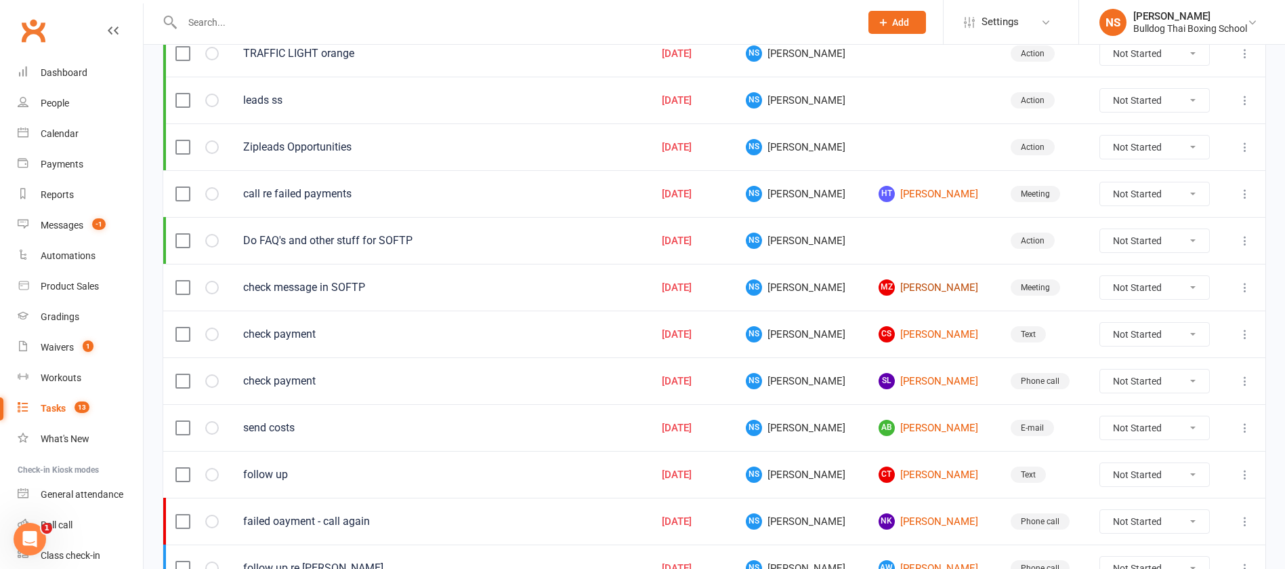
scroll to position [305, 0]
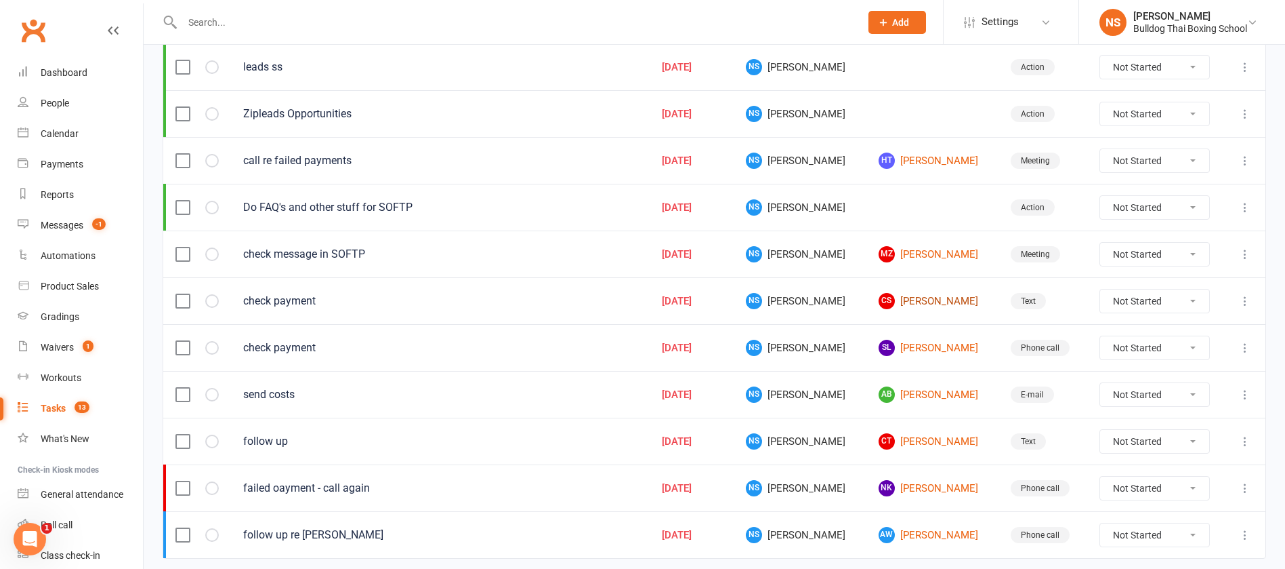
click at [905, 295] on link "CS Carine Studti" at bounding box center [933, 301] width 108 height 16
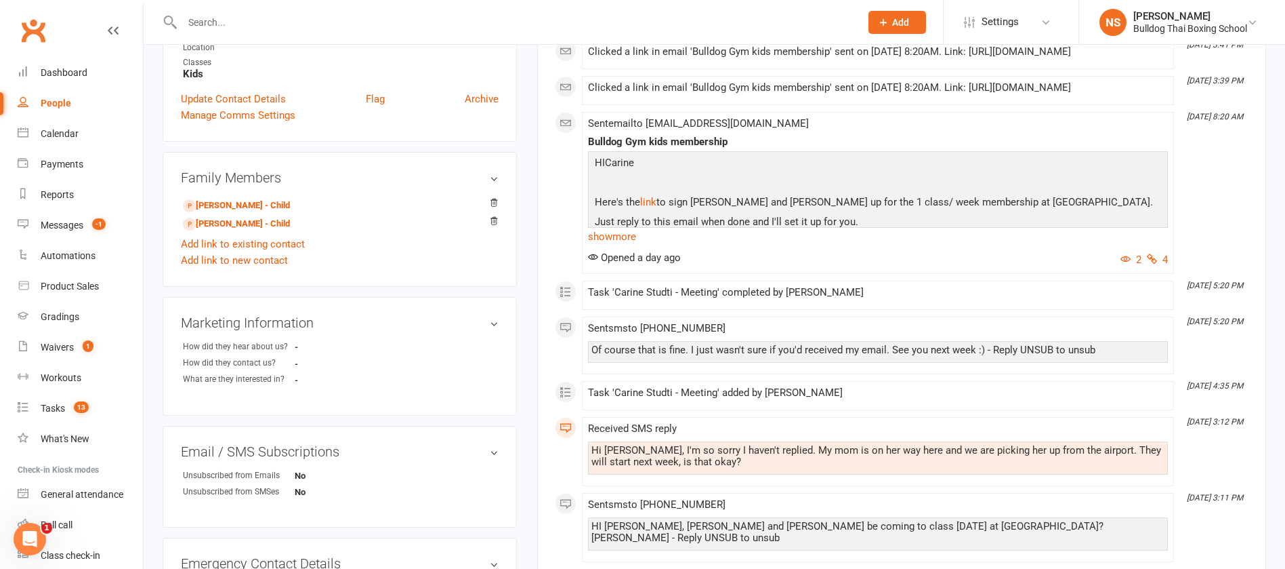
scroll to position [305, 0]
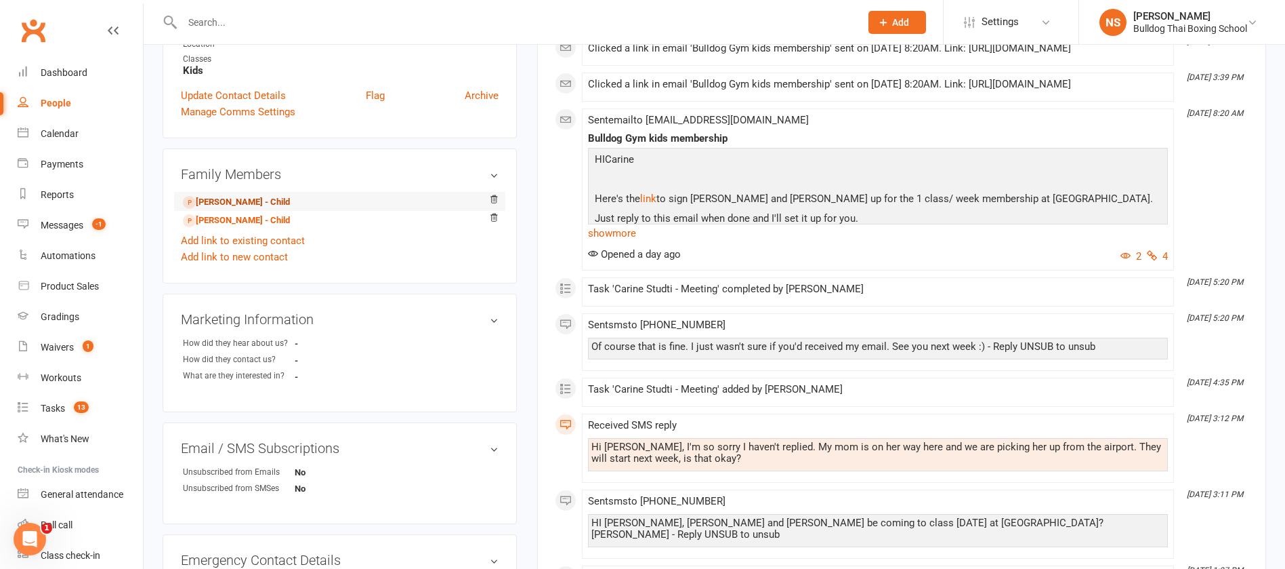
click at [241, 199] on link "[PERSON_NAME] - Child" at bounding box center [236, 202] width 107 height 14
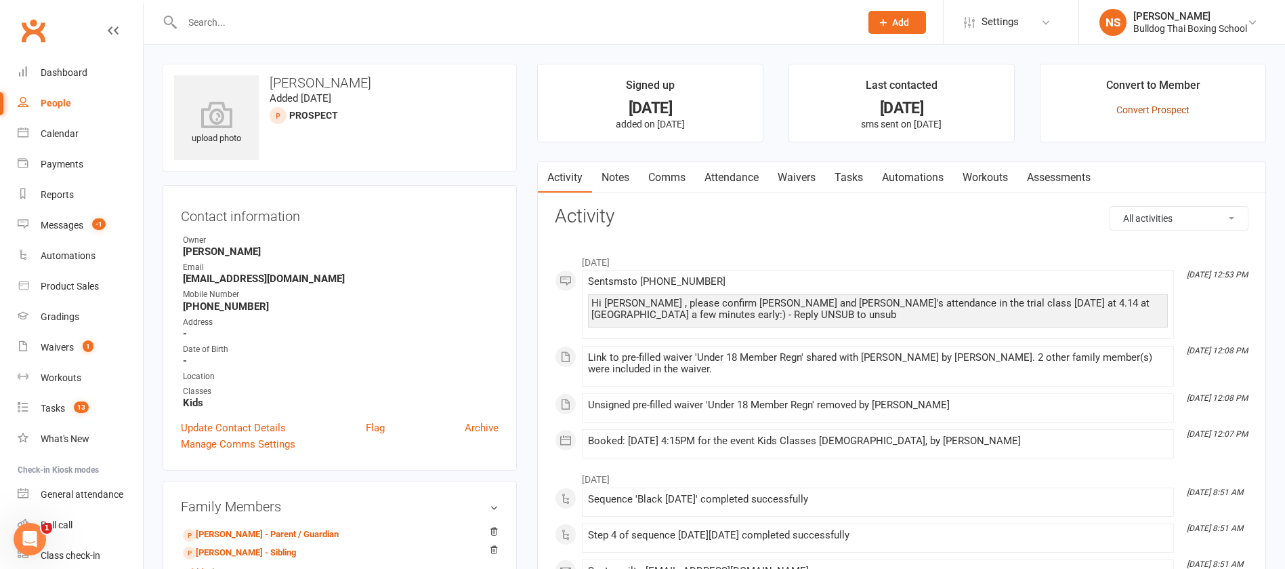
click at [1140, 109] on link "Convert Prospect" at bounding box center [1153, 109] width 73 height 11
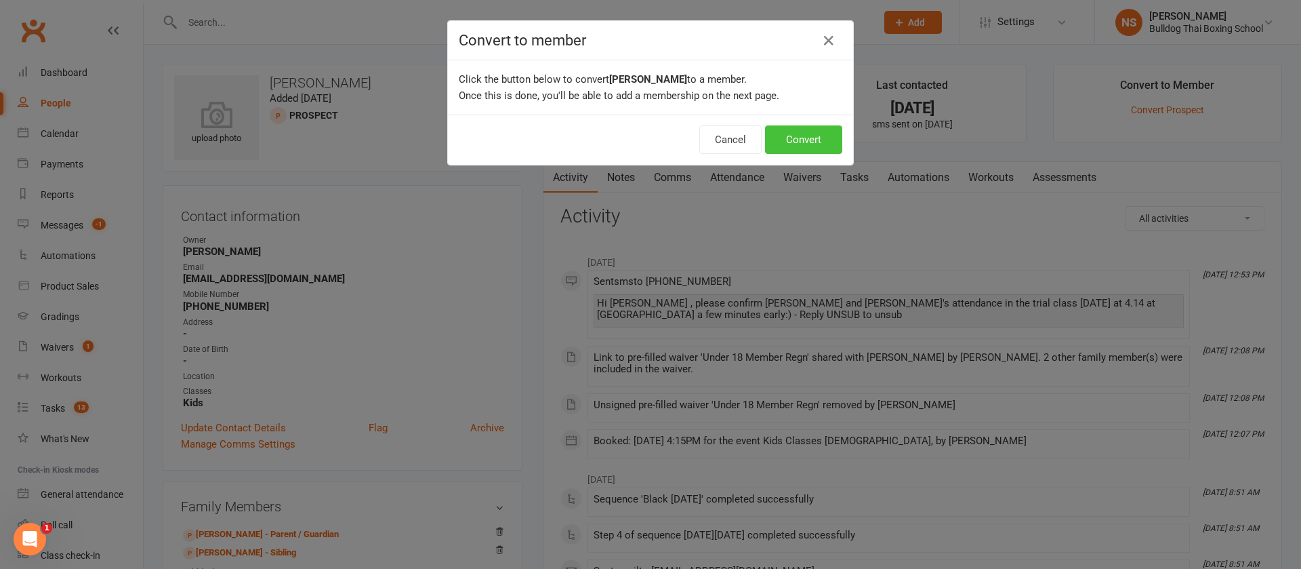
click at [806, 141] on button "Convert" at bounding box center [803, 139] width 77 height 28
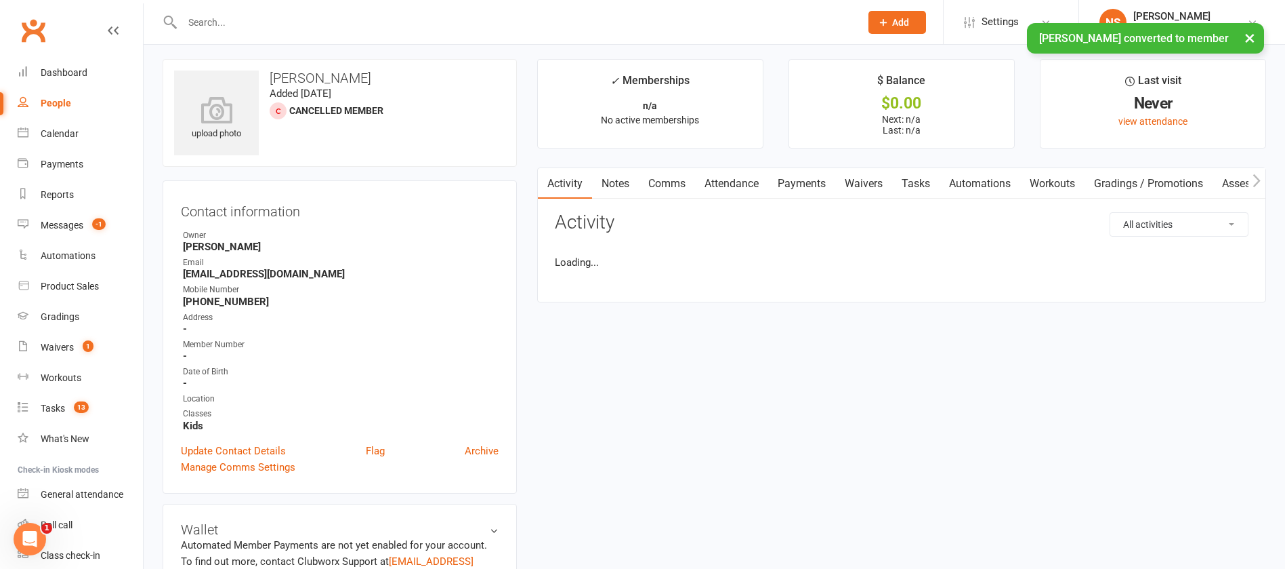
scroll to position [304, 0]
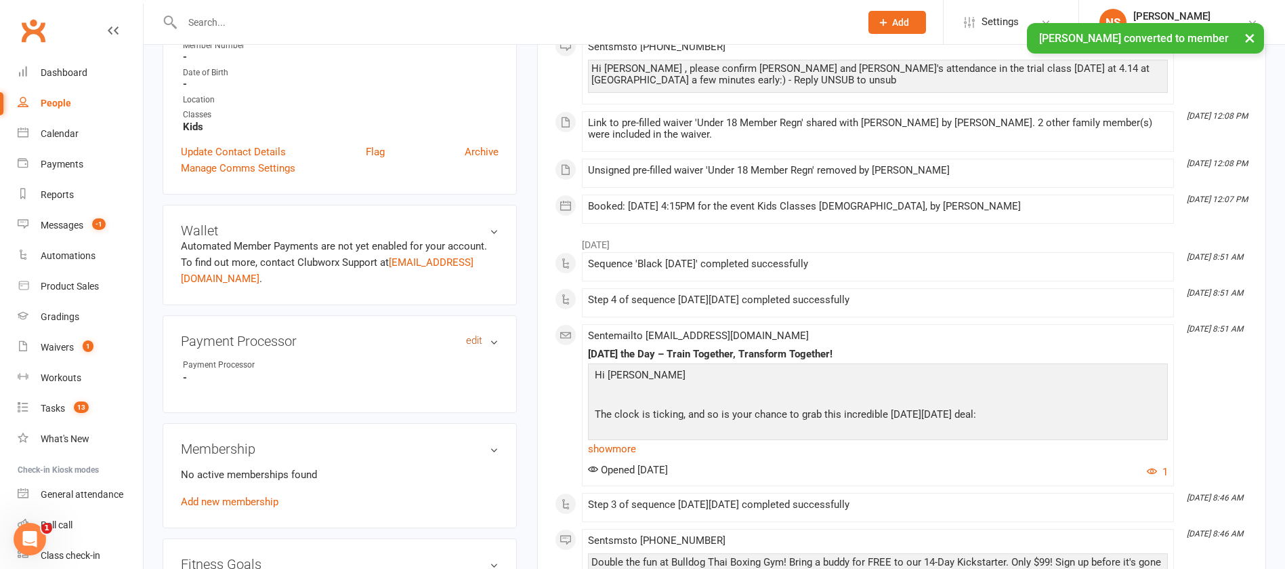
click at [475, 337] on link "edit" at bounding box center [474, 341] width 16 height 12
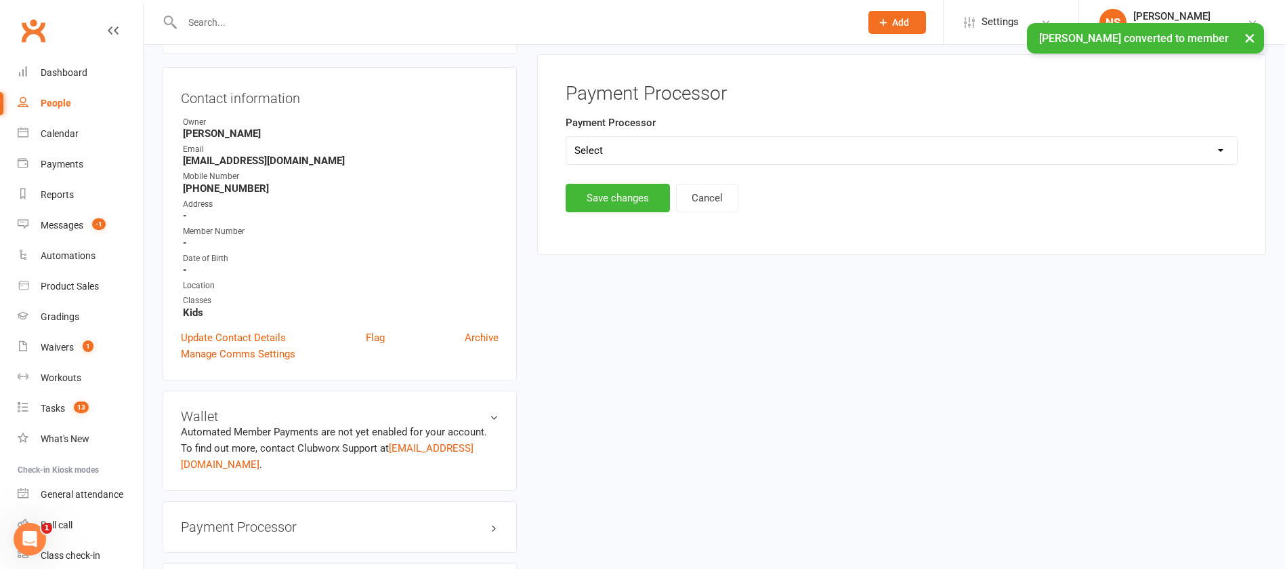
scroll to position [104, 0]
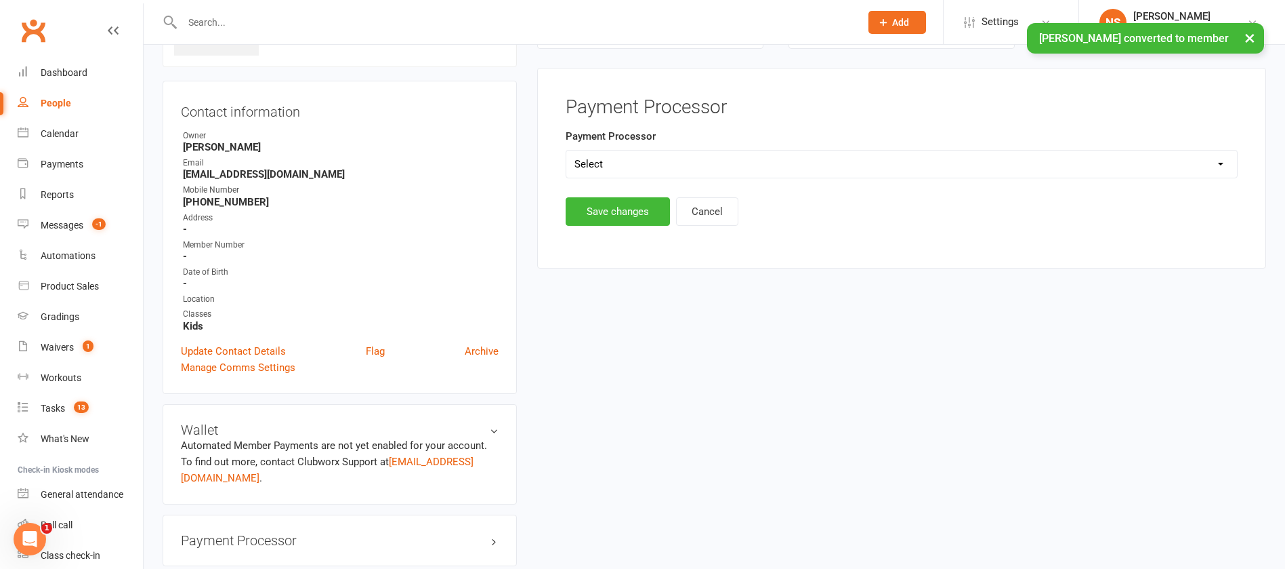
click at [597, 161] on select "Select Ezypay Ezidebit Cash Credit Card Ezypay Kids" at bounding box center [901, 163] width 671 height 27
select select "Ezypay Kids"
click at [566, 150] on select "Select Ezypay Ezidebit Cash Credit Card Ezypay Kids" at bounding box center [901, 163] width 671 height 27
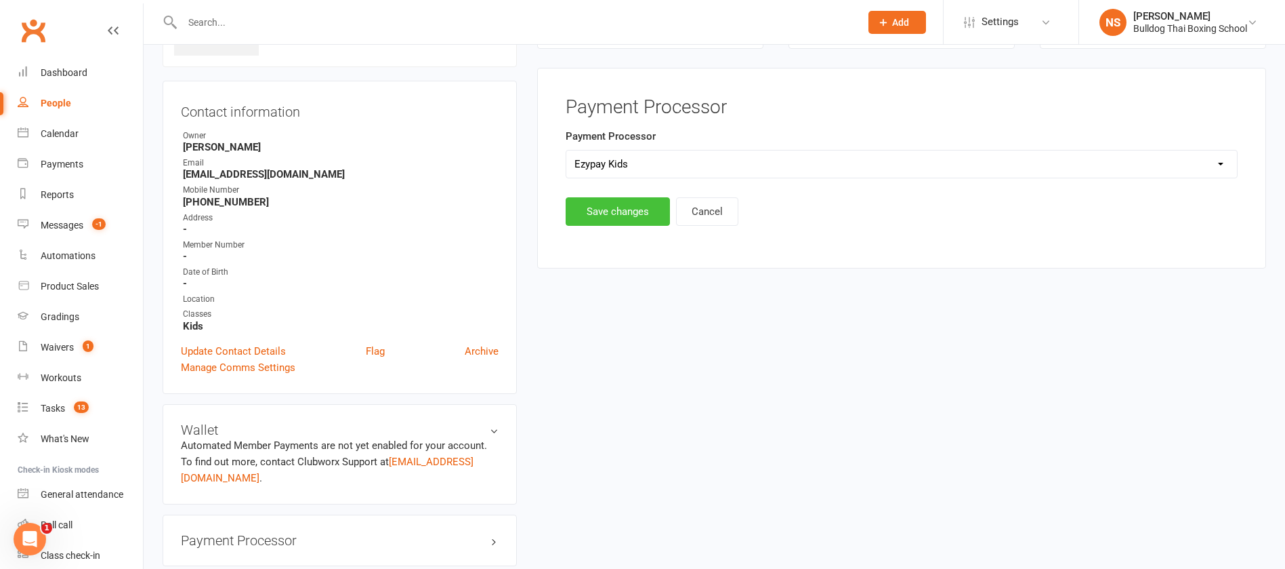
click at [611, 211] on button "Save changes" at bounding box center [618, 211] width 104 height 28
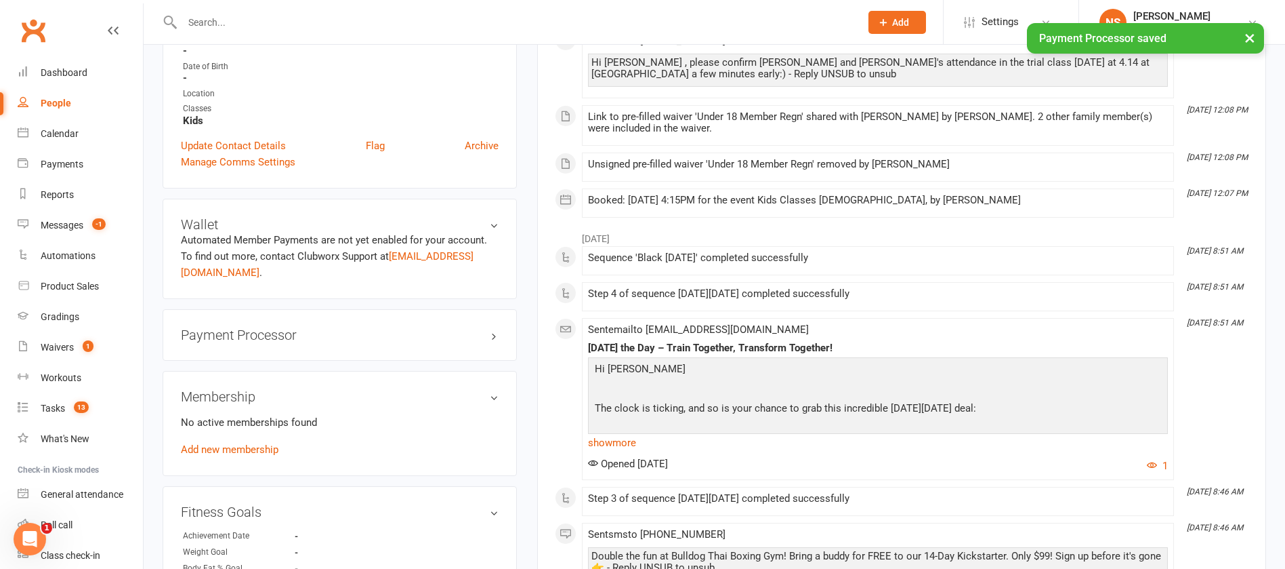
scroll to position [409, 0]
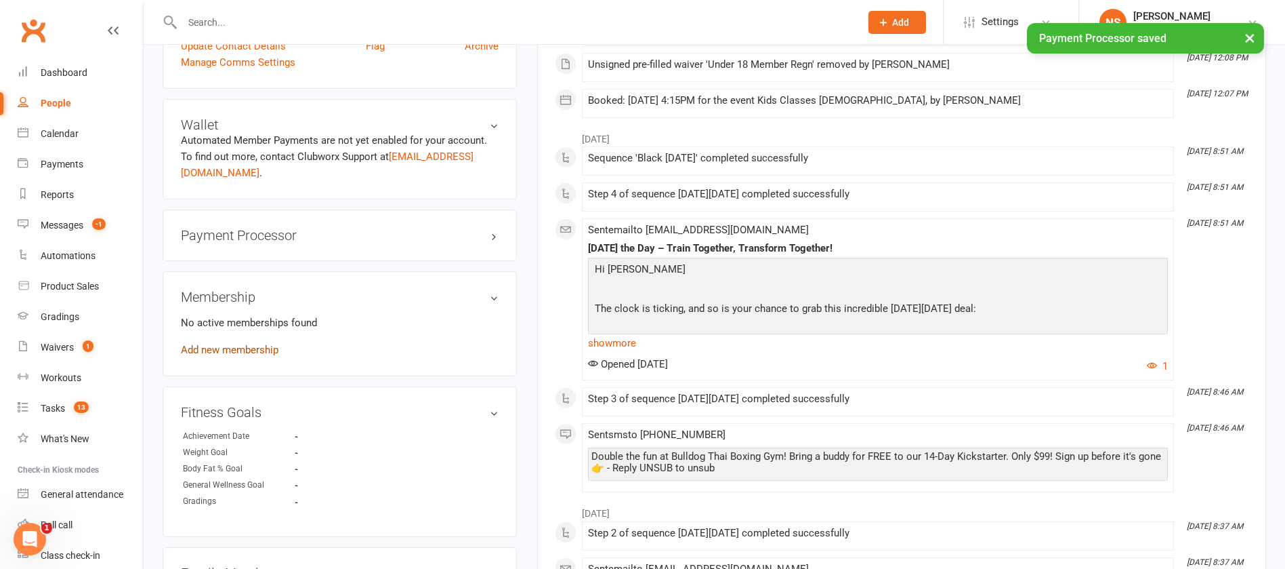
click at [264, 349] on link "Add new membership" at bounding box center [230, 350] width 98 height 12
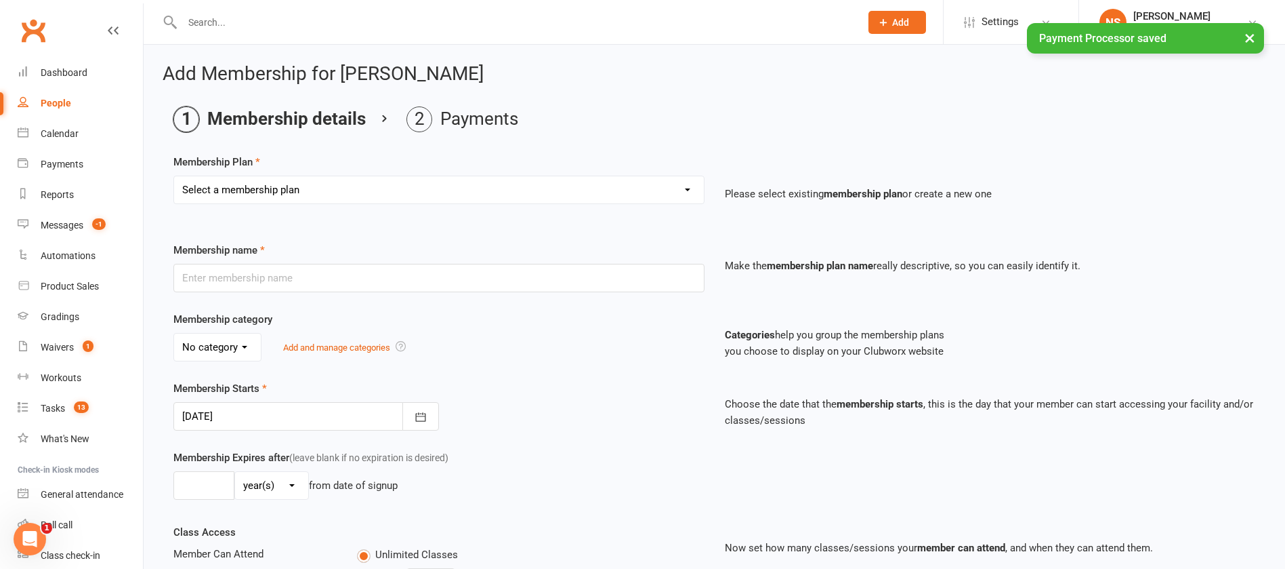
click at [269, 188] on select "Select a membership plan Create new Membership Plan 2 X WEEK MSHIP 1xWeek 25/we…" at bounding box center [439, 189] width 530 height 27
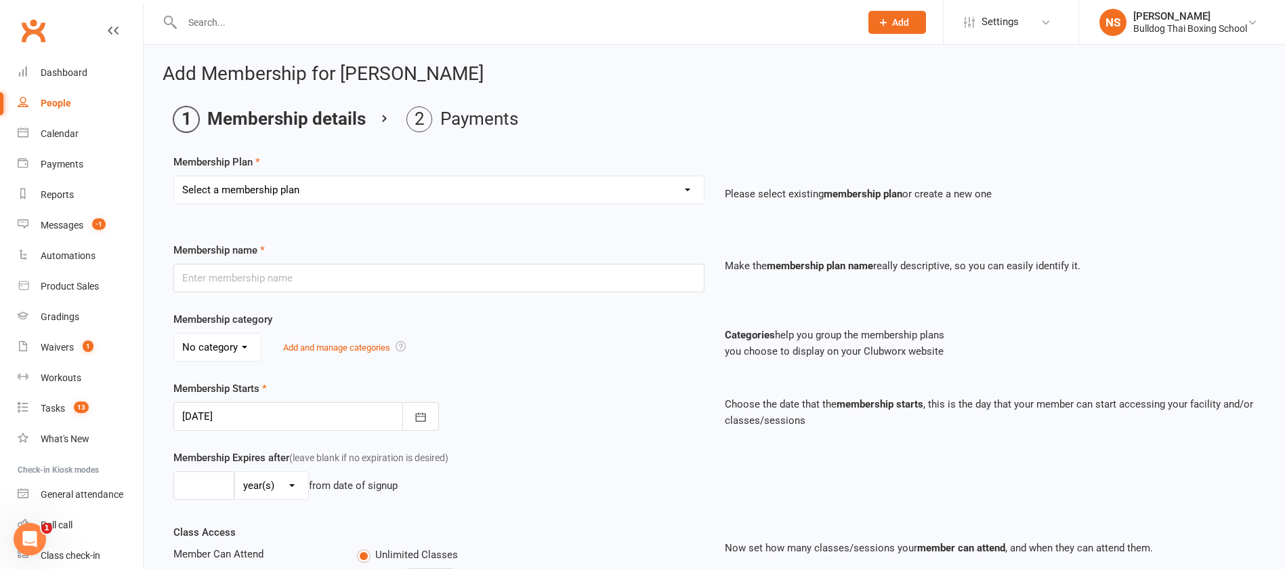
select select "28"
click at [174, 176] on select "Select a membership plan Create new Membership Plan 2 X WEEK MSHIP 1xWeek 25/we…" at bounding box center [439, 189] width 530 height 27
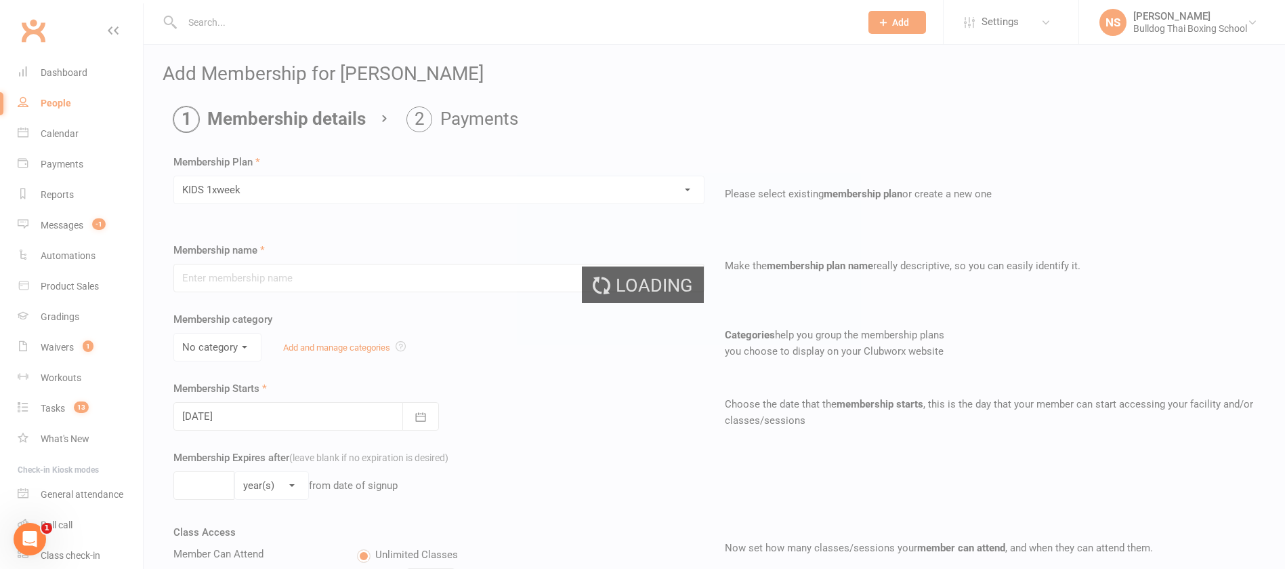
type input "KIDS 1xweek"
type input "0"
type input "1"
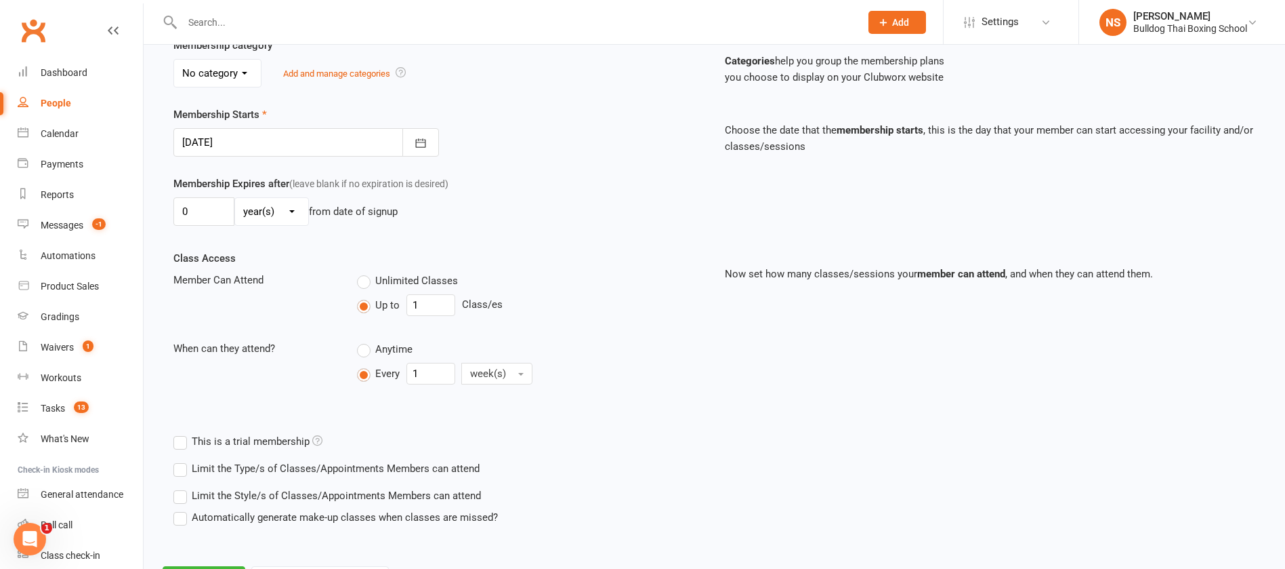
scroll to position [338, 0]
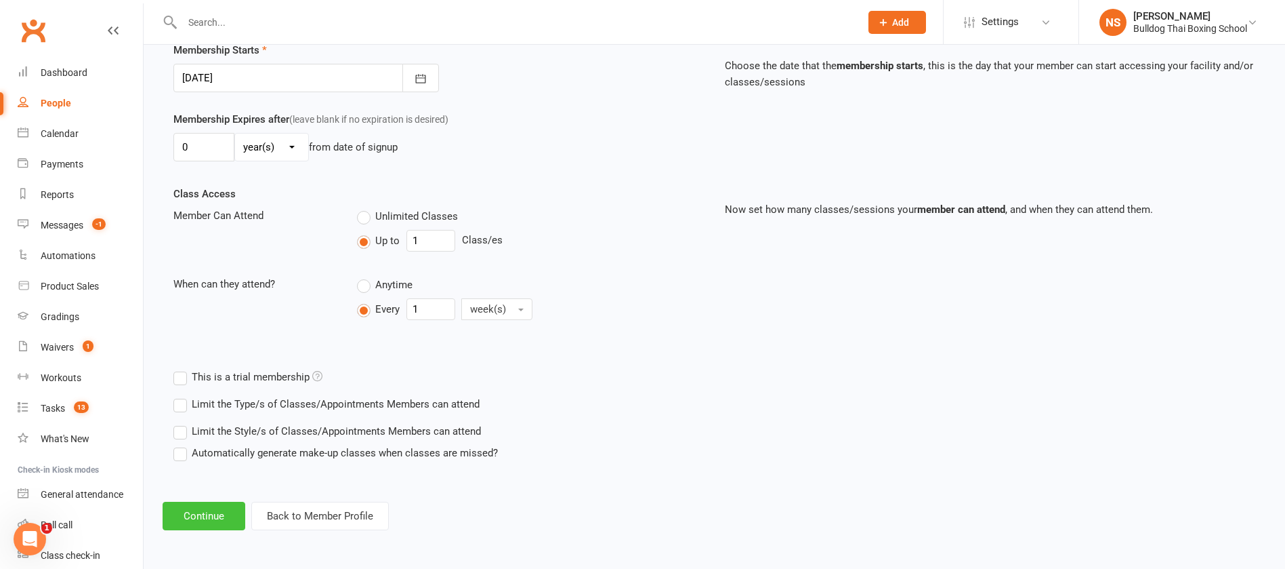
click at [220, 514] on button "Continue" at bounding box center [204, 515] width 83 height 28
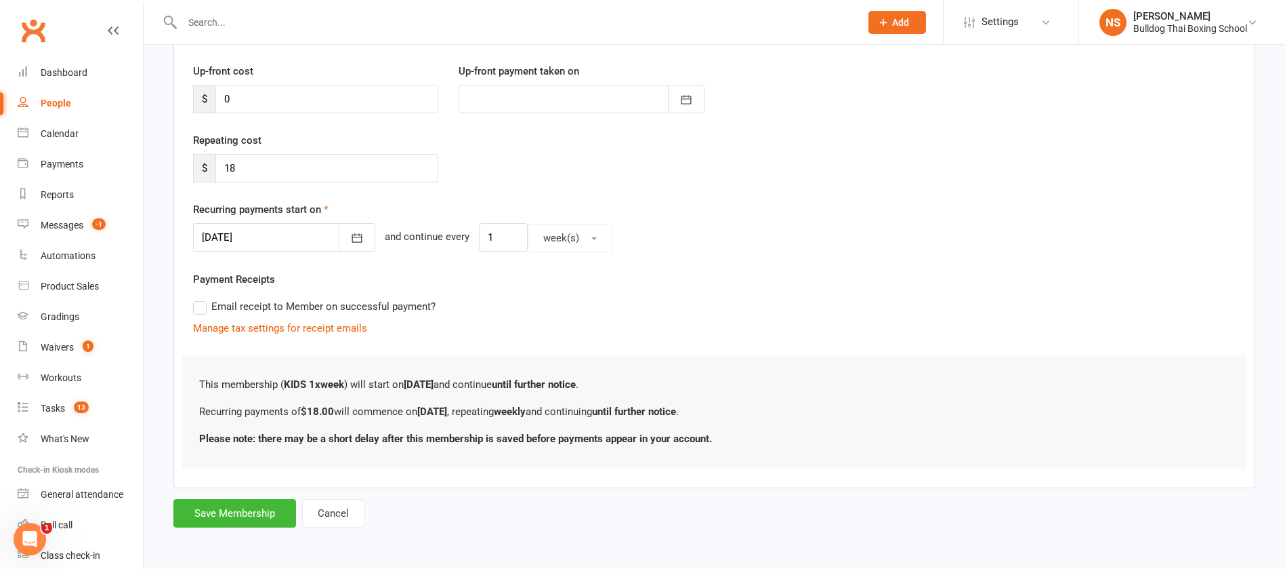
scroll to position [0, 0]
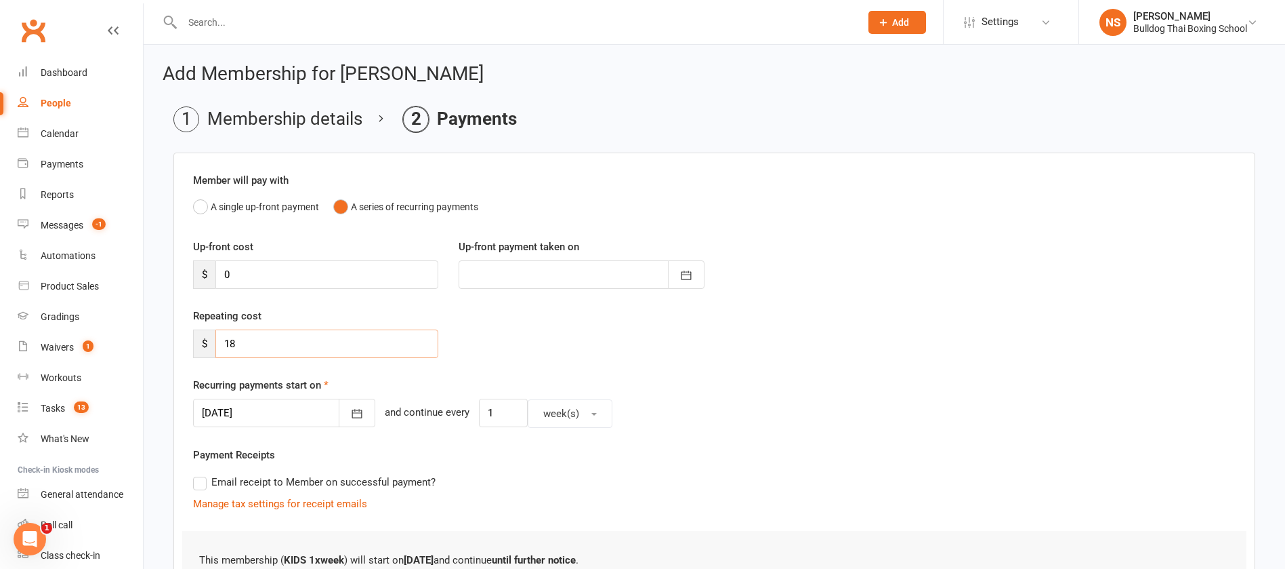
drag, startPoint x: 264, startPoint y: 337, endPoint x: 217, endPoint y: 333, distance: 47.6
click at [218, 337] on input "18" at bounding box center [326, 343] width 223 height 28
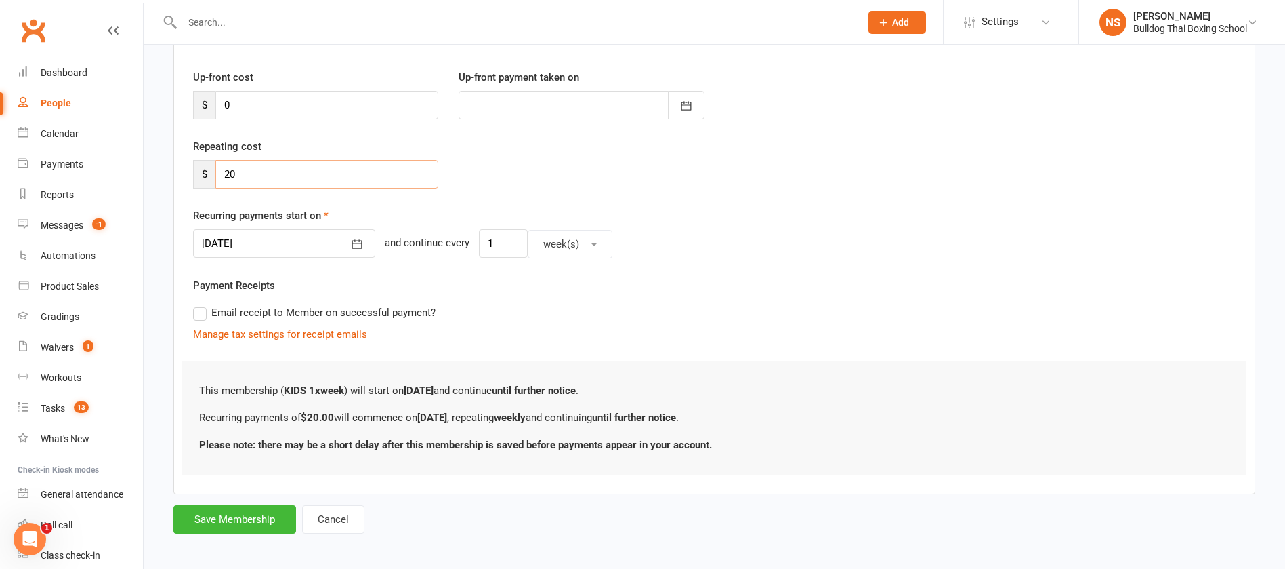
scroll to position [176, 0]
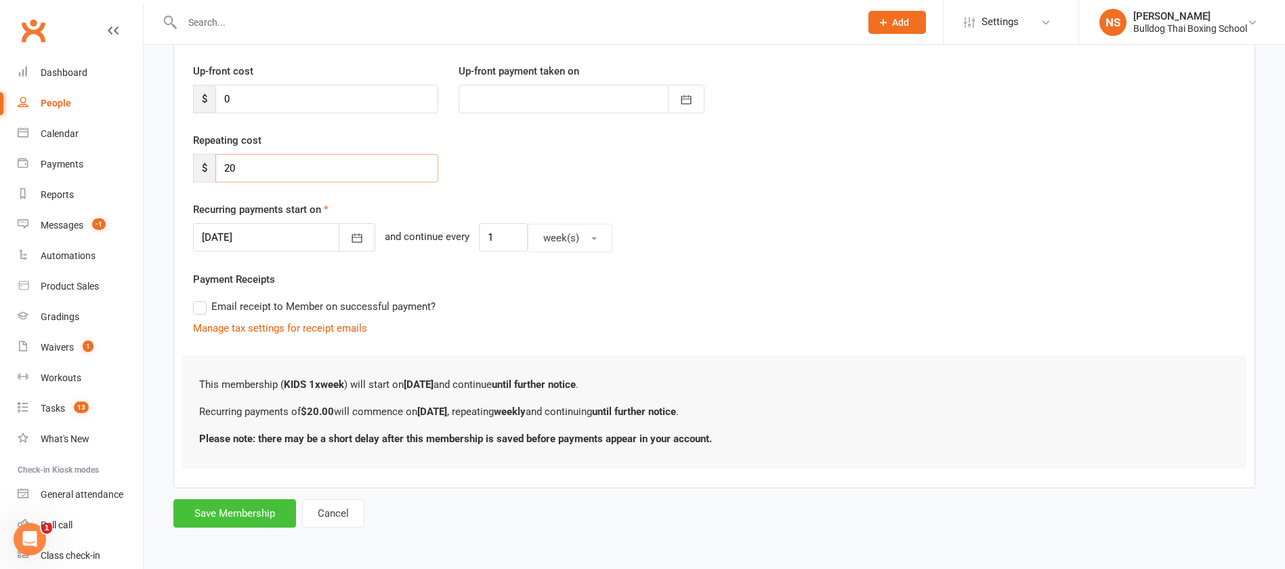
type input "20"
click at [278, 506] on button "Save Membership" at bounding box center [234, 513] width 123 height 28
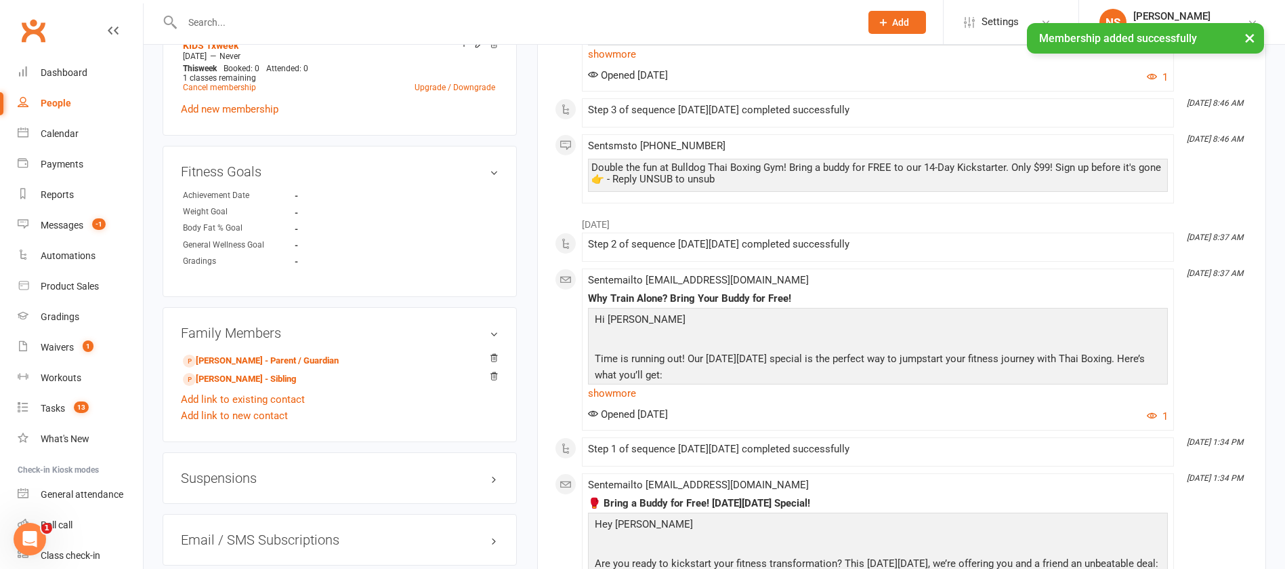
scroll to position [711, 0]
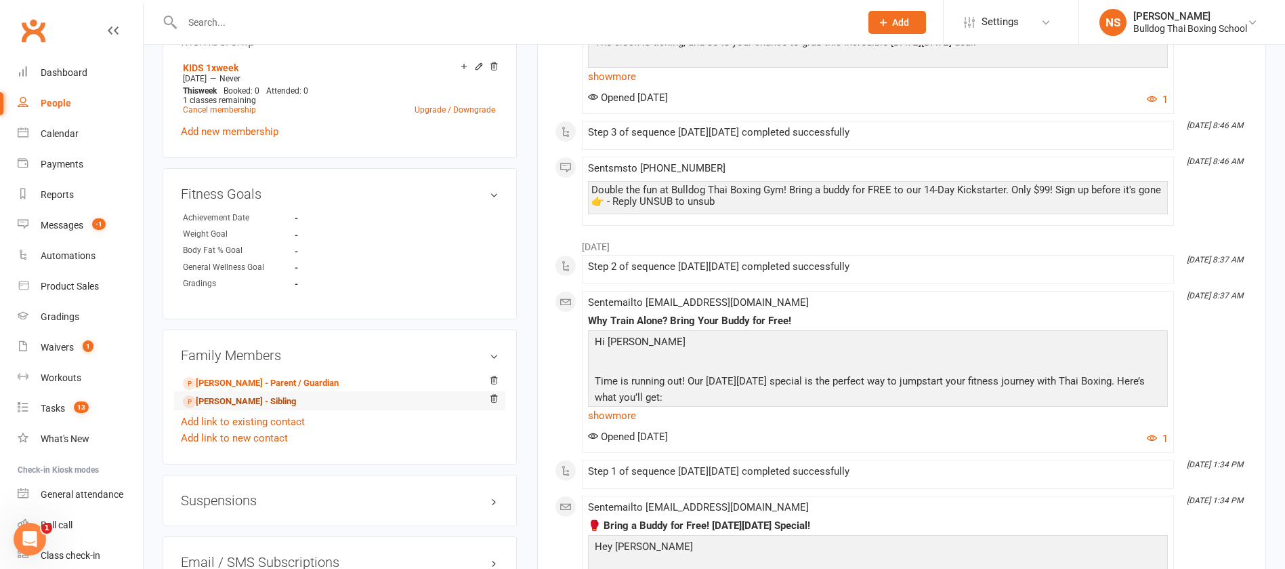
click at [257, 402] on link "[PERSON_NAME] - Sibling" at bounding box center [239, 401] width 113 height 14
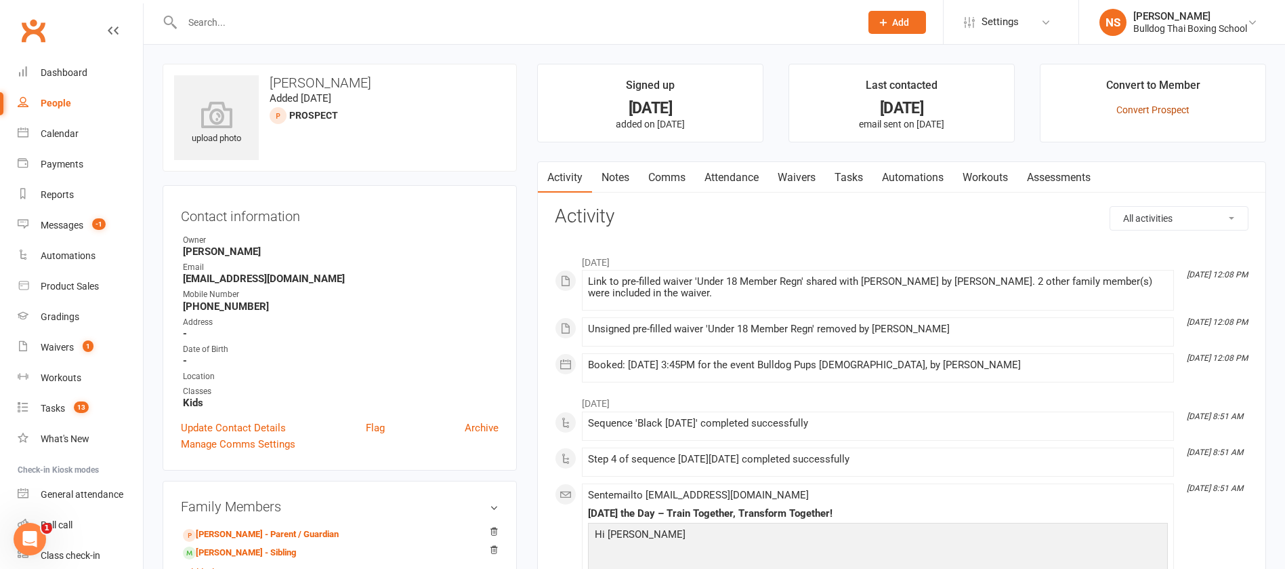
click at [1178, 112] on link "Convert Prospect" at bounding box center [1153, 109] width 73 height 11
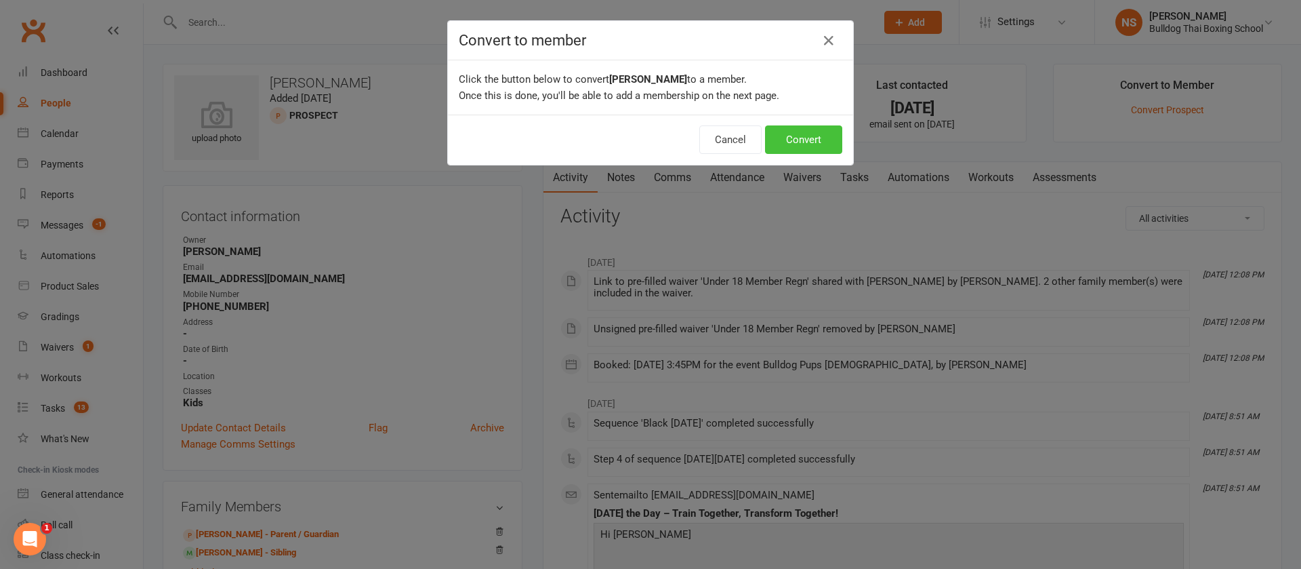
click at [795, 137] on button "Convert" at bounding box center [803, 139] width 77 height 28
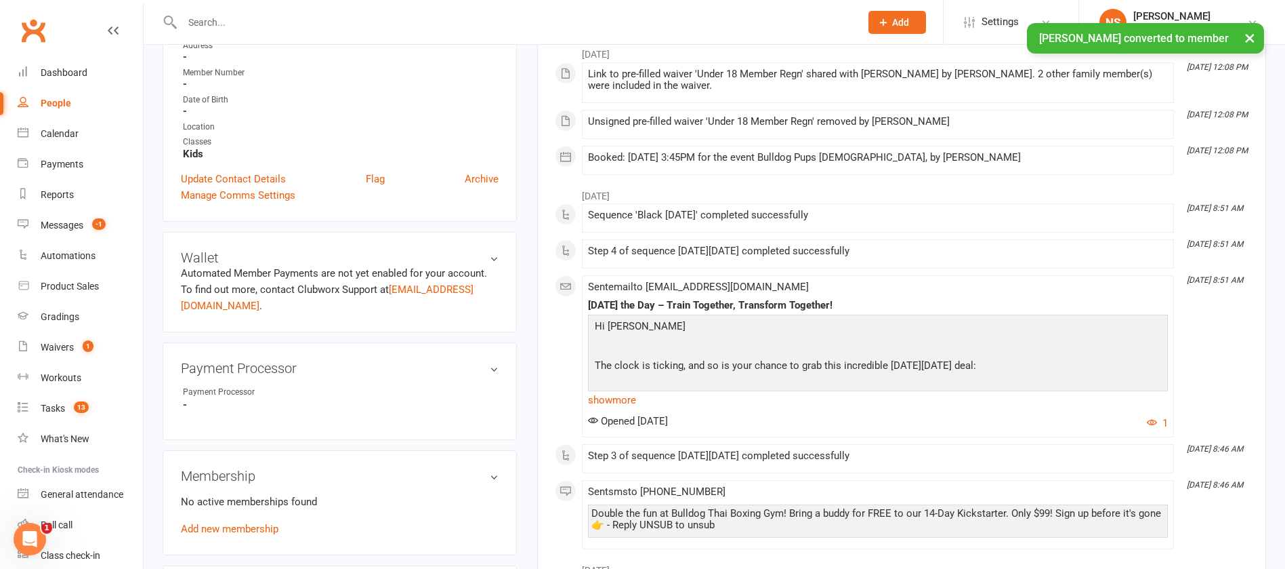
scroll to position [407, 0]
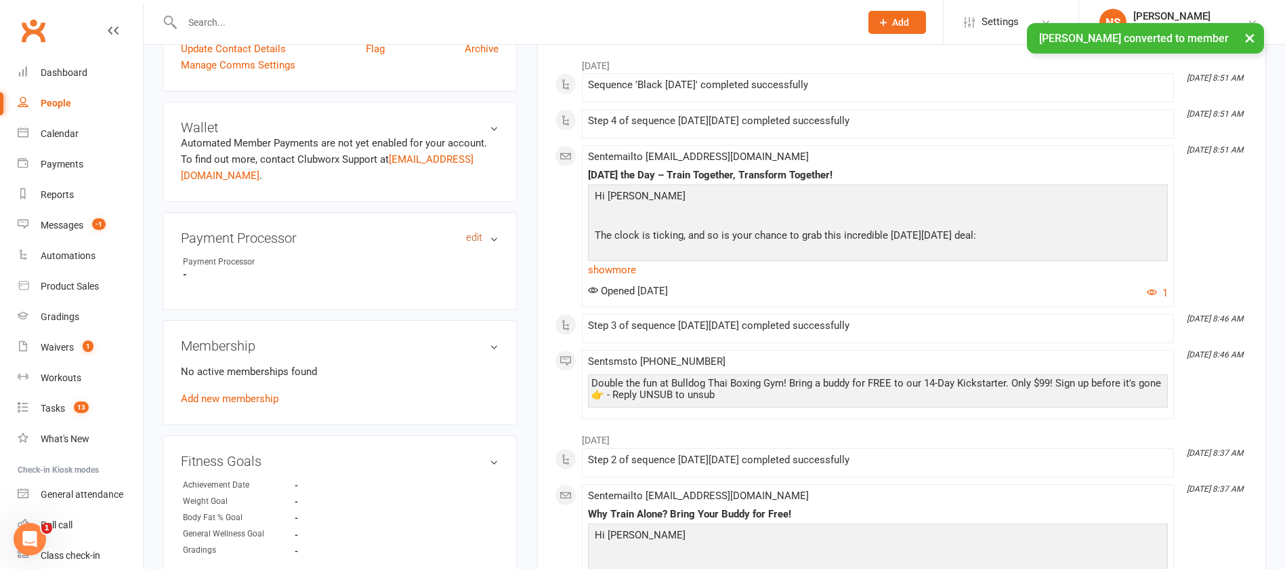
click at [472, 236] on link "edit" at bounding box center [474, 238] width 16 height 12
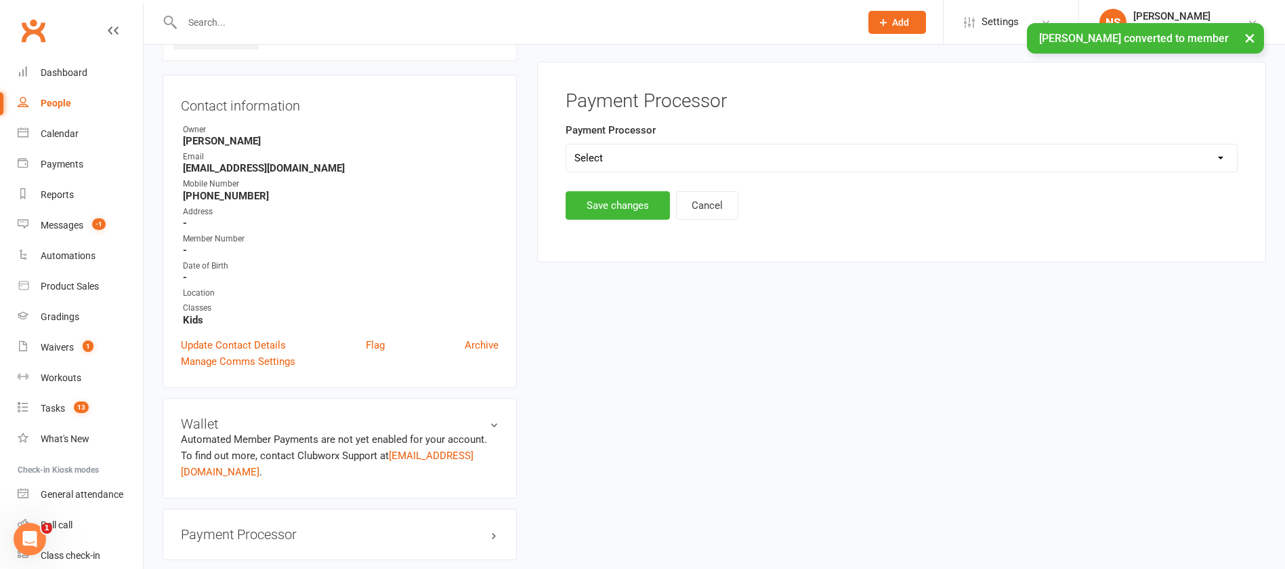
scroll to position [104, 0]
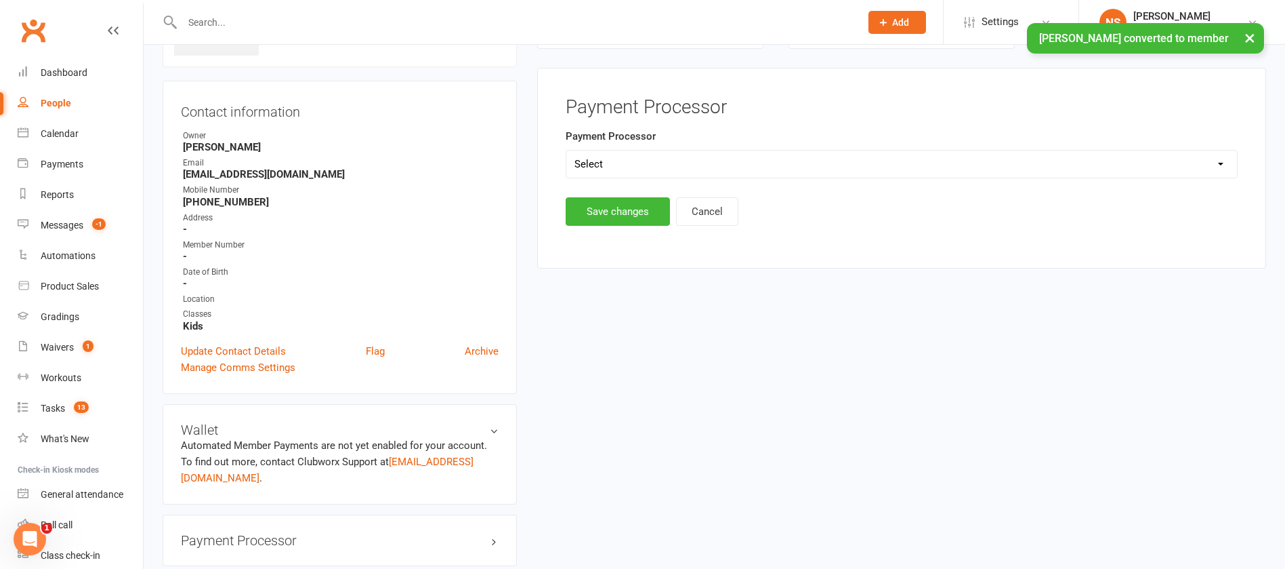
click at [596, 169] on select "Select Ezypay Ezidebit Cash Credit Card Ezypay Kids" at bounding box center [901, 163] width 671 height 27
select select "Ezypay Kids"
click at [566, 150] on select "Select Ezypay Ezidebit Cash Credit Card Ezypay Kids" at bounding box center [901, 163] width 671 height 27
click at [601, 211] on button "Save changes" at bounding box center [618, 211] width 104 height 28
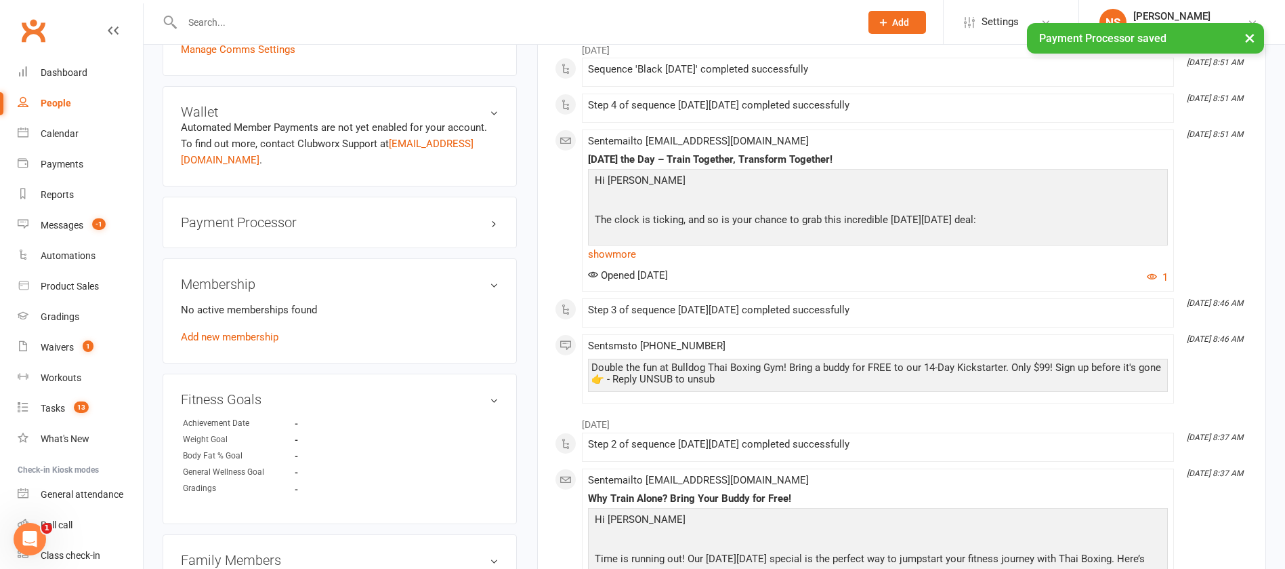
scroll to position [409, 0]
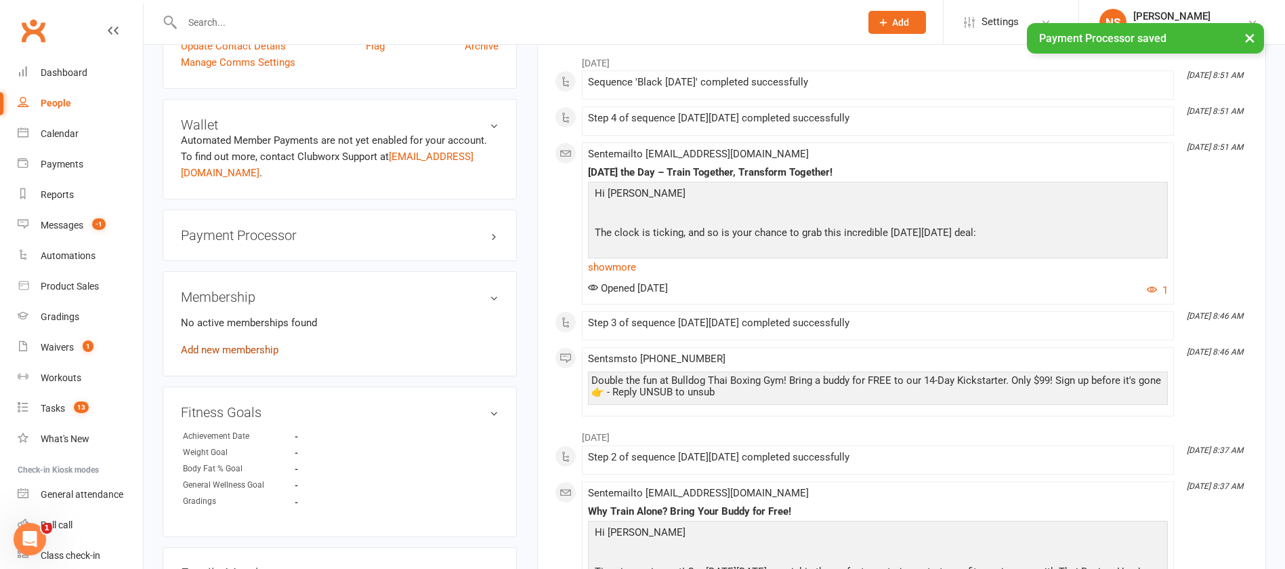
click at [237, 350] on link "Add new membership" at bounding box center [230, 350] width 98 height 12
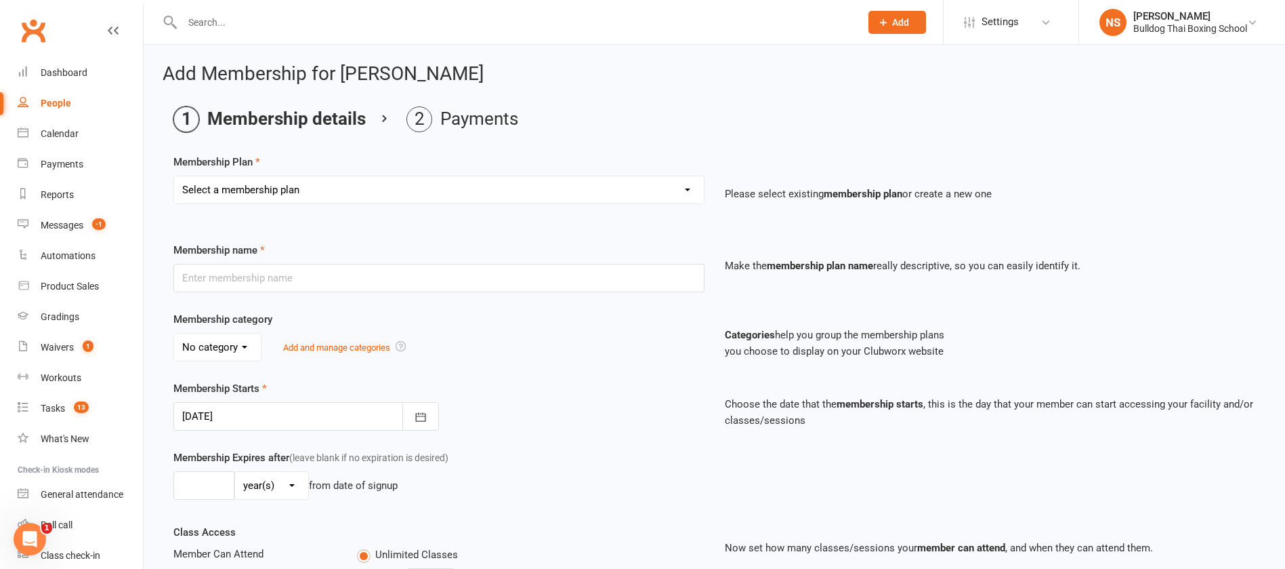
click at [257, 184] on select "Select a membership plan Create new Membership Plan 2 X WEEK MSHIP 1xWeek 25/we…" at bounding box center [439, 189] width 530 height 27
select select "28"
click at [174, 176] on select "Select a membership plan Create new Membership Plan 2 X WEEK MSHIP 1xWeek 25/we…" at bounding box center [439, 189] width 530 height 27
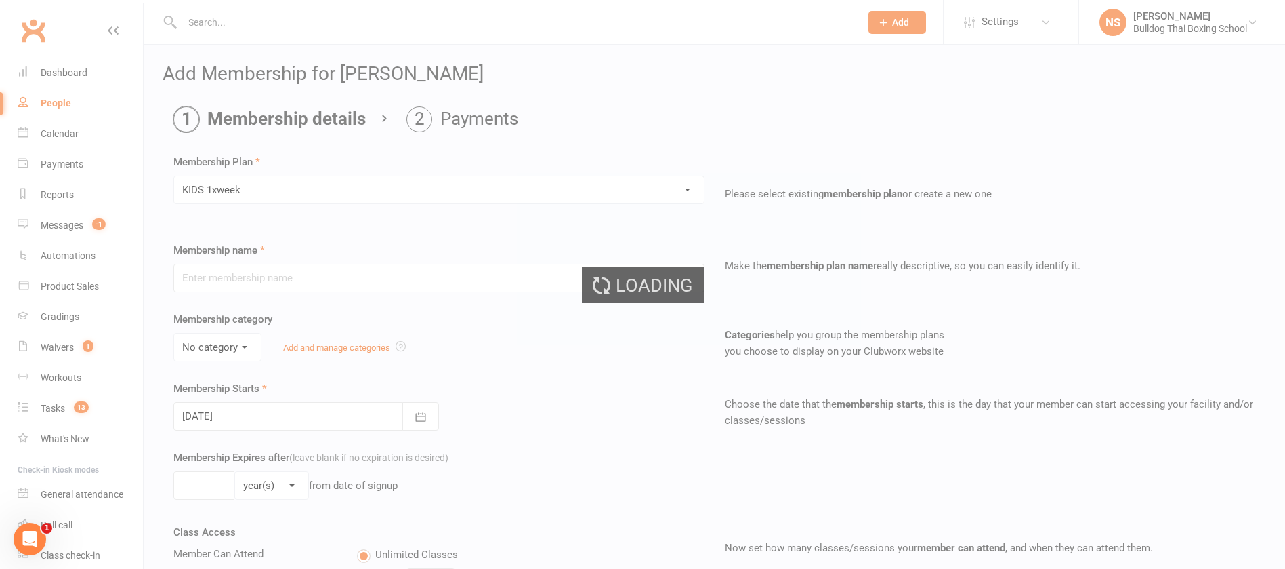
type input "KIDS 1xweek"
type input "0"
type input "1"
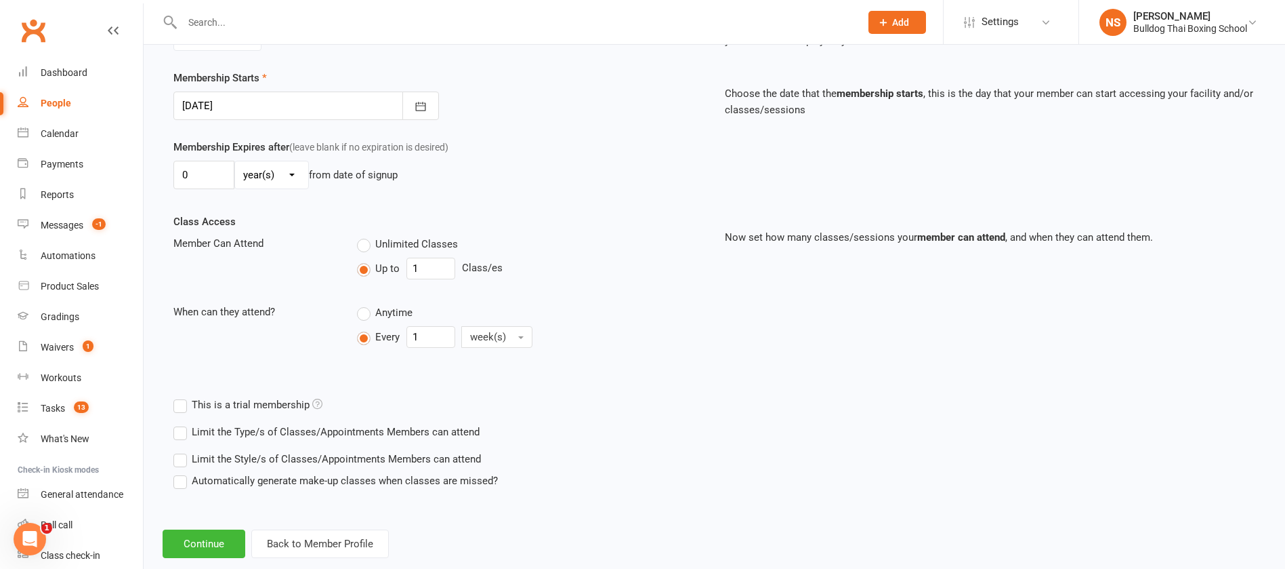
scroll to position [338, 0]
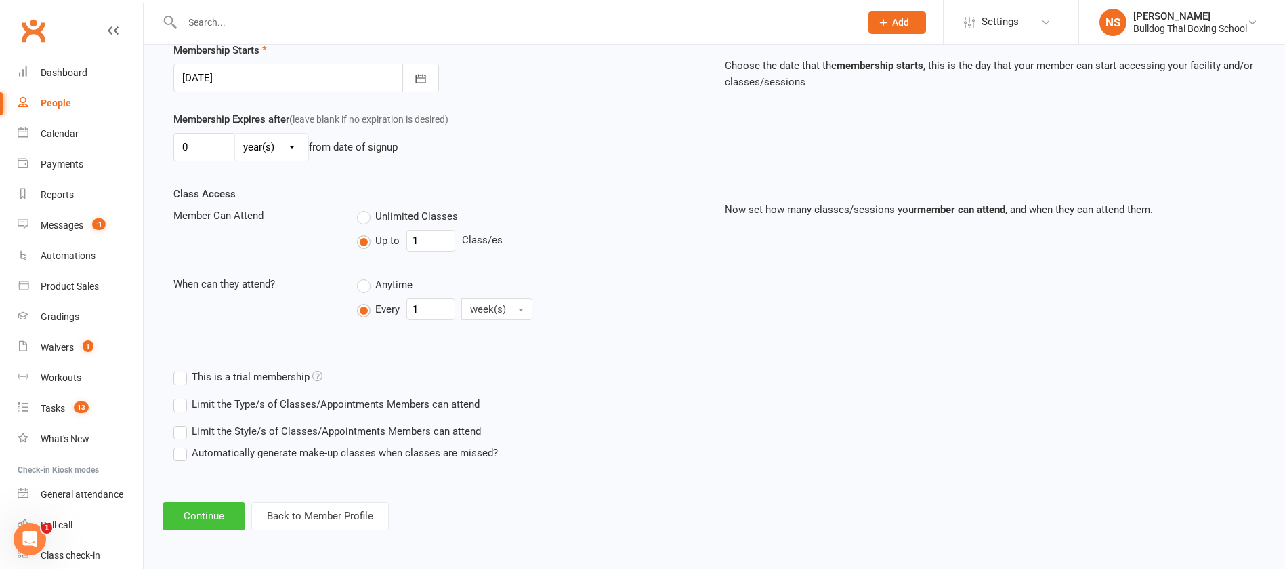
click at [197, 514] on button "Continue" at bounding box center [204, 515] width 83 height 28
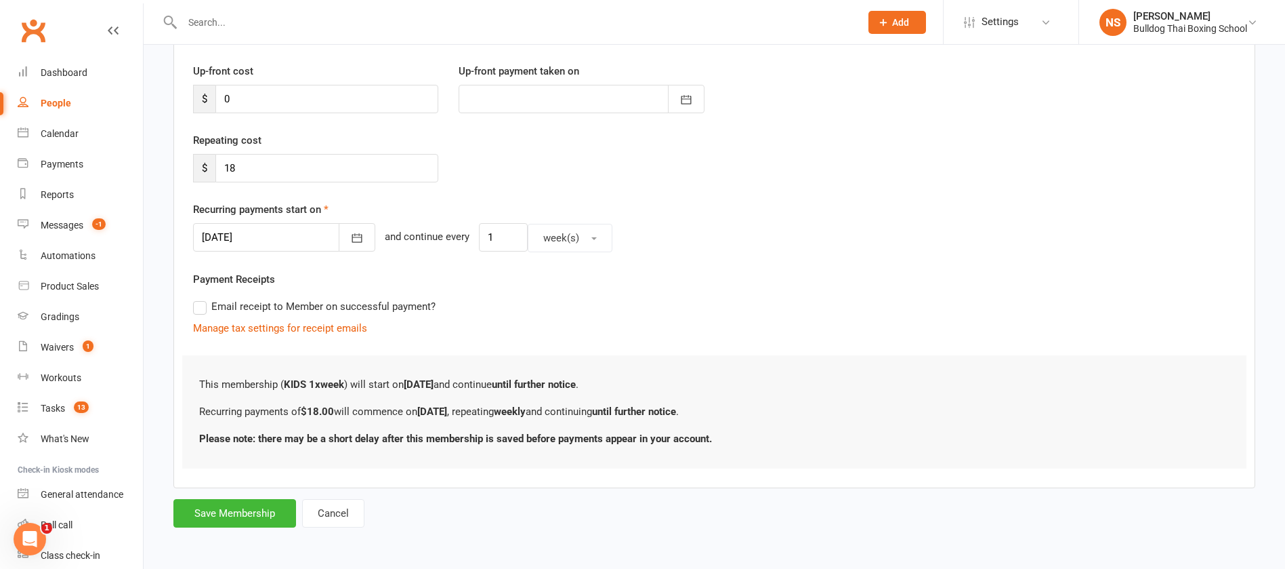
scroll to position [0, 0]
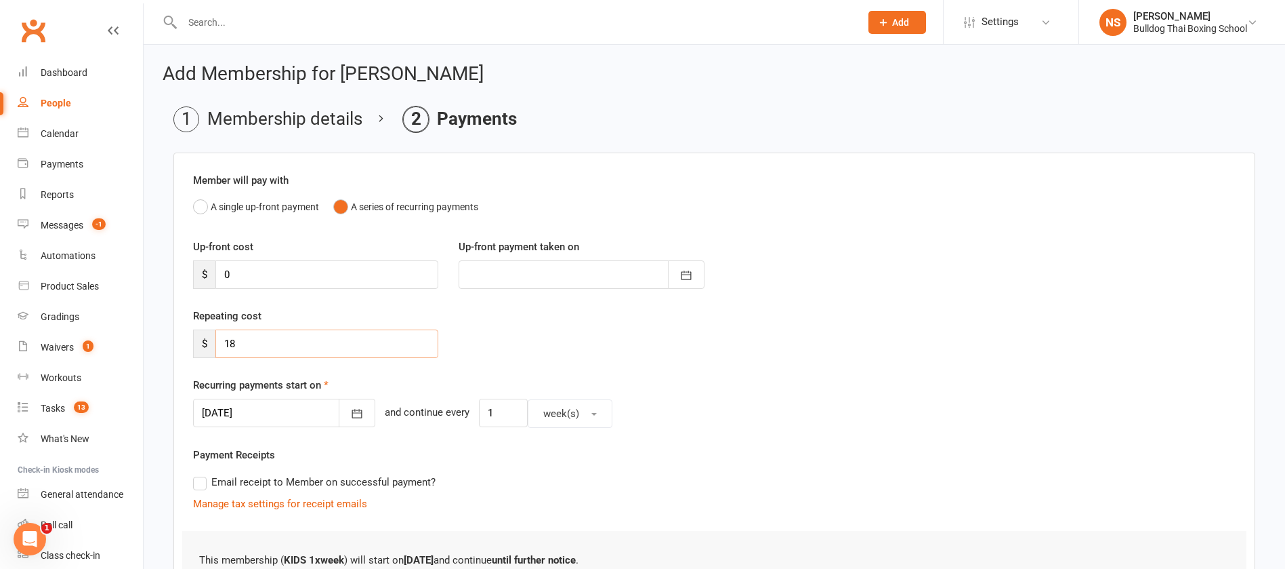
drag, startPoint x: 254, startPoint y: 344, endPoint x: 209, endPoint y: 339, distance: 45.0
click at [209, 339] on div "$ 18" at bounding box center [315, 343] width 245 height 28
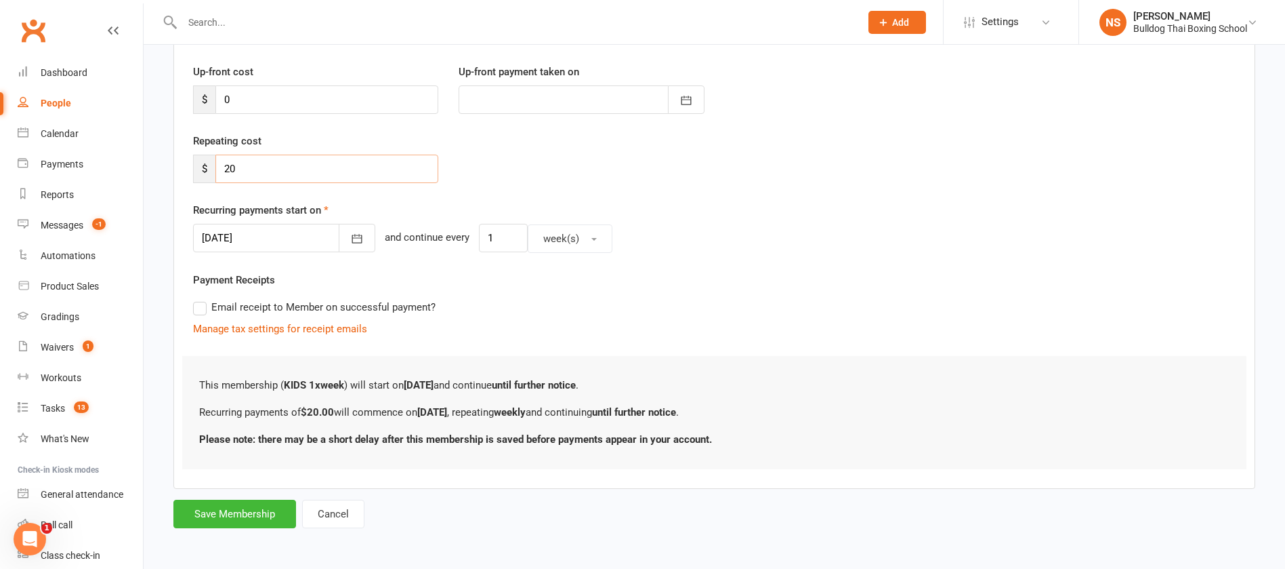
scroll to position [176, 0]
type input "20"
click at [264, 513] on button "Save Membership" at bounding box center [234, 513] width 123 height 28
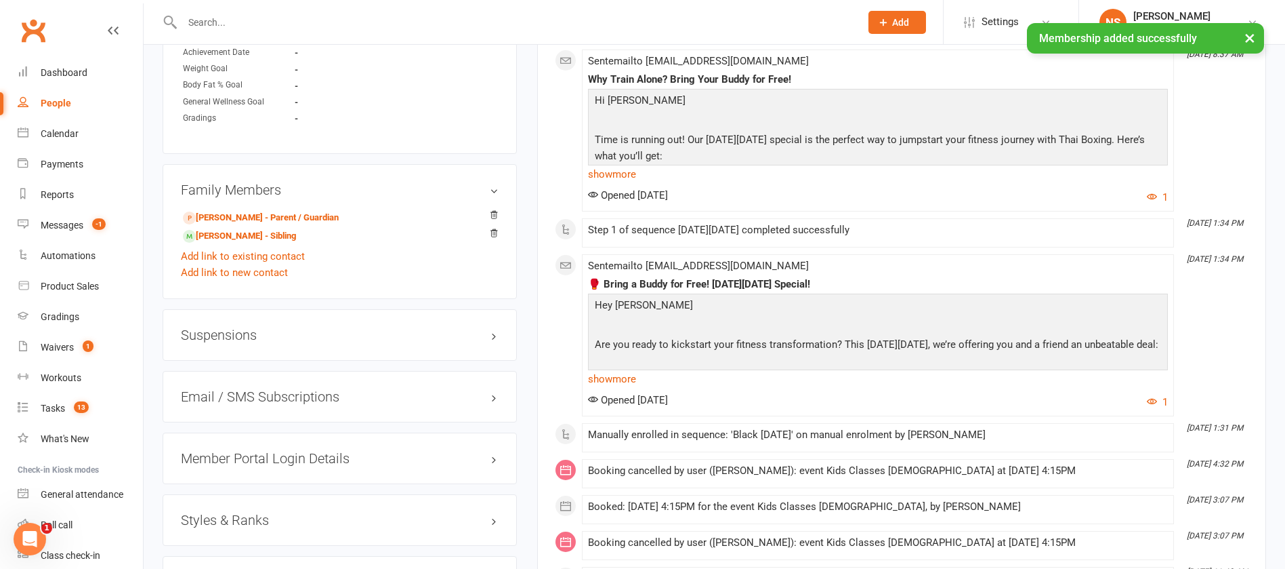
scroll to position [1118, 0]
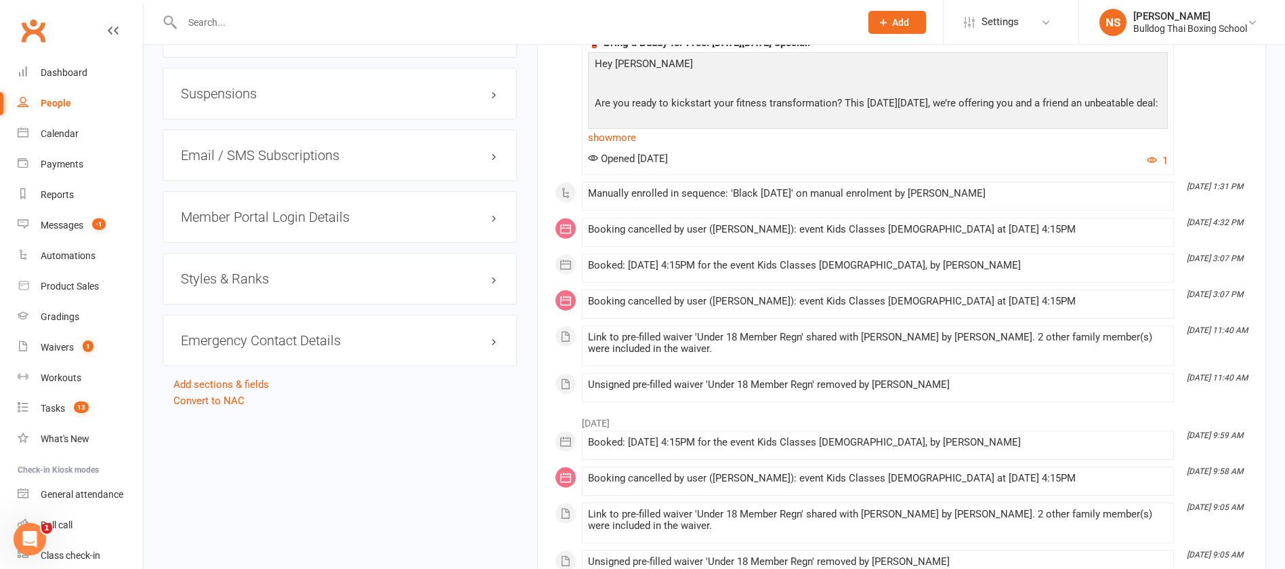
click at [251, 218] on h3 "Member Portal Login Details" at bounding box center [340, 216] width 318 height 15
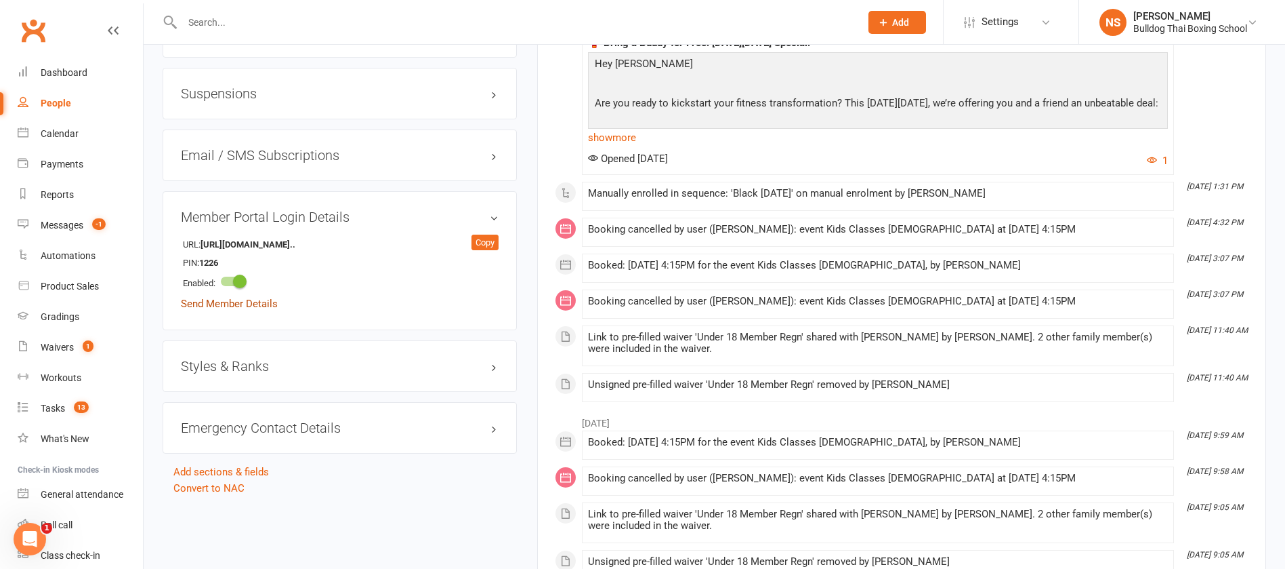
click at [239, 302] on link "Send Member Details" at bounding box center [229, 303] width 97 height 12
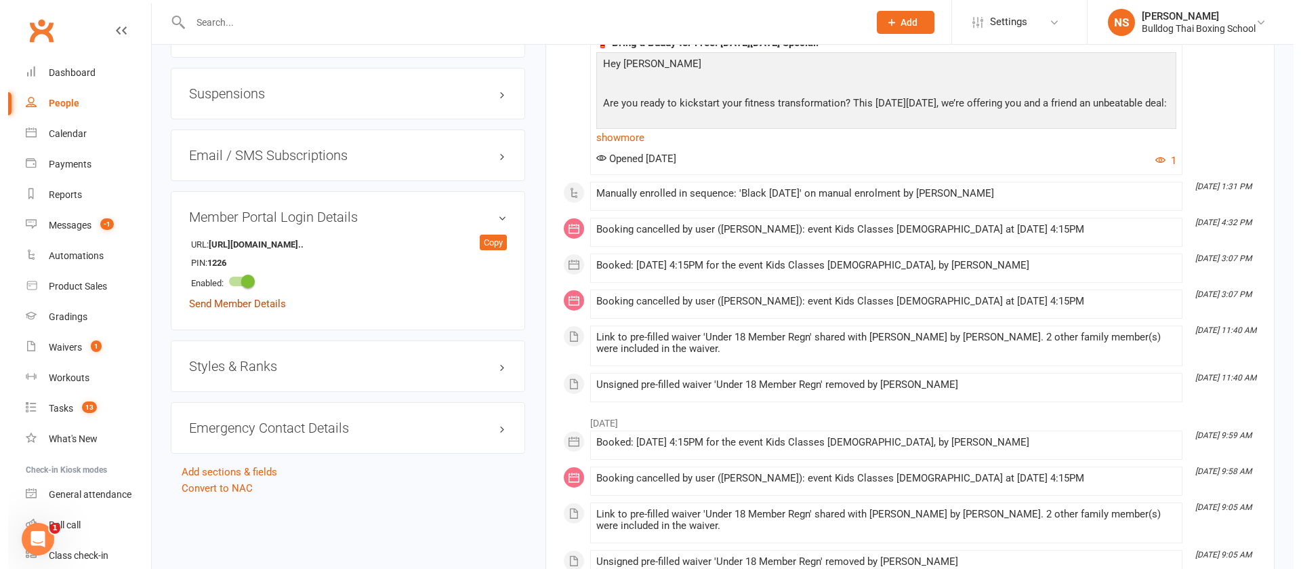
scroll to position [1102, 0]
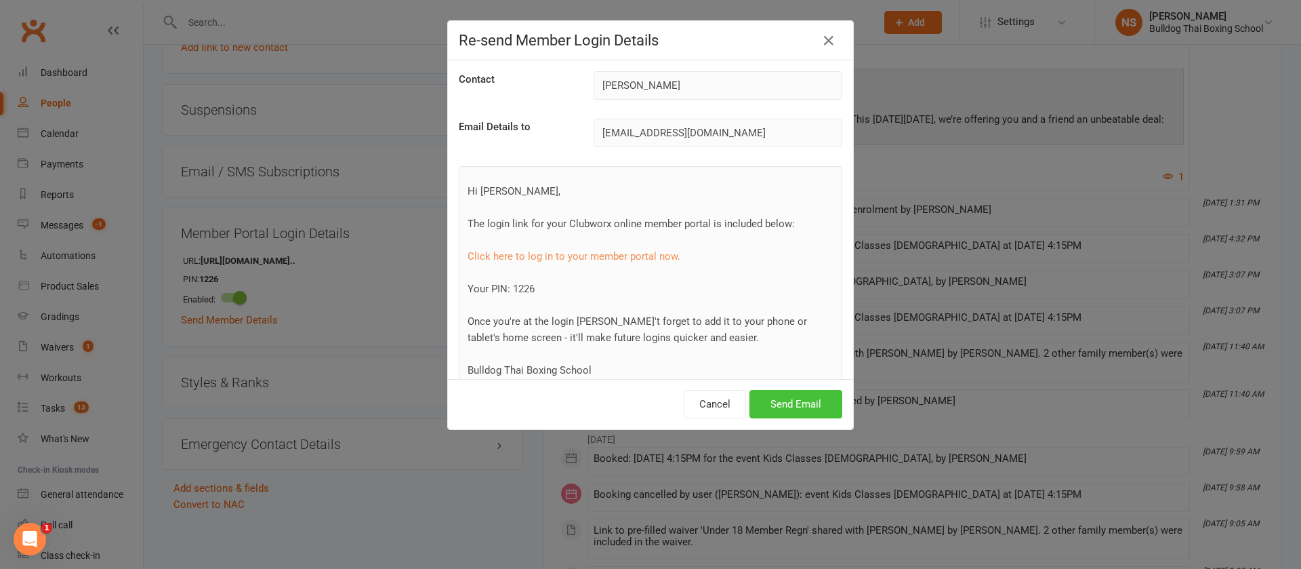
click at [767, 398] on button "Send Email" at bounding box center [795, 404] width 93 height 28
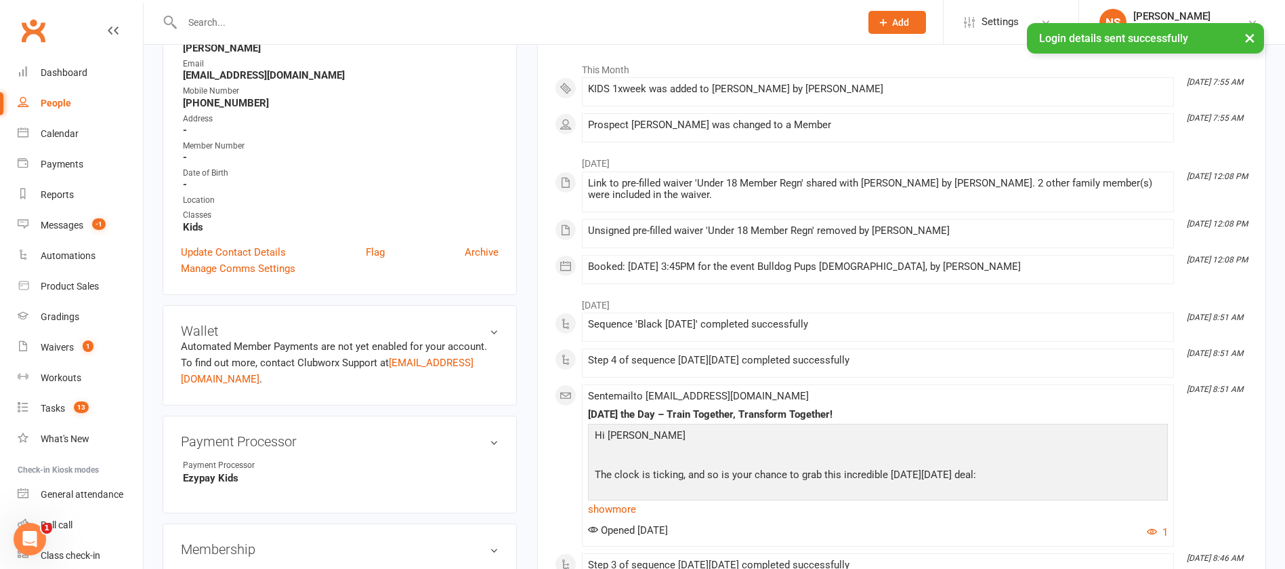
scroll to position [0, 0]
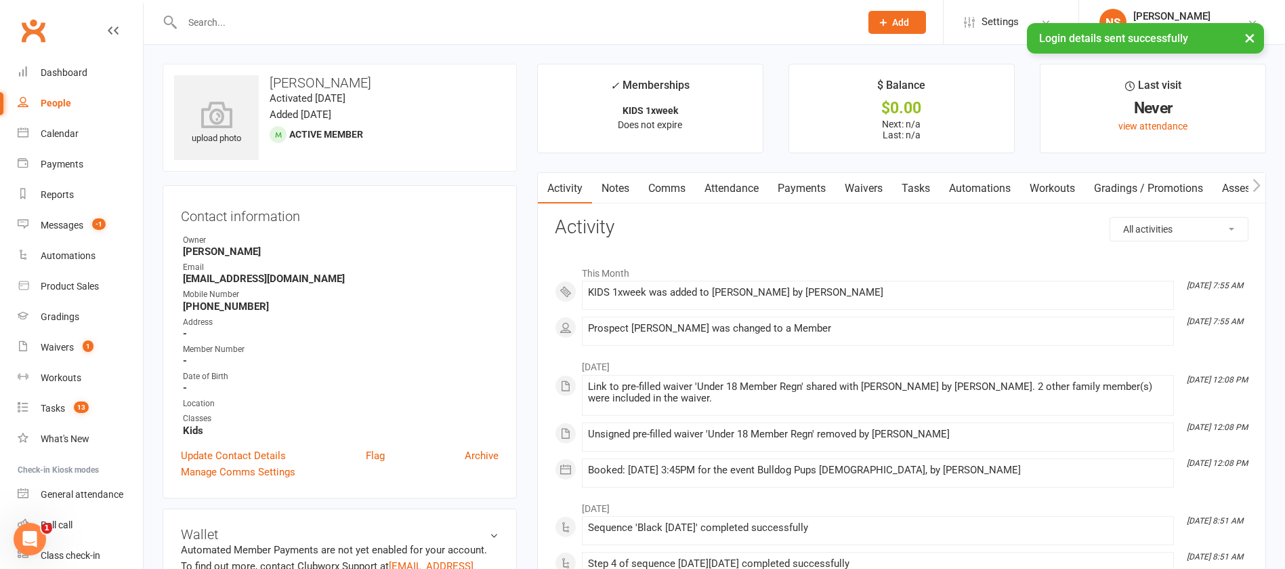
click at [630, 185] on link "Notes" at bounding box center [615, 188] width 47 height 31
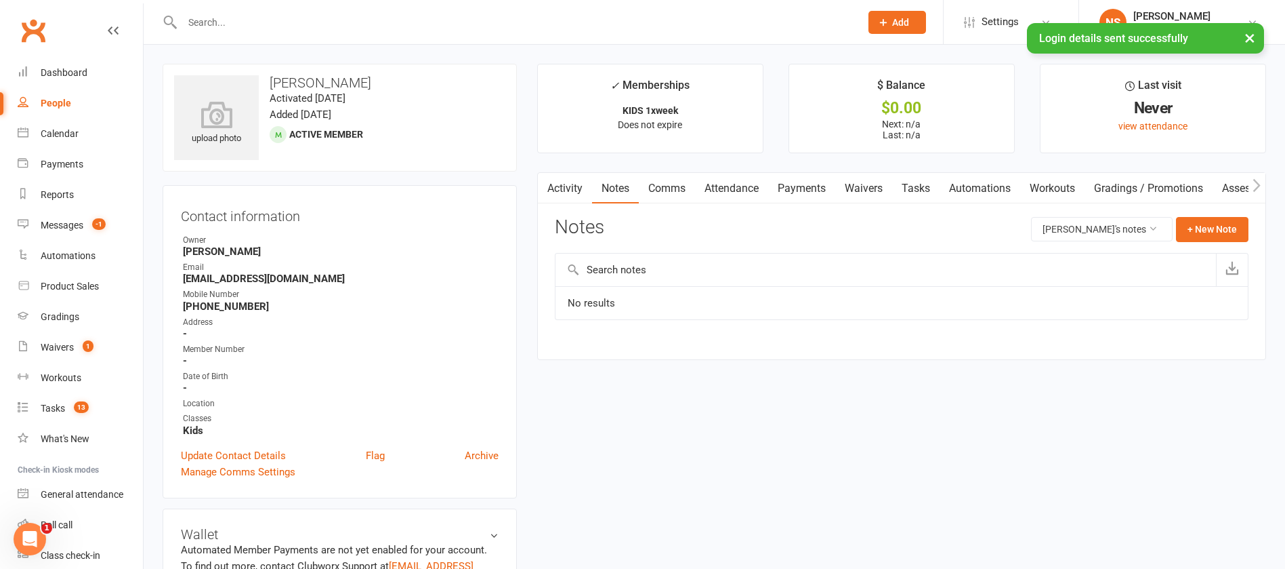
click at [565, 189] on link "Activity" at bounding box center [565, 188] width 54 height 31
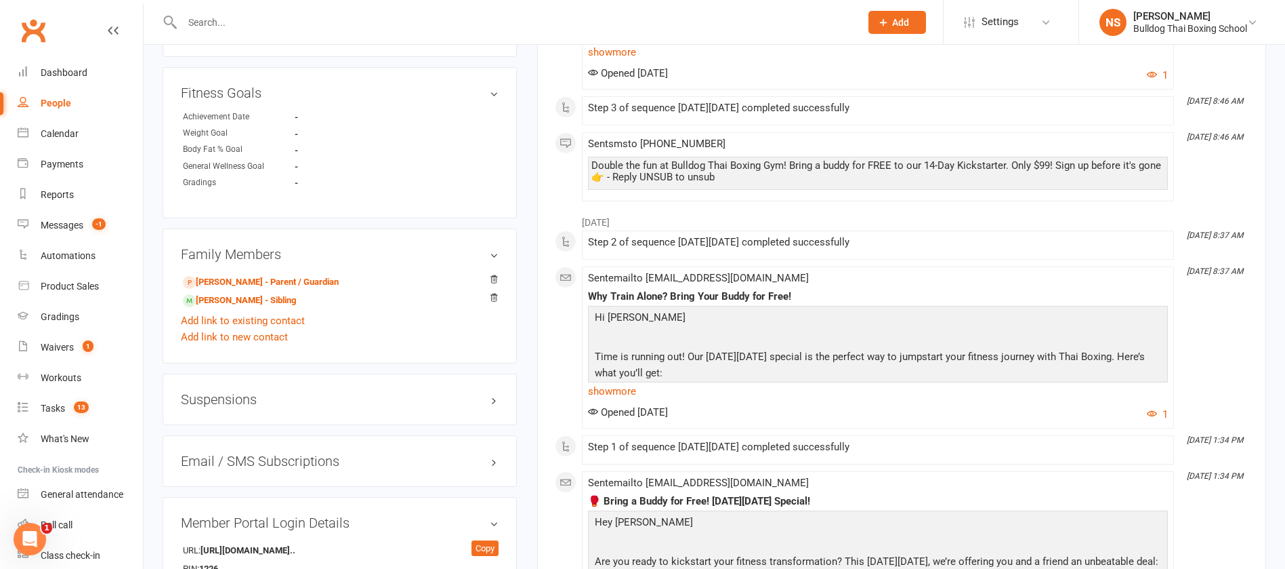
scroll to position [813, 0]
click at [247, 301] on link "[PERSON_NAME] - Sibling" at bounding box center [239, 300] width 113 height 14
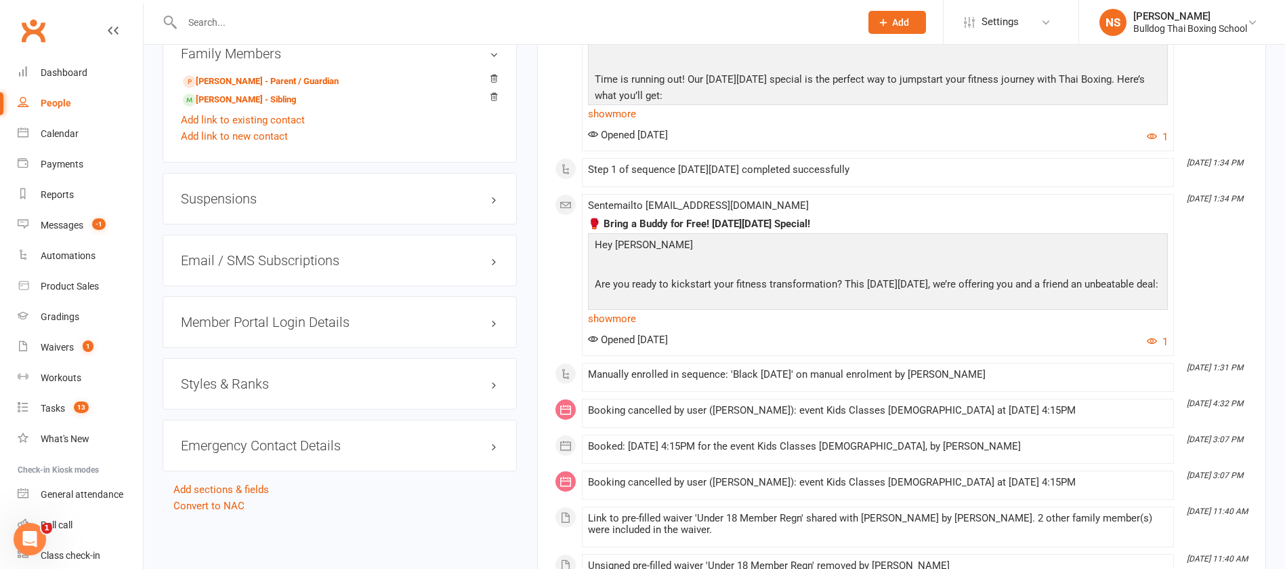
scroll to position [1016, 0]
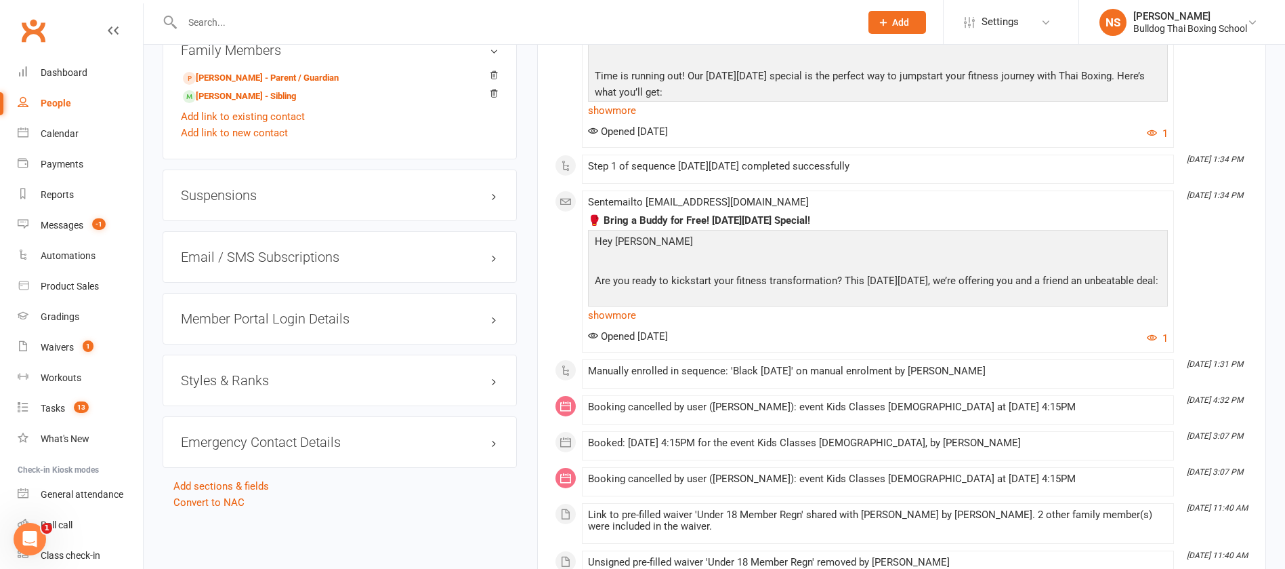
click at [251, 323] on h3 "Member Portal Login Details" at bounding box center [340, 318] width 318 height 15
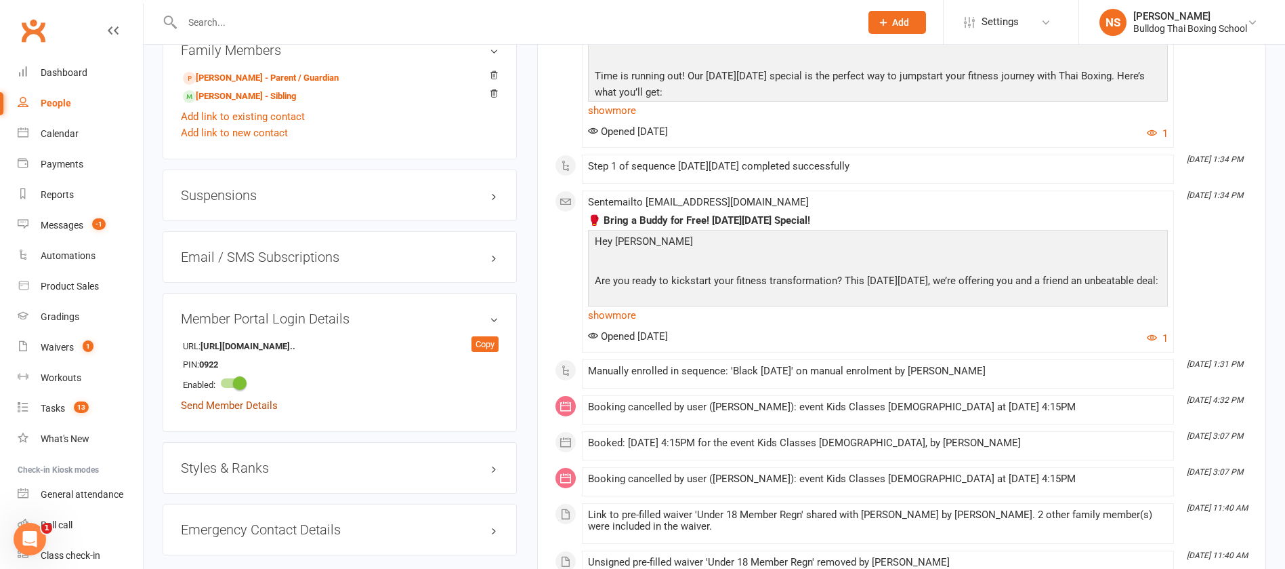
click at [253, 400] on link "Send Member Details" at bounding box center [229, 405] width 97 height 12
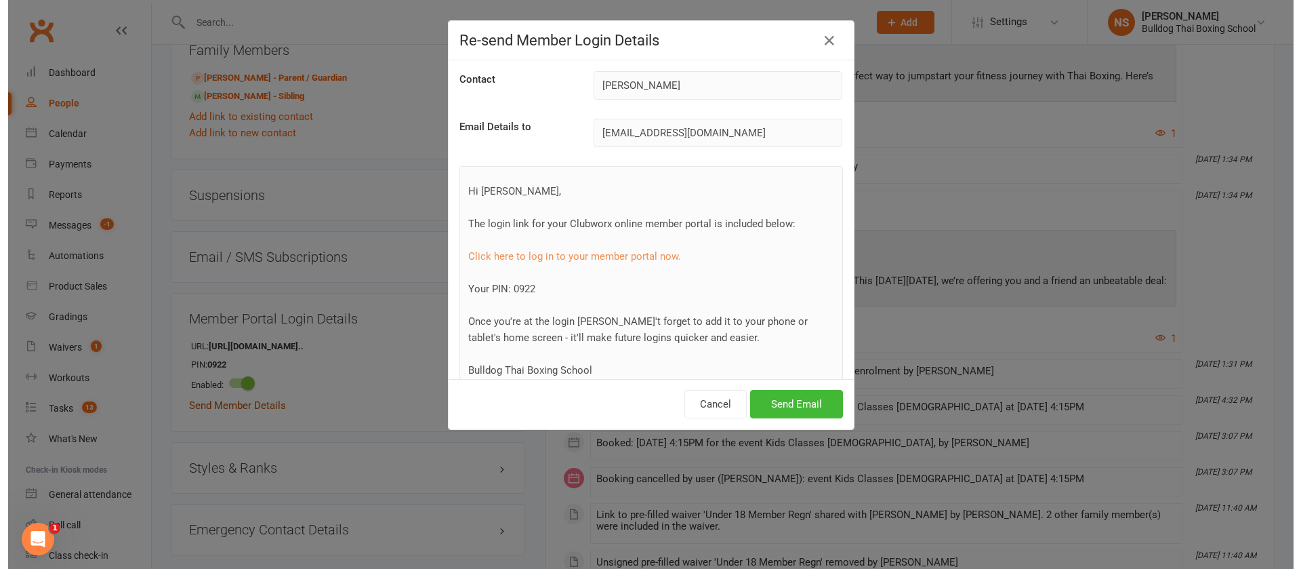
scroll to position [1000, 0]
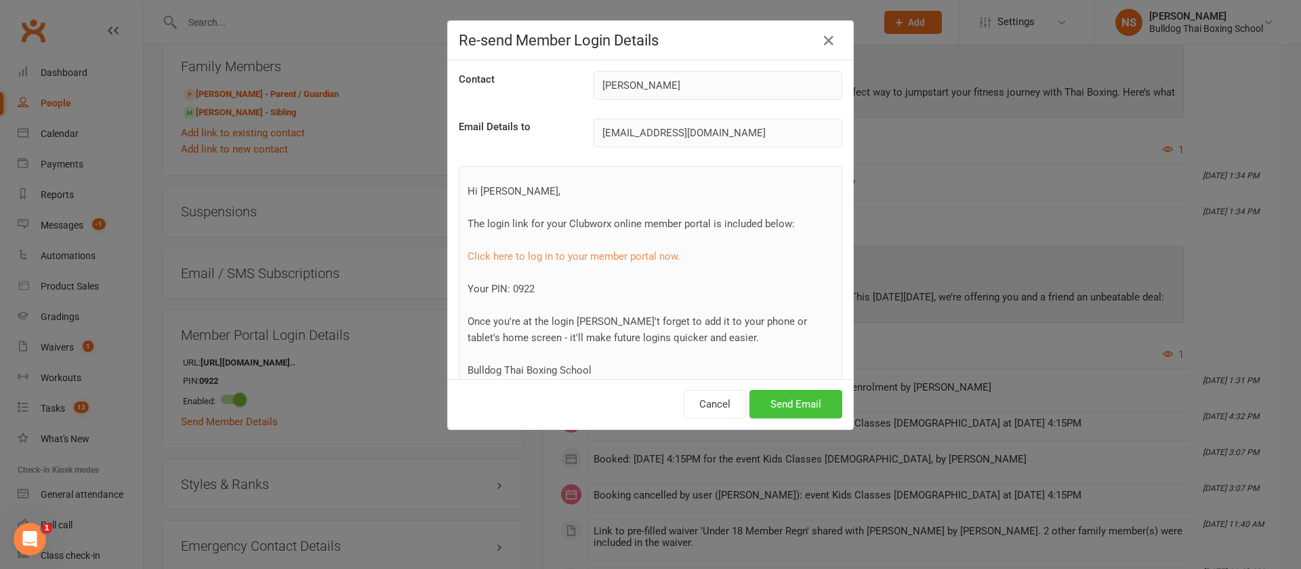
click at [777, 399] on button "Send Email" at bounding box center [795, 404] width 93 height 28
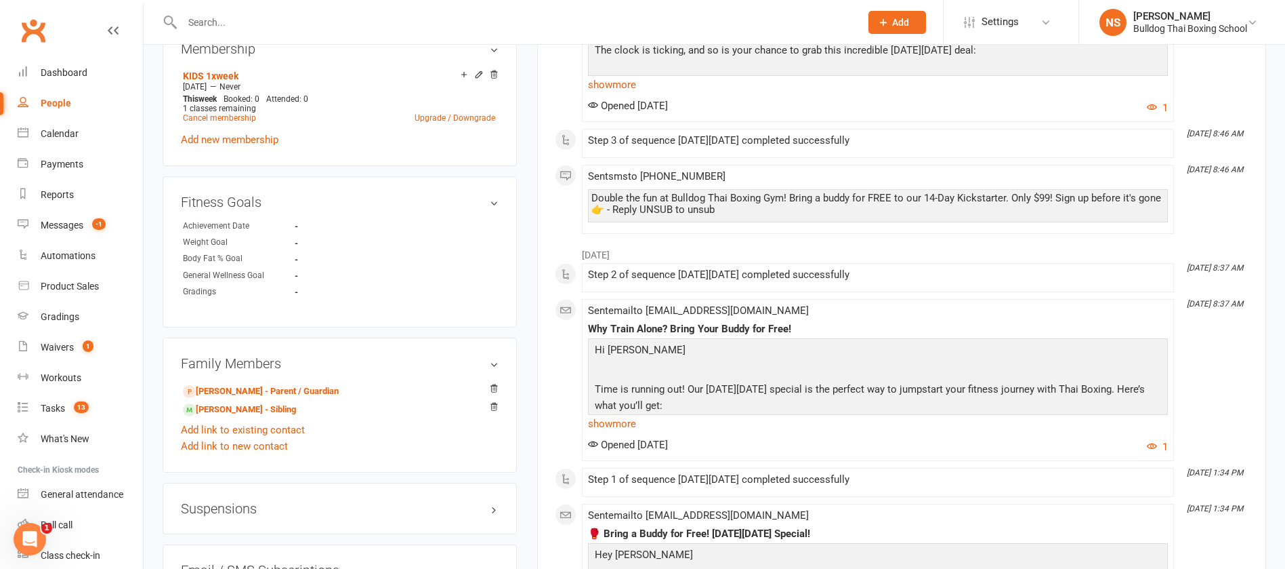
scroll to position [711, 0]
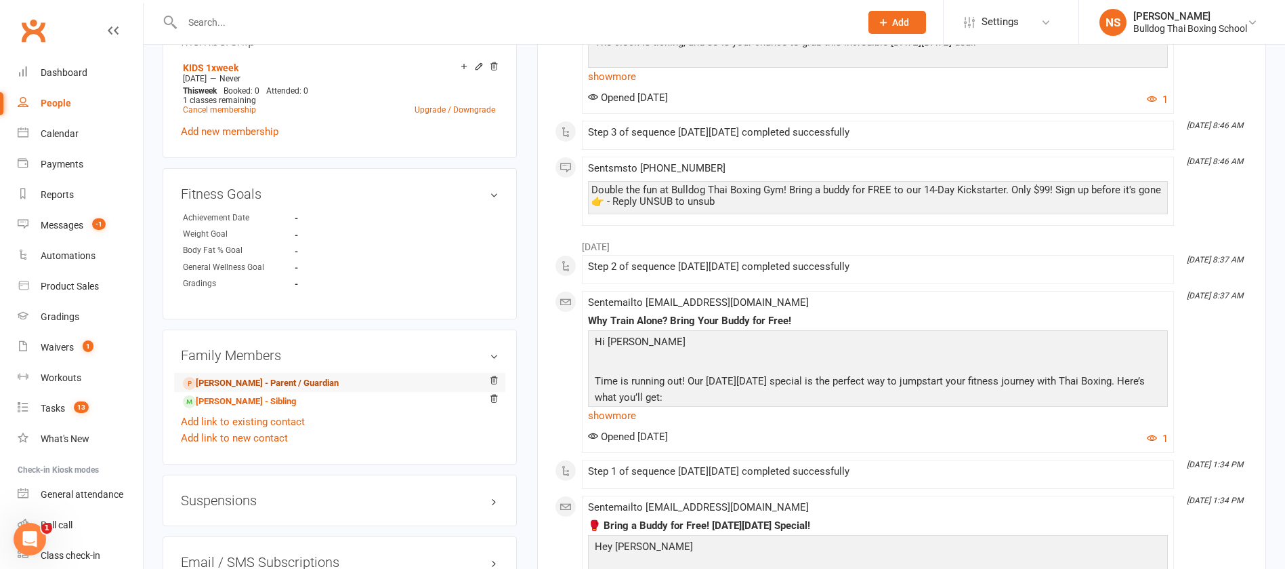
click at [254, 386] on link "[PERSON_NAME] - Parent / Guardian" at bounding box center [261, 383] width 156 height 14
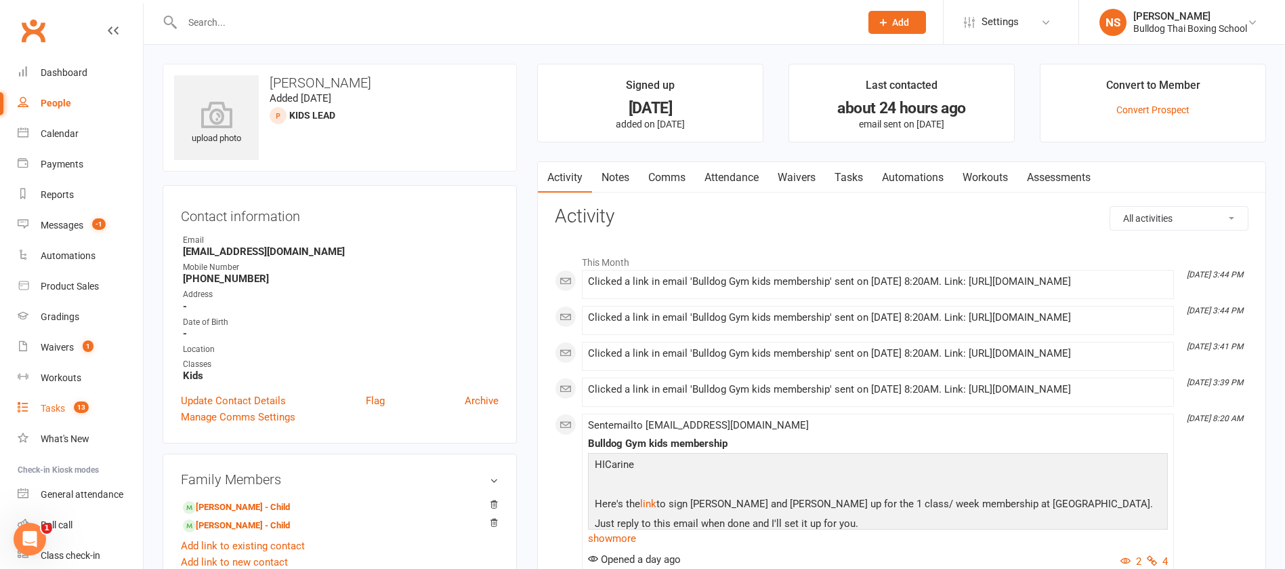
click at [58, 407] on div "Tasks" at bounding box center [53, 408] width 24 height 11
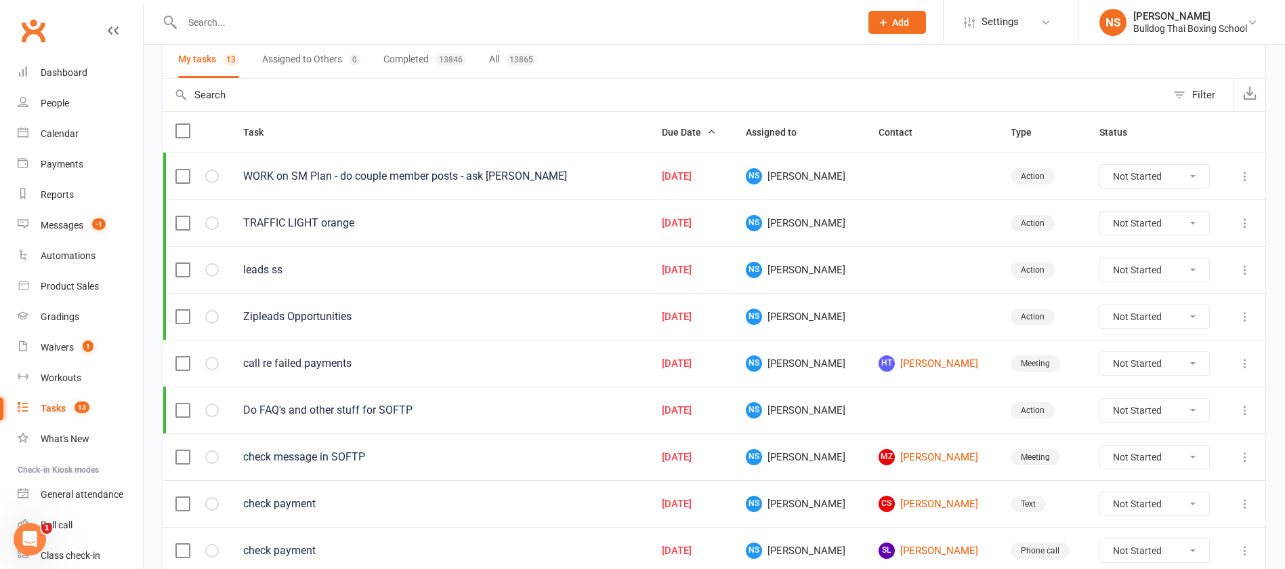
scroll to position [305, 0]
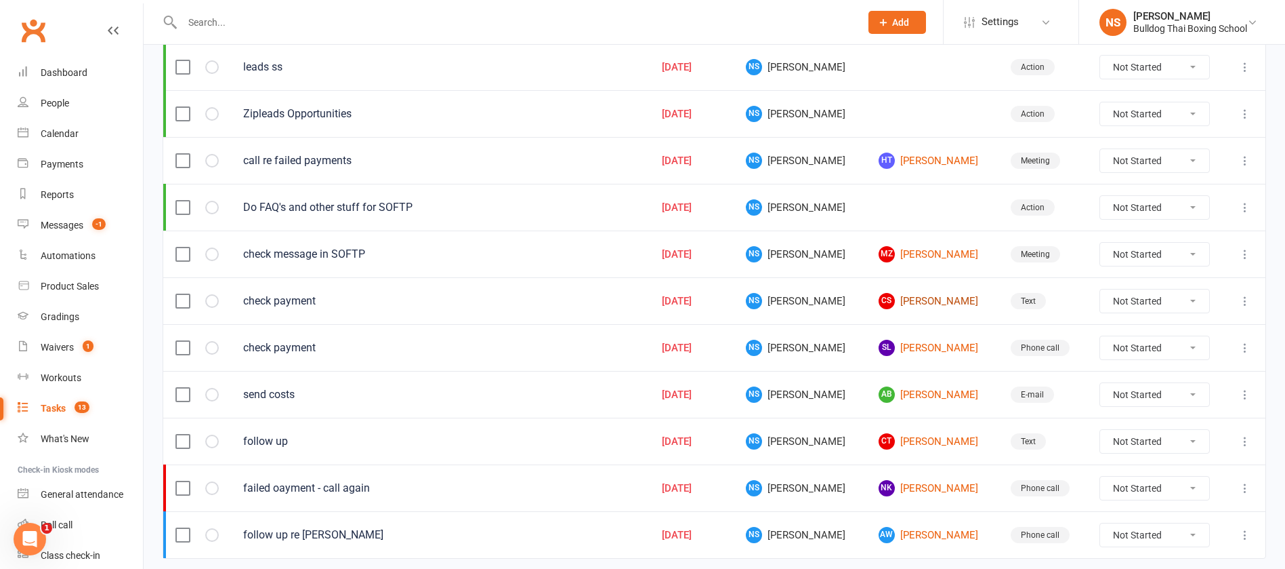
click at [928, 298] on link "CS Carine Studti" at bounding box center [933, 301] width 108 height 16
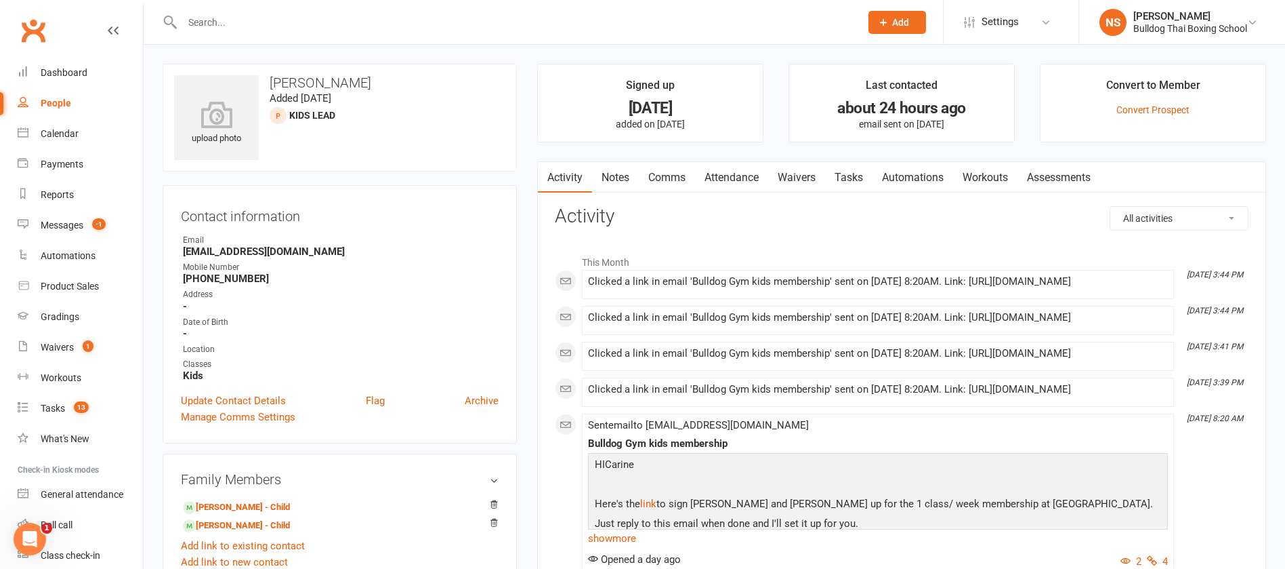
click at [667, 178] on link "Comms" at bounding box center [667, 177] width 56 height 31
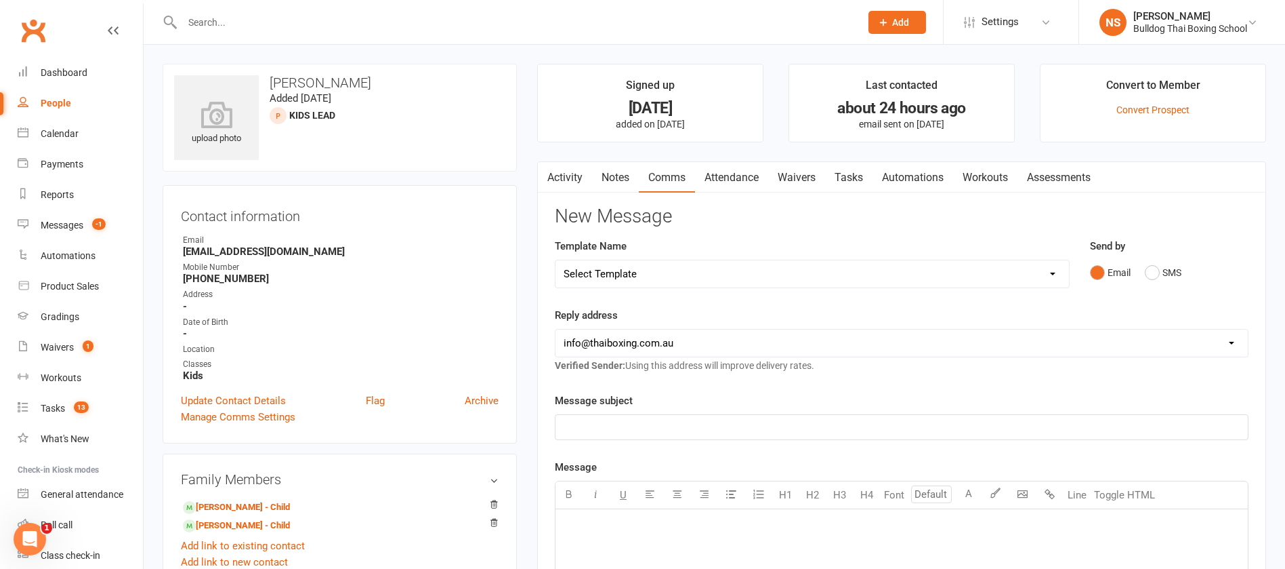
click at [686, 276] on select "Select Template [Email] Price Increase 28 Day Kick starter [SMS] 10 Pass Check …" at bounding box center [813, 273] width 514 height 27
select select "155"
click at [556, 260] on select "Select Template [Email] Price Increase 28 Day Kick starter [SMS] 10 Pass Check …" at bounding box center [813, 273] width 514 height 27
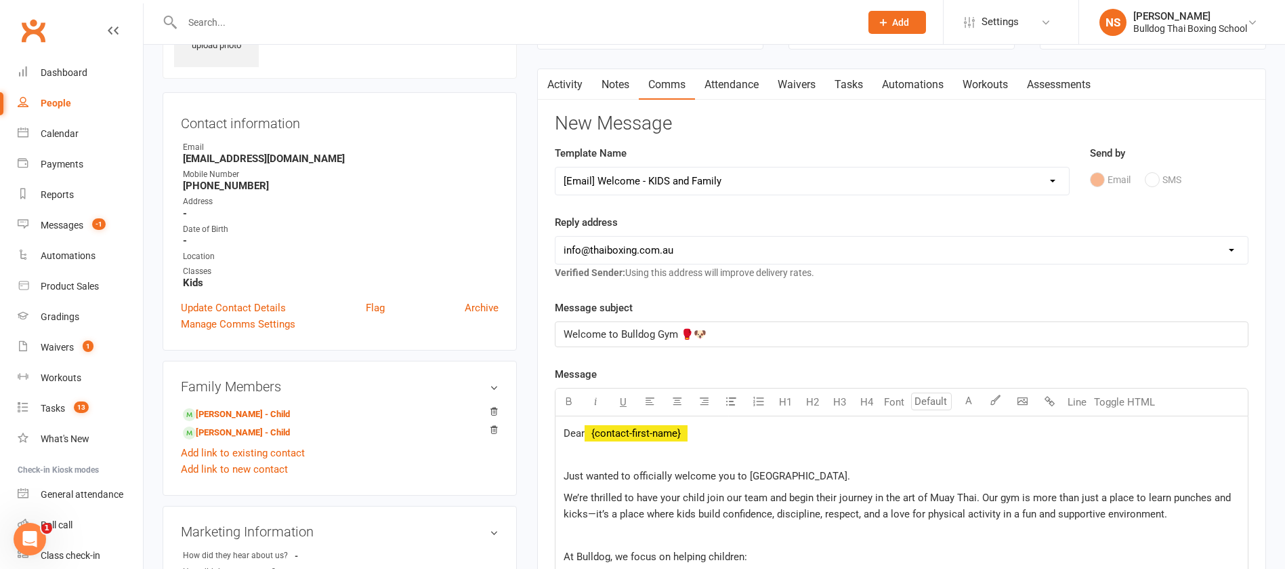
scroll to position [305, 0]
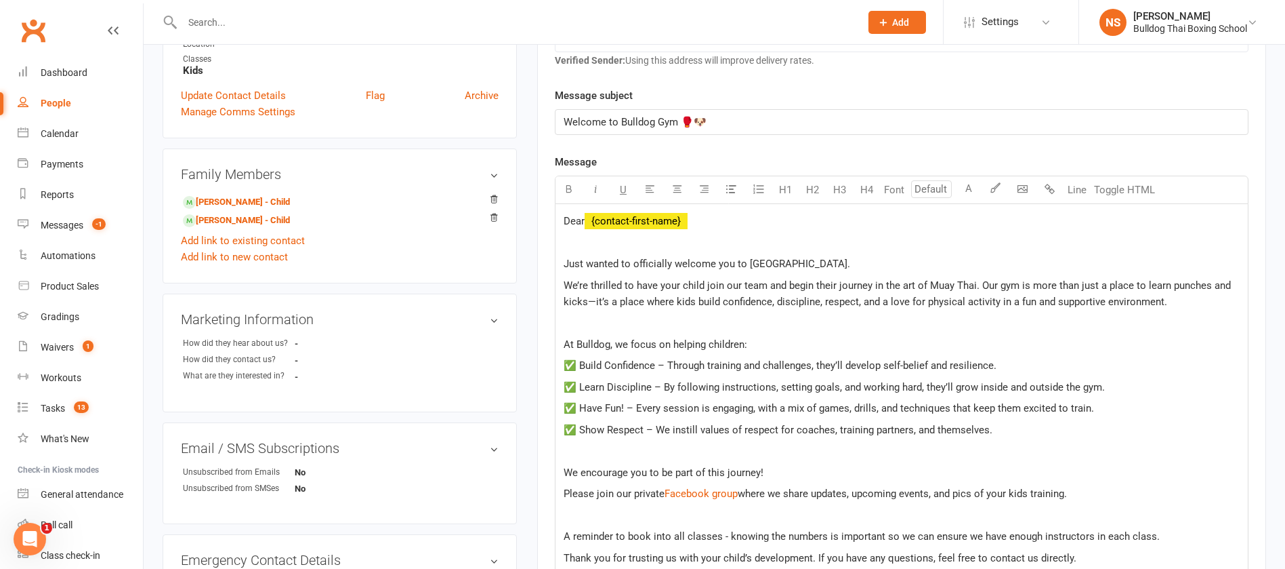
click at [701, 279] on span "We’re thrilled to have your child join our team and begin their journey in the …" at bounding box center [899, 293] width 670 height 28
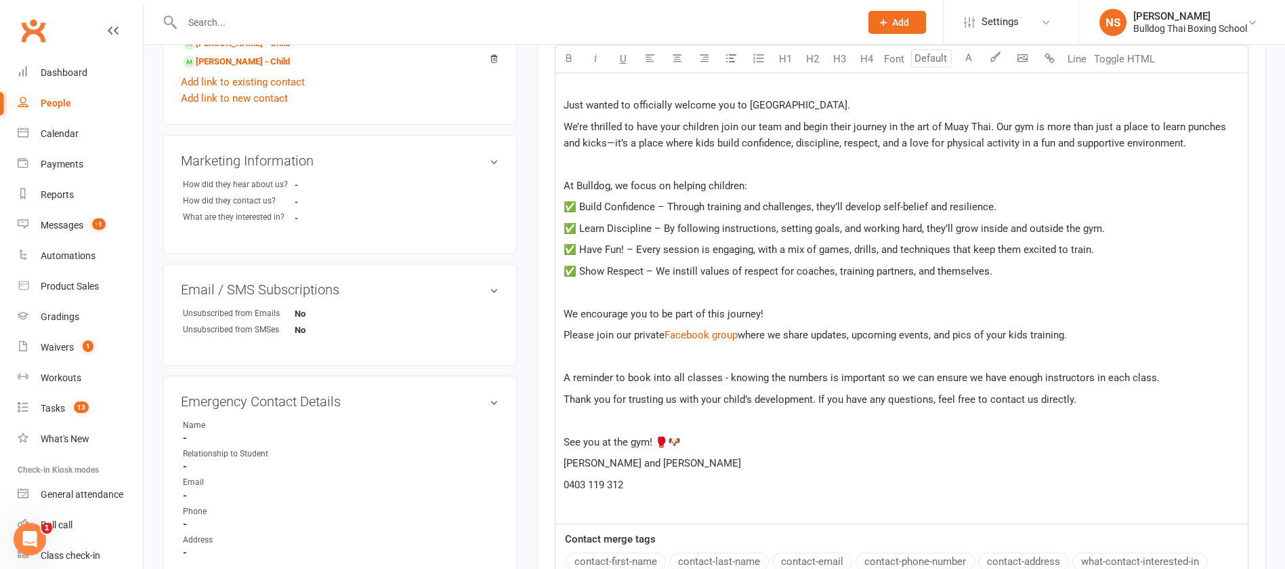
scroll to position [508, 0]
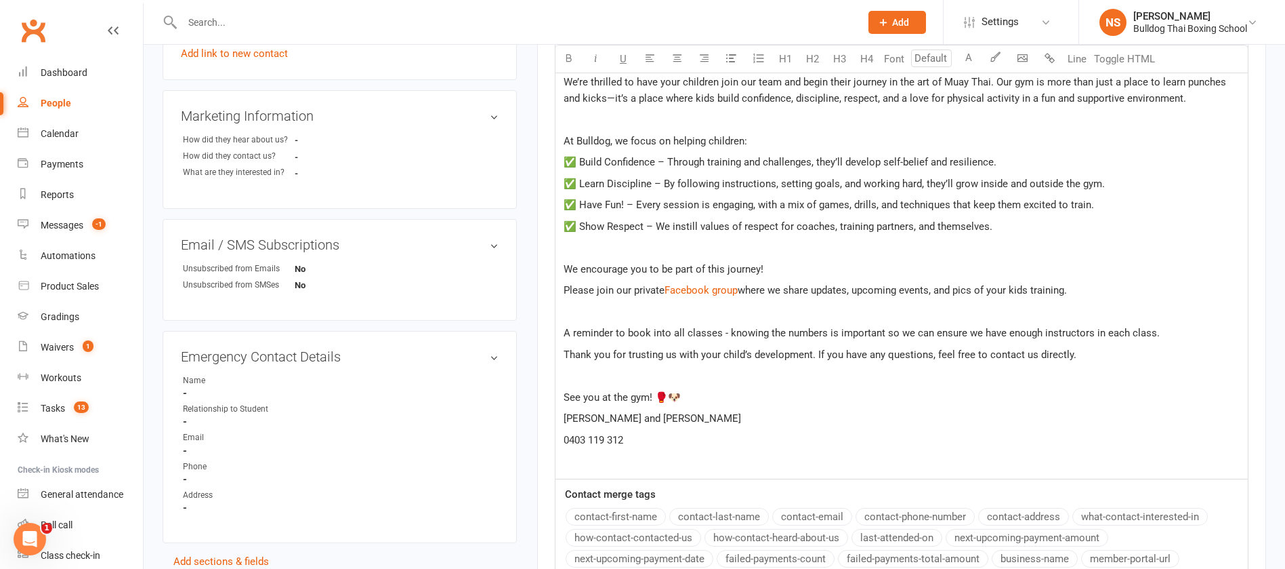
click at [1165, 331] on p "A reminder to book into all classes - knowing the numbers is important so we ca…" at bounding box center [902, 333] width 676 height 16
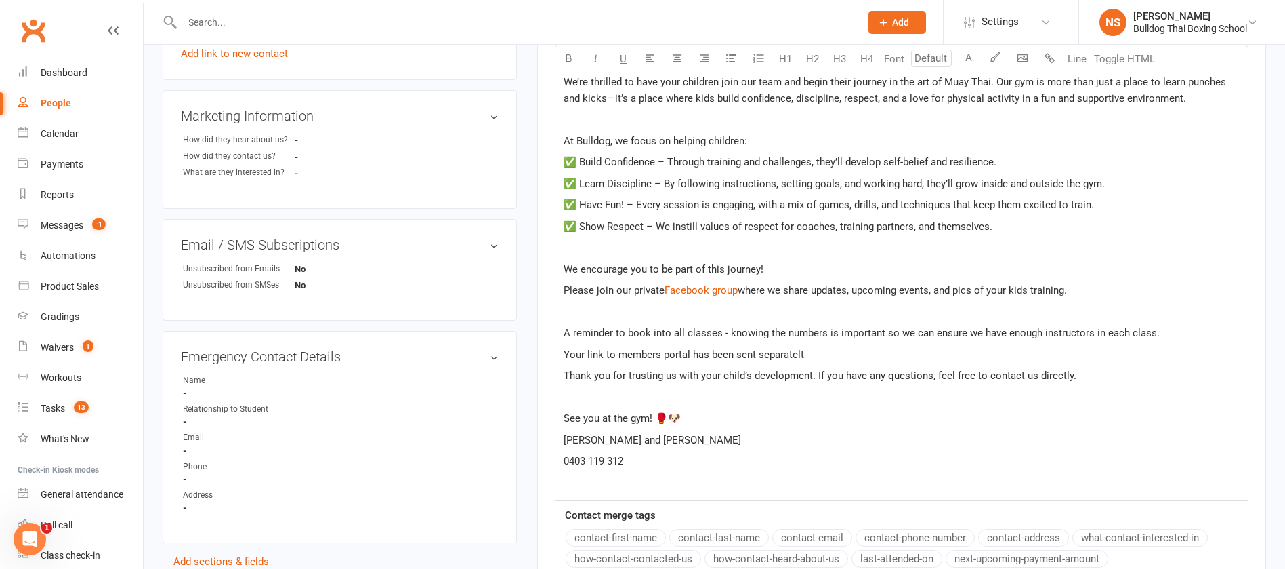
drag, startPoint x: 770, startPoint y: 354, endPoint x: 885, endPoint y: 419, distance: 132.3
click at [923, 493] on div "Dear ﻿ {contact-first-name} Just wanted to officially welcome you to Bulldog Gy…" at bounding box center [902, 250] width 693 height 499
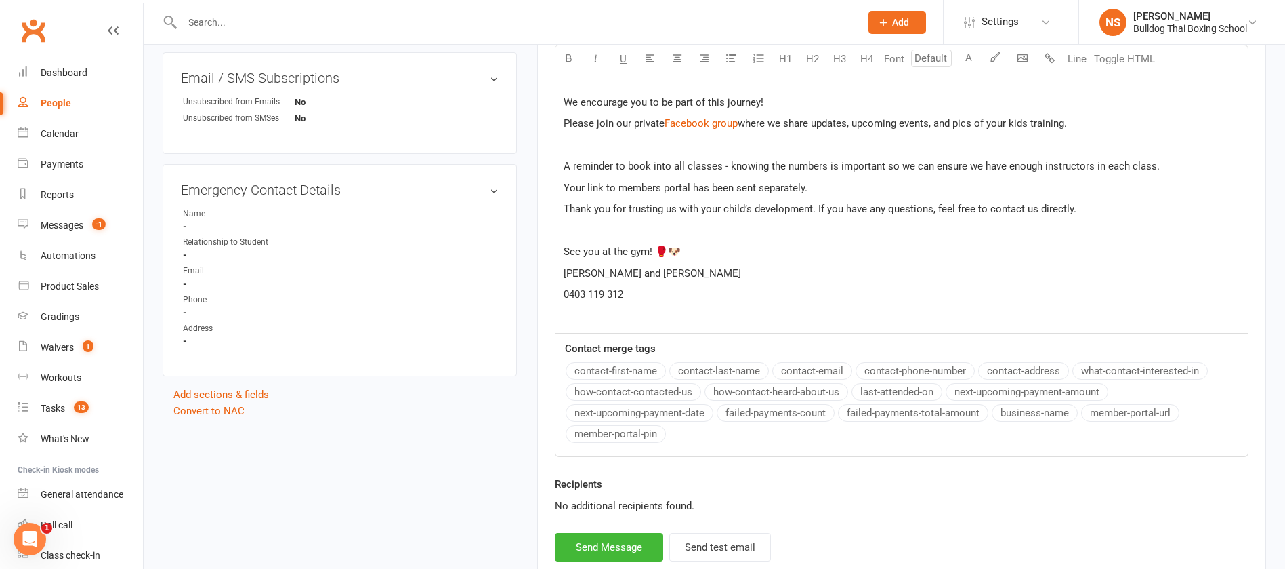
scroll to position [711, 0]
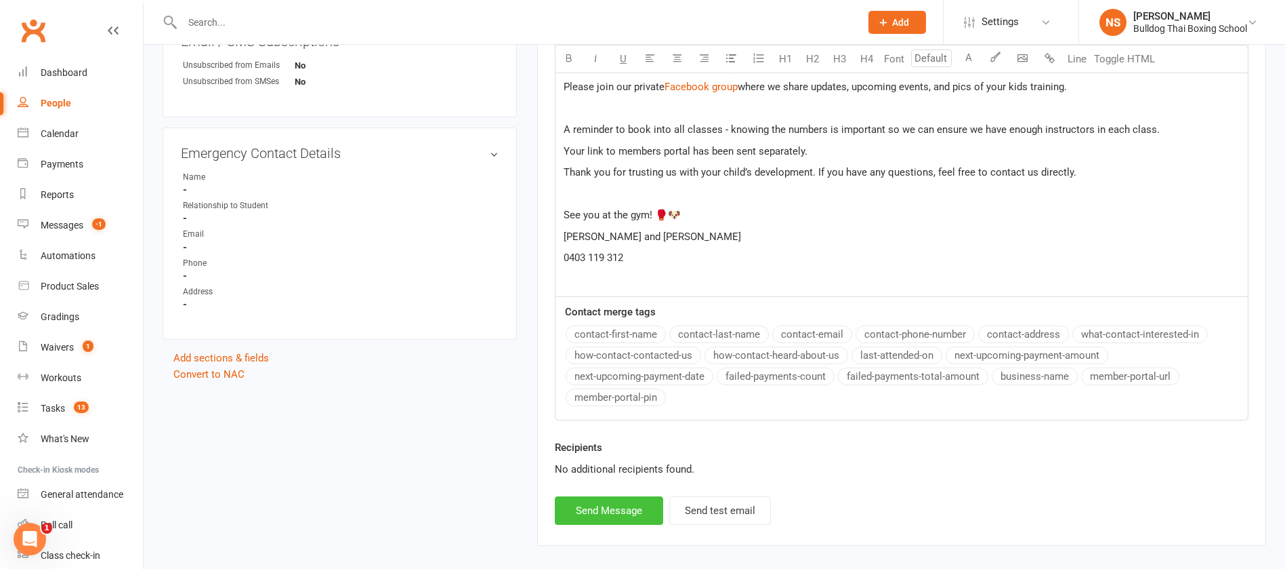
click at [598, 515] on button "Send Message" at bounding box center [609, 510] width 108 height 28
select select
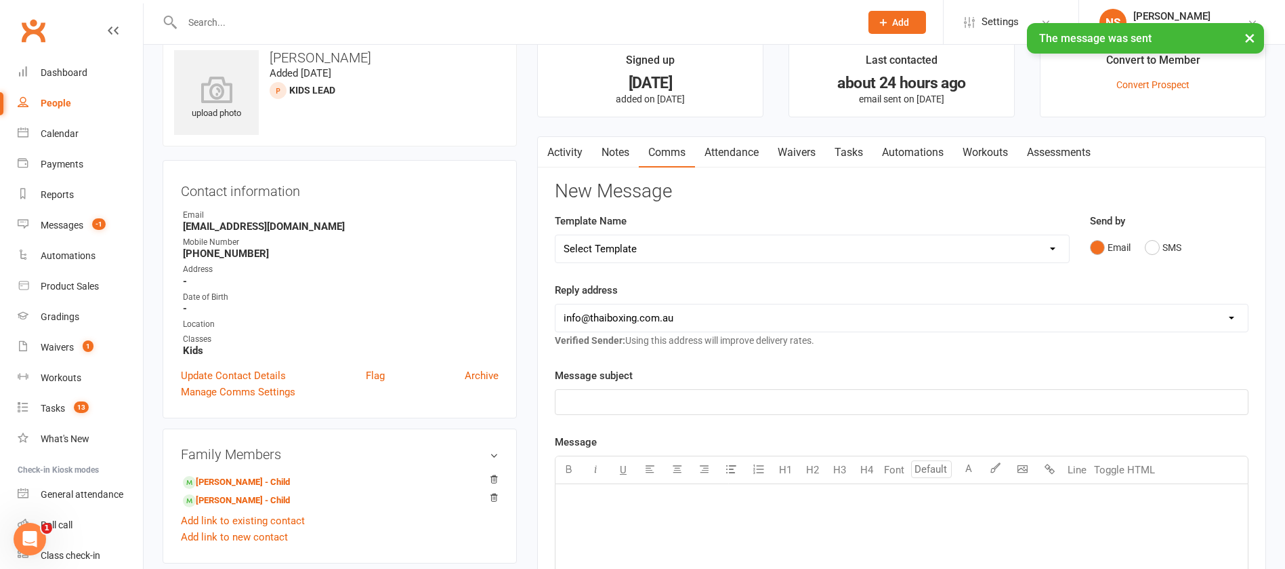
scroll to position [0, 0]
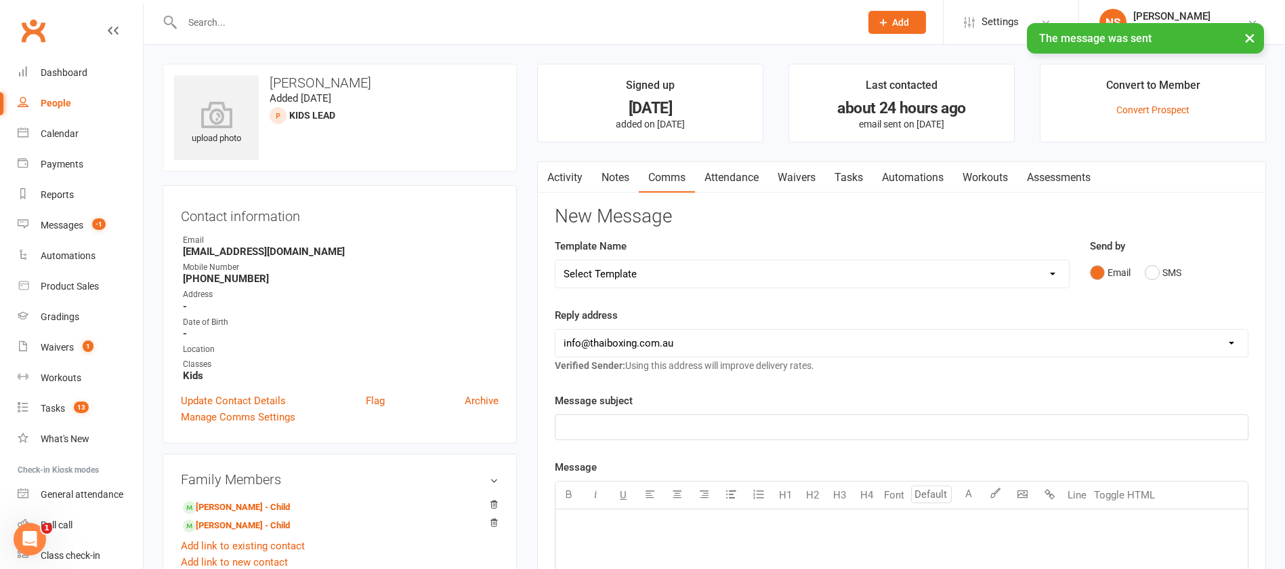
click at [859, 178] on link "Tasks" at bounding box center [848, 177] width 47 height 31
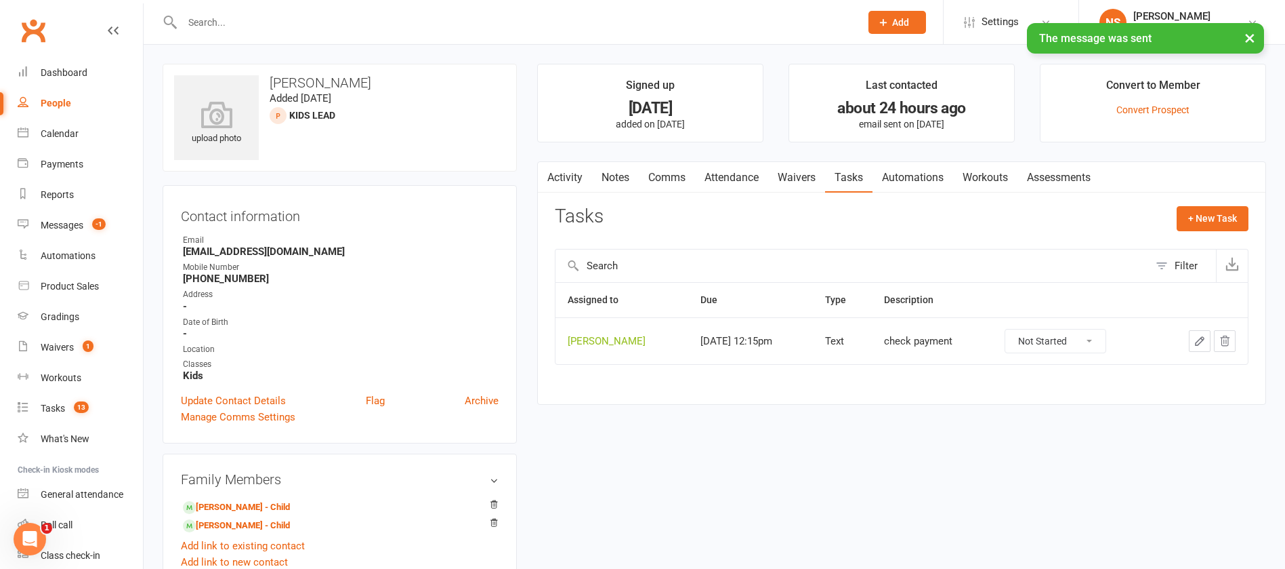
click at [1200, 335] on icon "button" at bounding box center [1200, 341] width 12 height 12
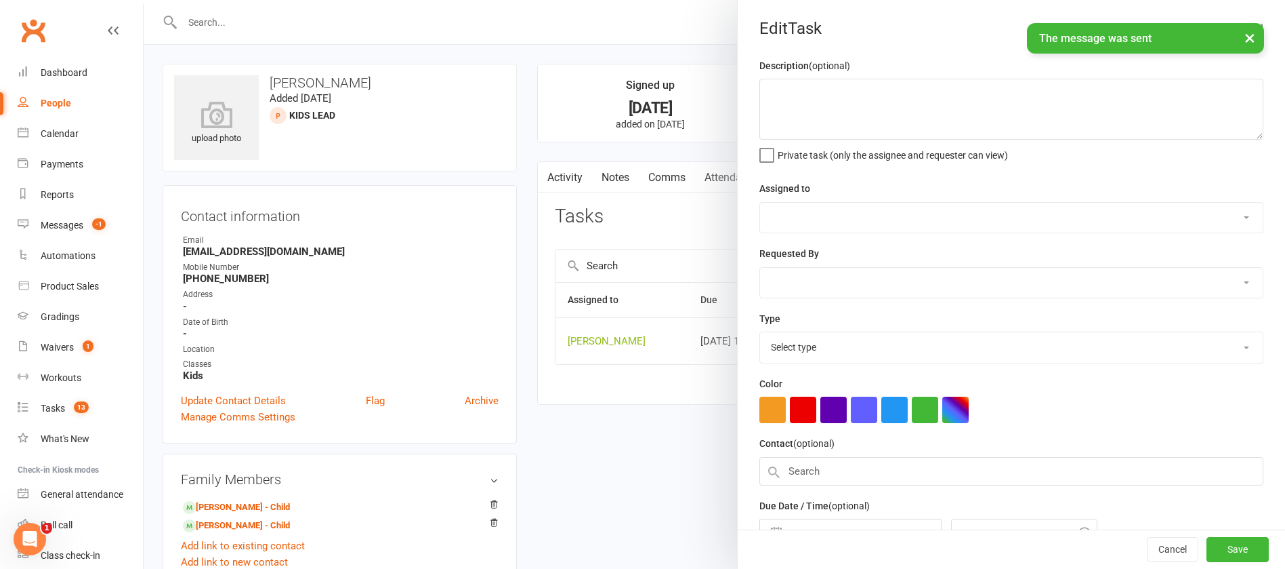
type textarea "check payment"
select select "12940"
type input "[DATE]"
type input "12:15pm"
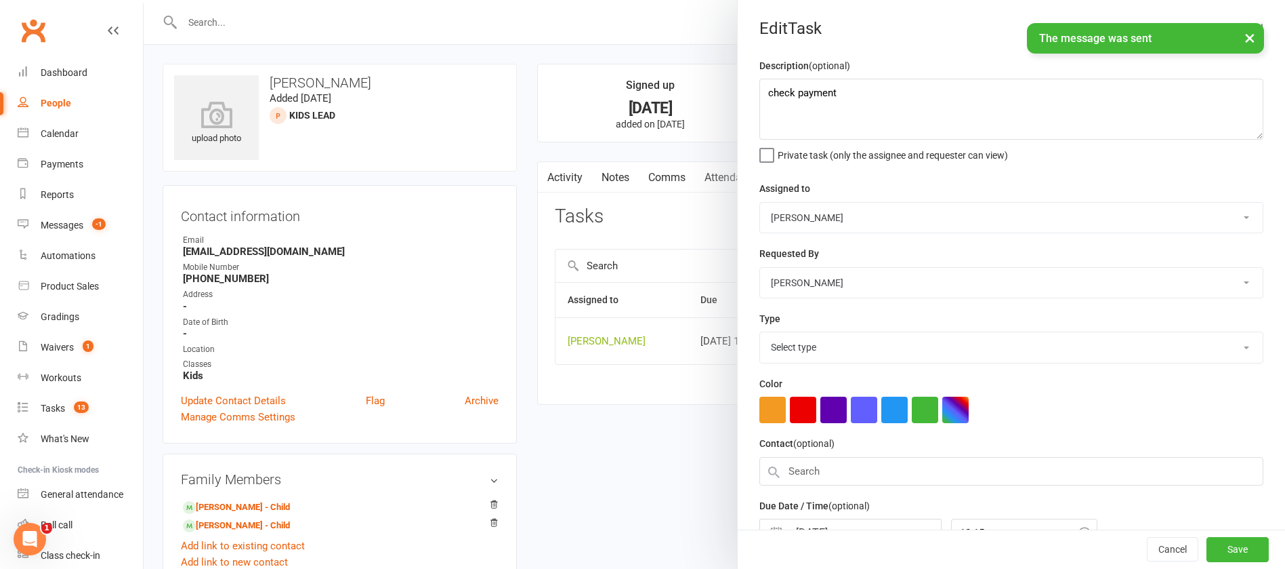
select select "13825"
drag, startPoint x: 848, startPoint y: 96, endPoint x: 792, endPoint y: 85, distance: 57.4
click at [792, 85] on textarea "check payment" at bounding box center [1012, 109] width 504 height 61
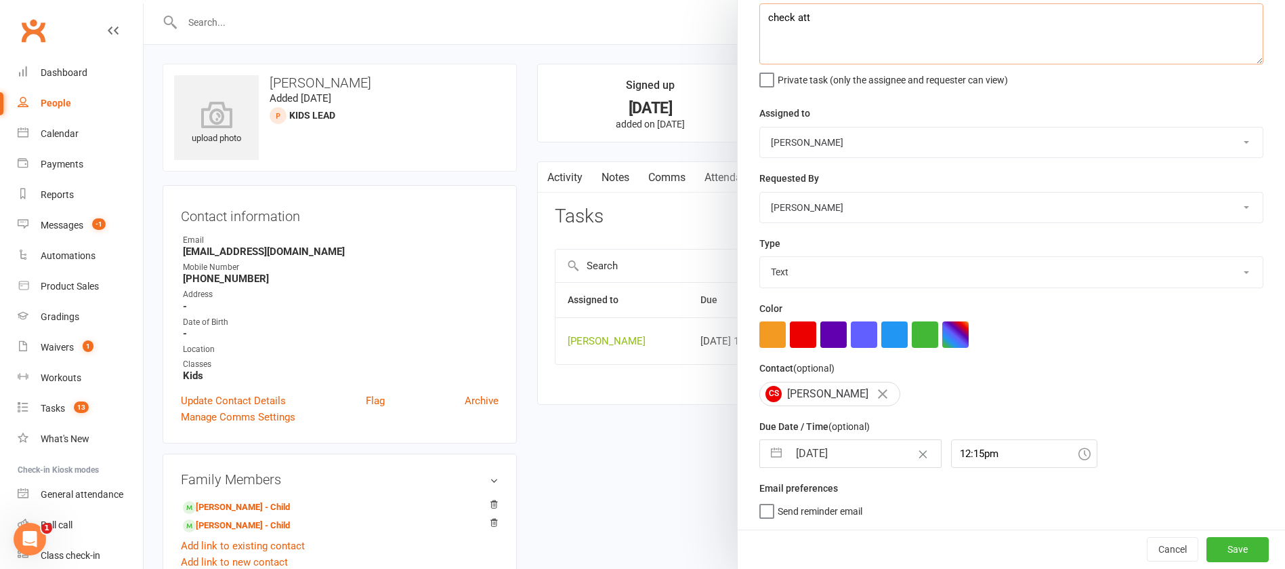
type textarea "check att"
click at [860, 442] on input "[DATE]" at bounding box center [865, 453] width 152 height 27
select select "6"
select select "2025"
select select "7"
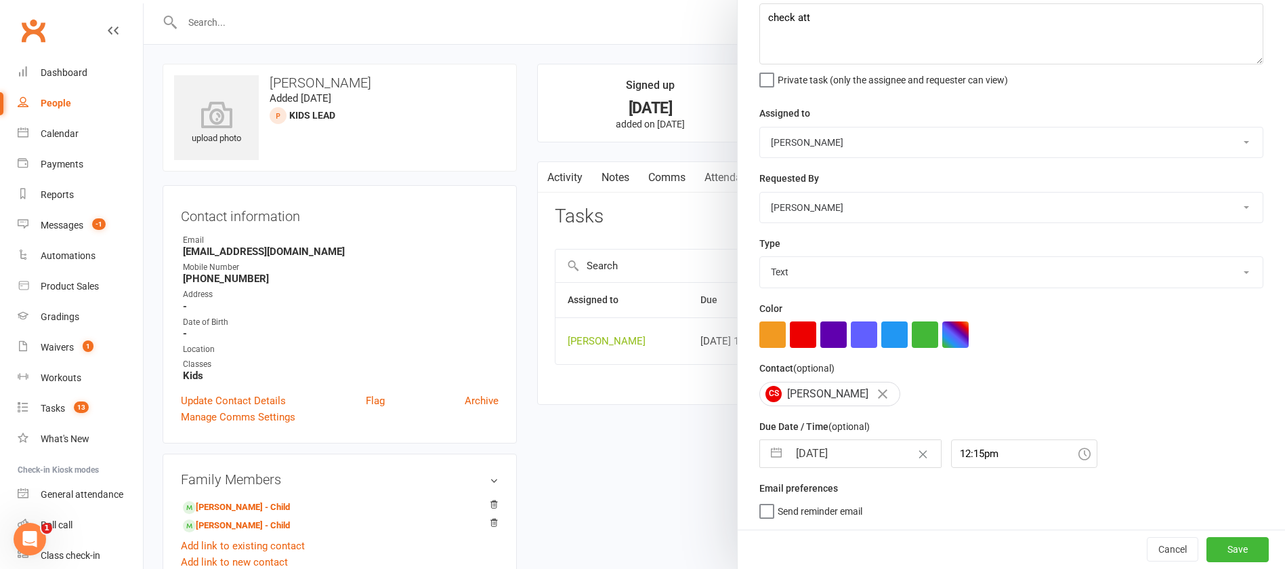
select select "2025"
select select "8"
select select "2025"
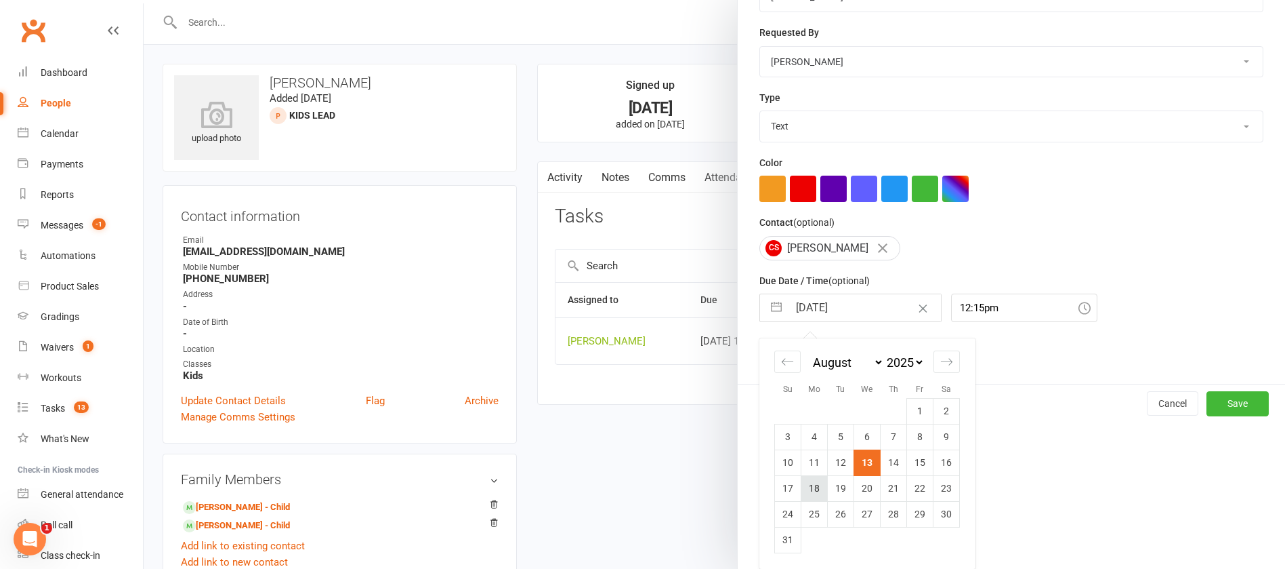
click at [811, 489] on td "18" at bounding box center [815, 488] width 26 height 26
type input "[DATE]"
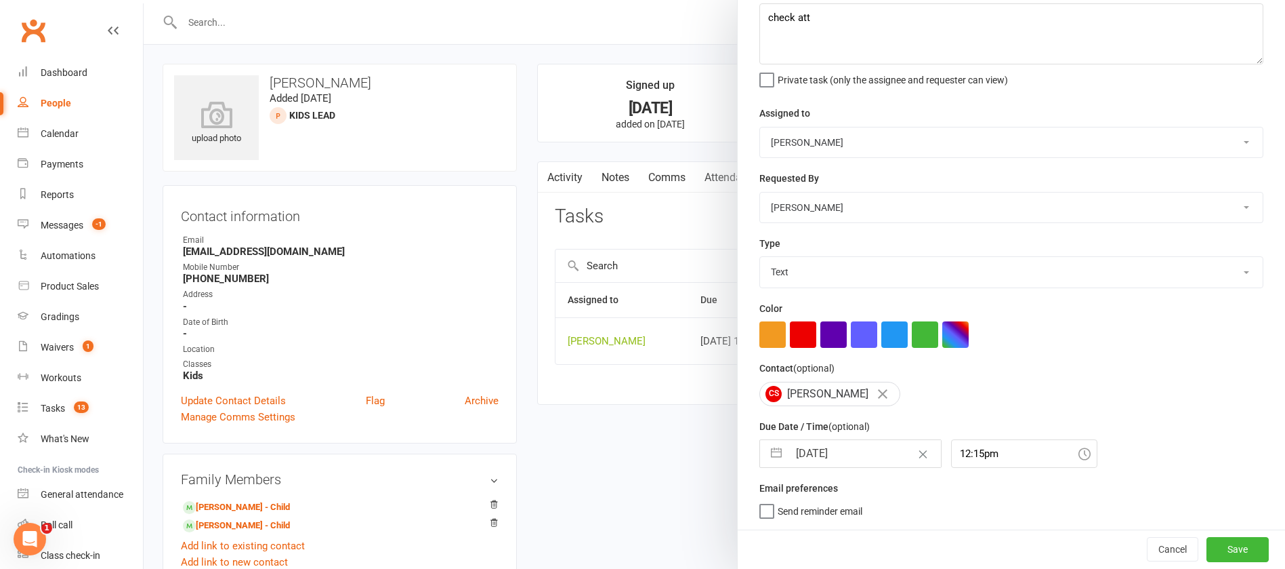
scroll to position [81, 0]
click at [1220, 548] on button "Save" at bounding box center [1238, 549] width 62 height 24
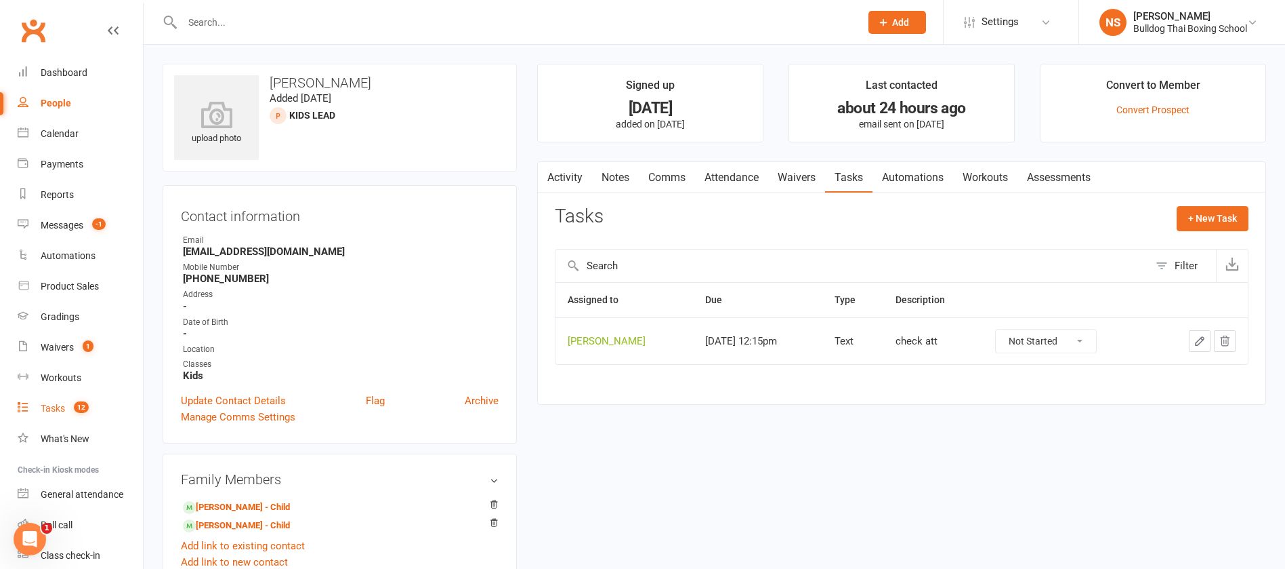
click at [62, 407] on div "Tasks" at bounding box center [53, 408] width 24 height 11
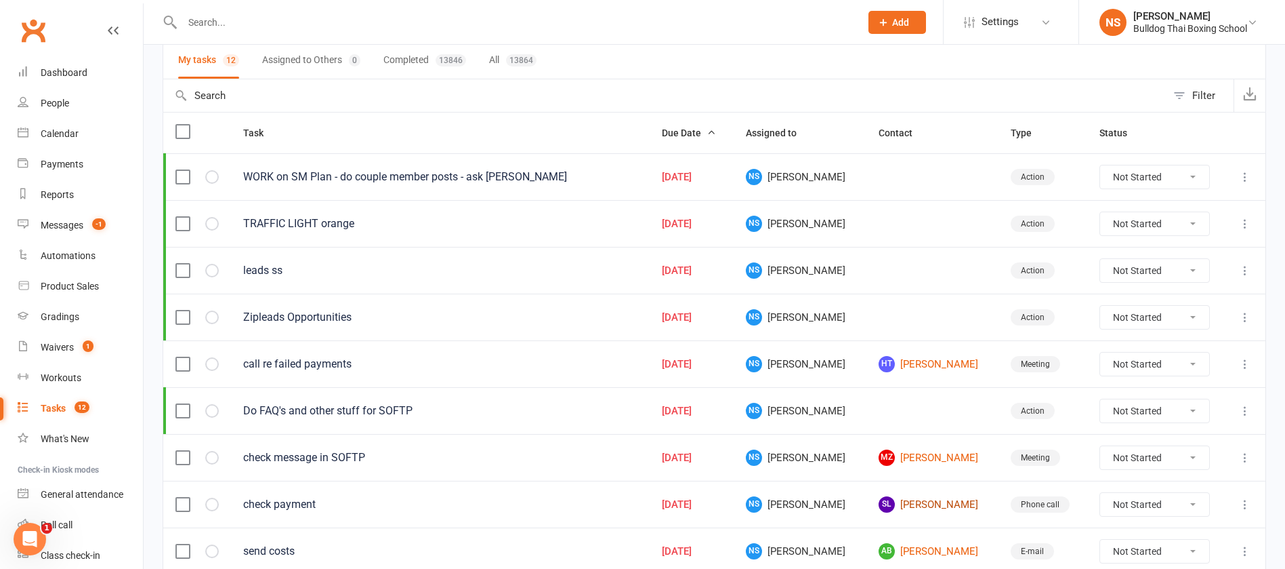
scroll to position [305, 0]
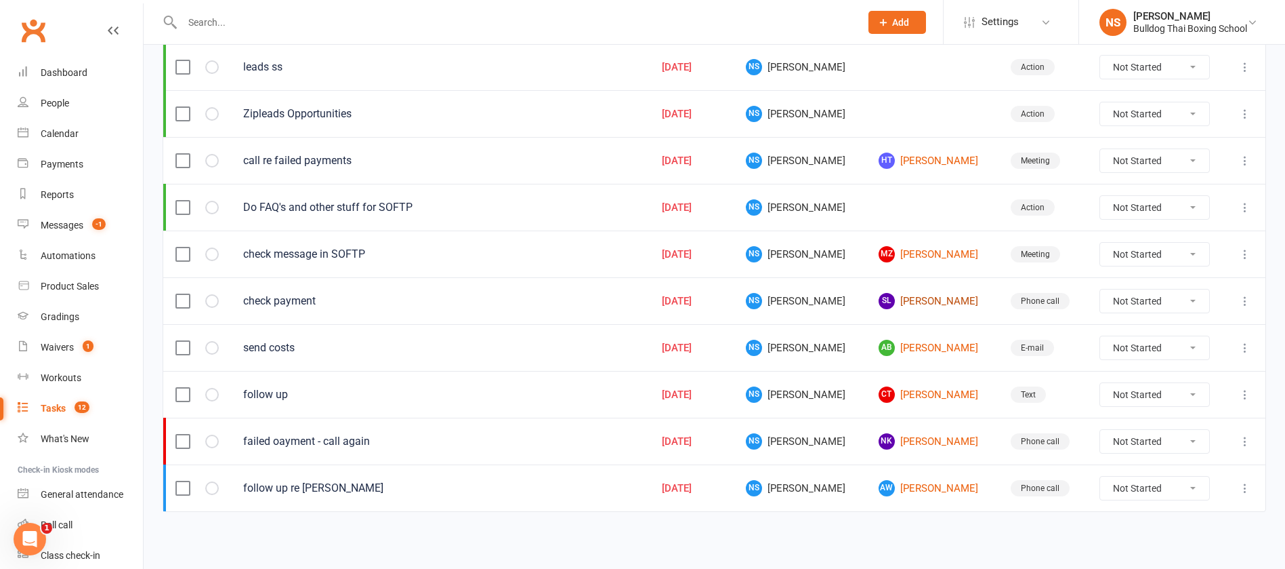
click at [902, 299] on link "SL [PERSON_NAME]" at bounding box center [933, 301] width 108 height 16
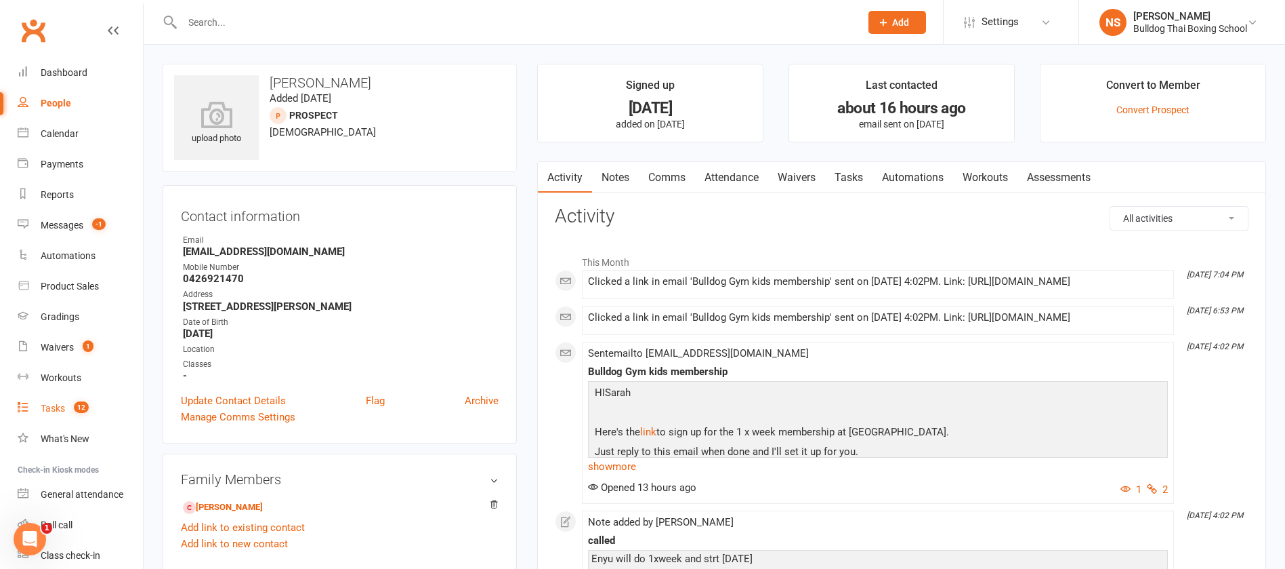
click at [54, 408] on div "Tasks" at bounding box center [53, 408] width 24 height 11
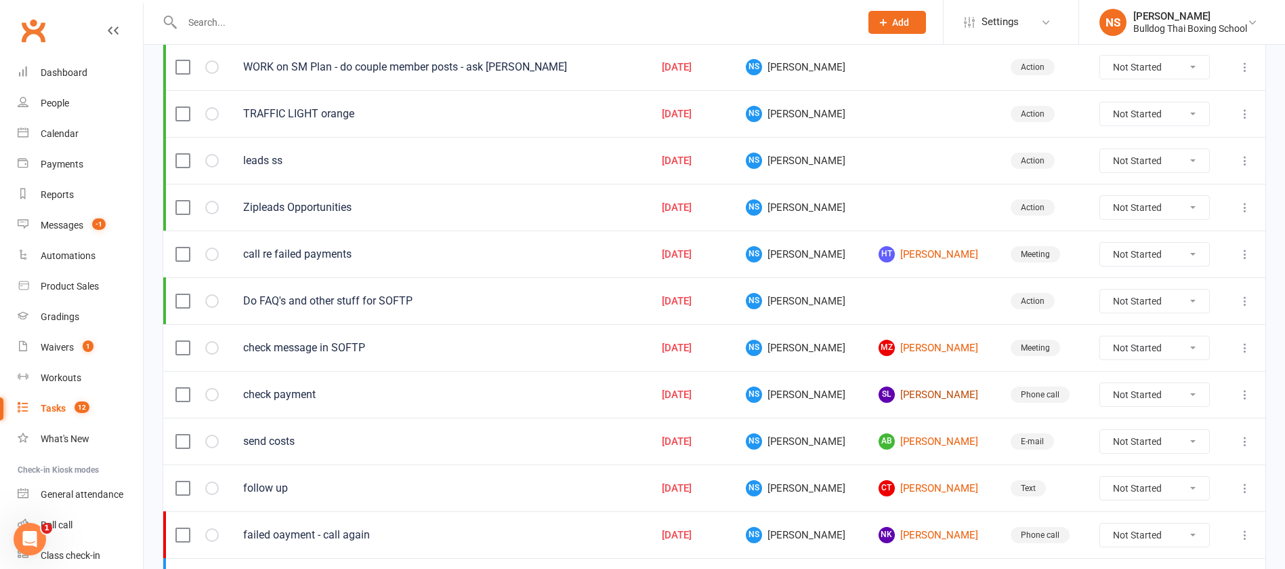
scroll to position [305, 0]
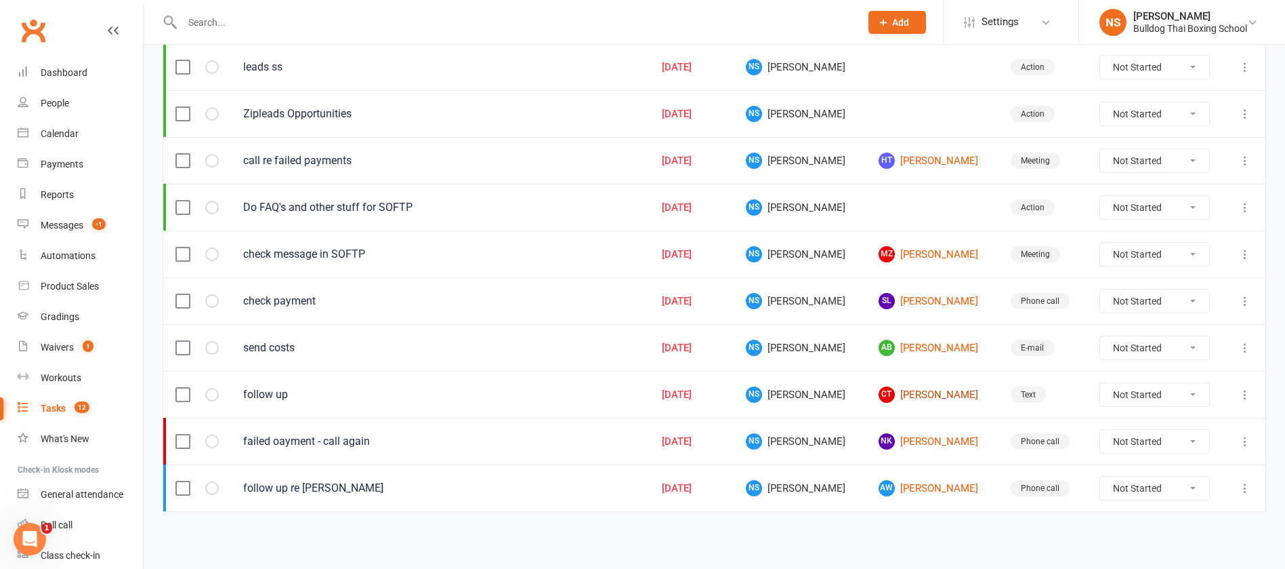
click at [924, 391] on link "CT [PERSON_NAME]" at bounding box center [933, 394] width 108 height 16
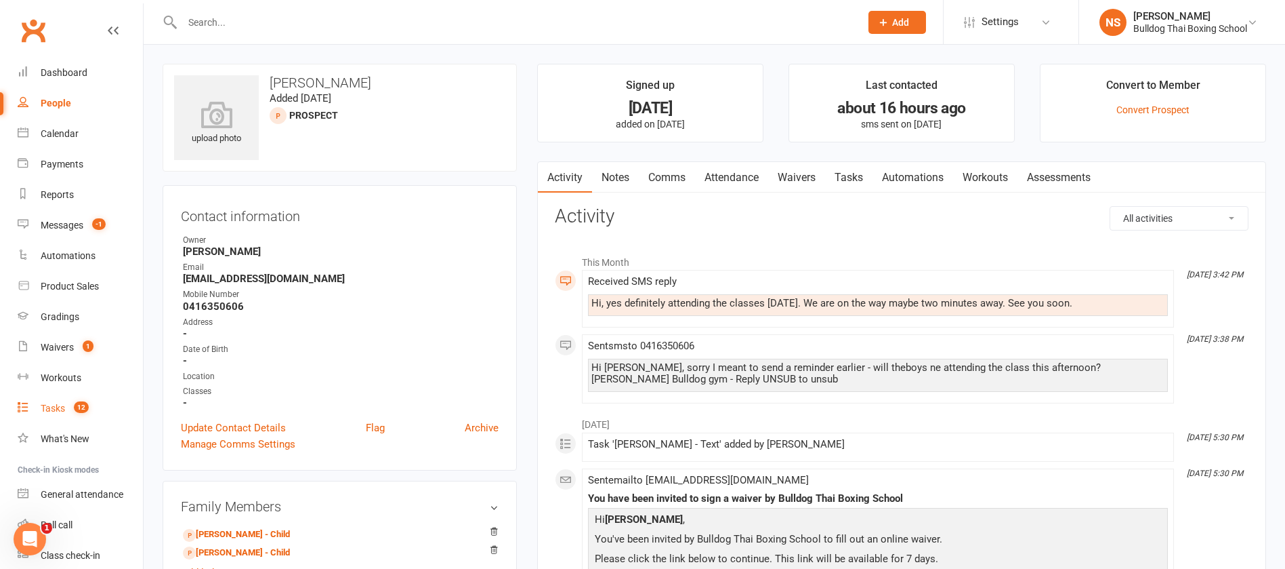
click at [56, 411] on div "Tasks" at bounding box center [53, 408] width 24 height 11
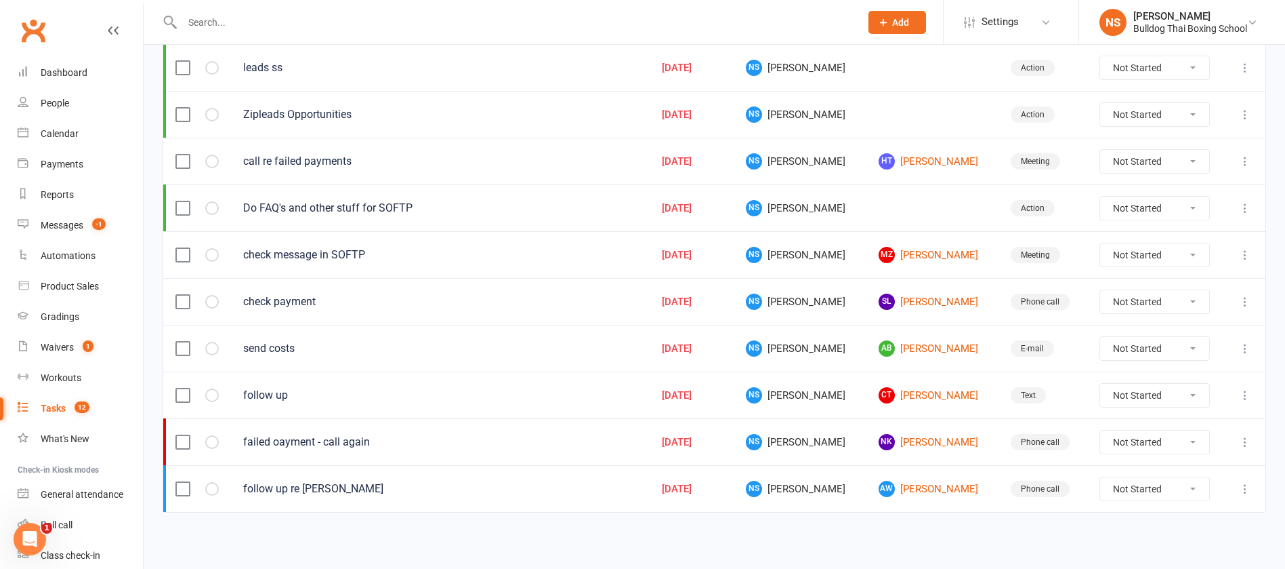
scroll to position [305, 0]
click at [907, 438] on link "NK [PERSON_NAME]" at bounding box center [933, 441] width 108 height 16
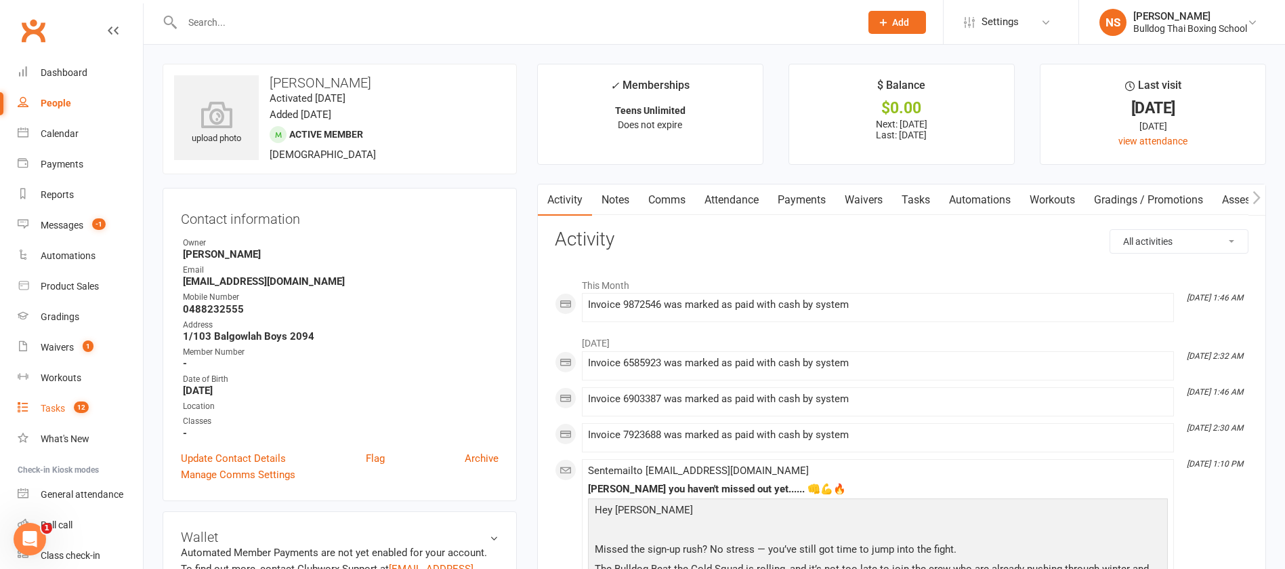
click at [42, 408] on div "Tasks" at bounding box center [53, 408] width 24 height 11
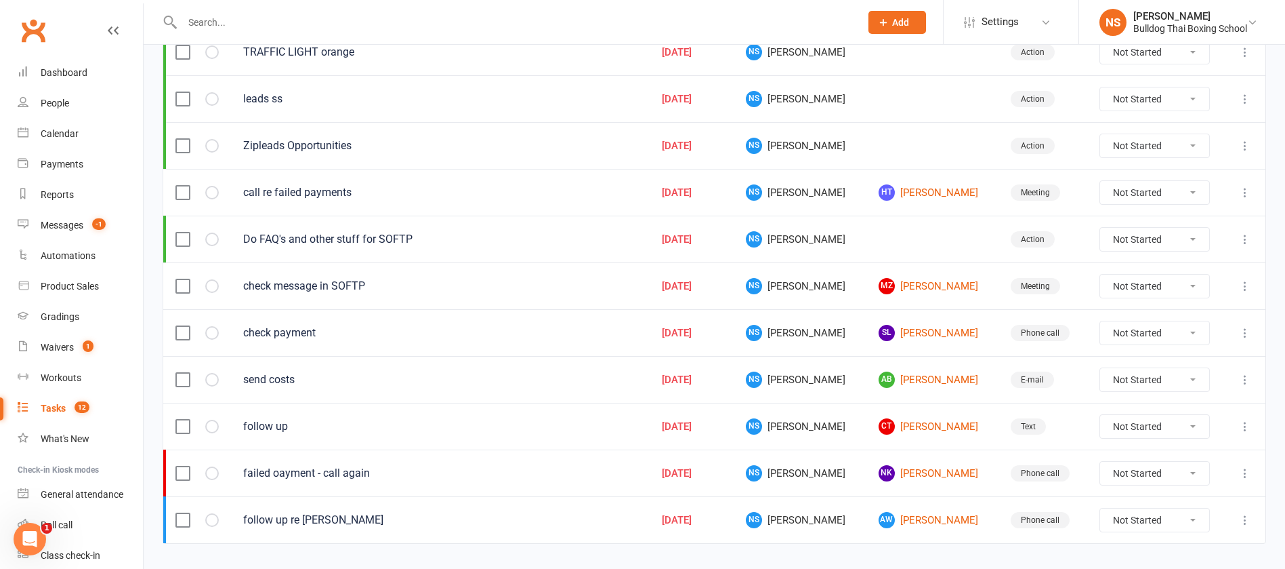
scroll to position [305, 0]
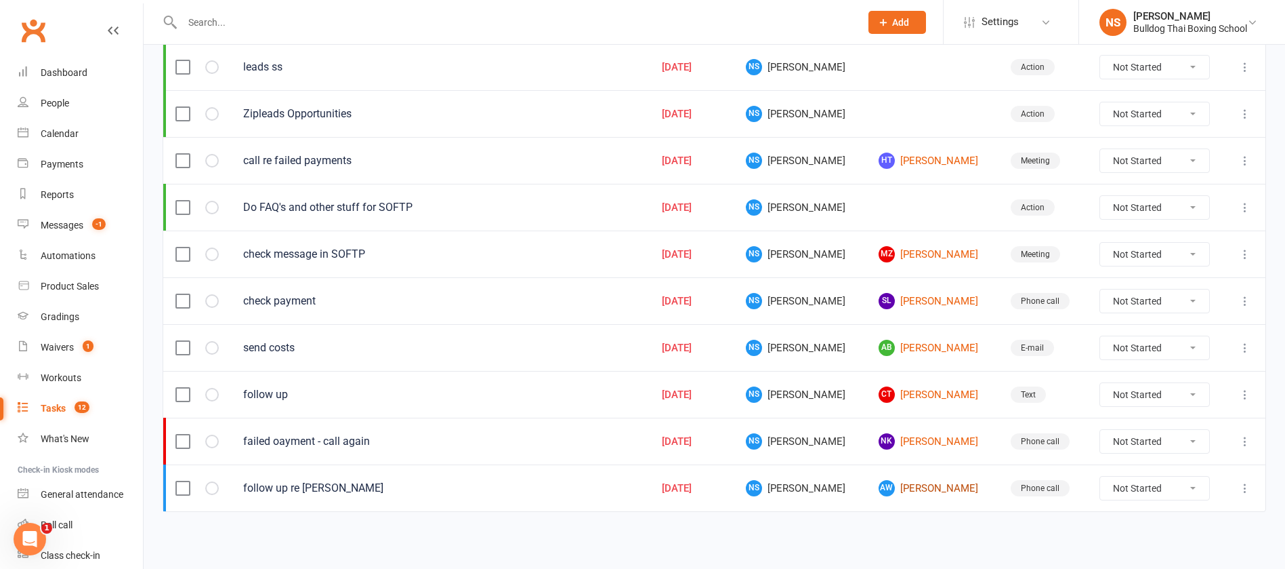
click at [919, 486] on link "AW [PERSON_NAME]" at bounding box center [933, 488] width 108 height 16
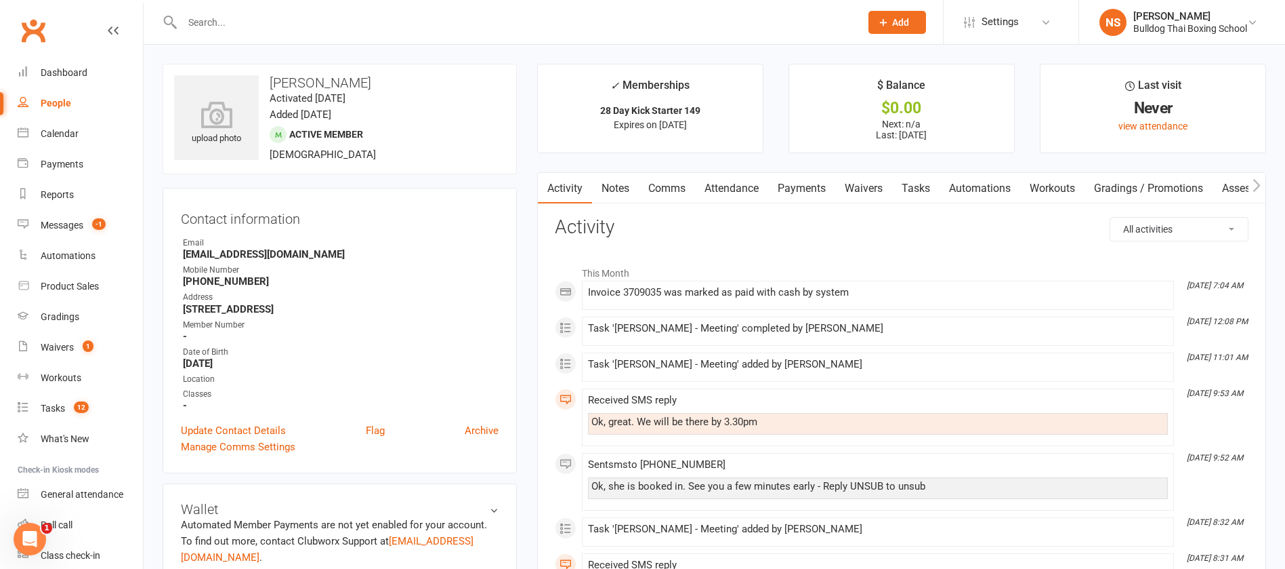
click at [672, 190] on link "Comms" at bounding box center [667, 188] width 56 height 31
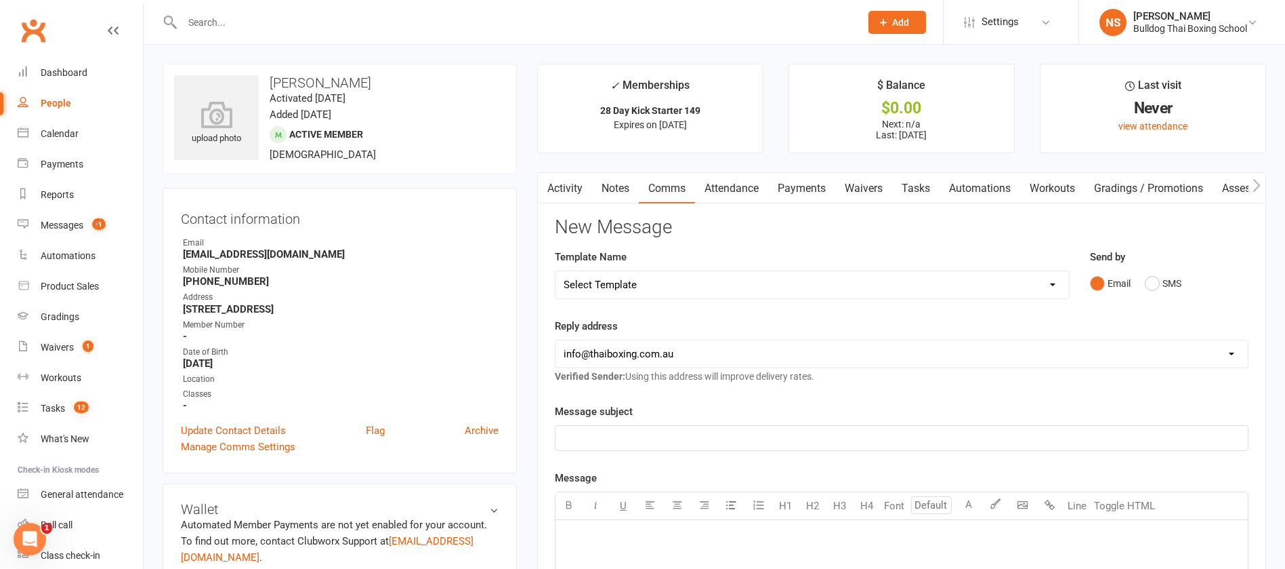
click at [655, 285] on select "Select Template [Email] Price Increase 28 Day Kick starter [SMS] 10 Pass Check …" at bounding box center [813, 284] width 514 height 27
select select "88"
click at [556, 271] on select "Select Template [Email] Price Increase 28 Day Kick starter [SMS] 10 Pass Check …" at bounding box center [813, 284] width 514 height 27
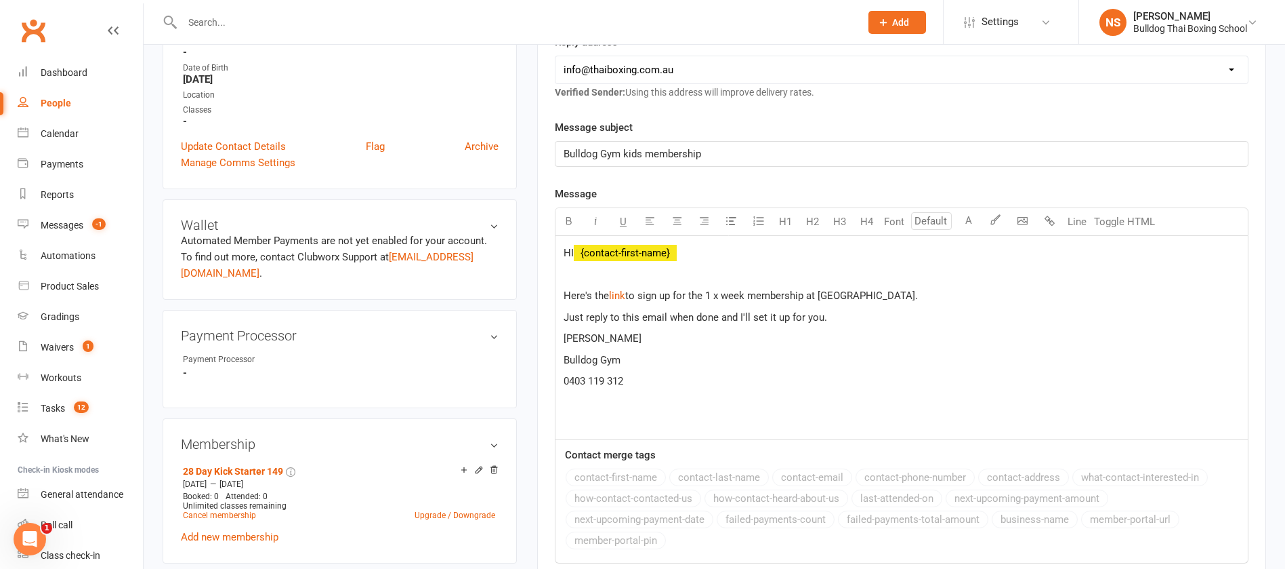
scroll to position [305, 0]
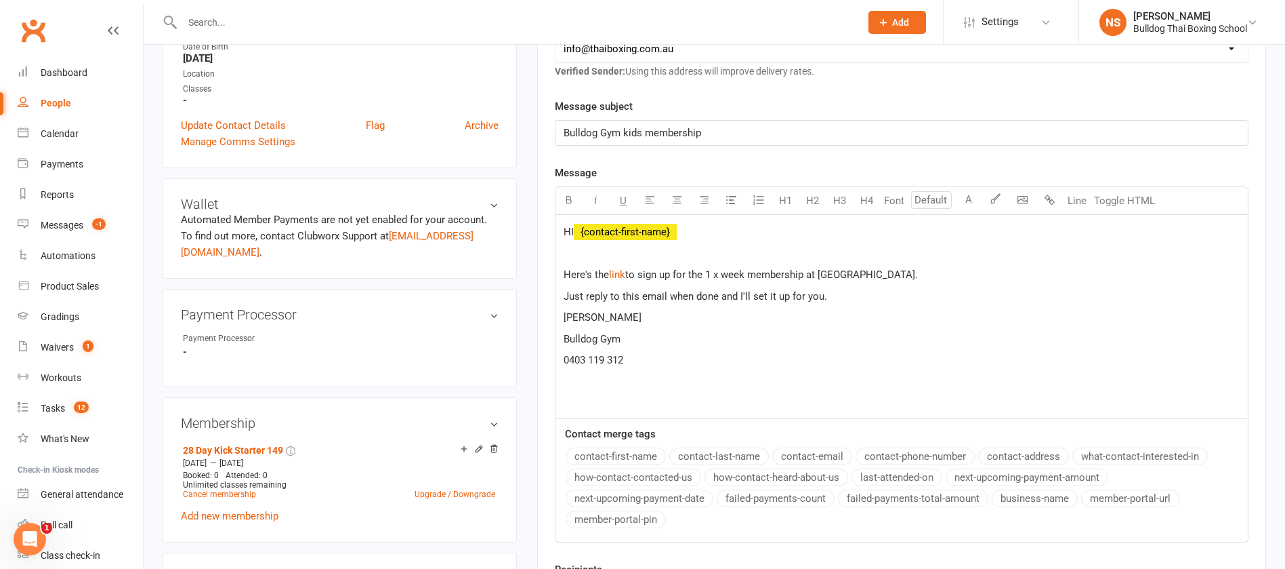
drag, startPoint x: 808, startPoint y: 272, endPoint x: 816, endPoint y: 254, distance: 19.4
click at [808, 271] on span "to sign up for the 1 x week membership at [GEOGRAPHIC_DATA]." at bounding box center [771, 274] width 293 height 12
click at [859, 297] on p "Just reply to this email when done and I'll set it up for you." at bounding box center [902, 296] width 676 height 16
click at [939, 272] on p "Here's the $ link $ to sign up for the 1 x week membership for [PERSON_NAME] at…" at bounding box center [902, 274] width 676 height 16
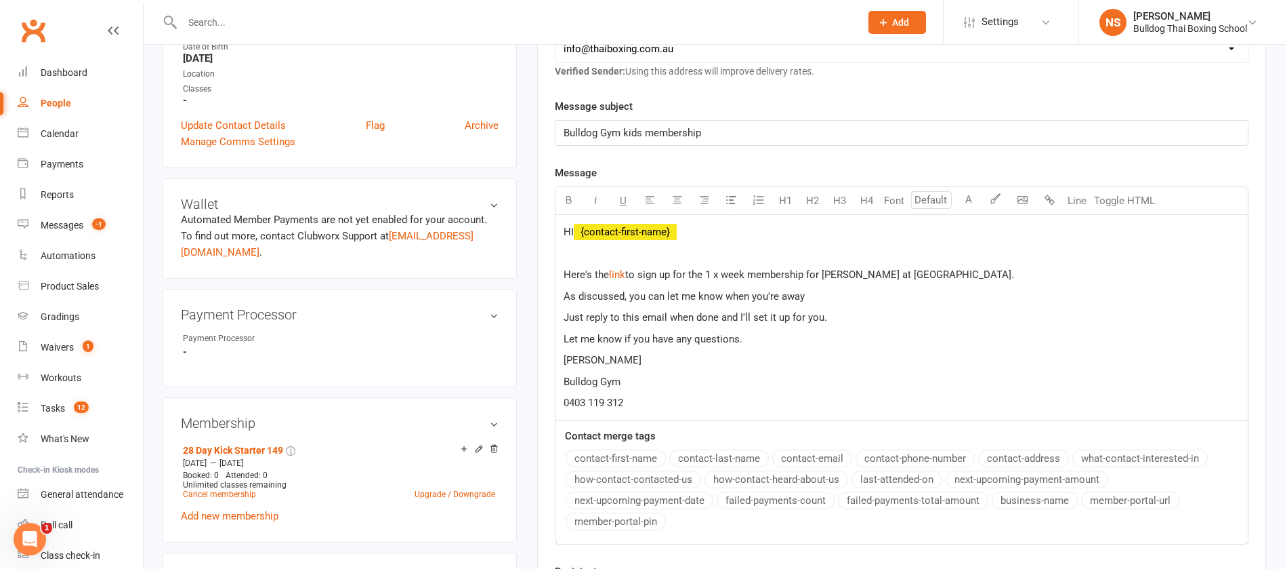
click at [778, 295] on span "As discussed, you can let me know when you're away" at bounding box center [684, 296] width 241 height 12
click at [833, 288] on p "As discussed, you can let me know when [PERSON_NAME] is away" at bounding box center [902, 296] width 676 height 16
click at [755, 337] on p "Let me know if you have any questions." at bounding box center [902, 339] width 676 height 16
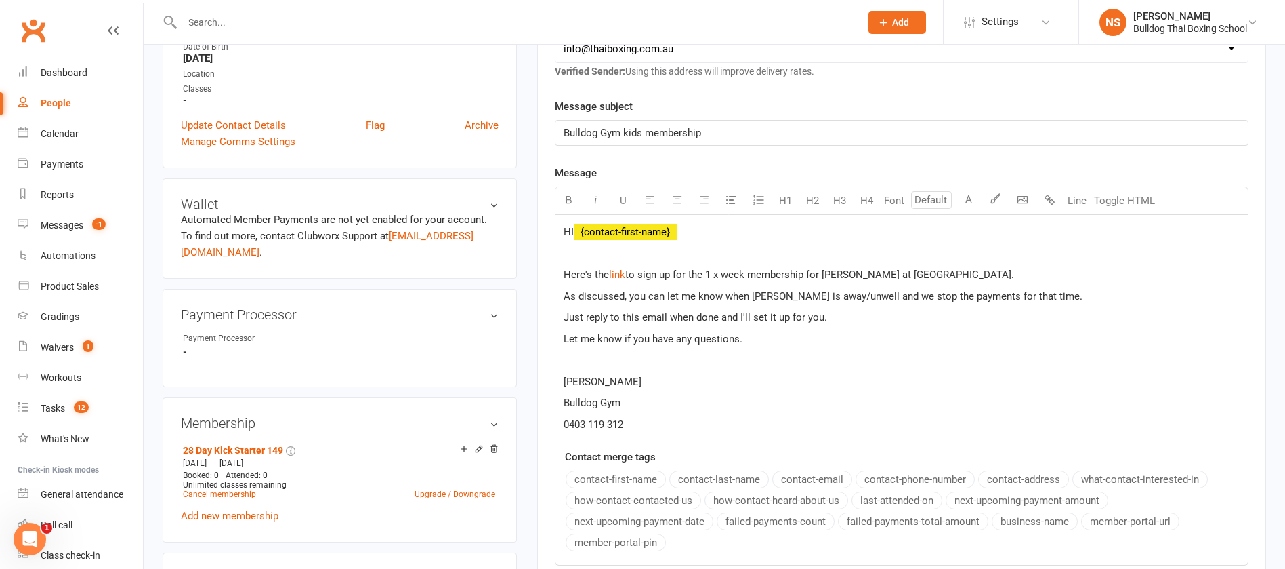
click at [1031, 292] on p "As discussed, you can let me know when [PERSON_NAME] is away/unwell and we stop…" at bounding box center [902, 296] width 676 height 16
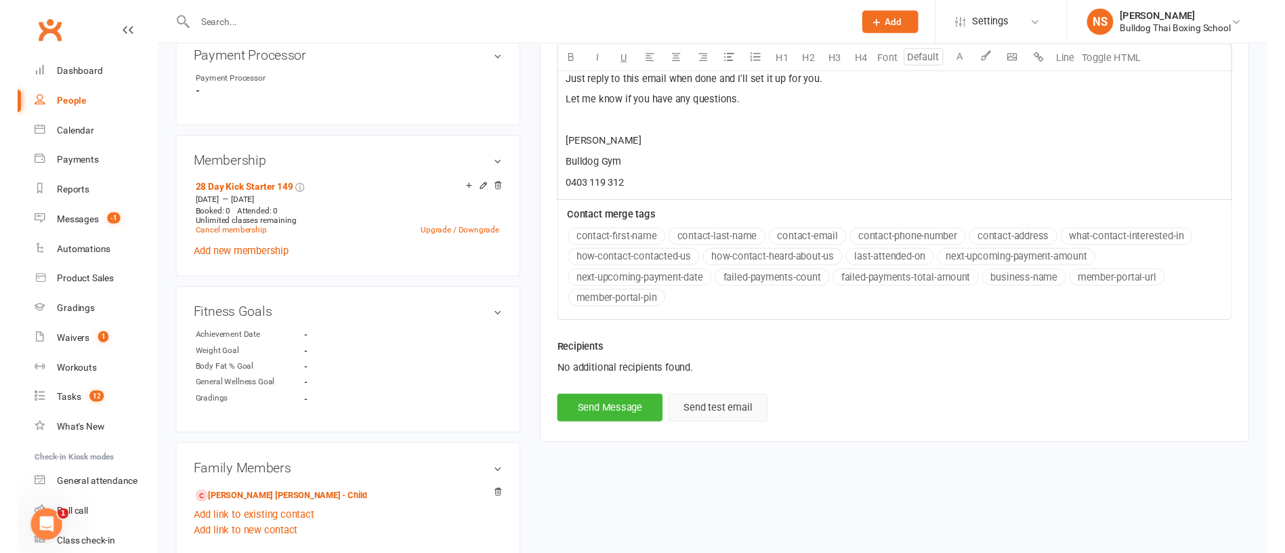
scroll to position [610, 0]
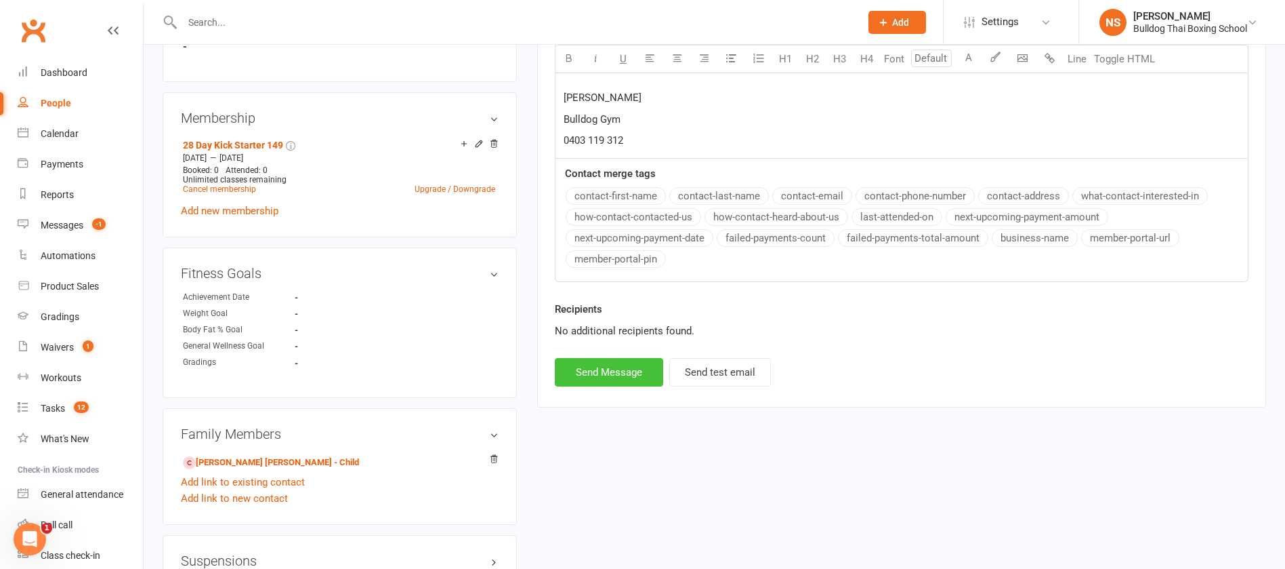
click at [621, 373] on button "Send Message" at bounding box center [609, 372] width 108 height 28
select select
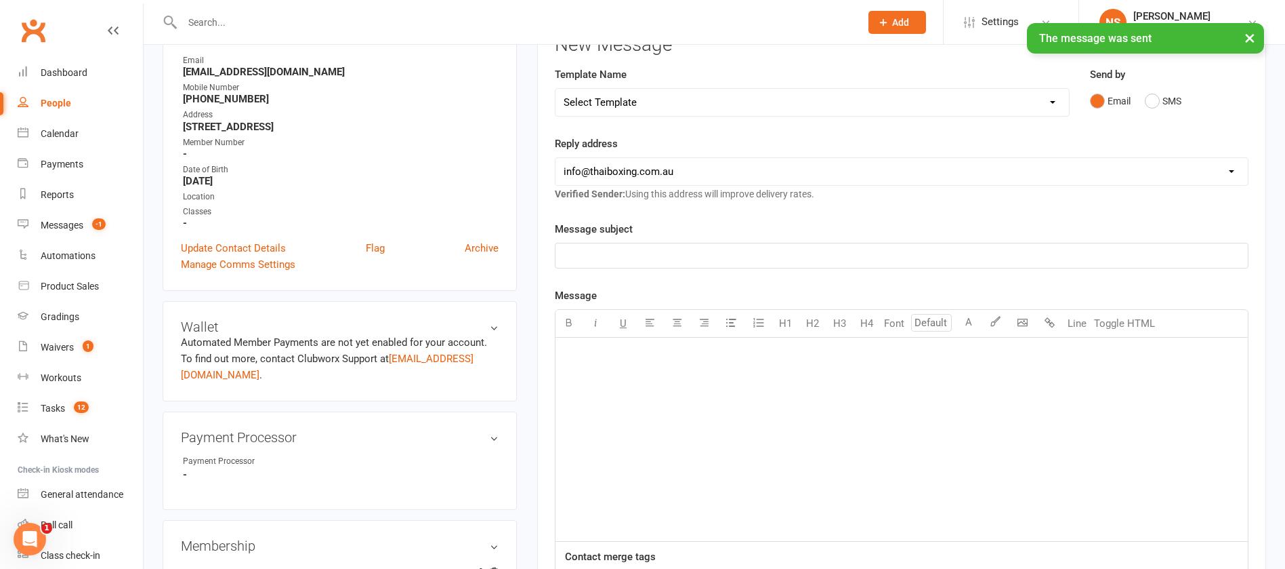
scroll to position [0, 0]
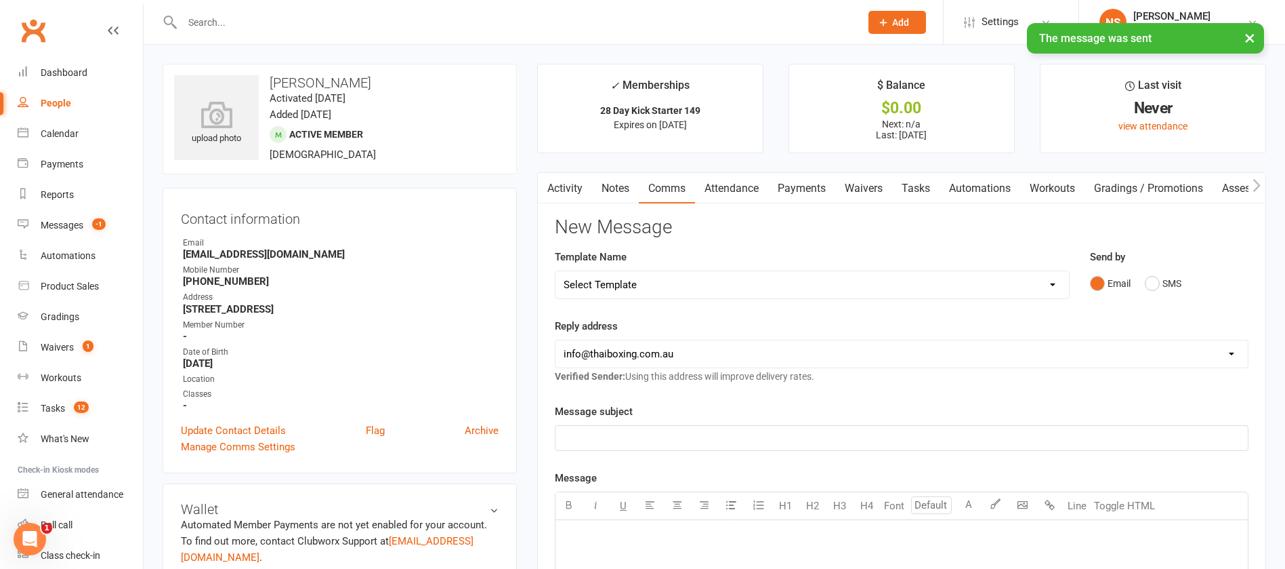
click at [923, 184] on link "Tasks" at bounding box center [915, 188] width 47 height 31
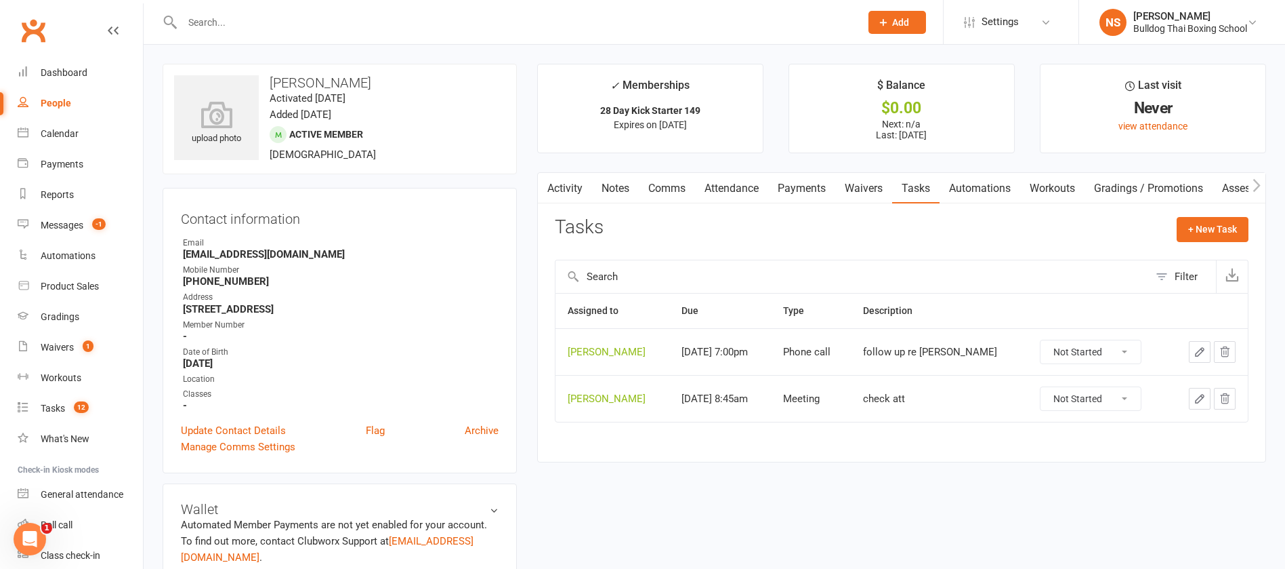
click at [1201, 350] on icon "button" at bounding box center [1200, 352] width 8 height 8
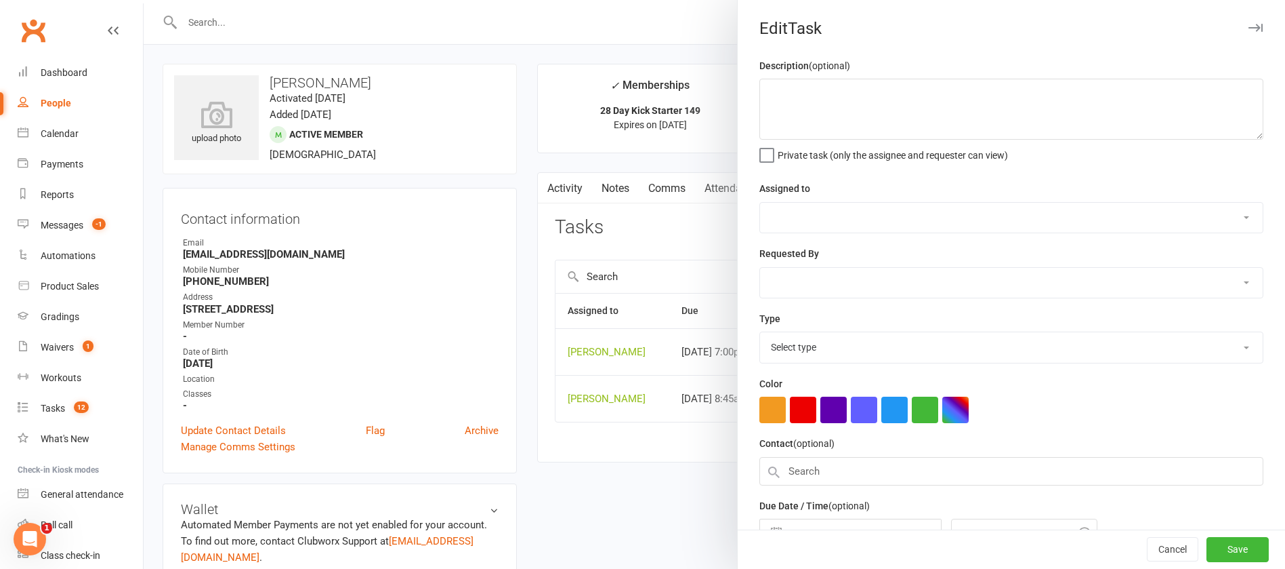
type textarea "follow up re [PERSON_NAME]"
select select "12940"
type input "[DATE]"
type input "7:00pm"
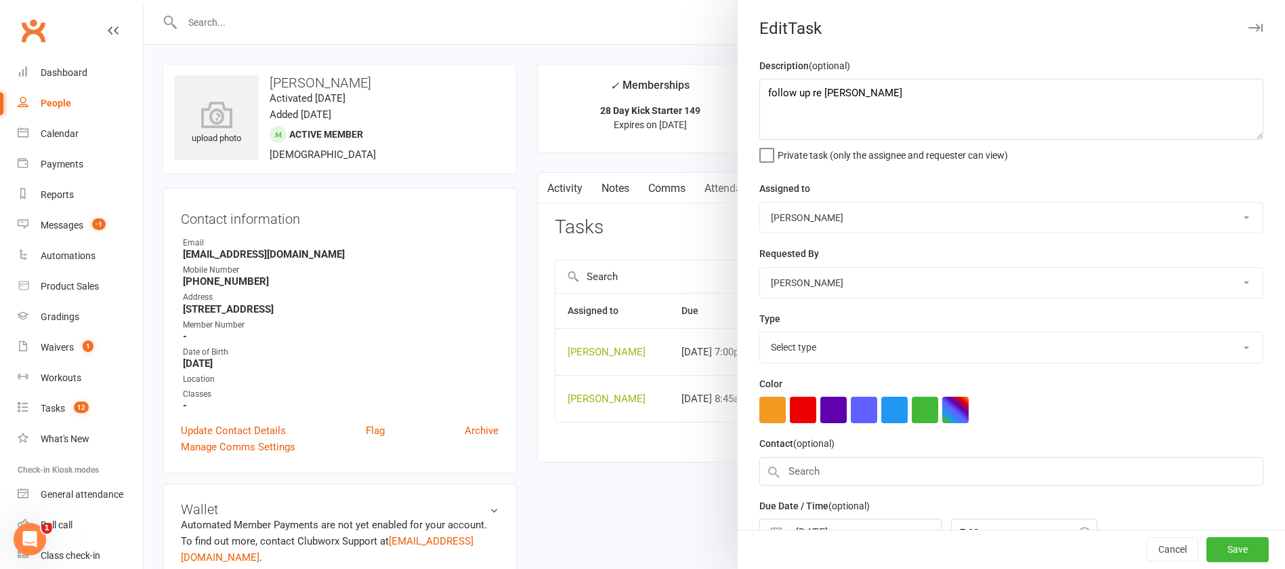
select select "12048"
drag, startPoint x: 877, startPoint y: 99, endPoint x: 758, endPoint y: 90, distance: 118.9
click at [760, 90] on textarea "follow up re [PERSON_NAME]" at bounding box center [1012, 109] width 504 height 61
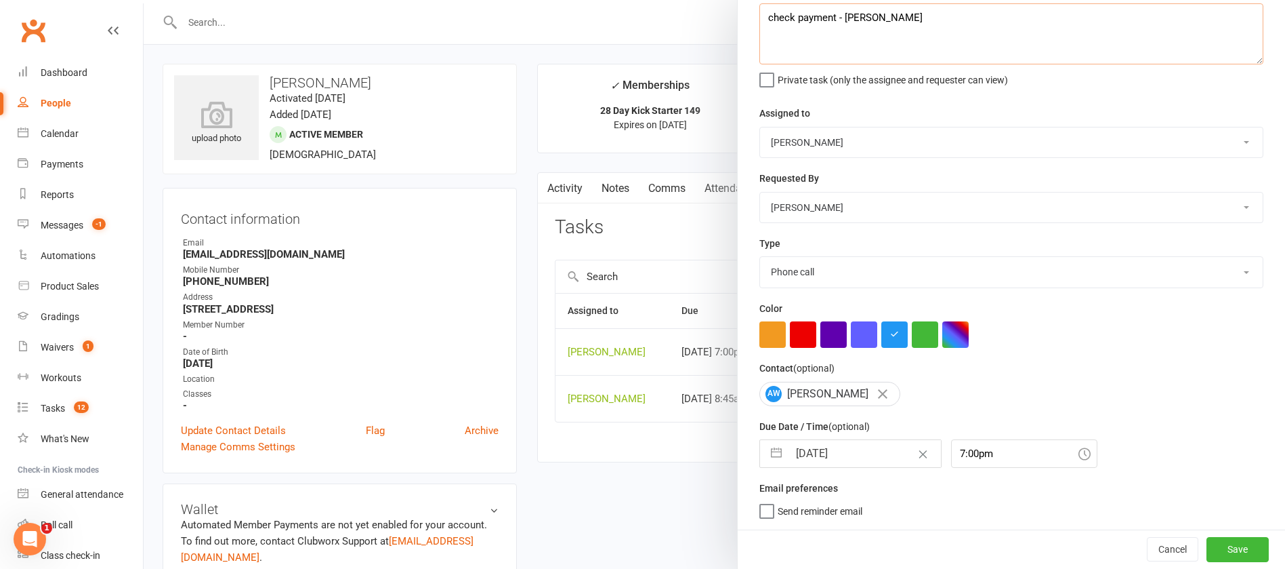
type textarea "check payment - [PERSON_NAME]"
click at [867, 447] on input "[DATE]" at bounding box center [865, 453] width 152 height 27
select select "6"
select select "2025"
select select "7"
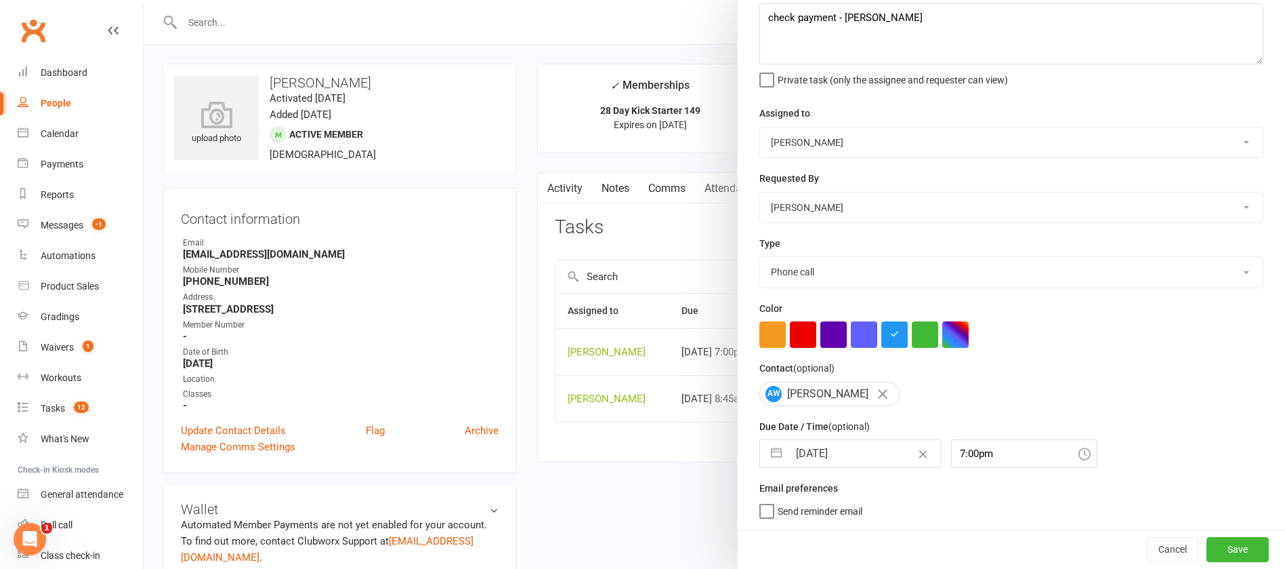
select select "2025"
select select "8"
select select "2025"
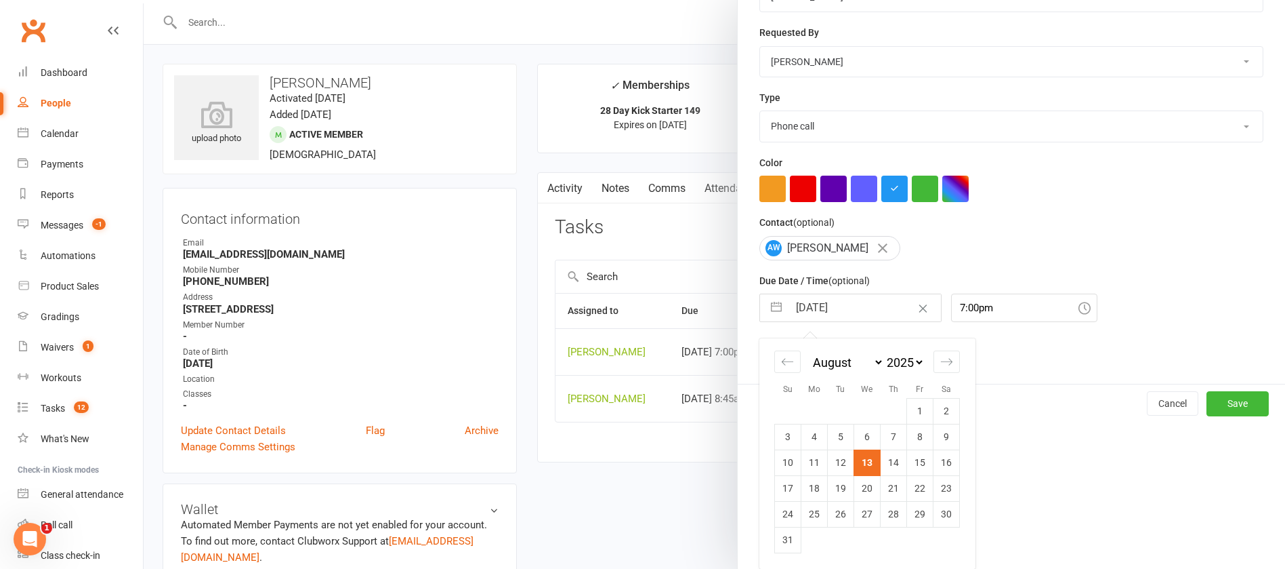
drag, startPoint x: 913, startPoint y: 462, endPoint x: 957, endPoint y: 490, distance: 51.5
click at [914, 463] on td "15" at bounding box center [920, 462] width 26 height 26
type input "[DATE]"
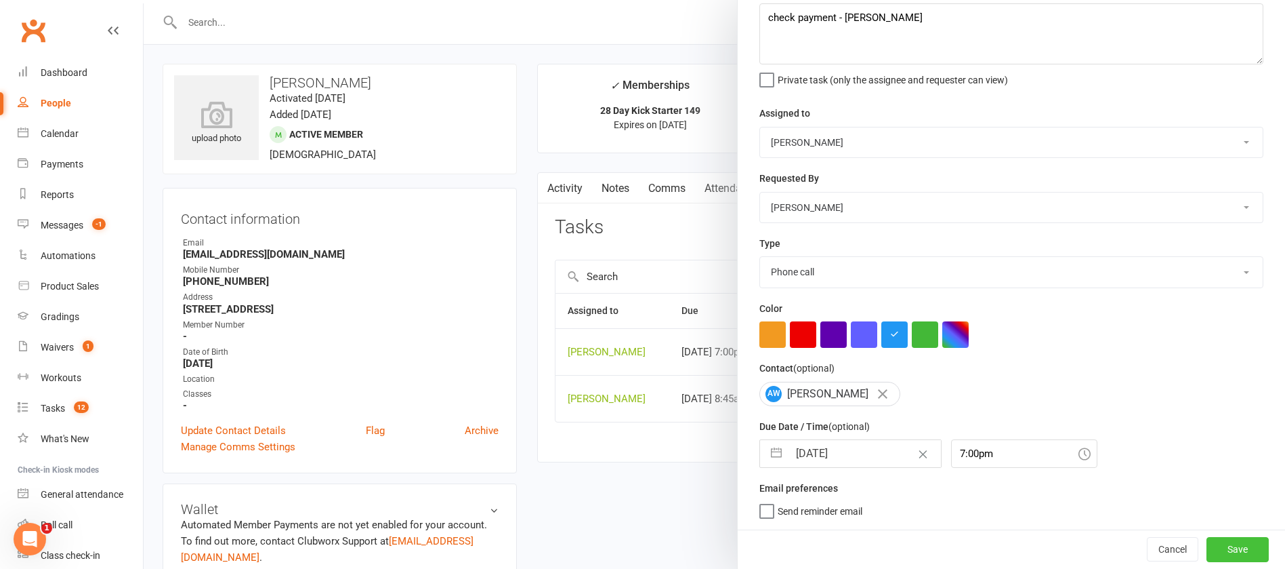
drag, startPoint x: 1193, startPoint y: 544, endPoint x: 1184, endPoint y: 543, distance: 9.5
click at [1207, 544] on button "Save" at bounding box center [1238, 549] width 62 height 24
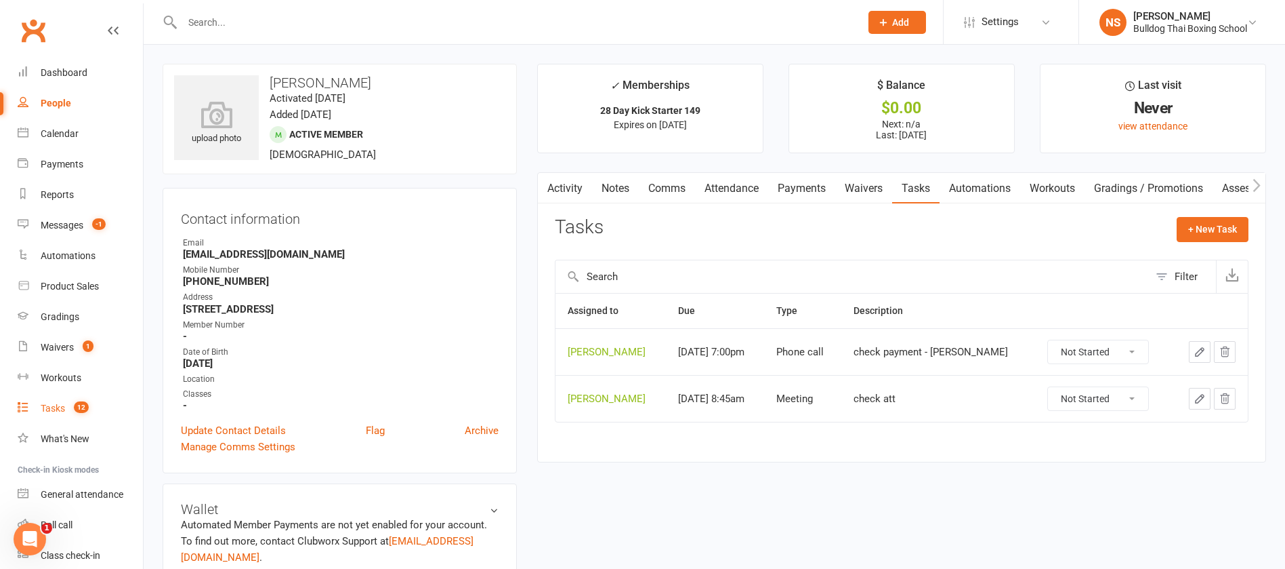
click at [54, 409] on div "Tasks" at bounding box center [53, 408] width 24 height 11
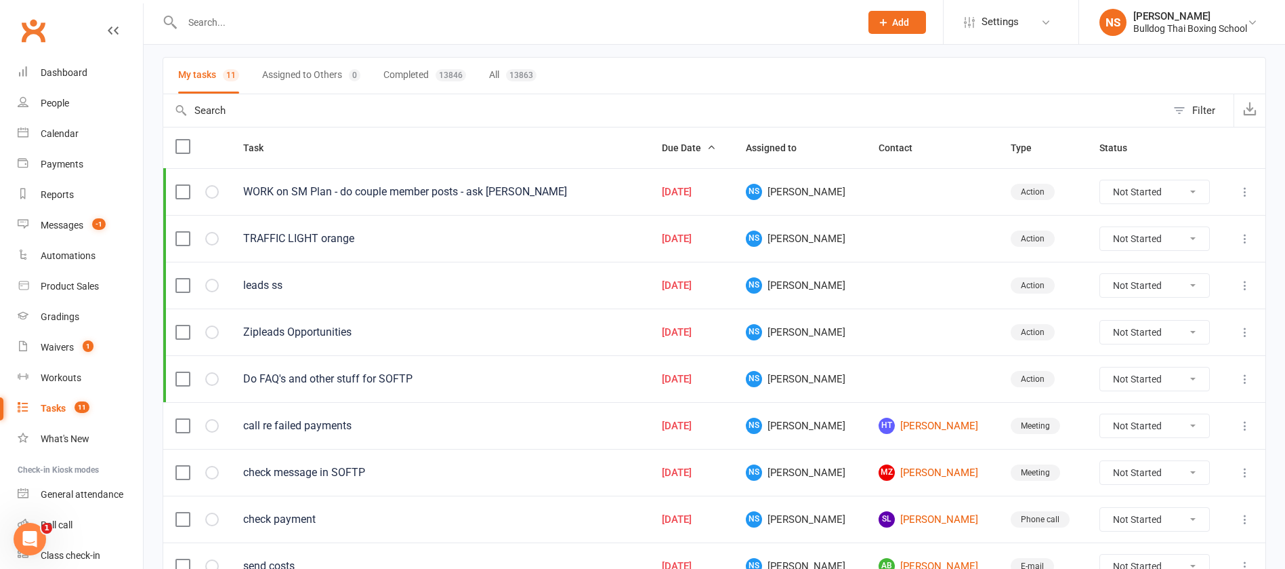
scroll to position [55, 0]
